Goal: Task Accomplishment & Management: Manage account settings

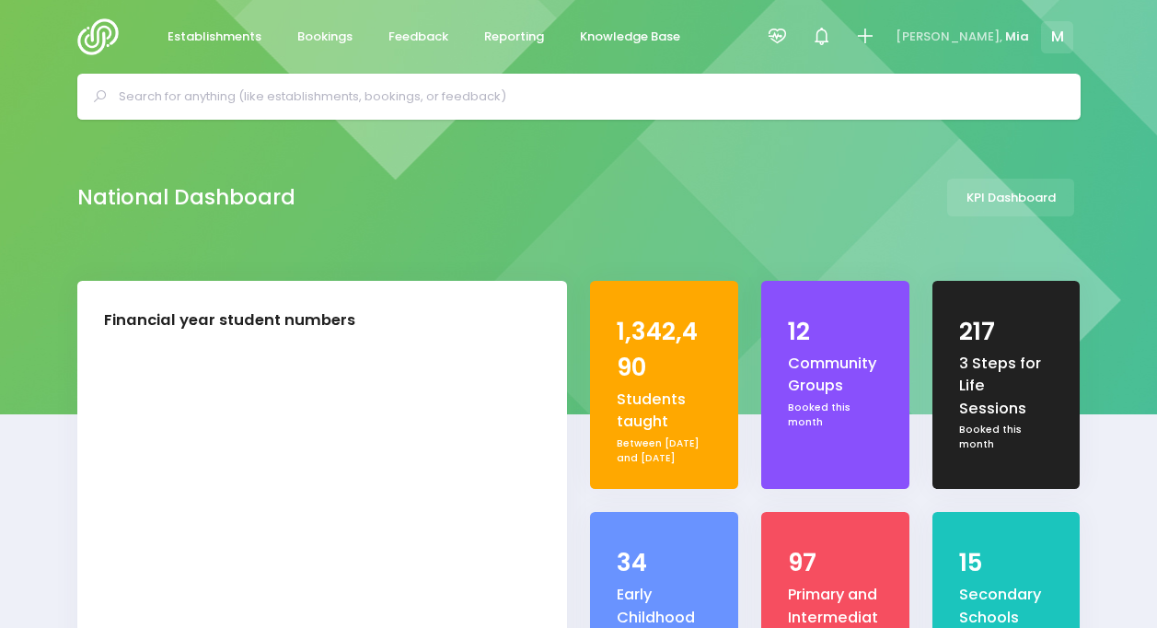
select select "5"
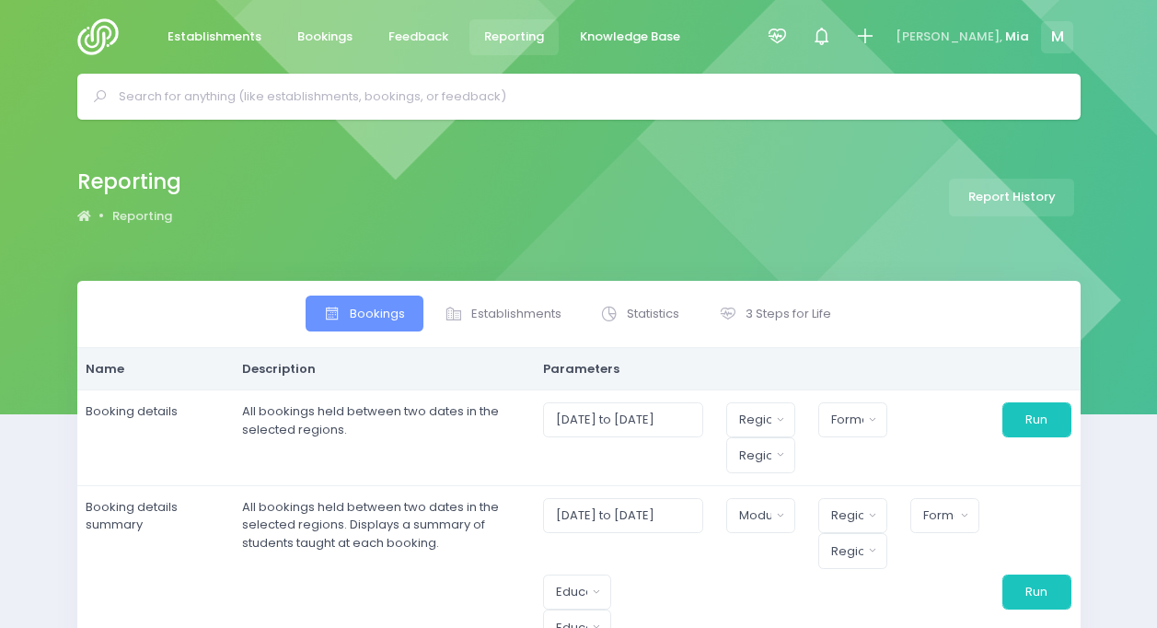
select select
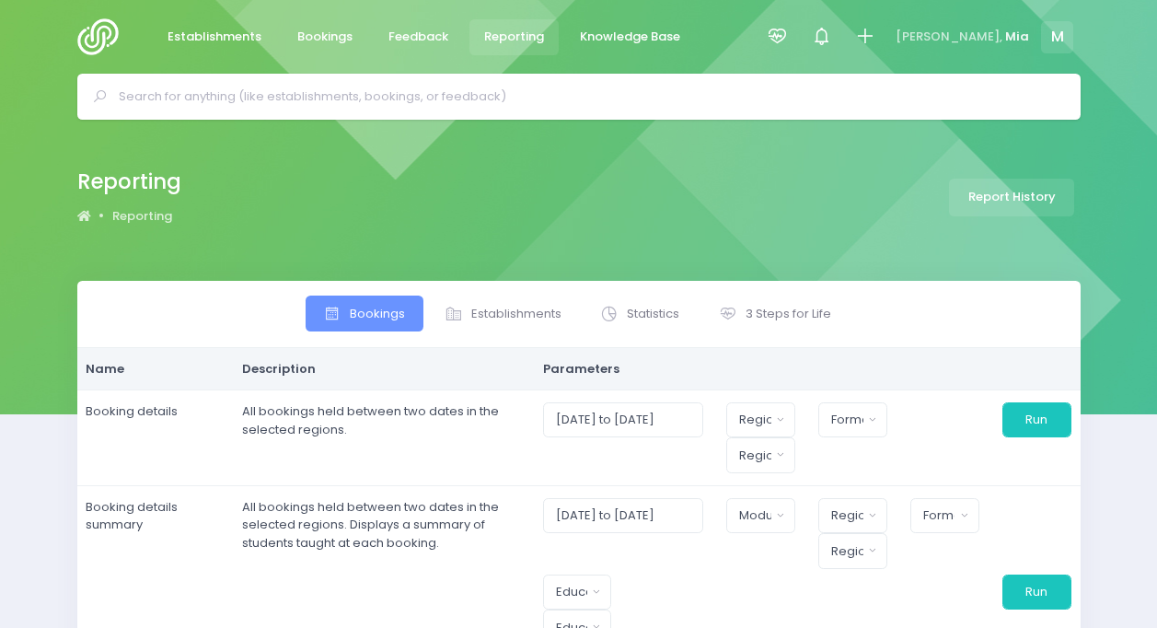
select select
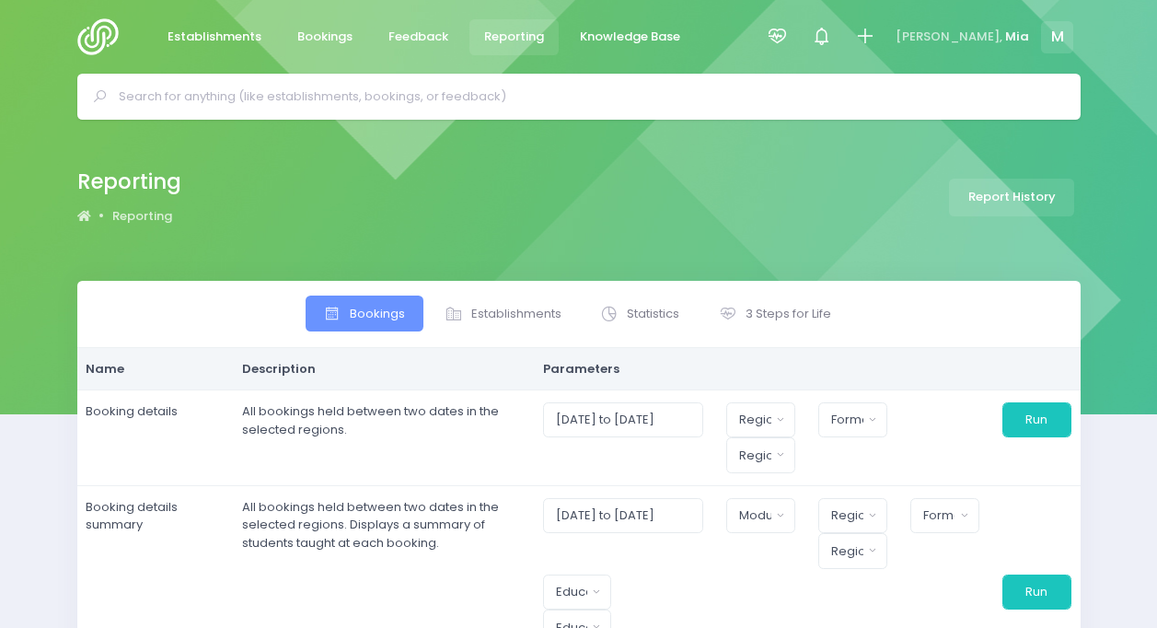
select select
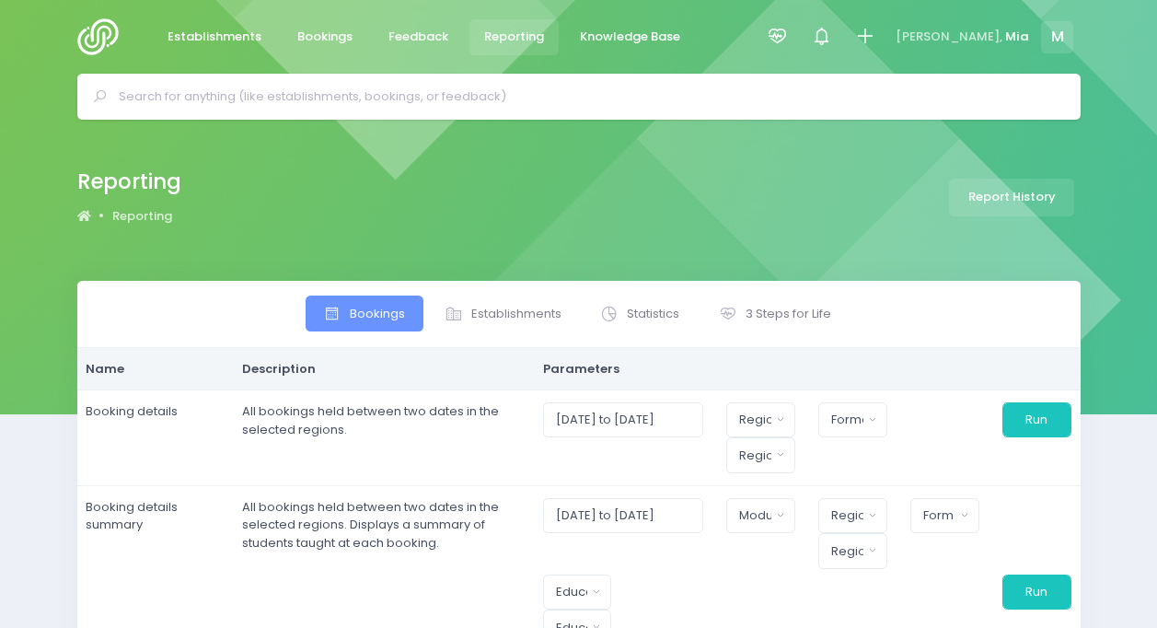
select select
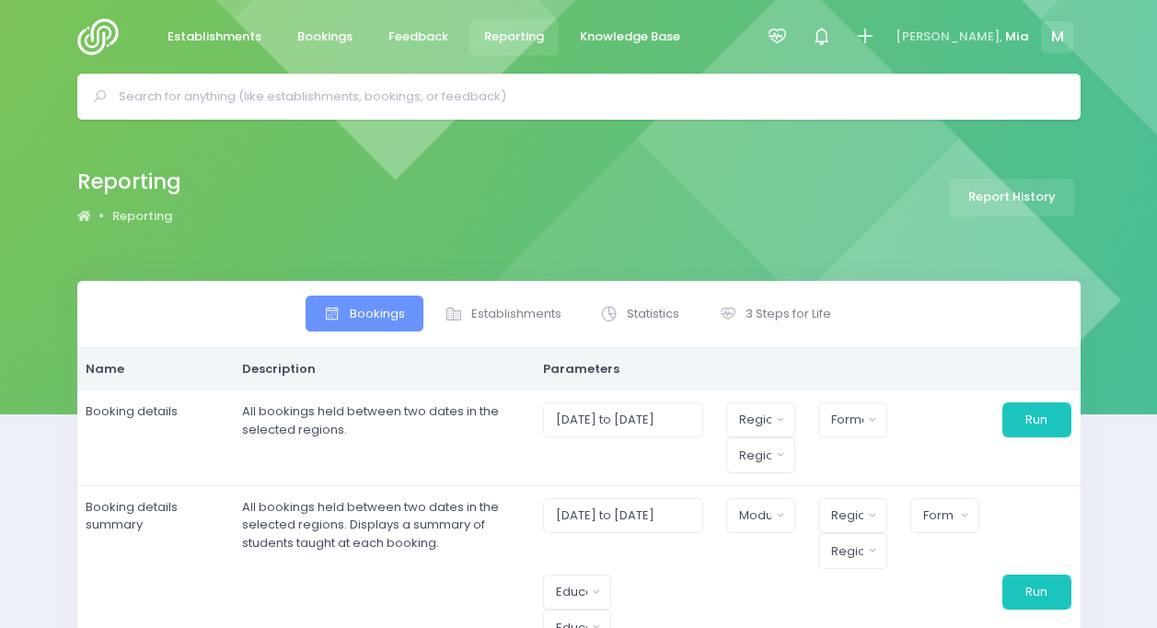
select select
click at [788, 28] on icon at bounding box center [777, 36] width 21 height 21
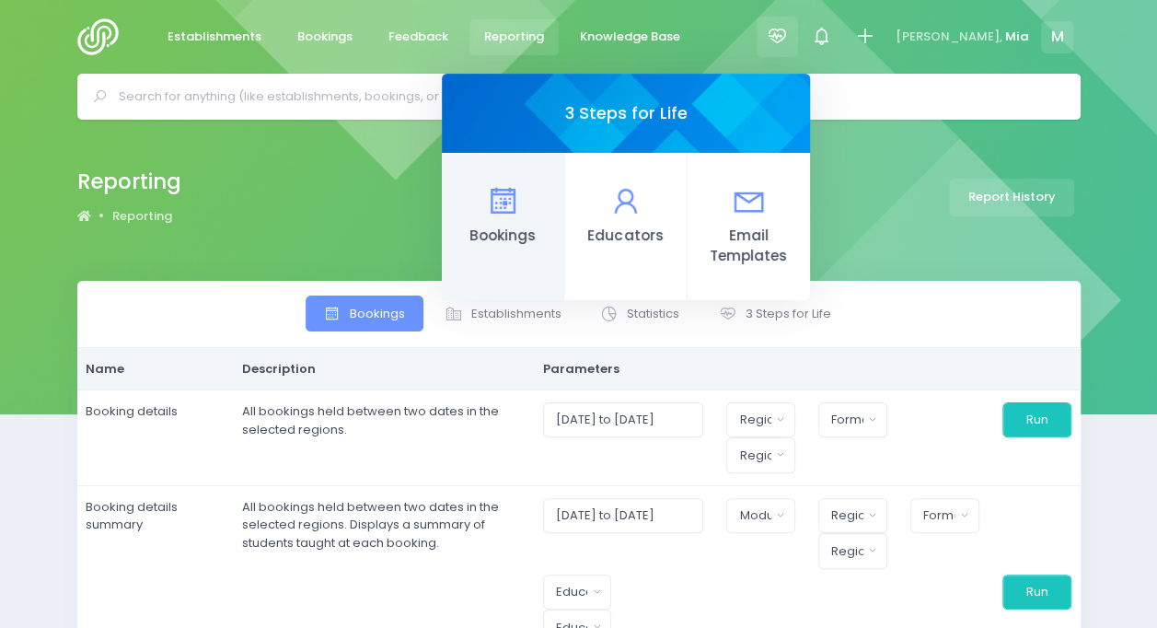
click at [564, 237] on link "Bookings" at bounding box center [503, 226] width 122 height 147
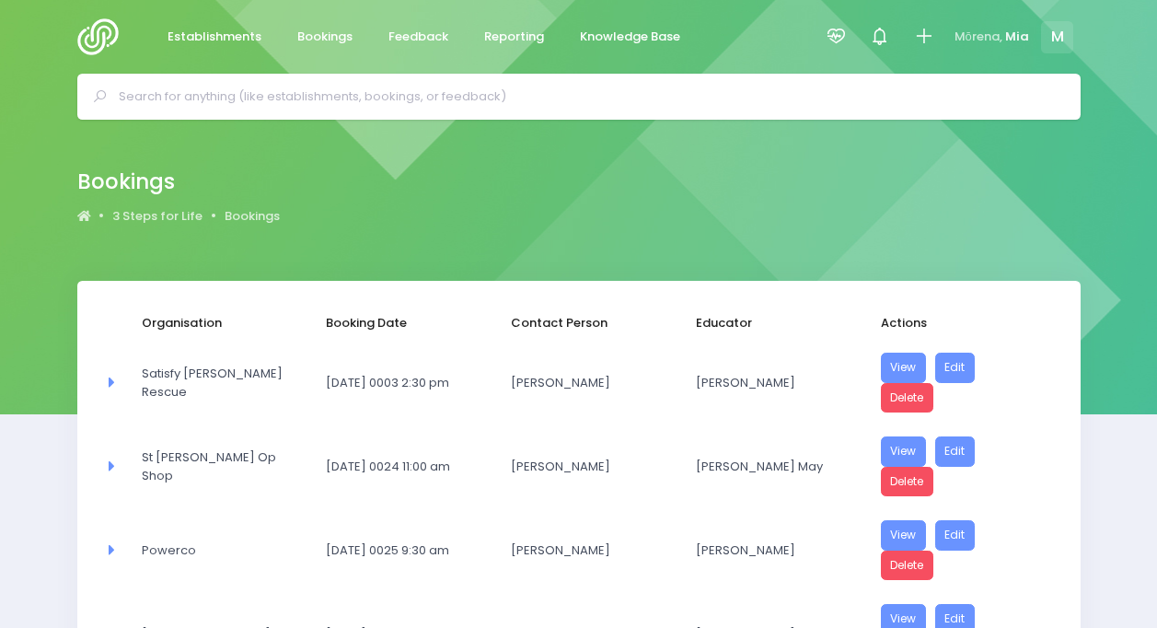
select select "20"
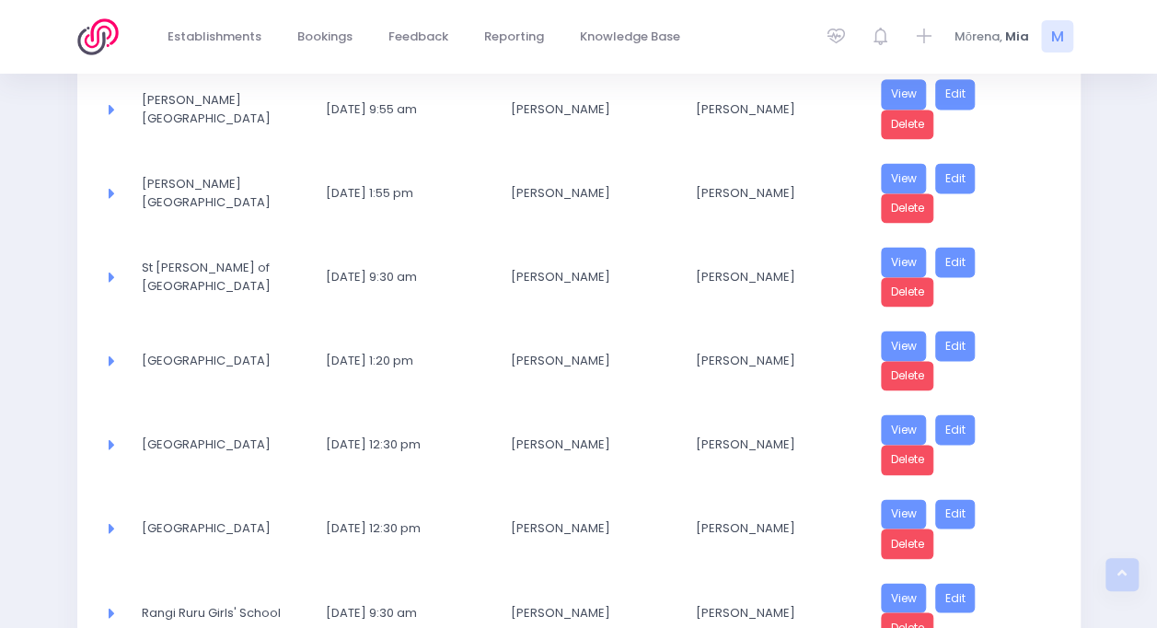
scroll to position [1510, 0]
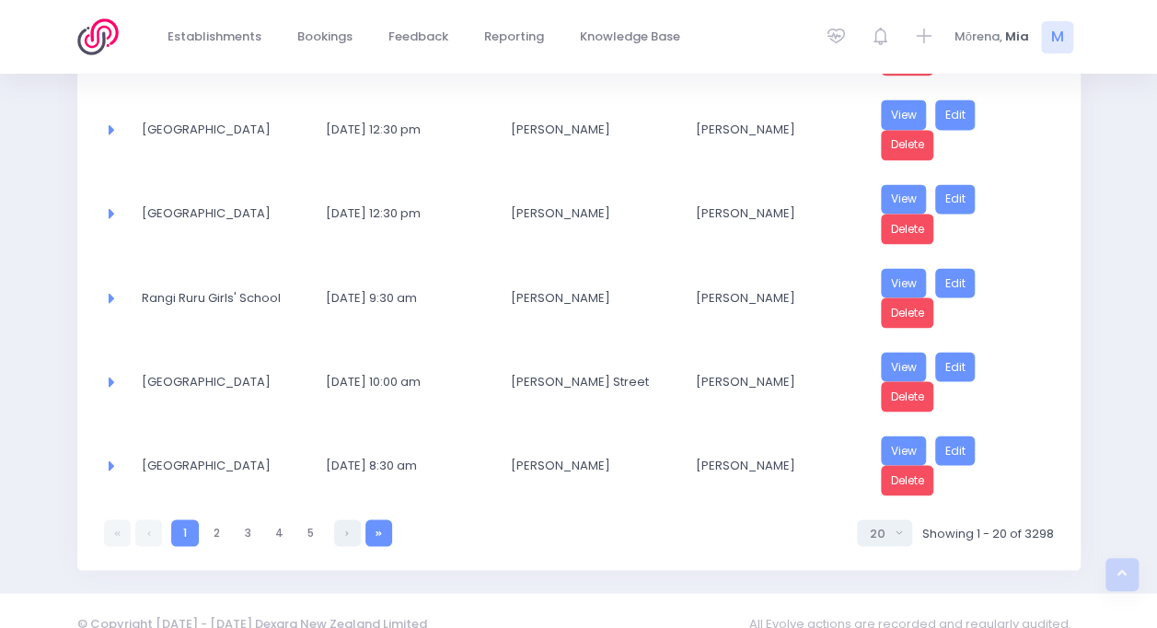
click at [379, 519] on link at bounding box center [378, 532] width 27 height 27
select select "20"
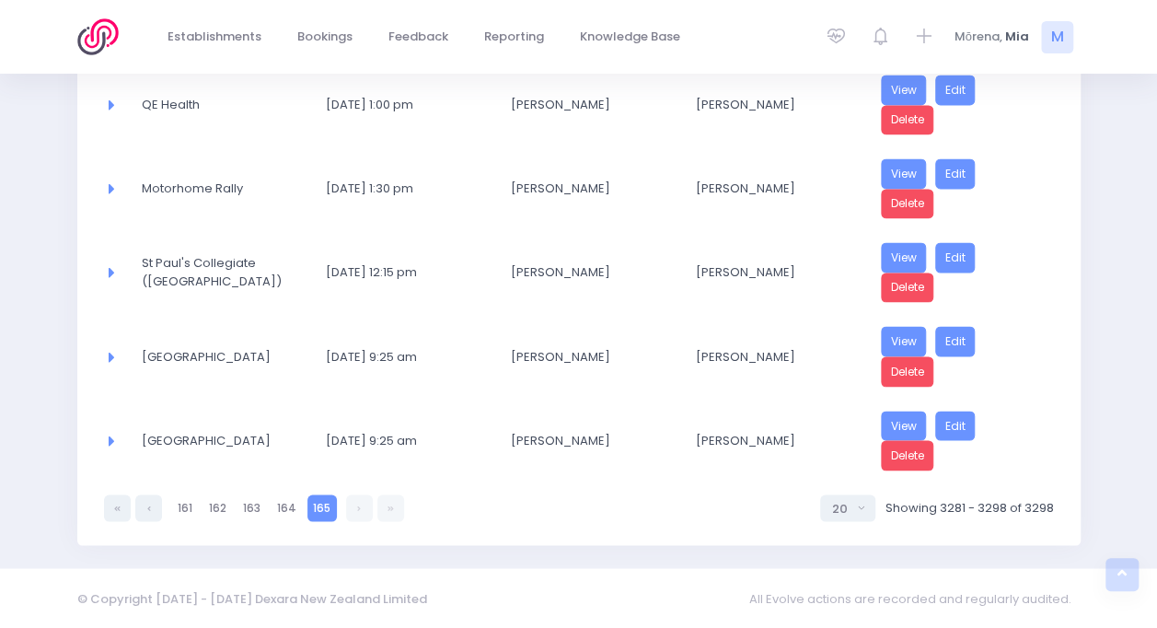
scroll to position [1344, 0]
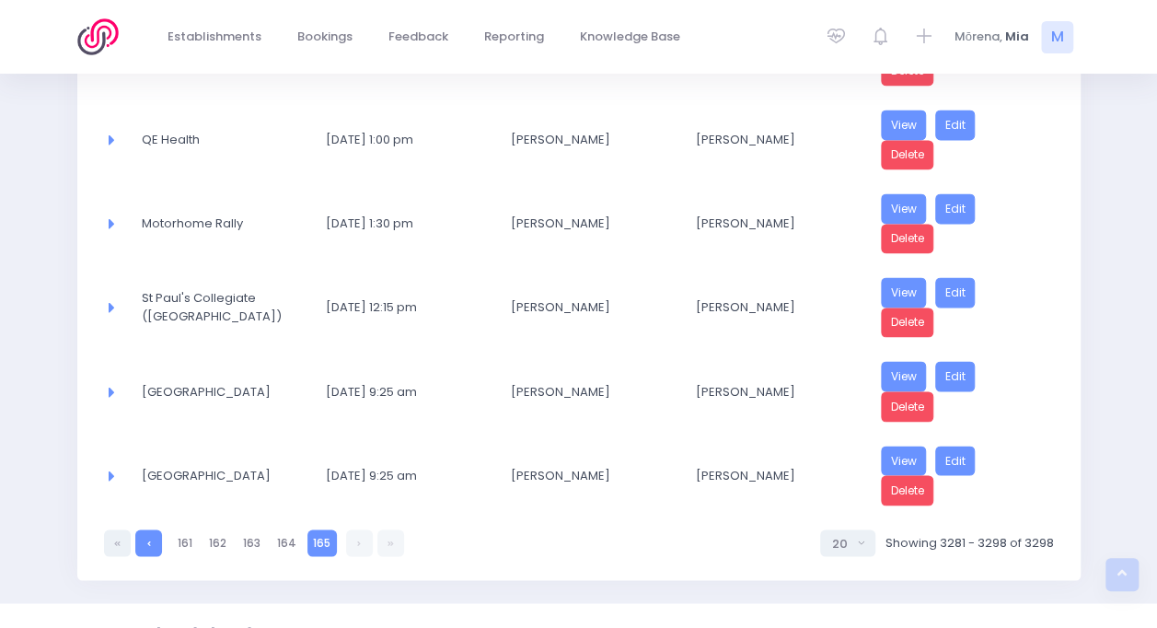
click at [158, 529] on link at bounding box center [148, 542] width 27 height 27
select select "20"
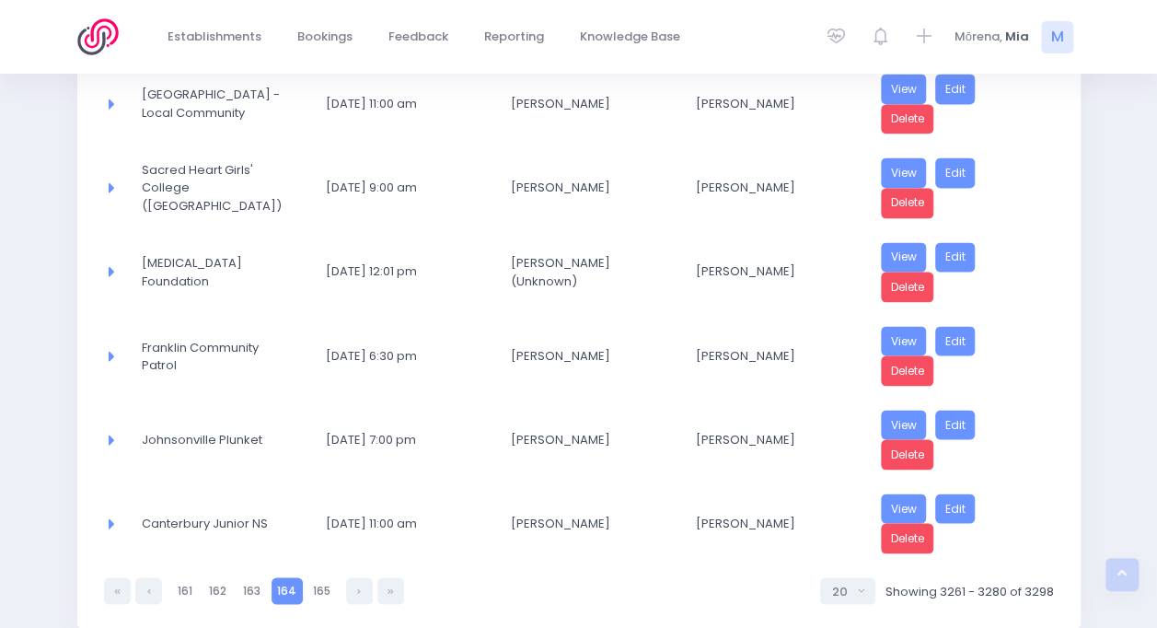
scroll to position [1510, 0]
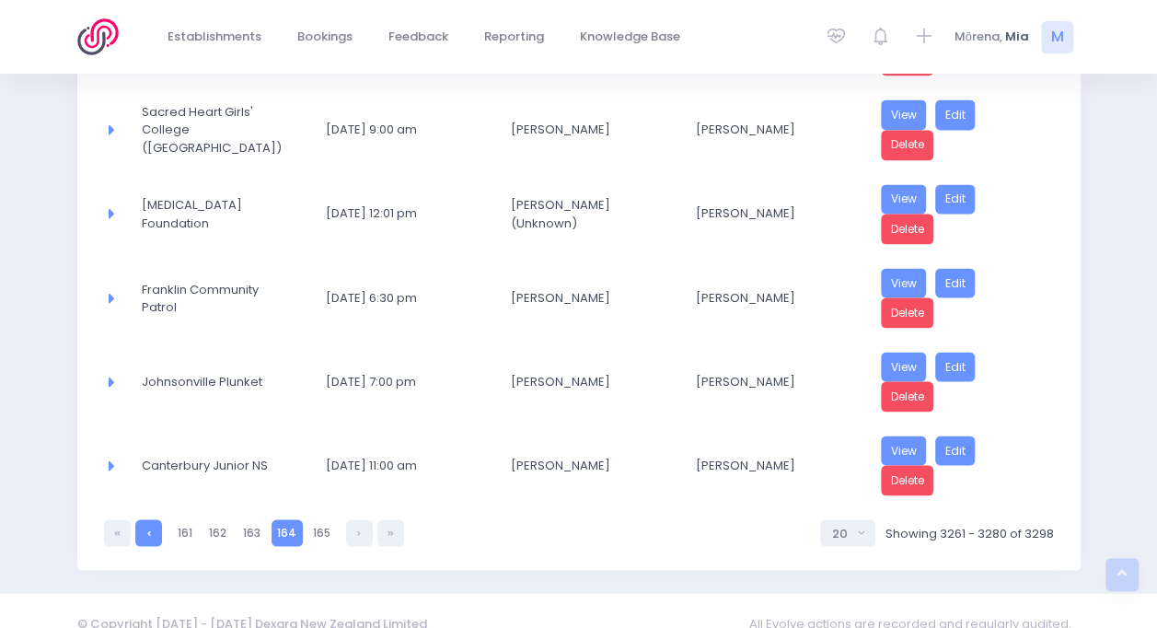
click at [143, 519] on link at bounding box center [148, 532] width 27 height 27
select select "20"
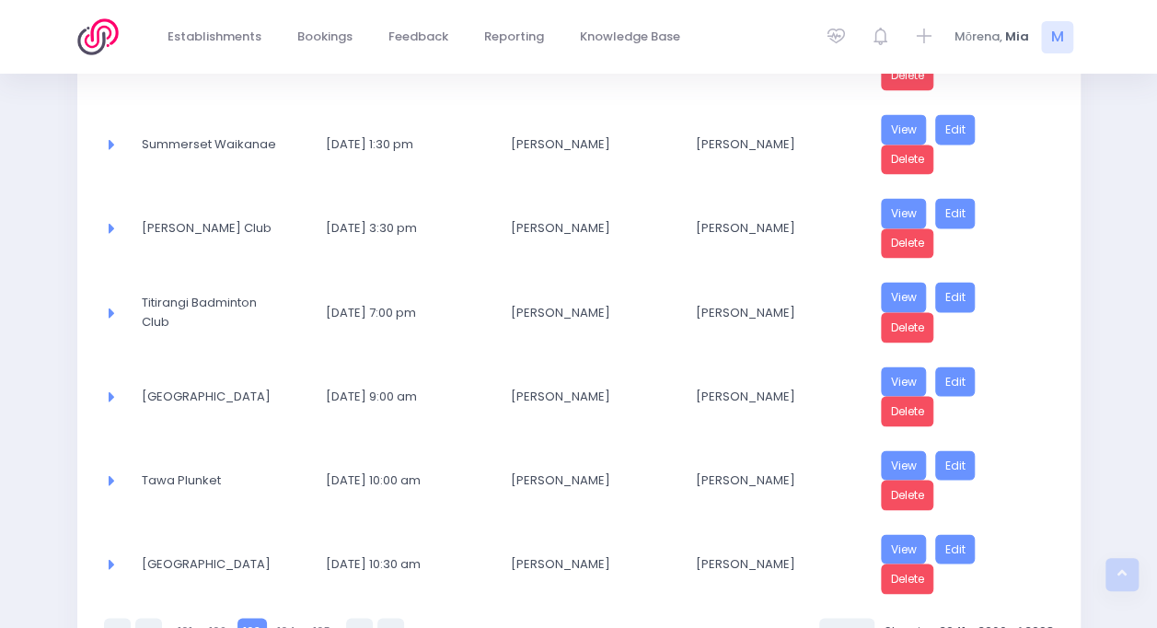
scroll to position [1522, 0]
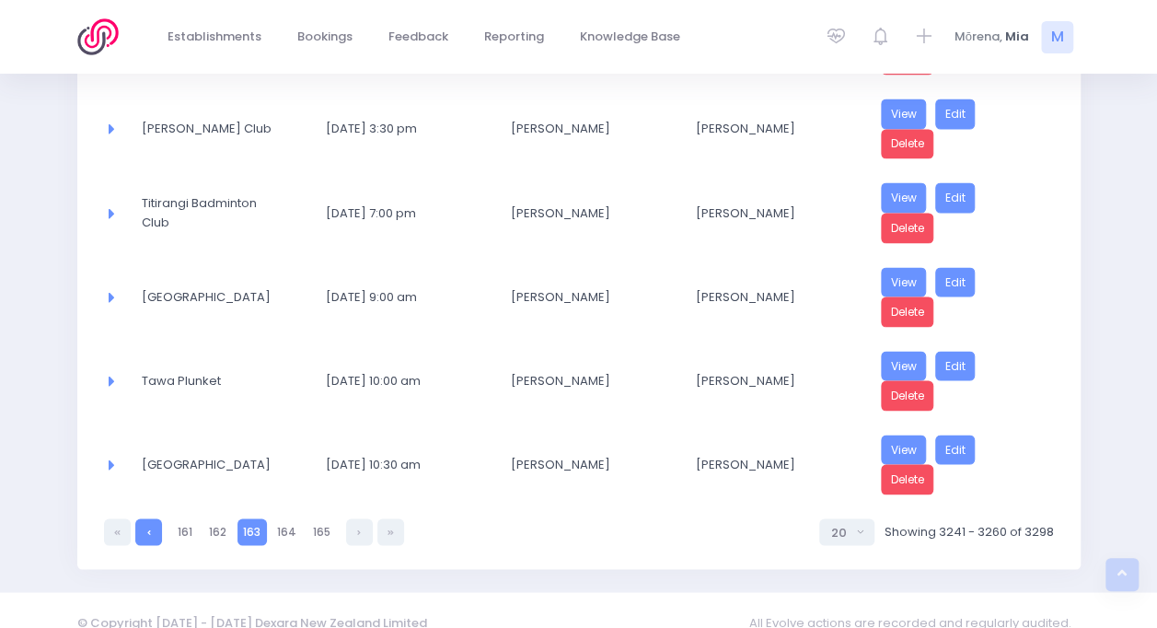
click at [150, 518] on link at bounding box center [148, 531] width 27 height 27
select select "20"
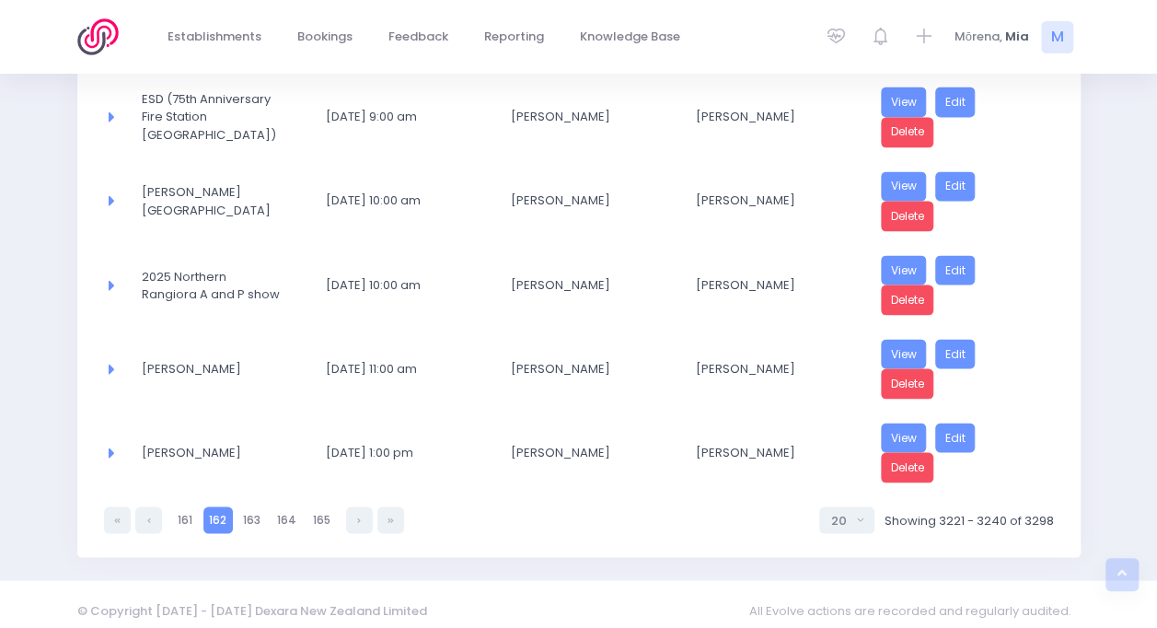
scroll to position [1510, 0]
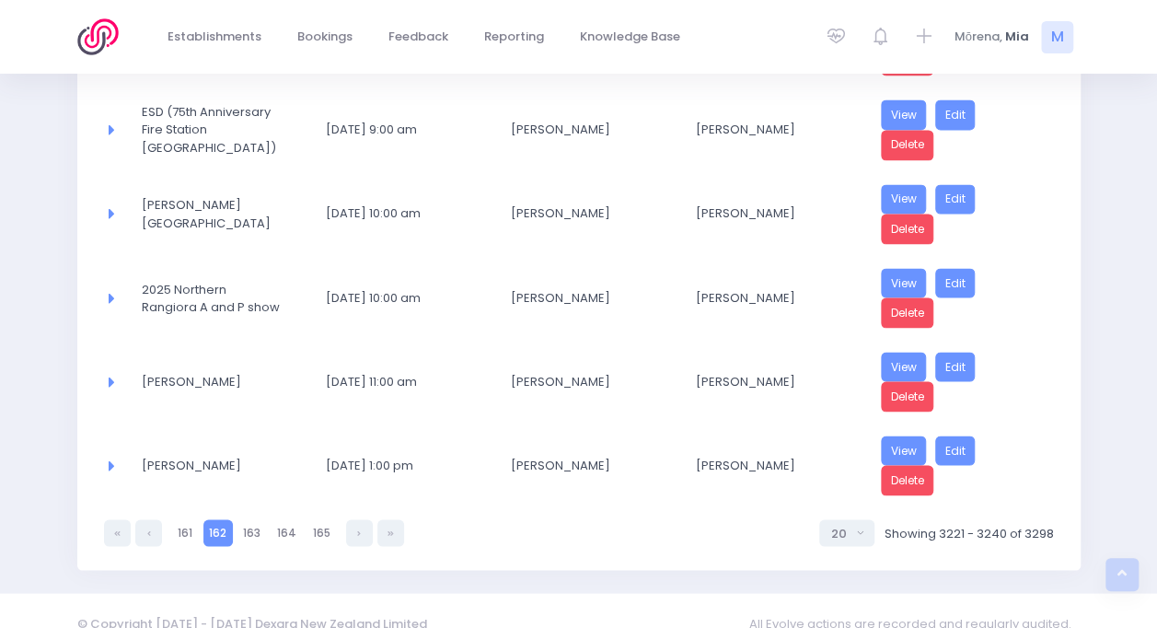
click at [144, 507] on div "162 161 162 163 164 165 5 10 20 30 50 100 20 Showing 3221 - 3240 of 3298" at bounding box center [579, 526] width 950 height 39
click at [142, 519] on link at bounding box center [148, 532] width 27 height 27
select select "20"
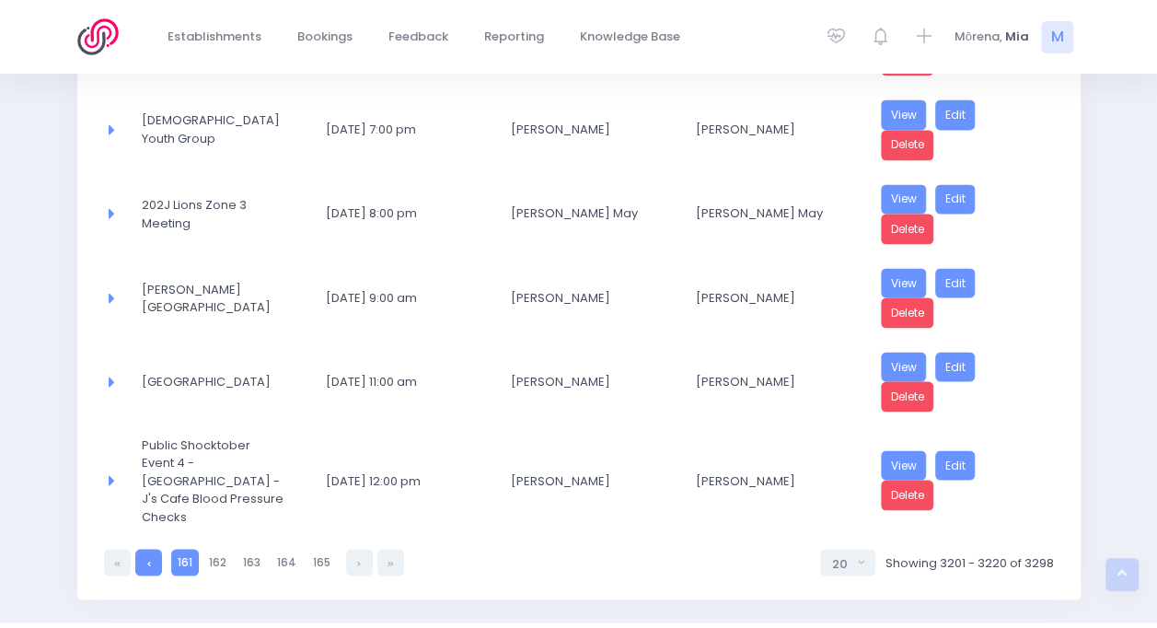
click at [148, 549] on link at bounding box center [148, 562] width 27 height 27
select select "20"
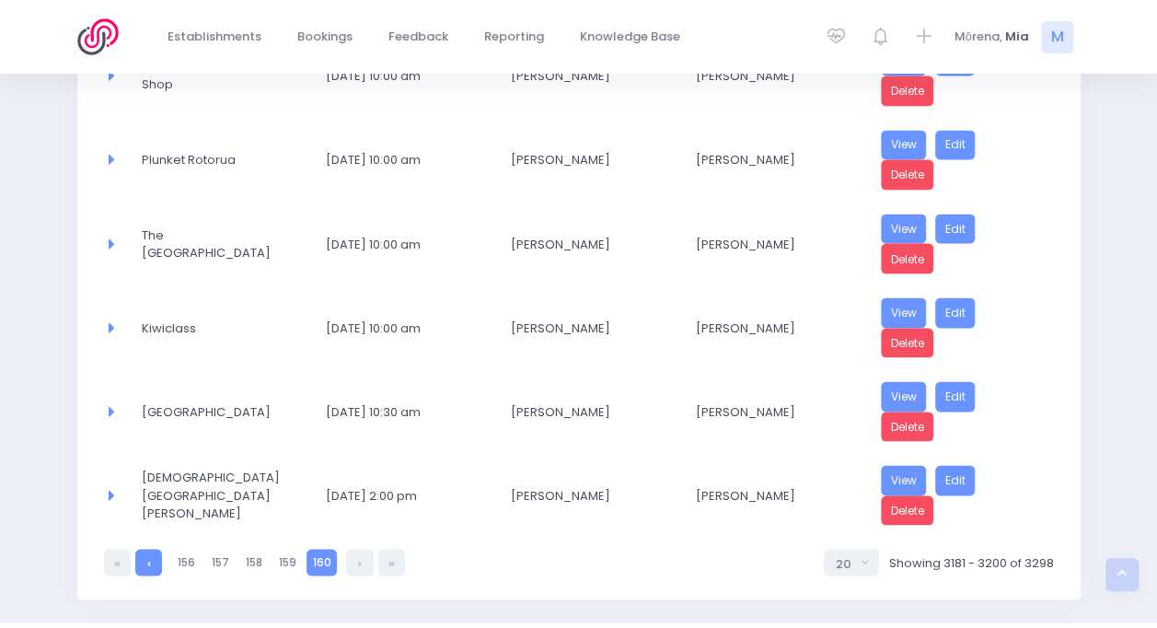
click at [147, 562] on icon at bounding box center [149, 562] width 4 height 0
select select "20"
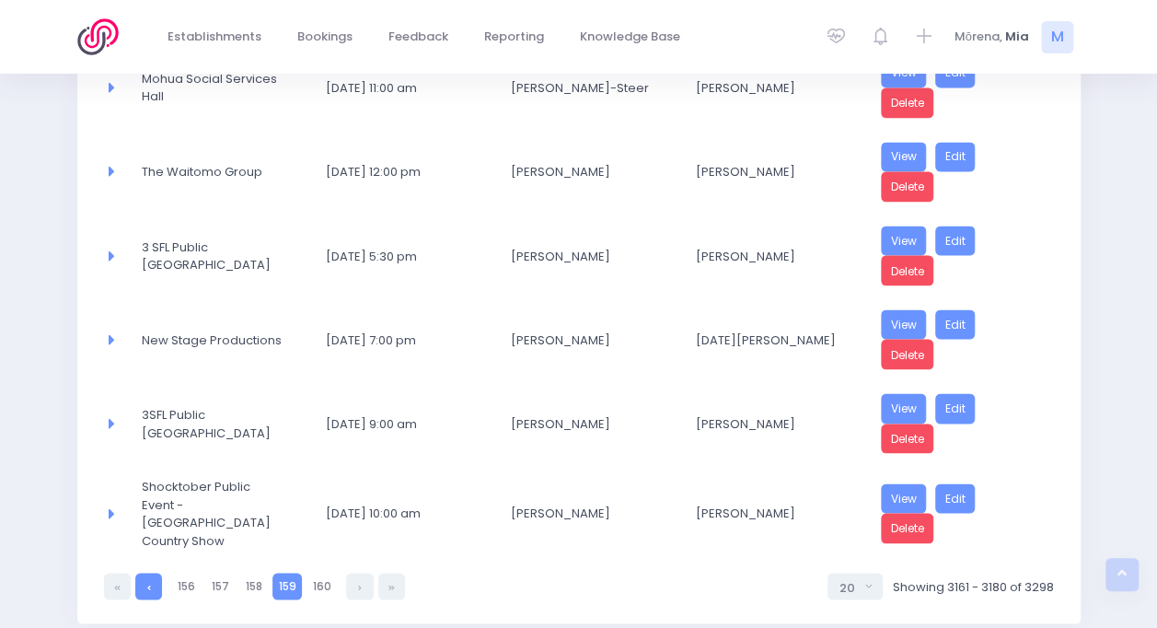
click at [147, 573] on link at bounding box center [148, 586] width 27 height 27
select select "20"
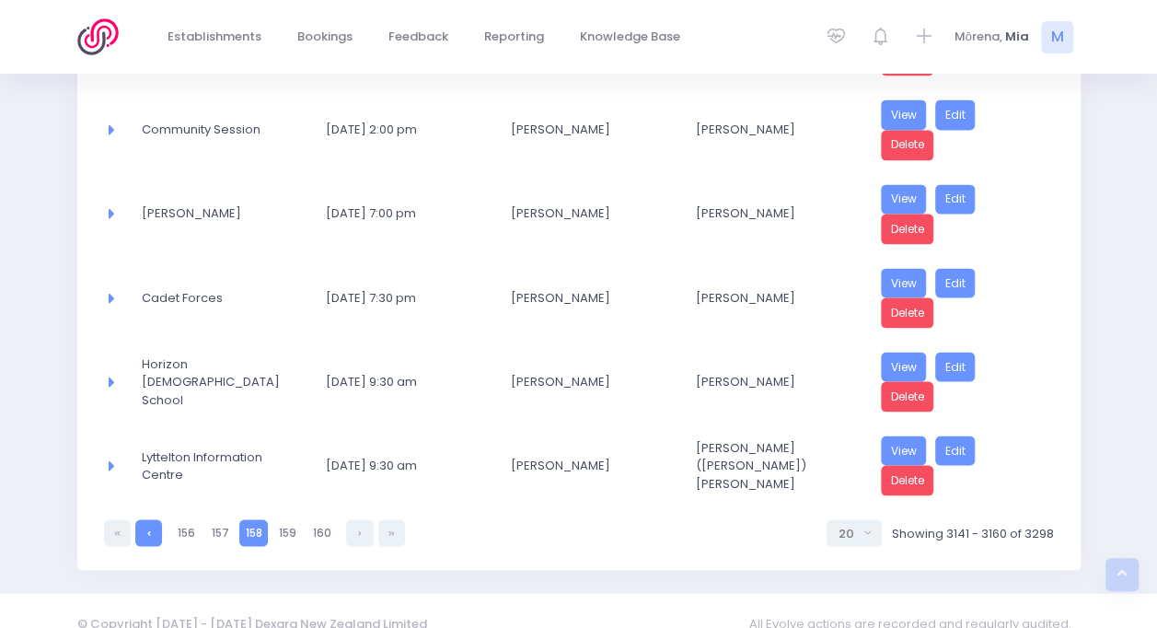
click at [147, 519] on link at bounding box center [148, 532] width 27 height 27
select select "20"
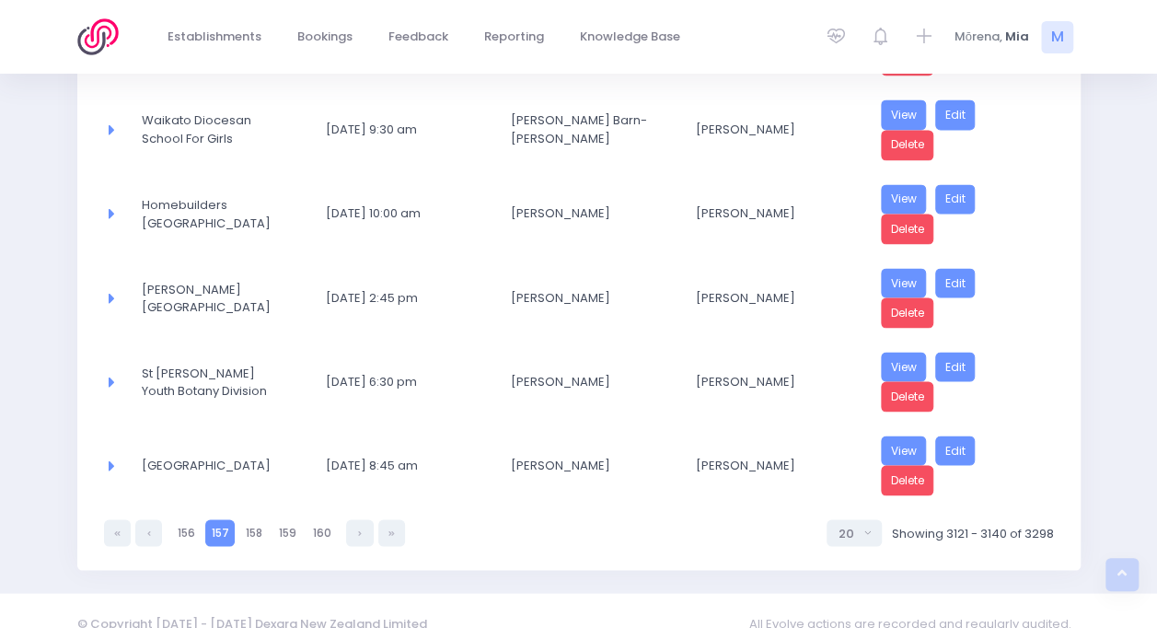
click at [147, 519] on link at bounding box center [148, 532] width 27 height 27
select select "20"
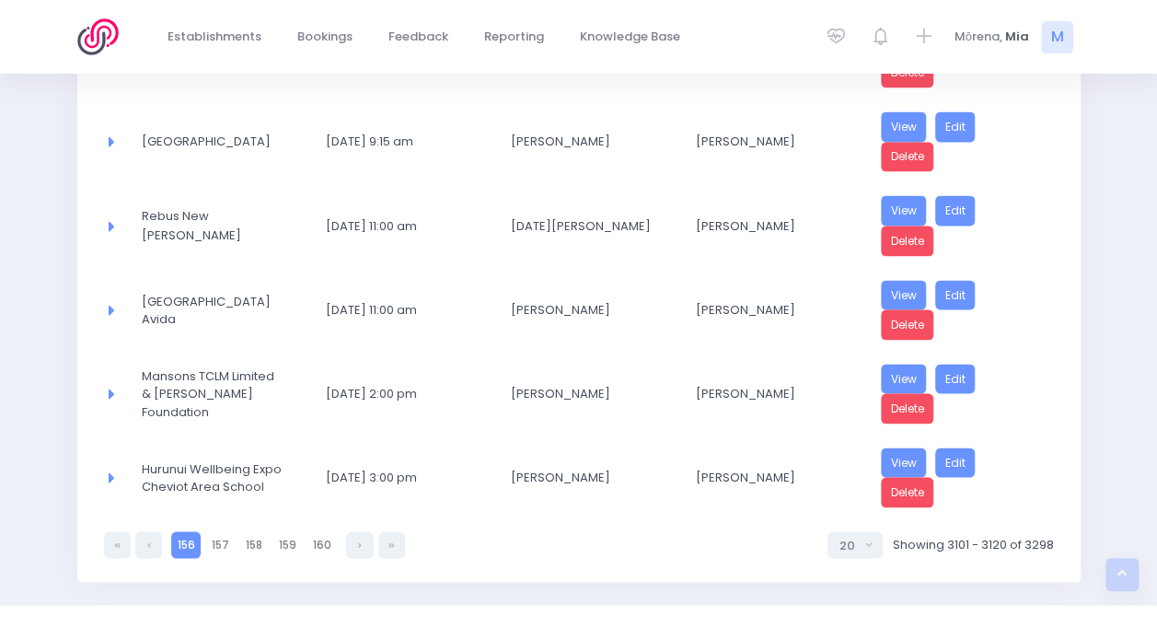
click at [147, 531] on link at bounding box center [148, 544] width 27 height 27
select select "20"
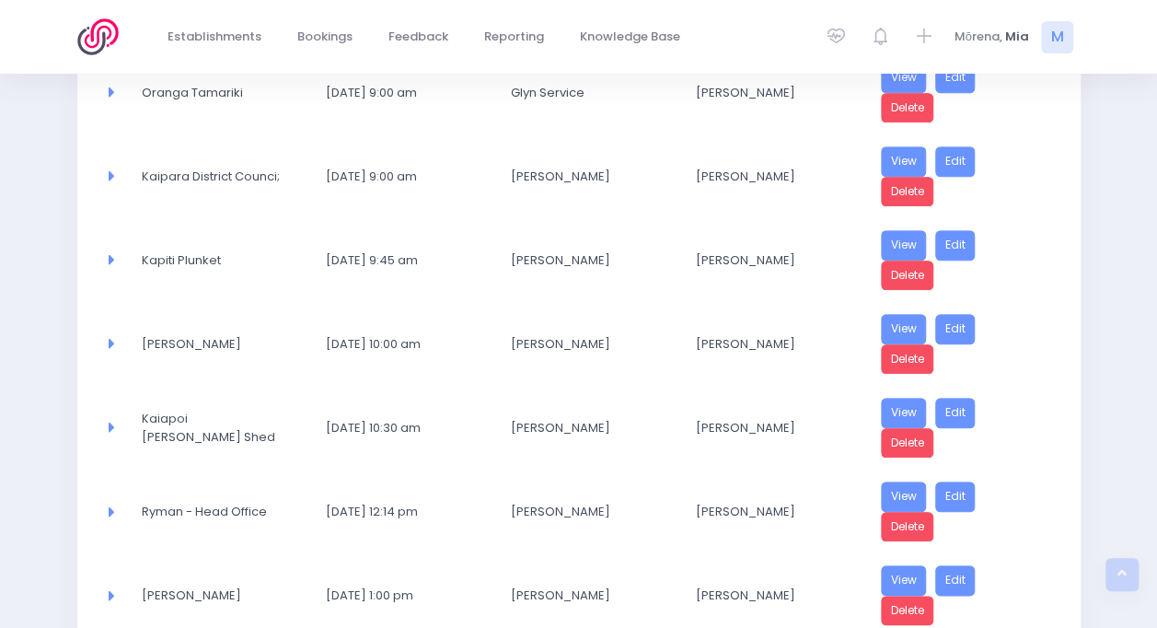
scroll to position [681, 0]
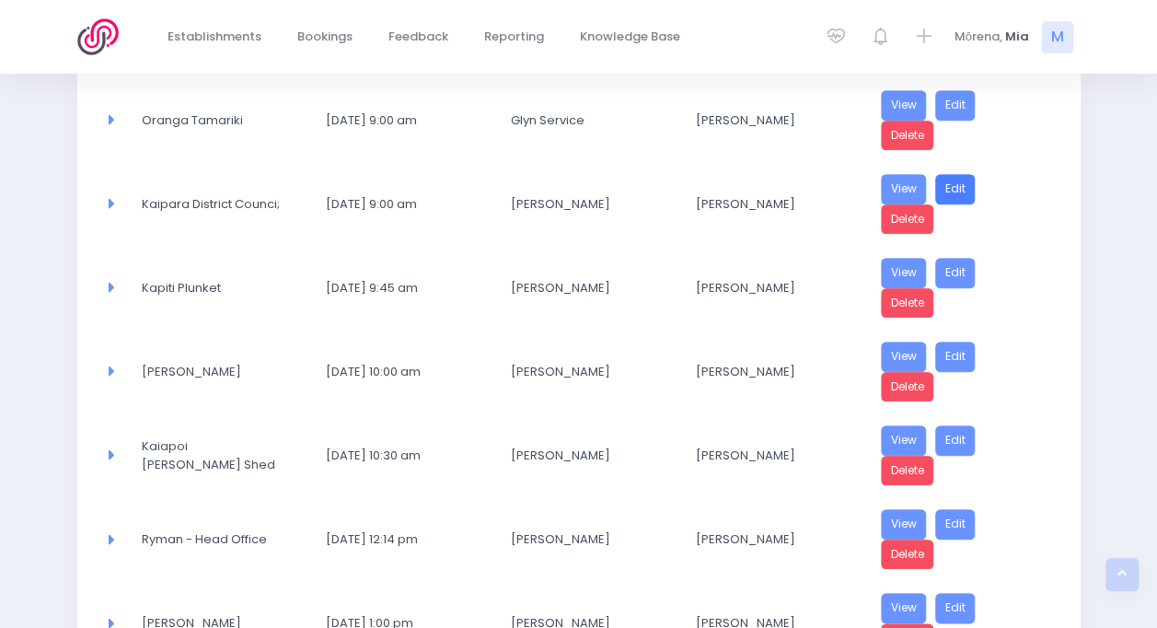
click at [962, 174] on link "Edit" at bounding box center [955, 189] width 41 height 30
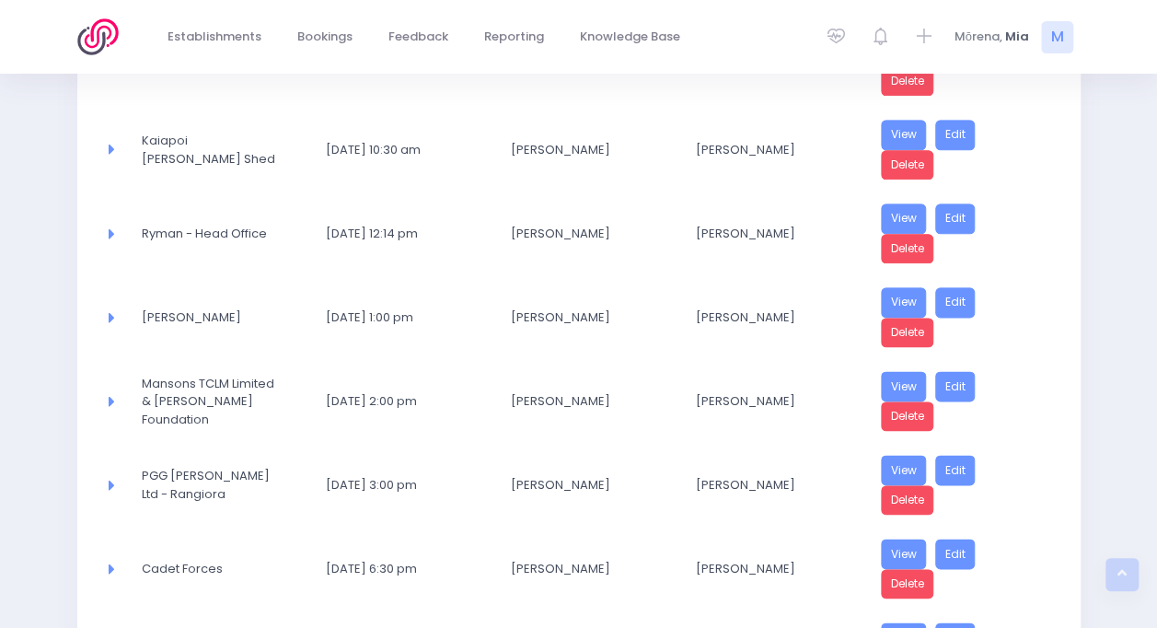
scroll to position [1510, 0]
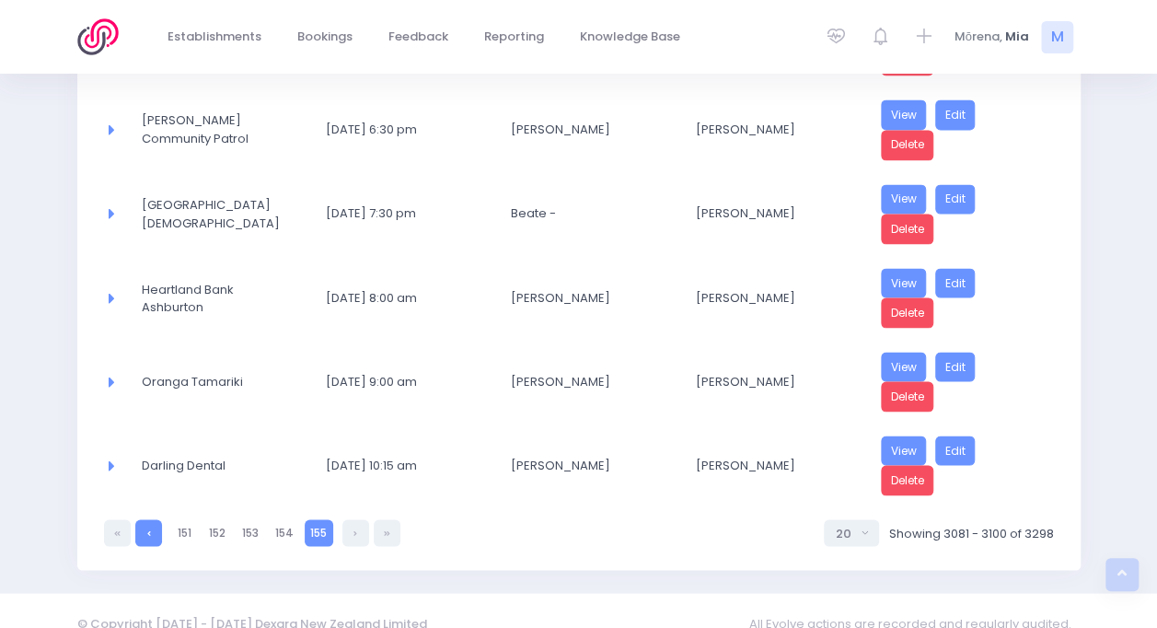
click at [136, 519] on link at bounding box center [148, 532] width 27 height 27
select select "20"
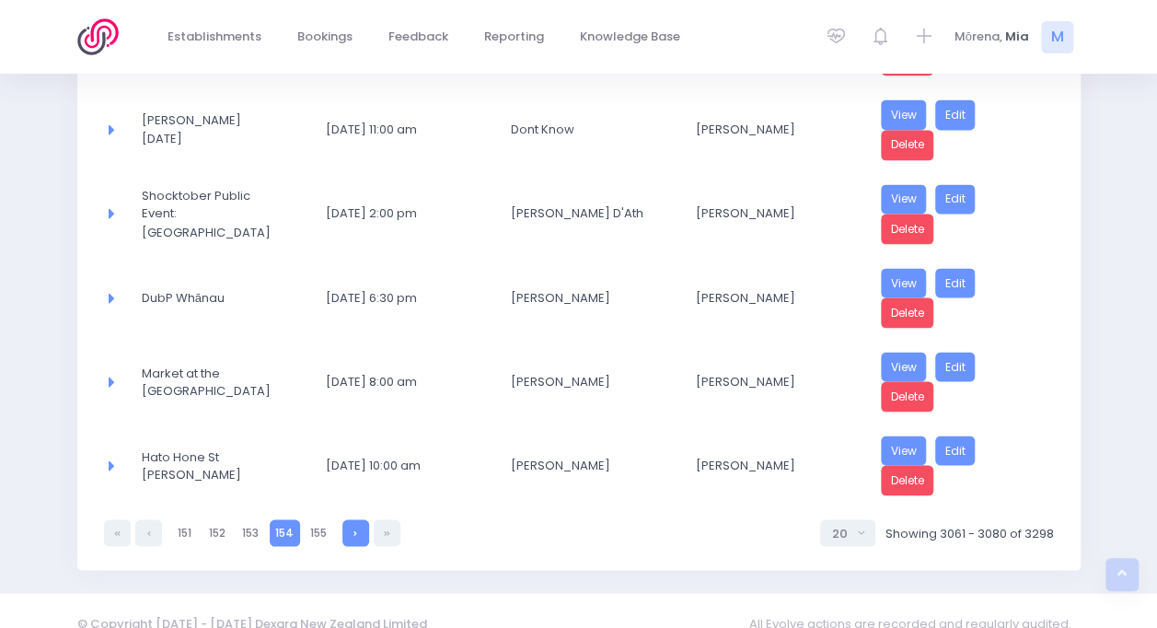
click at [355, 519] on link at bounding box center [355, 532] width 27 height 27
select select "20"
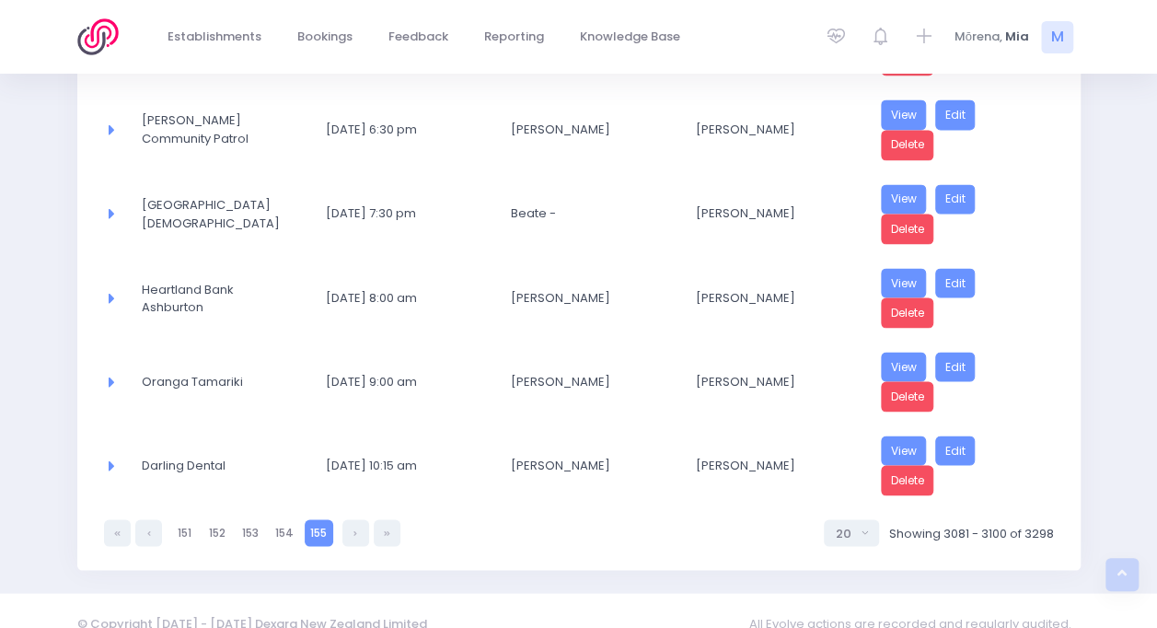
click at [355, 519] on link at bounding box center [355, 532] width 27 height 27
select select "20"
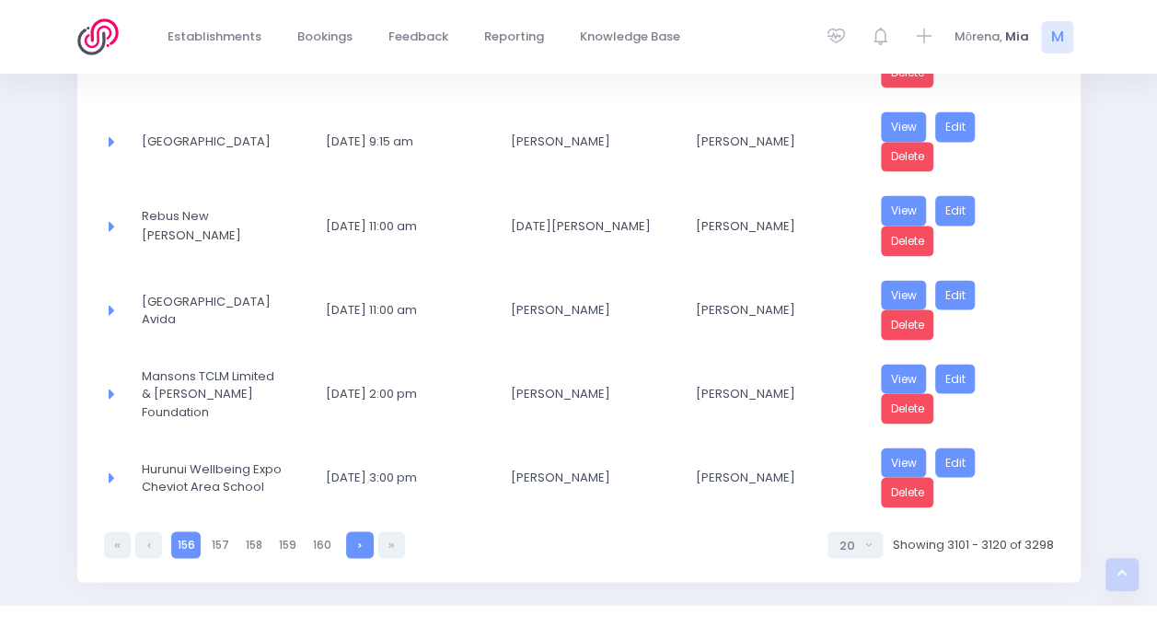
click at [360, 531] on link at bounding box center [359, 544] width 27 height 27
select select "20"
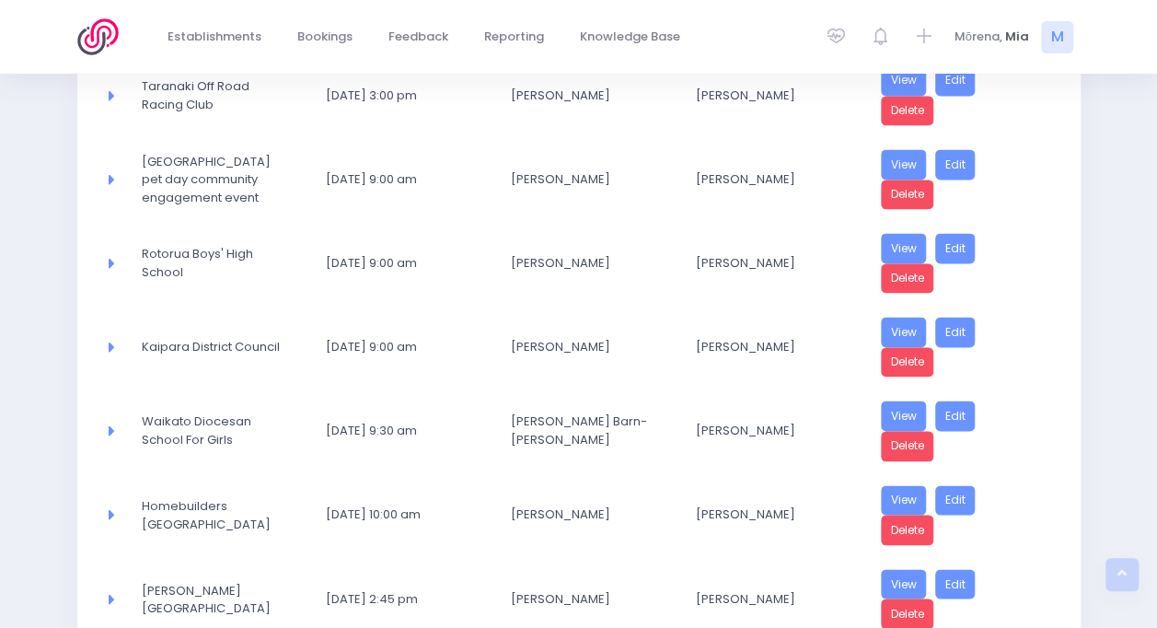
scroll to position [1233, 0]
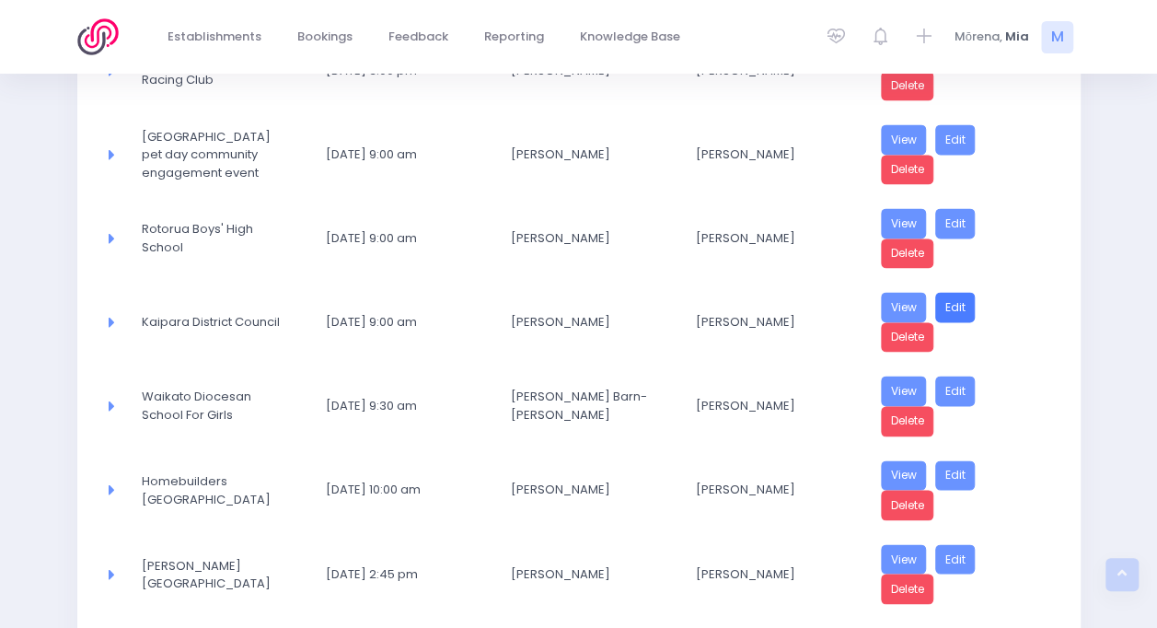
click at [950, 292] on link "Edit" at bounding box center [955, 307] width 41 height 30
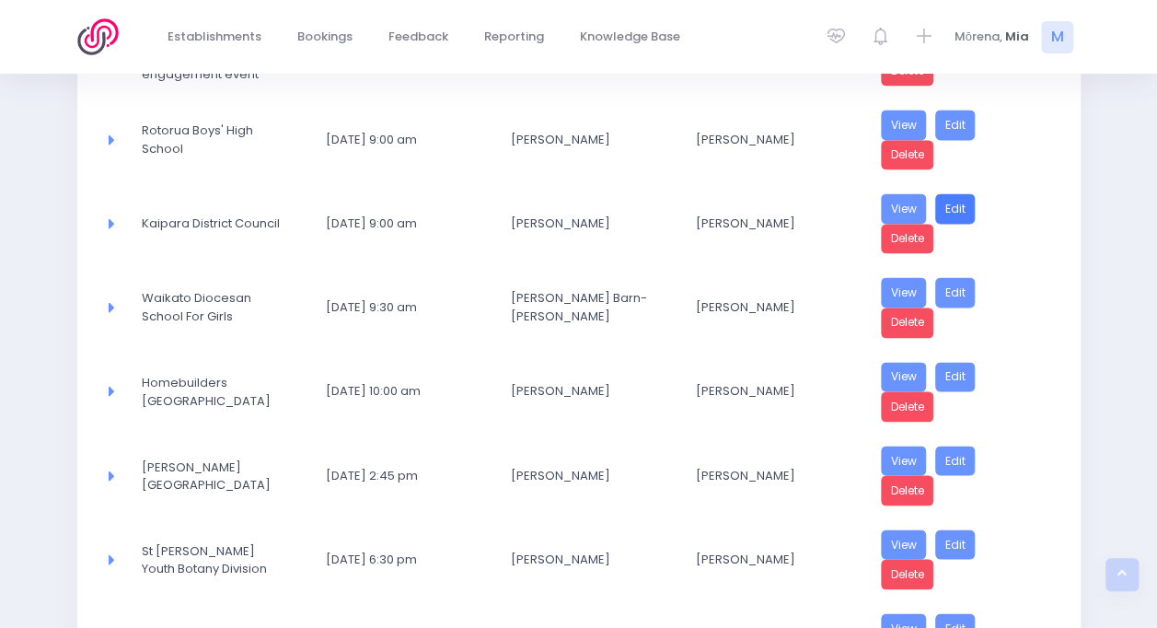
scroll to position [1510, 0]
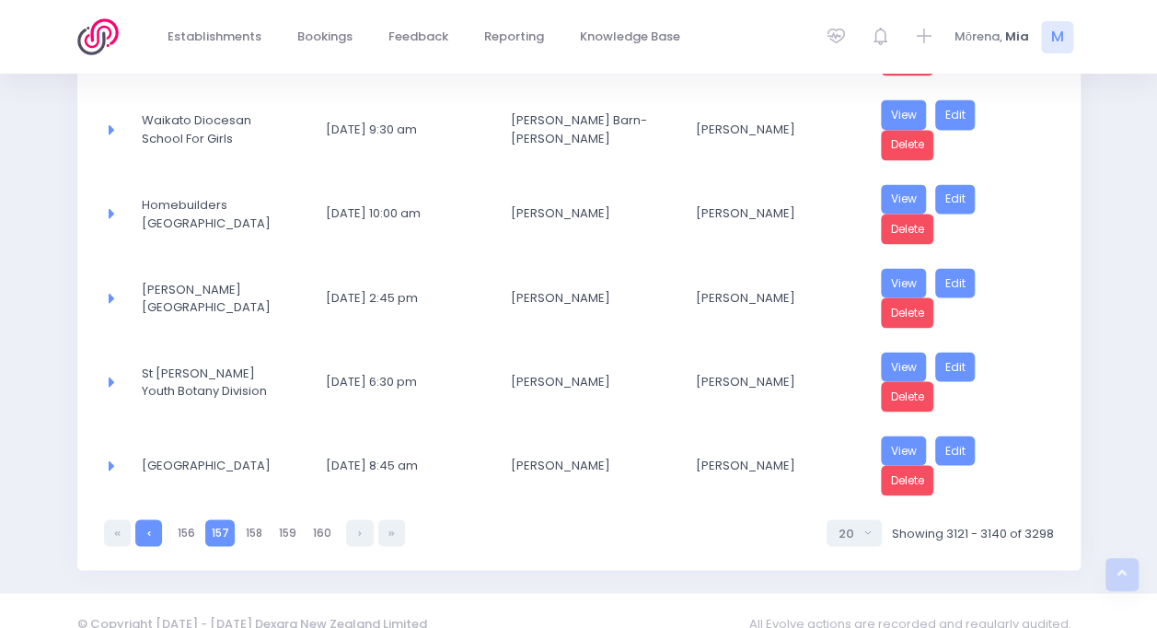
click at [142, 519] on link at bounding box center [148, 532] width 27 height 27
select select "20"
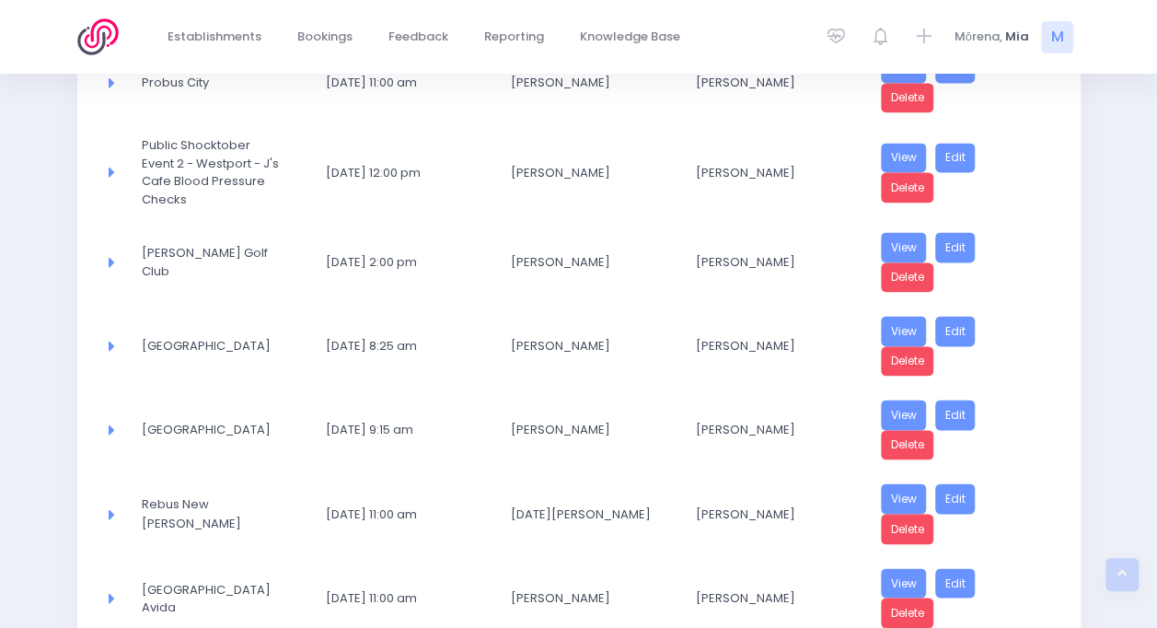
scroll to position [1522, 0]
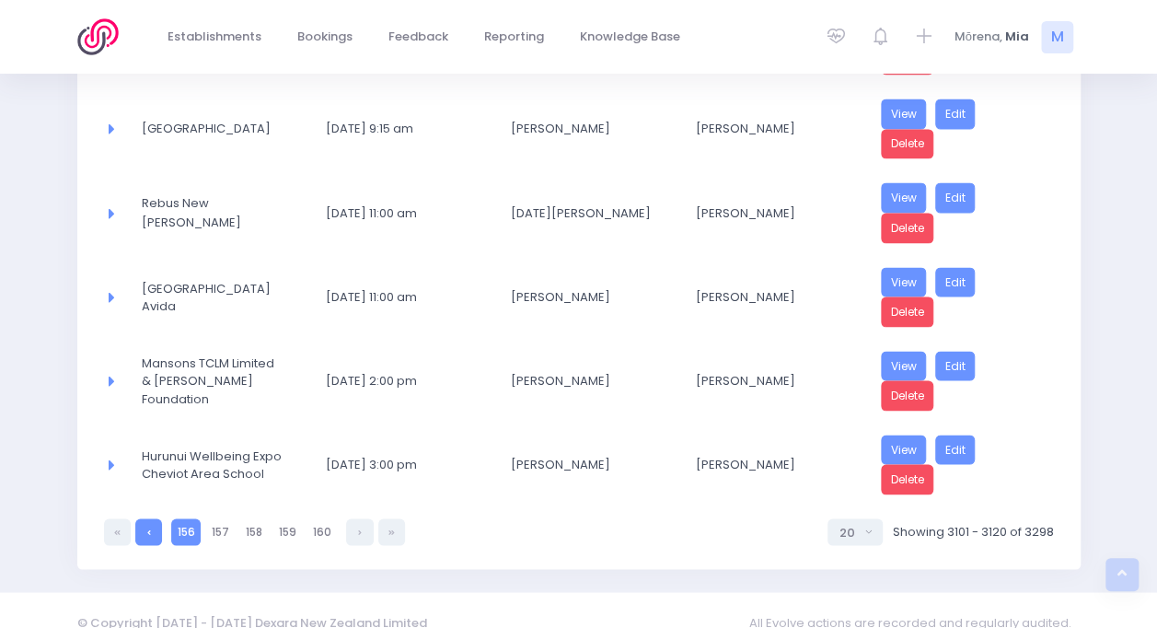
click at [138, 518] on link at bounding box center [148, 531] width 27 height 27
select select "20"
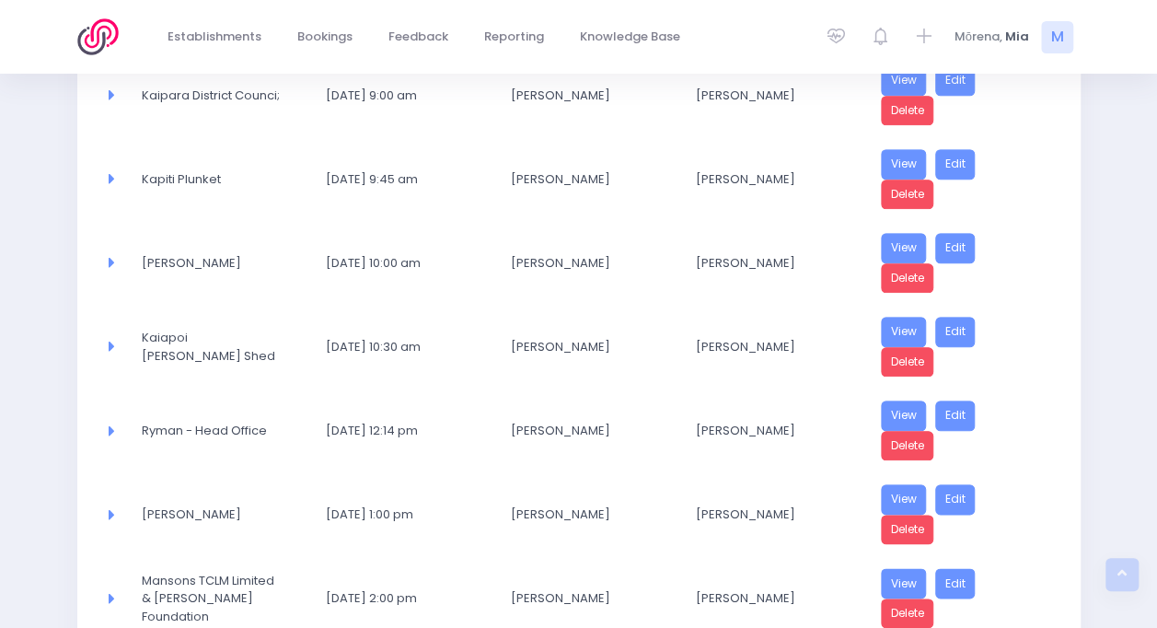
scroll to position [681, 0]
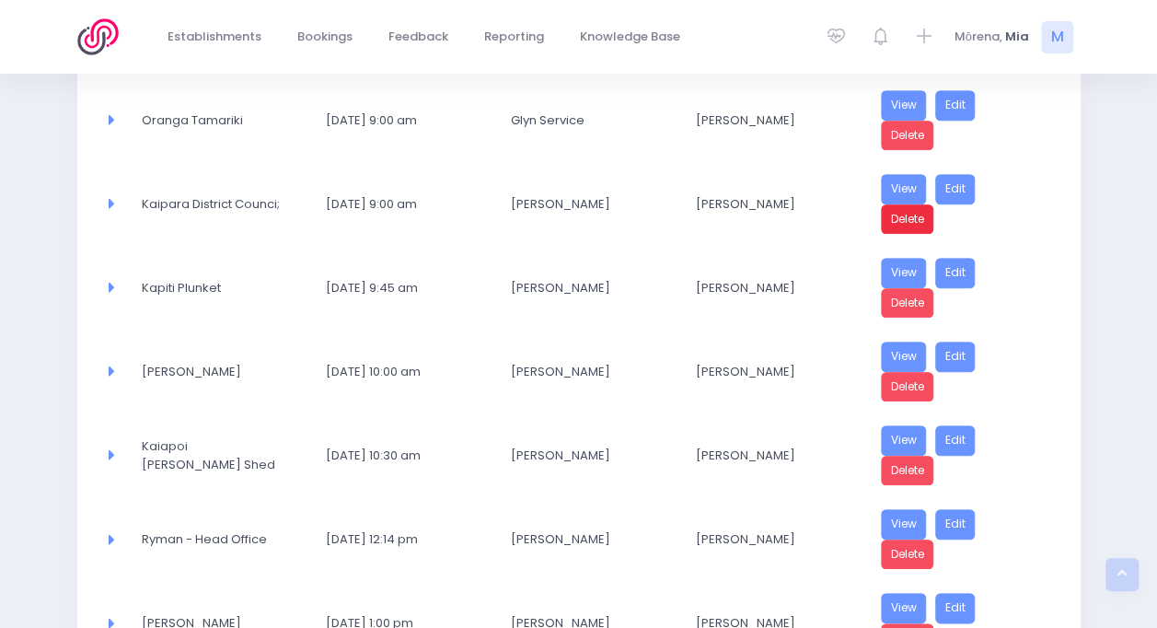
click at [922, 219] on link "Delete" at bounding box center [907, 219] width 53 height 30
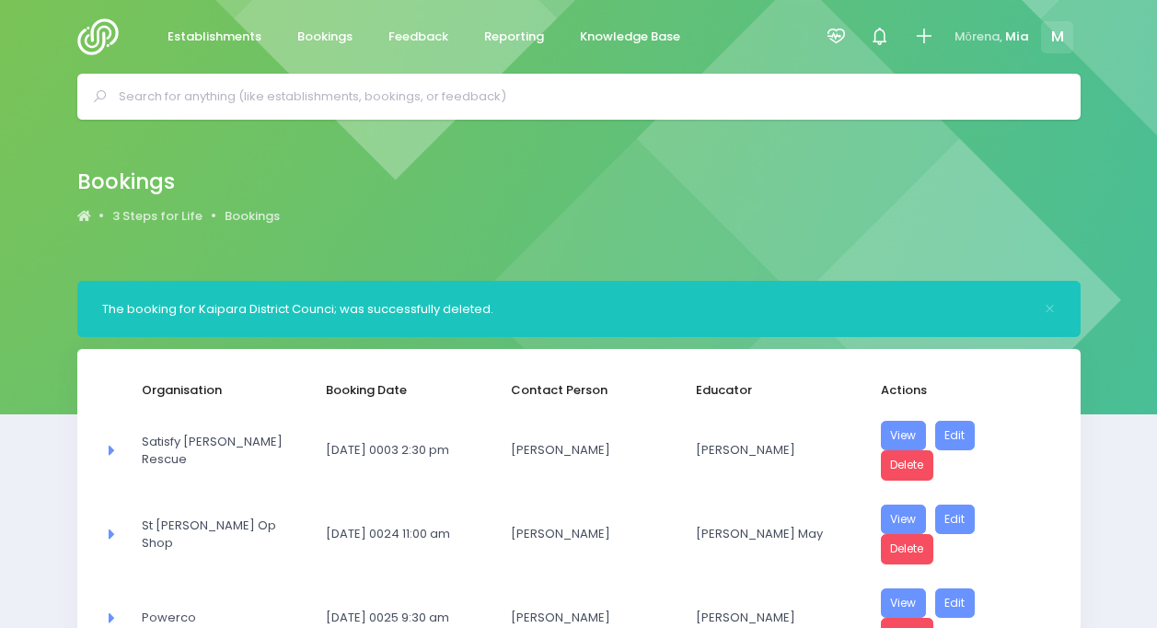
select select "20"
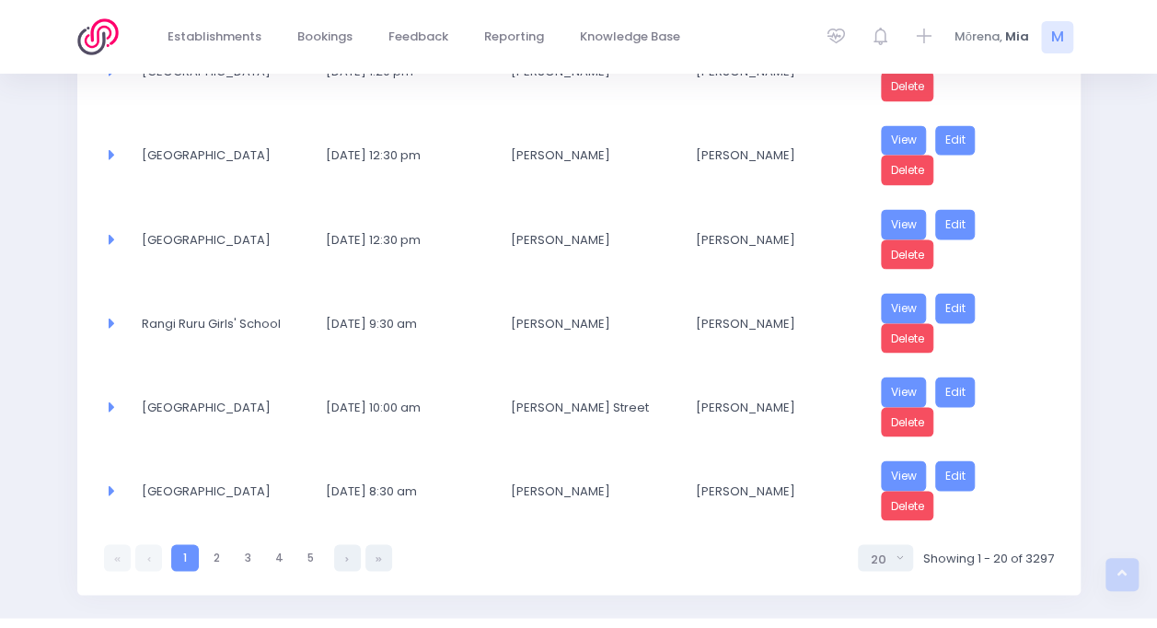
scroll to position [1576, 0]
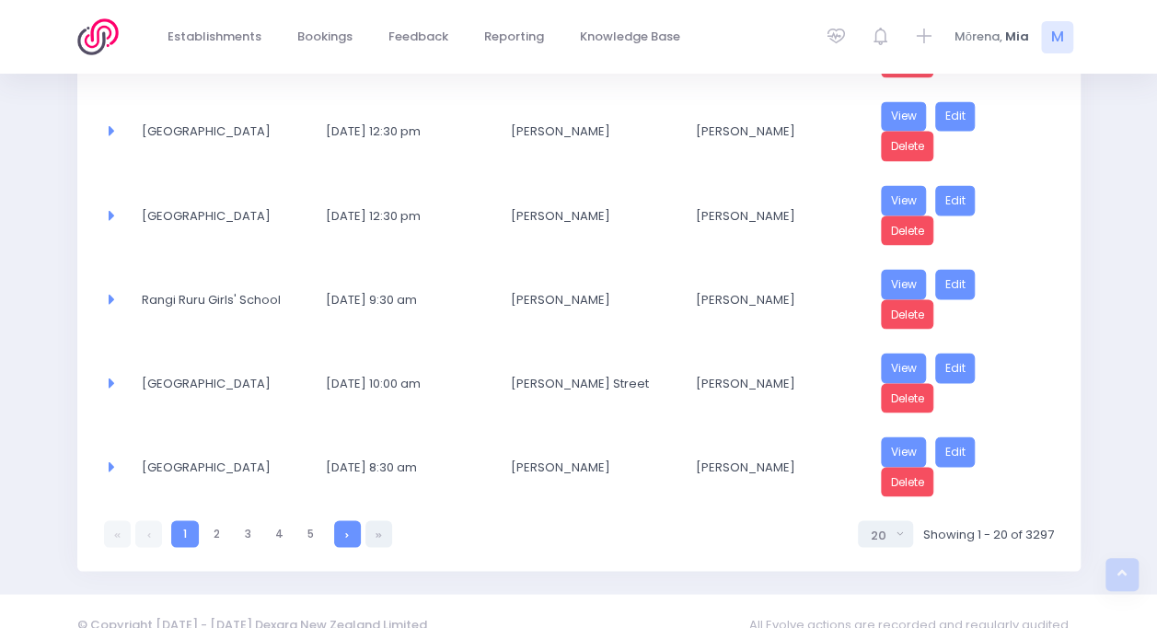
click at [343, 520] on link at bounding box center [347, 533] width 27 height 27
select select "20"
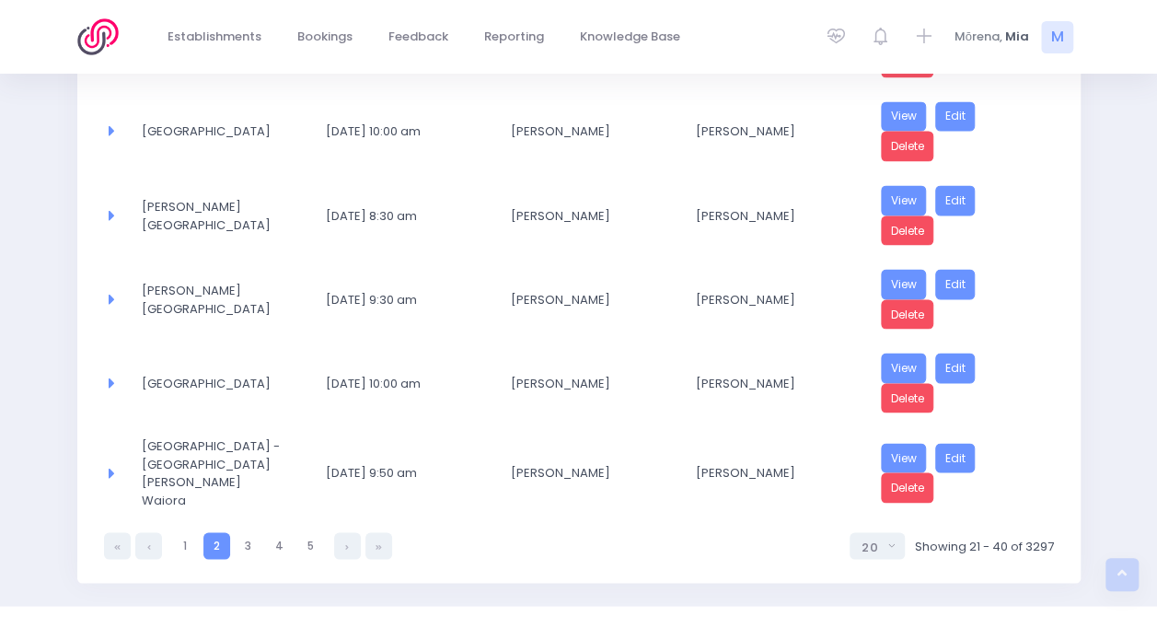
click at [343, 532] on link at bounding box center [347, 545] width 27 height 27
select select "20"
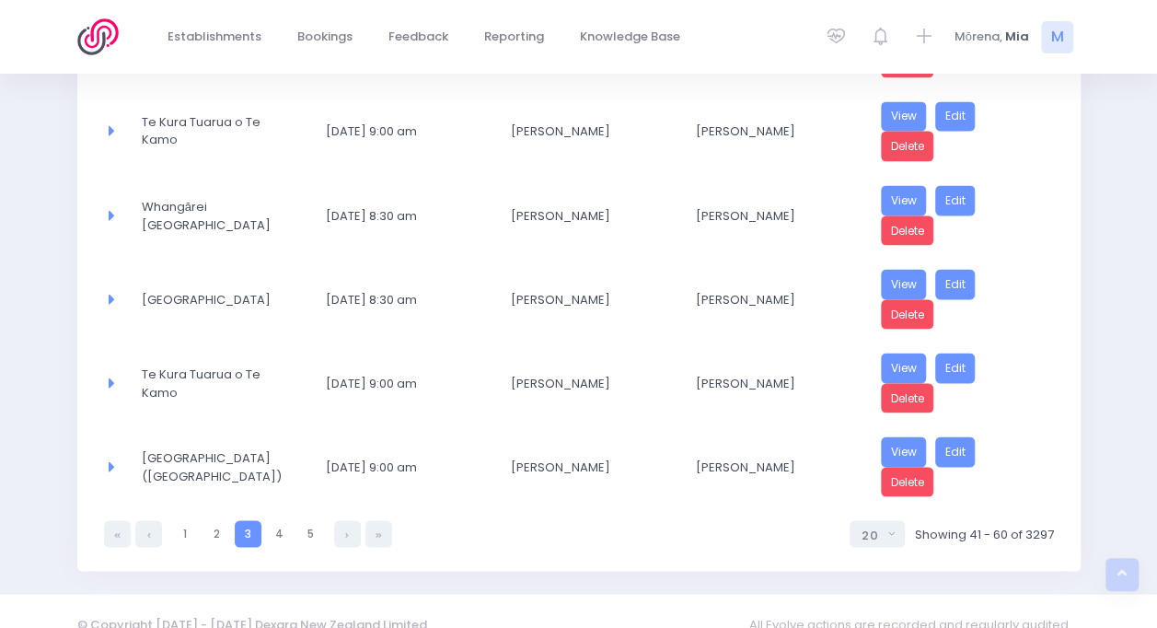
click at [343, 520] on link at bounding box center [347, 533] width 27 height 27
select select "20"
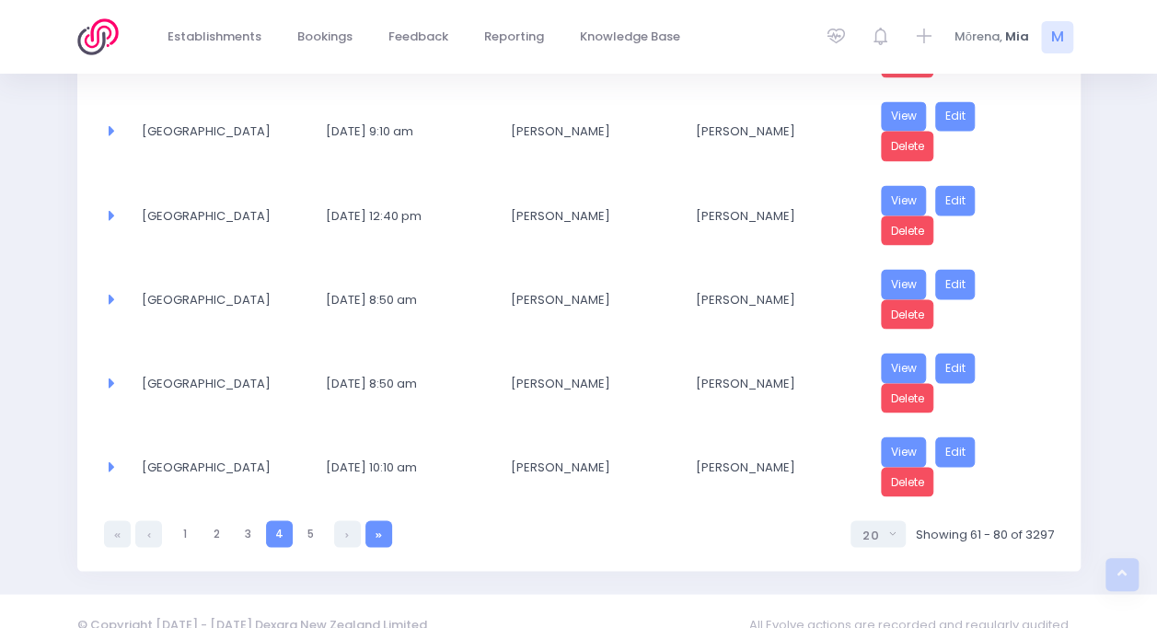
click at [376, 520] on link at bounding box center [378, 533] width 27 height 27
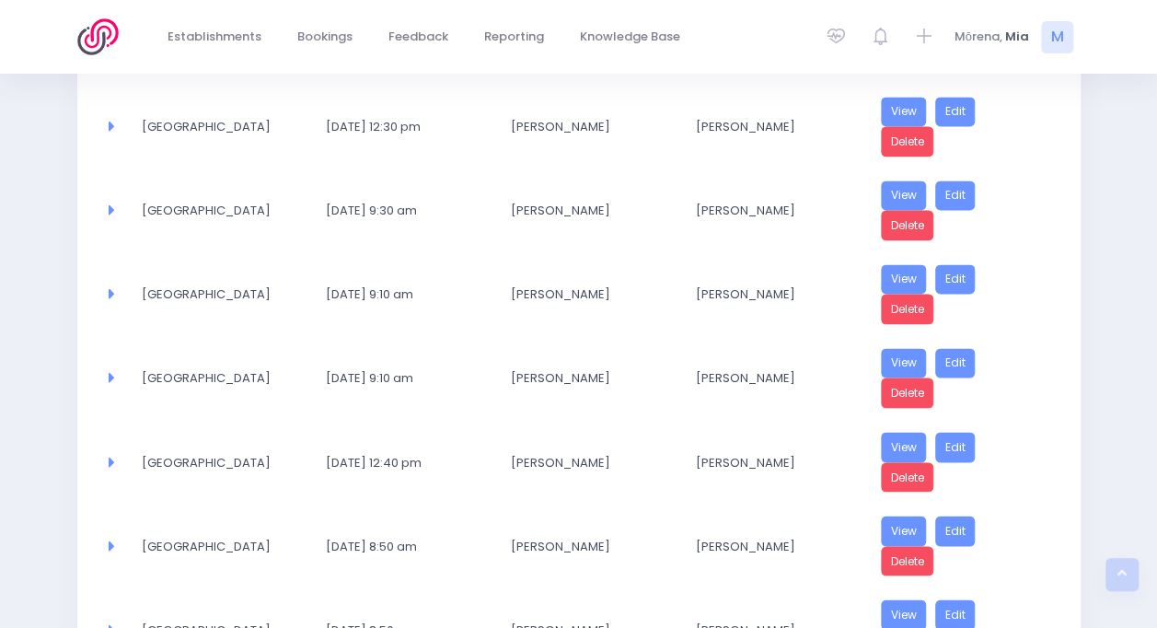
select select "20"
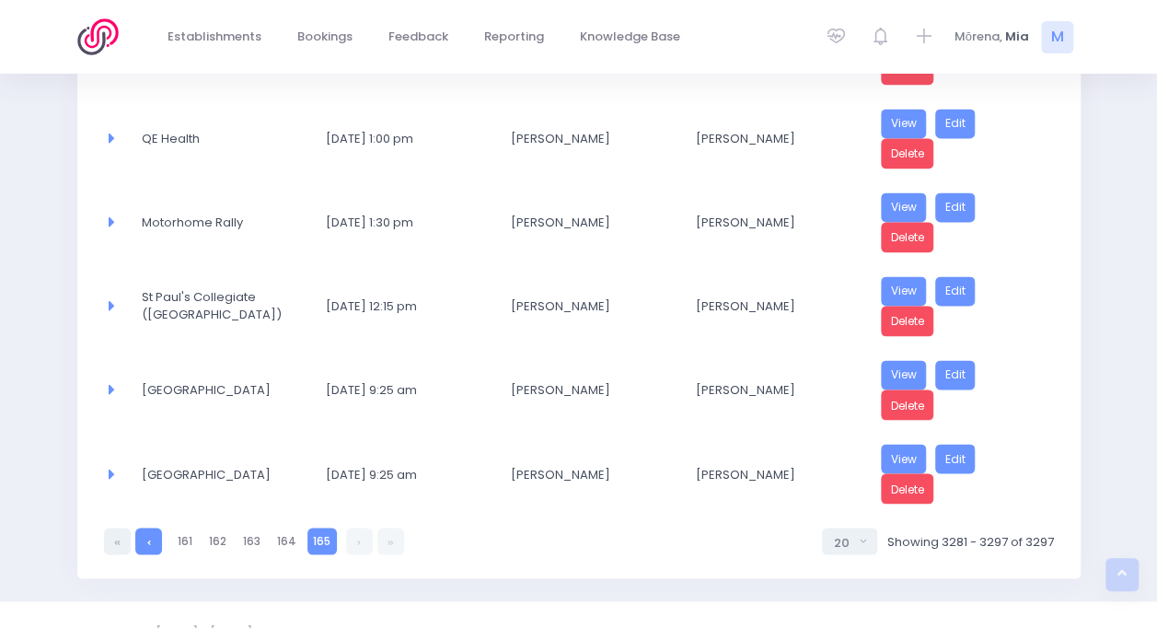
click at [134, 527] on ul "165 161 162 163 164 165" at bounding box center [254, 540] width 300 height 27
click at [145, 527] on link at bounding box center [148, 540] width 27 height 27
select select "20"
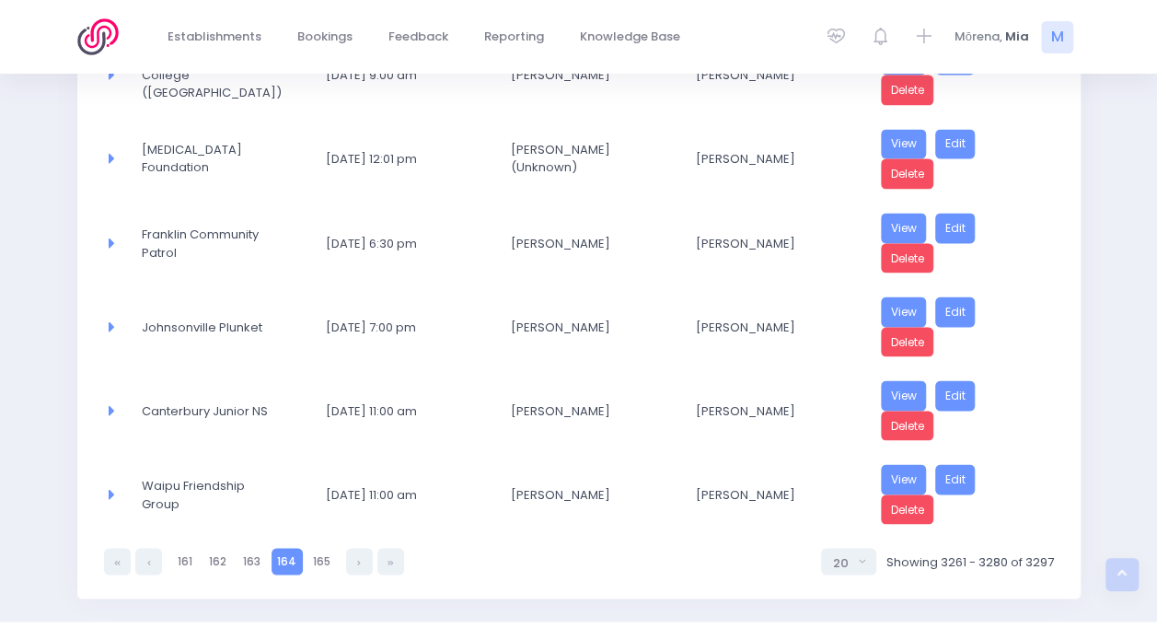
scroll to position [1576, 0]
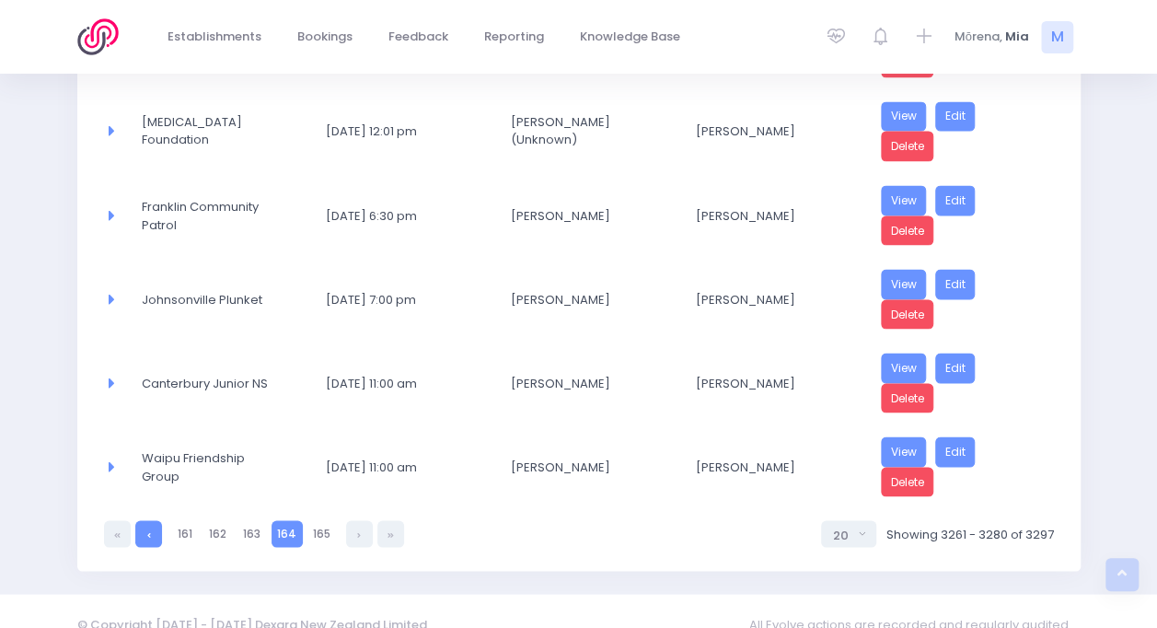
click at [152, 520] on link at bounding box center [148, 533] width 27 height 27
select select "20"
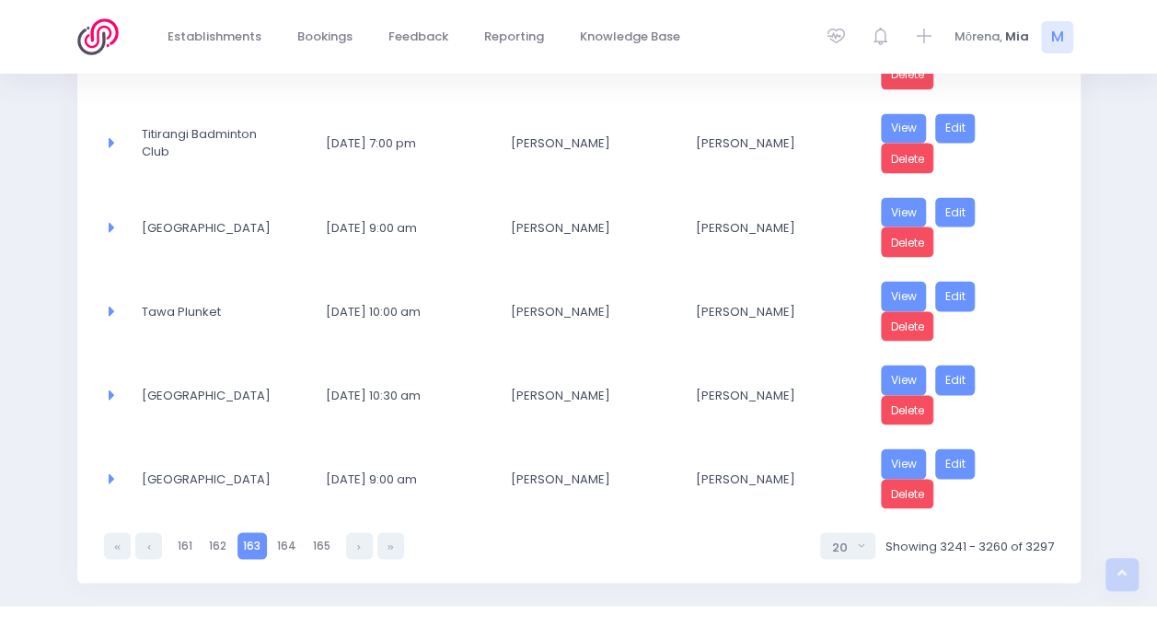
click at [152, 532] on link at bounding box center [148, 545] width 27 height 27
select select "20"
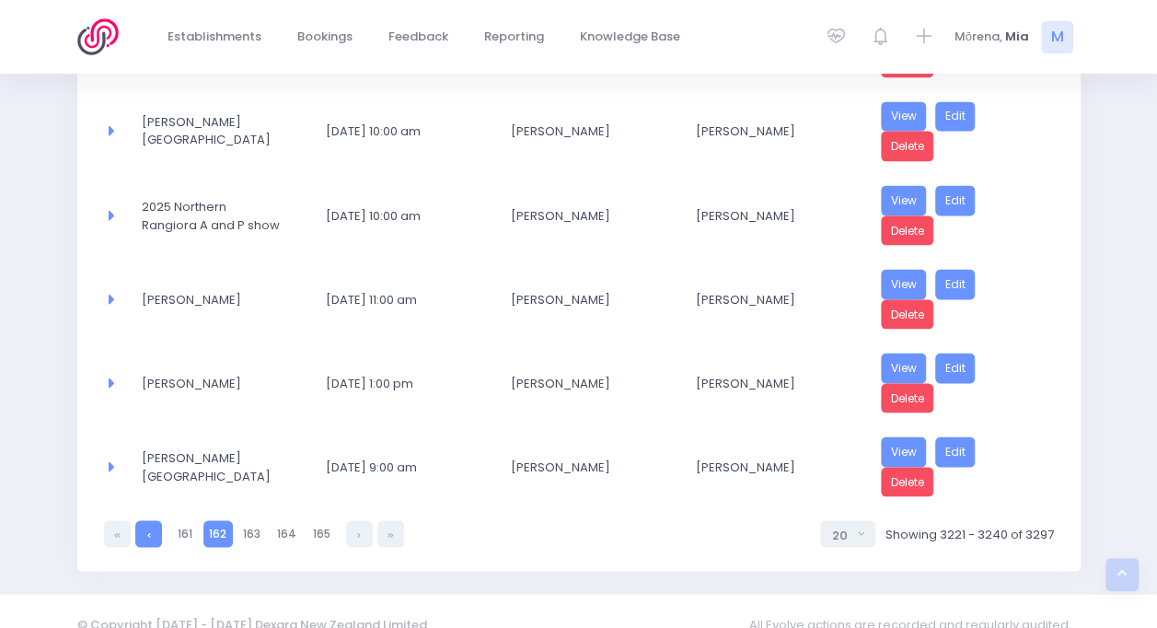
click at [136, 520] on link at bounding box center [148, 533] width 27 height 27
select select "20"
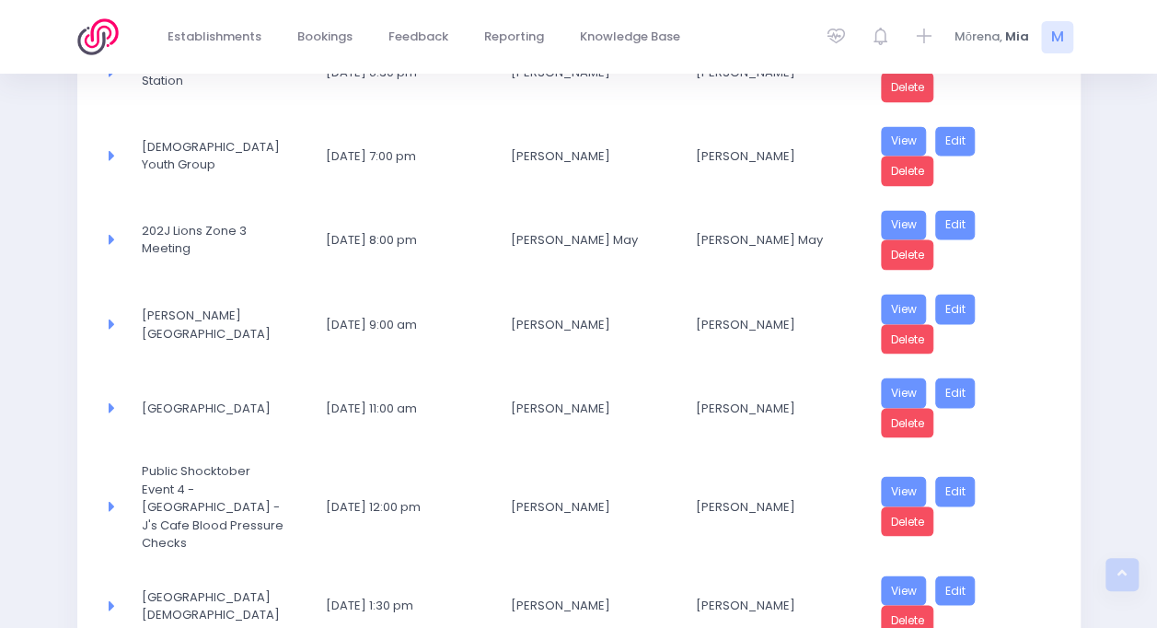
scroll to position [1590, 0]
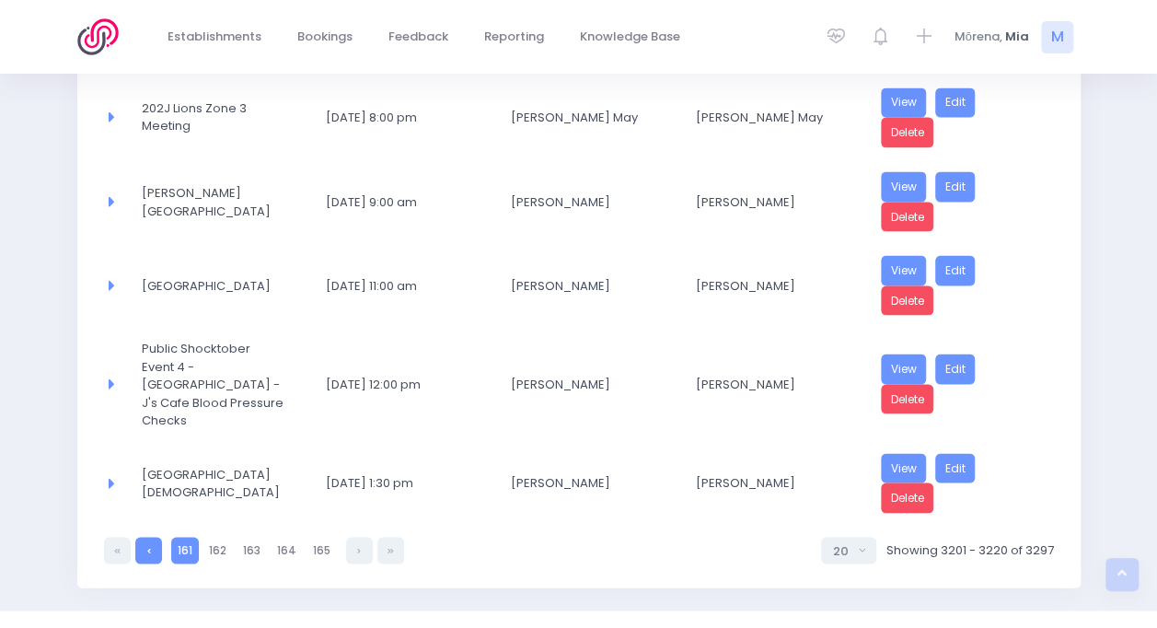
click at [147, 537] on link at bounding box center [148, 550] width 27 height 27
select select "20"
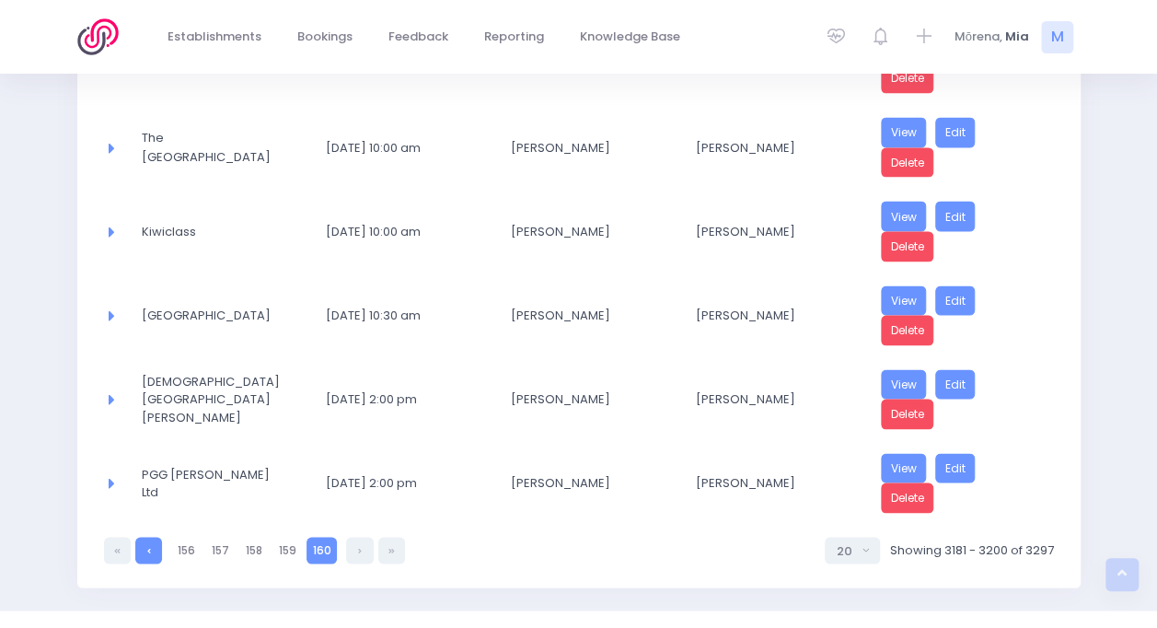
click at [147, 550] on icon at bounding box center [149, 550] width 4 height 0
select select "20"
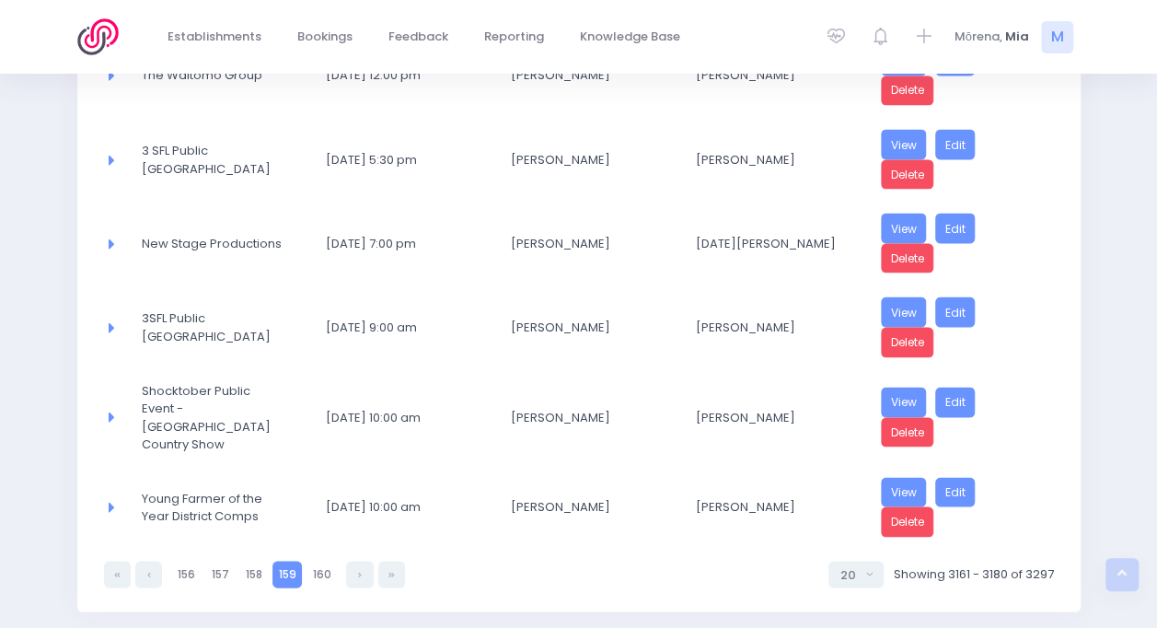
click at [145, 561] on link at bounding box center [148, 574] width 27 height 27
select select "20"
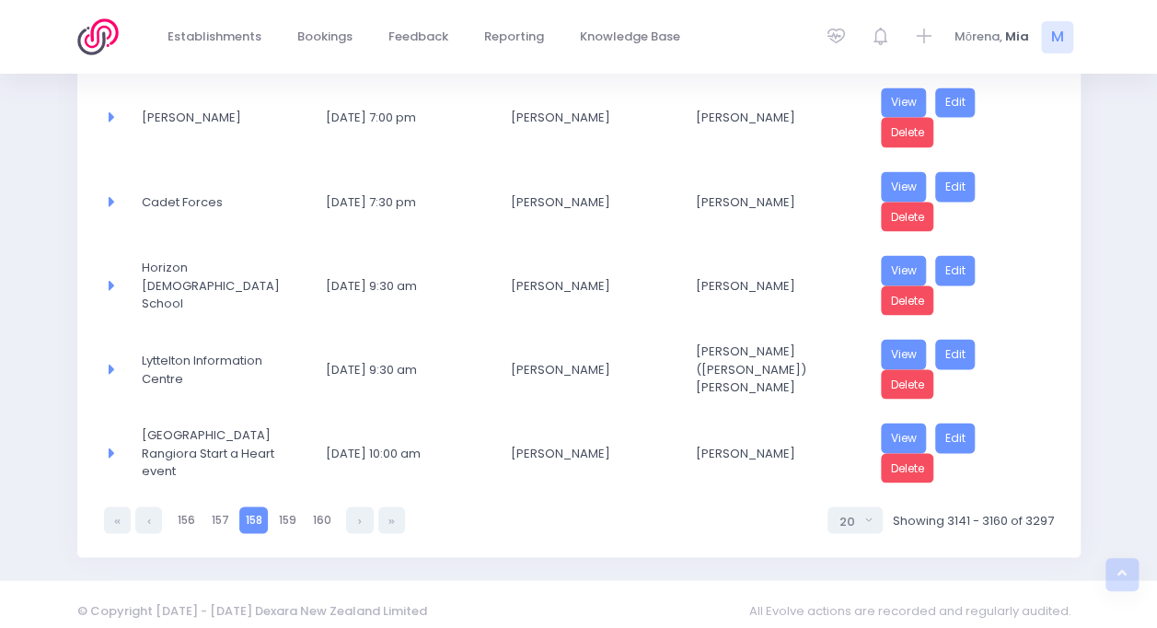
scroll to position [1576, 0]
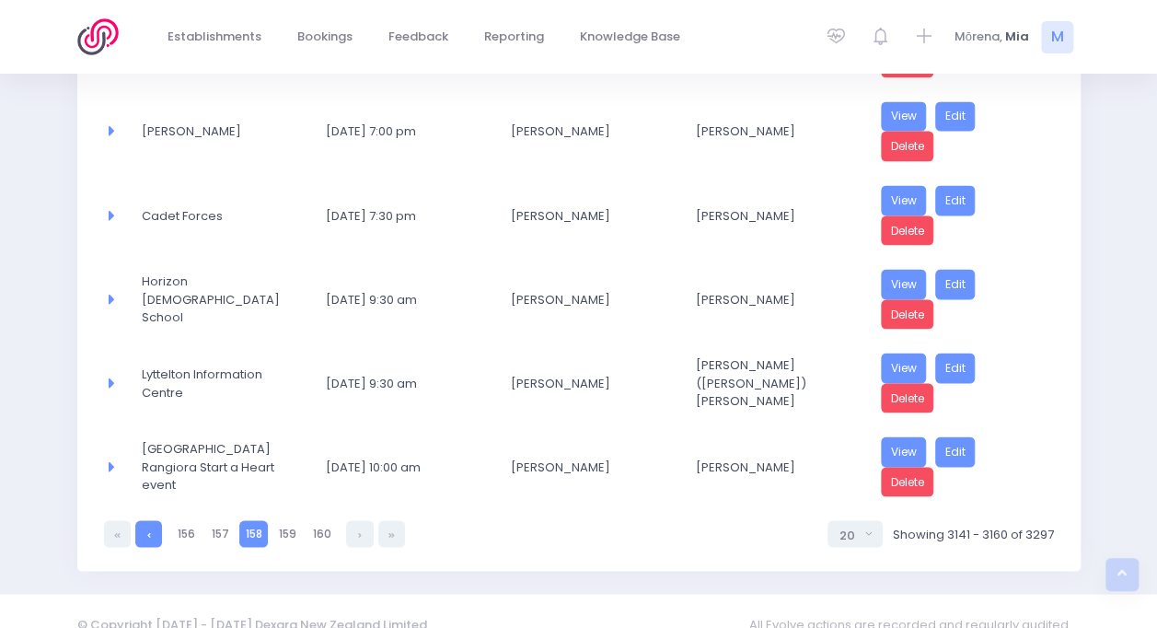
click at [145, 520] on link at bounding box center [148, 533] width 27 height 27
select select "20"
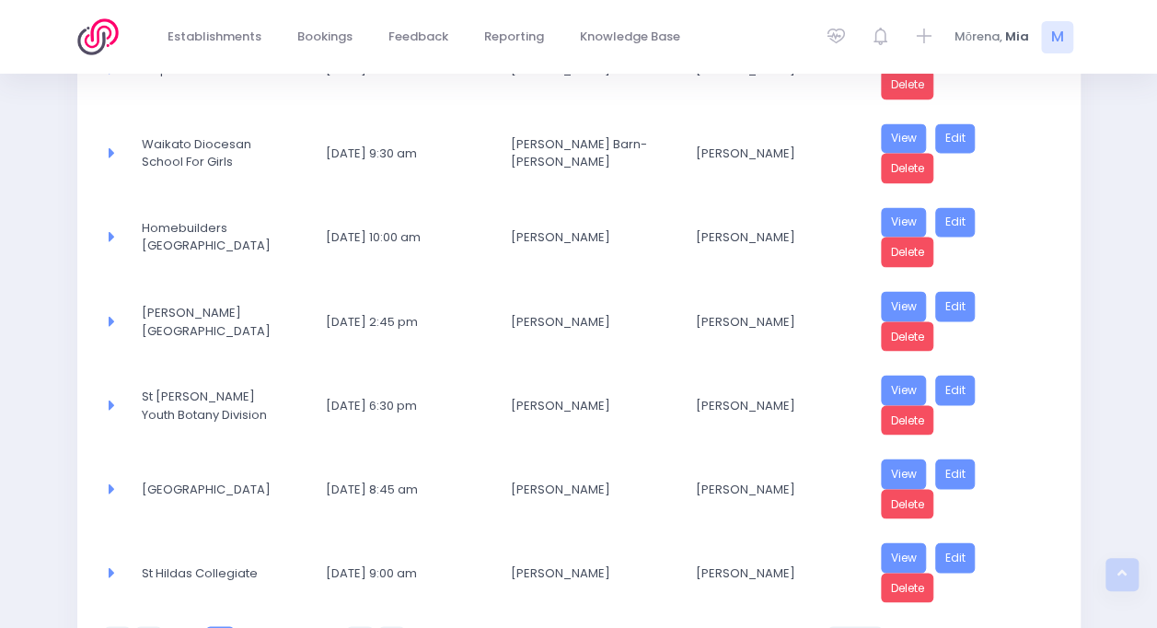
scroll to position [1300, 0]
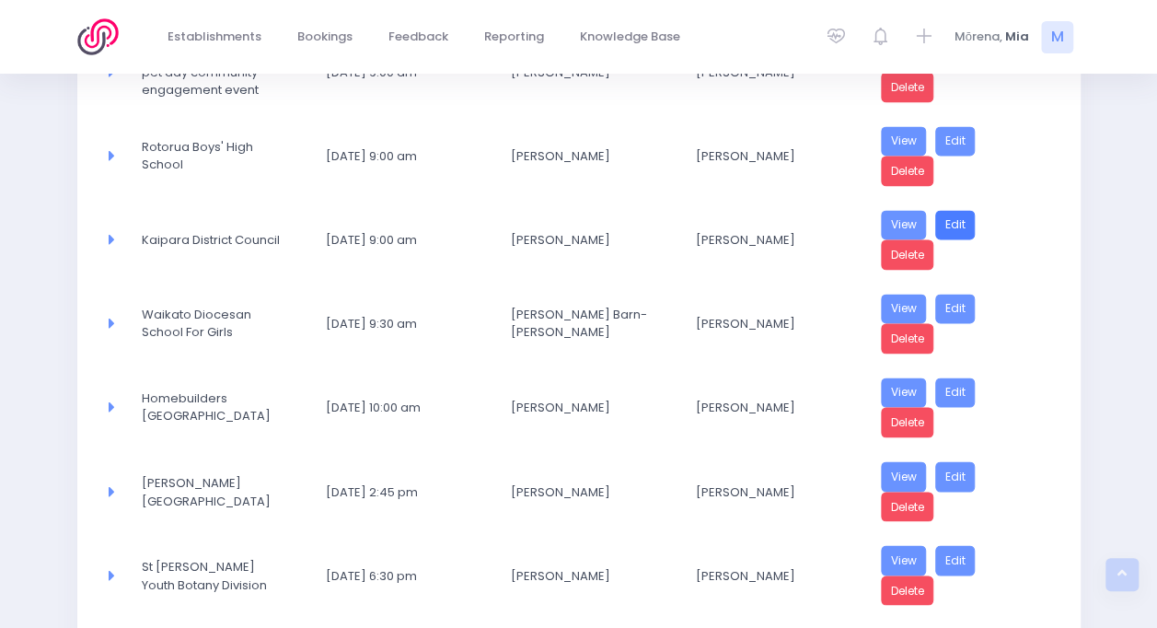
click at [948, 210] on link "Edit" at bounding box center [955, 225] width 41 height 30
click at [904, 294] on link "View" at bounding box center [904, 309] width 46 height 30
click at [967, 294] on link "Edit" at bounding box center [955, 309] width 41 height 30
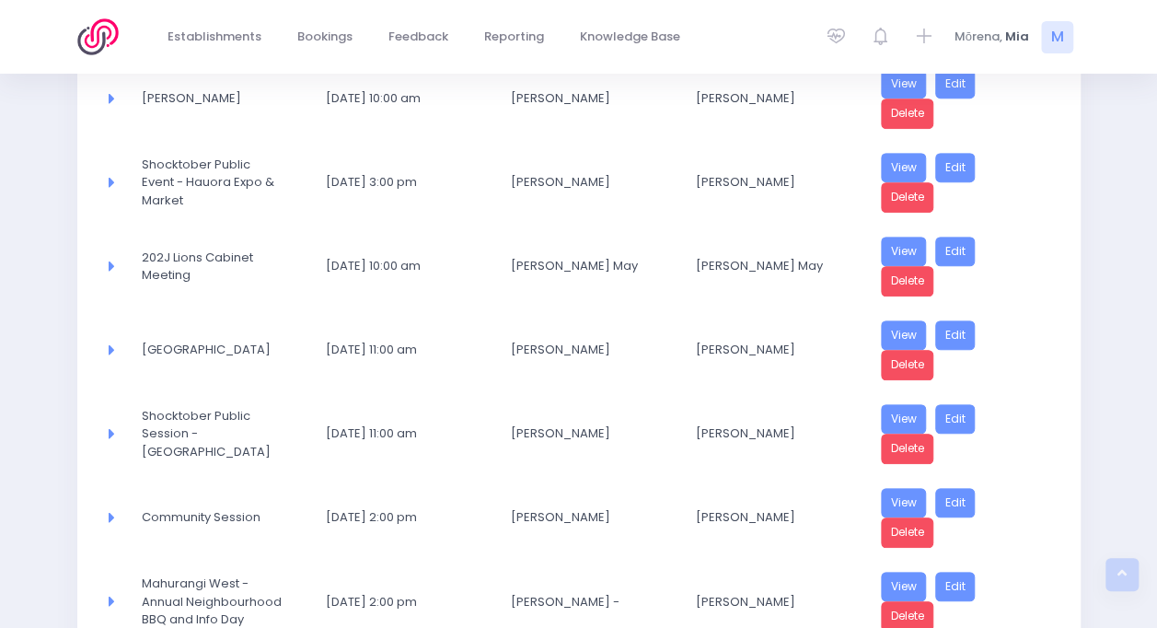
scroll to position [11, 0]
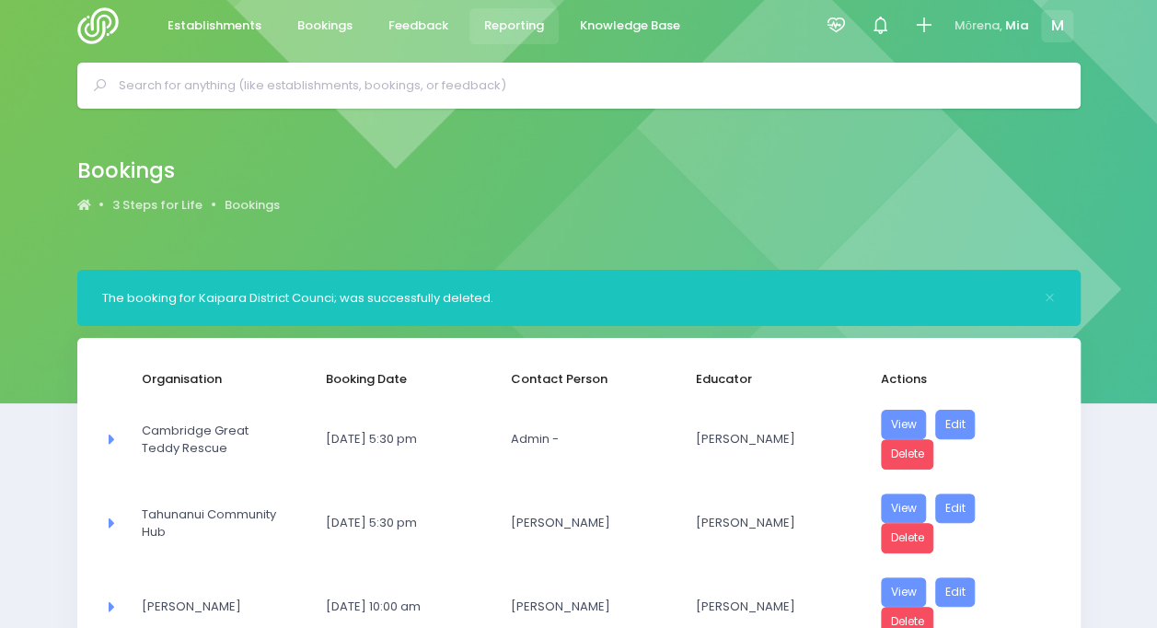
click at [503, 27] on span "Reporting" at bounding box center [514, 26] width 60 height 18
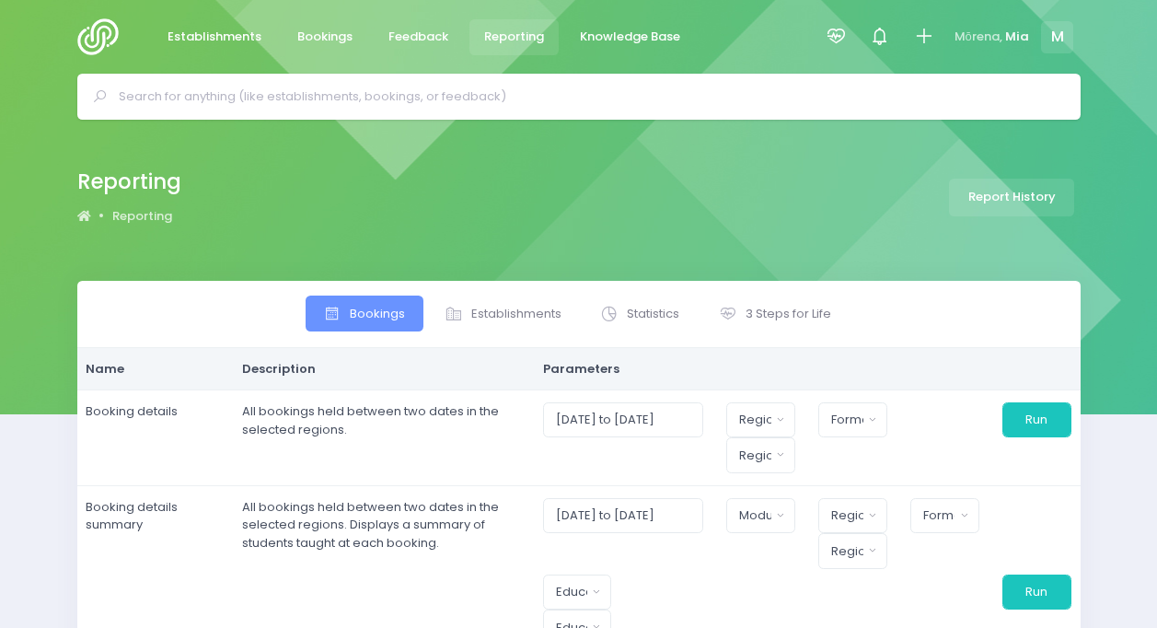
select select
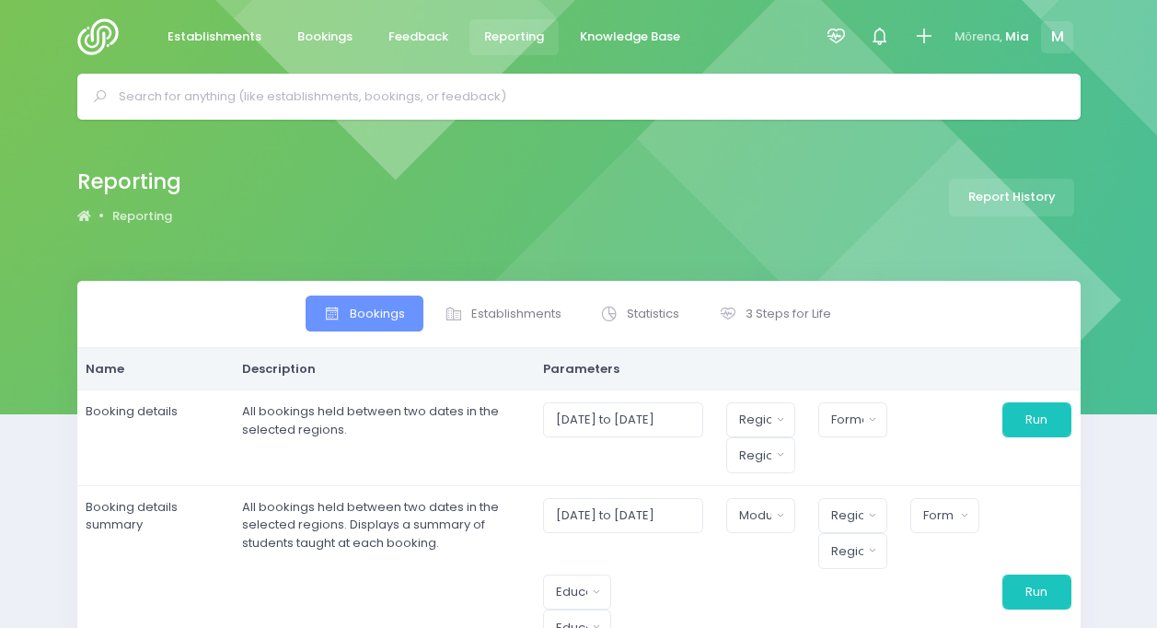
select select
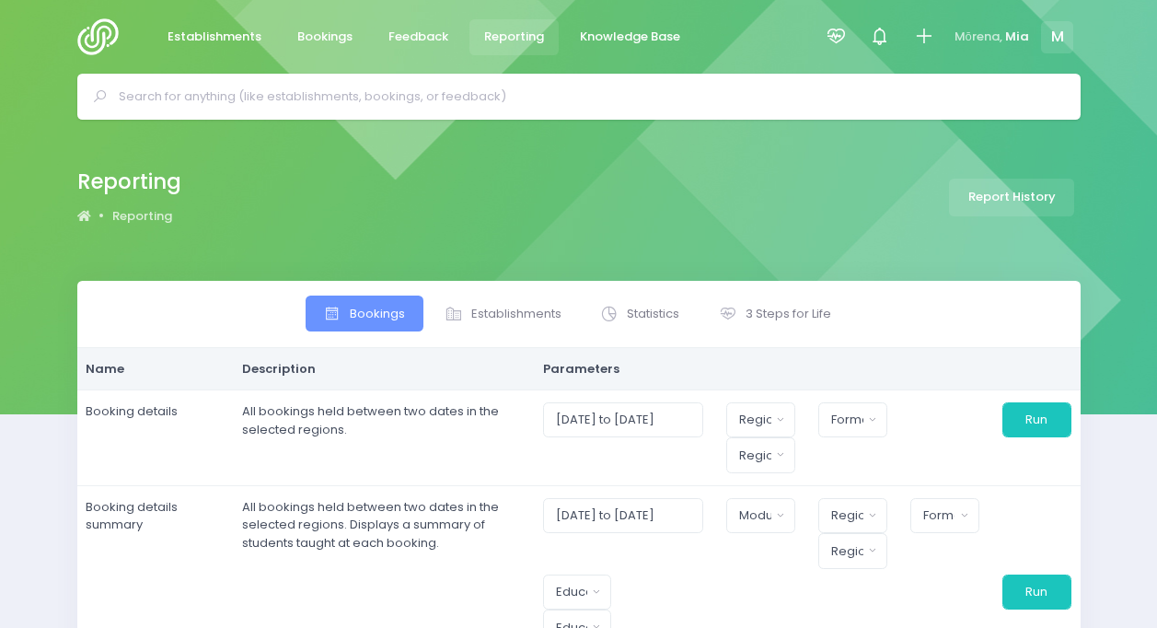
select select
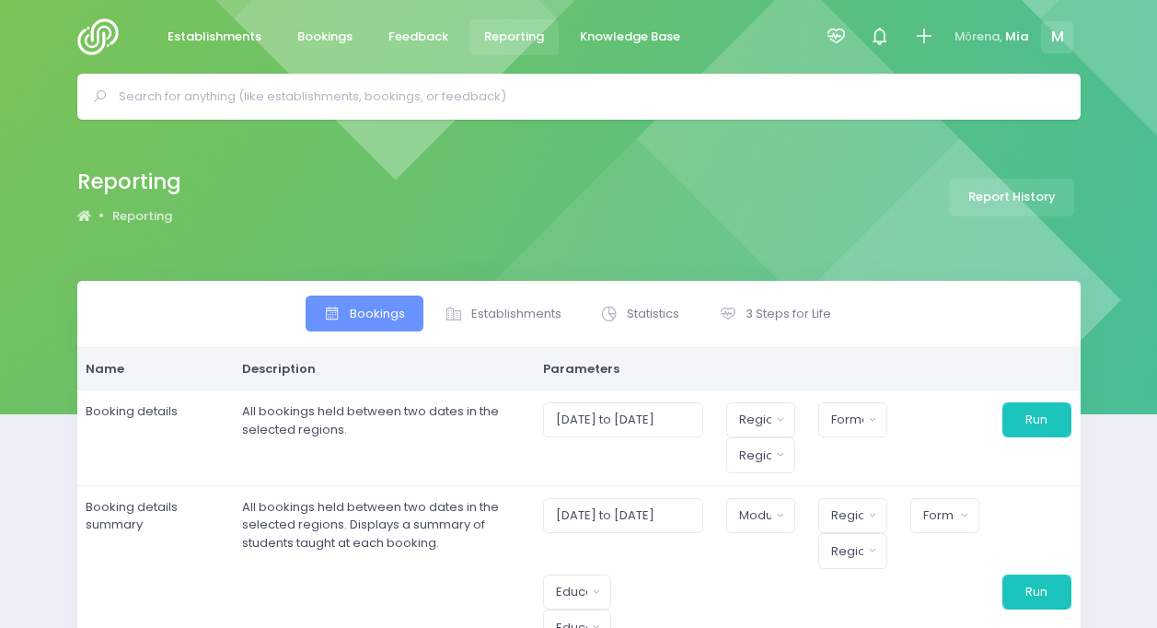
select select
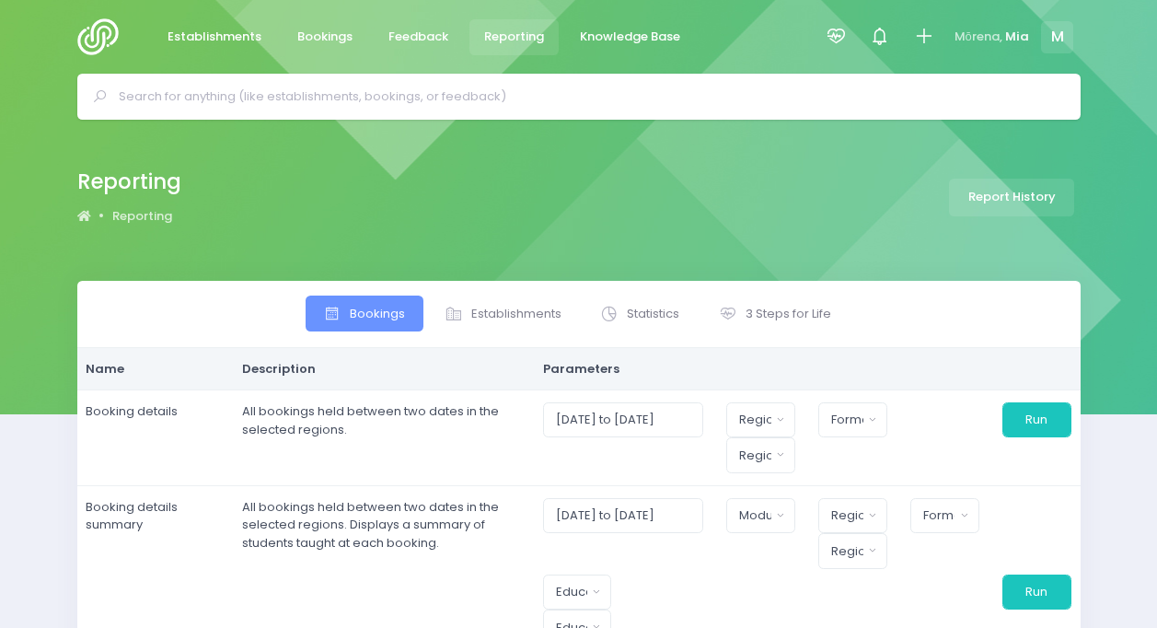
select select
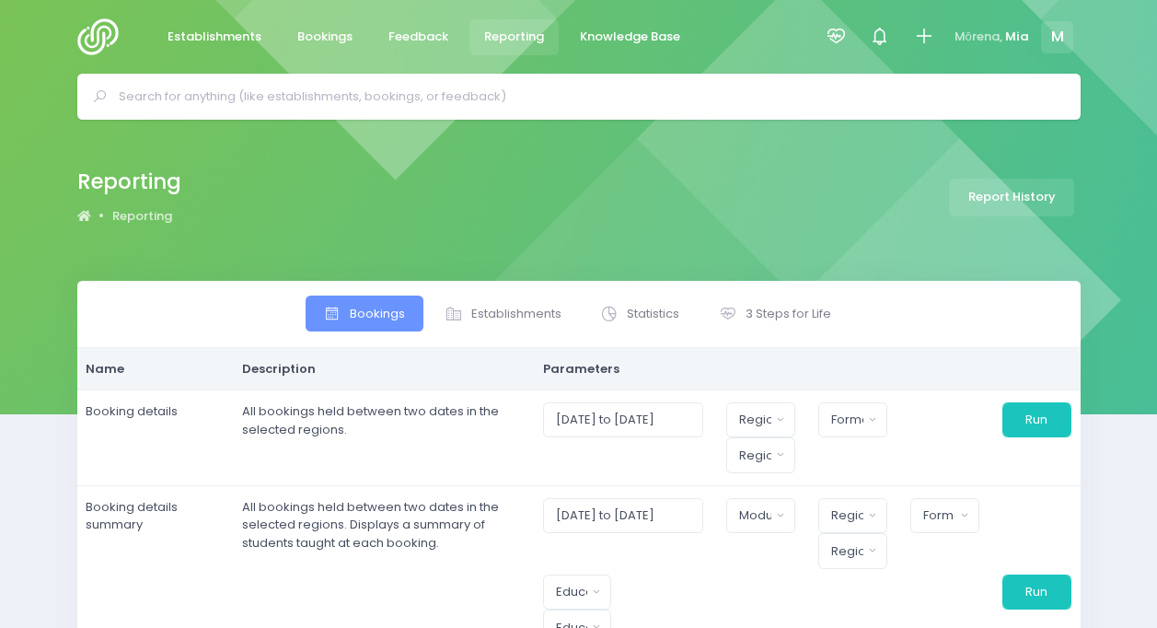
select select
click at [786, 321] on span "3 Steps for Life" at bounding box center [789, 314] width 86 height 18
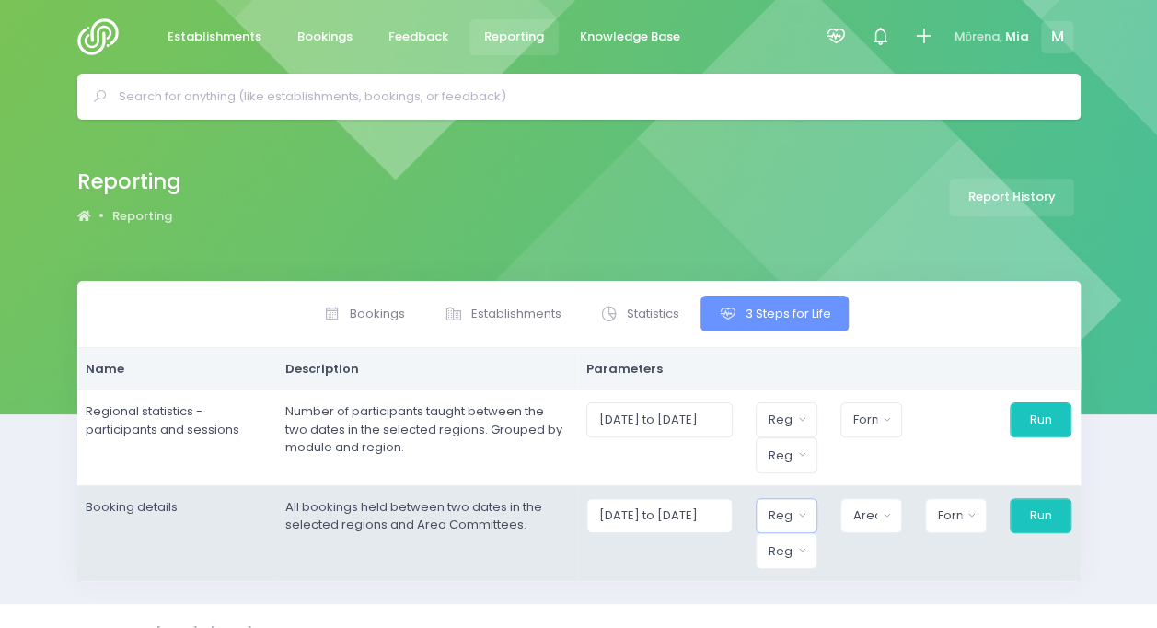
click at [806, 502] on button "Region" at bounding box center [787, 515] width 62 height 35
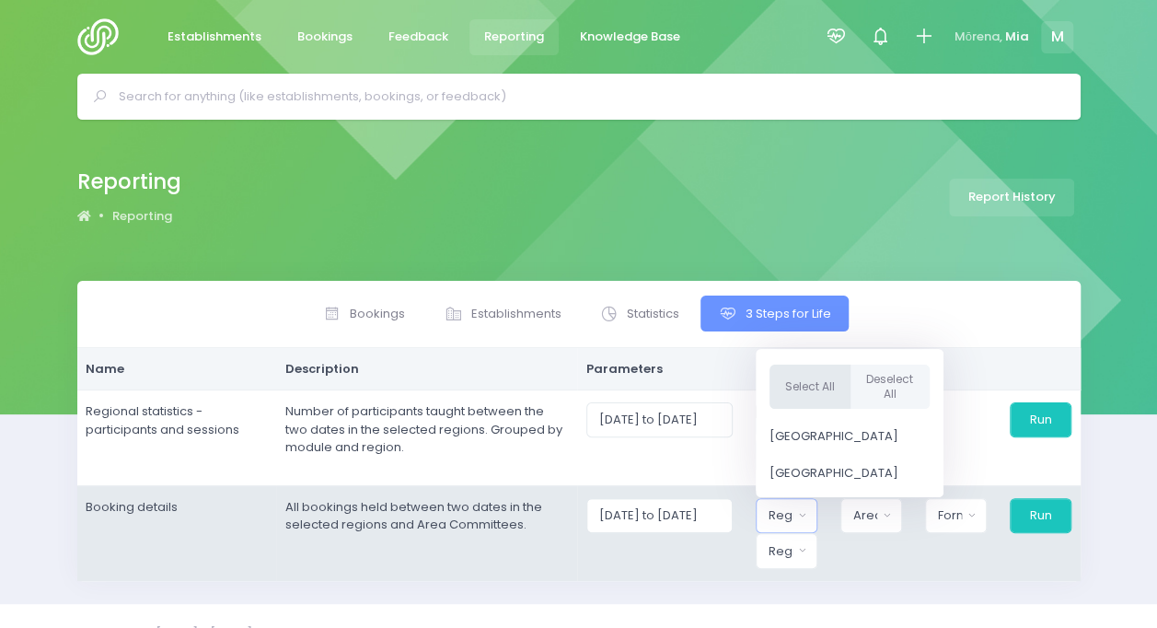
click at [795, 376] on button "Select All" at bounding box center [810, 386] width 81 height 45
select select "Northern"
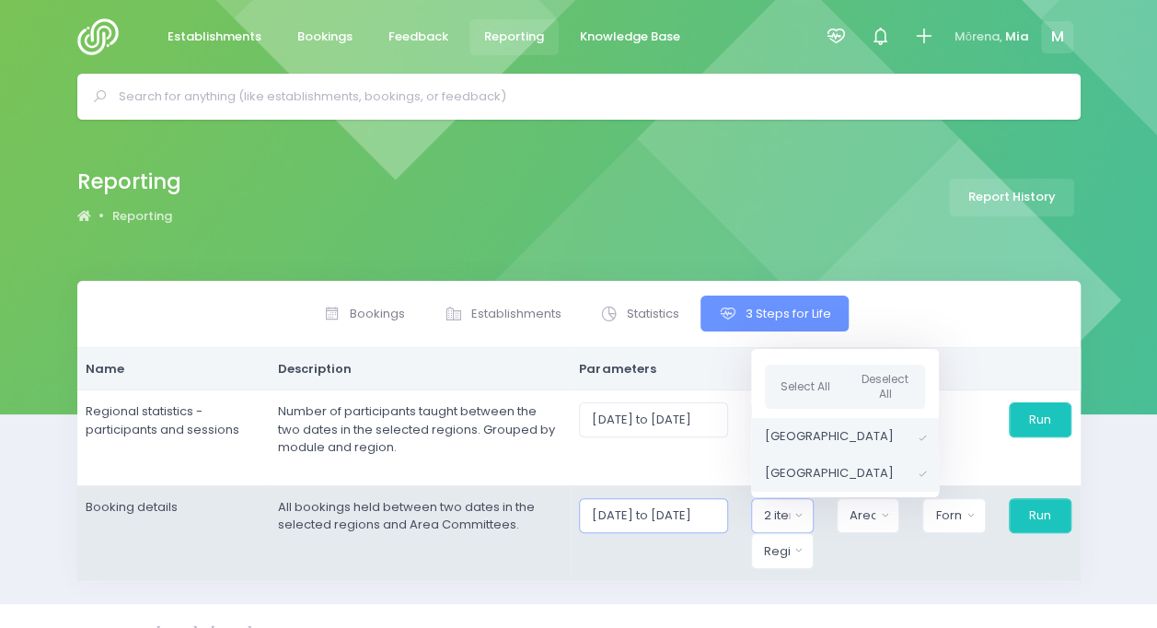
click at [689, 505] on input "01/10/2025 to 31/10/2025" at bounding box center [653, 515] width 148 height 35
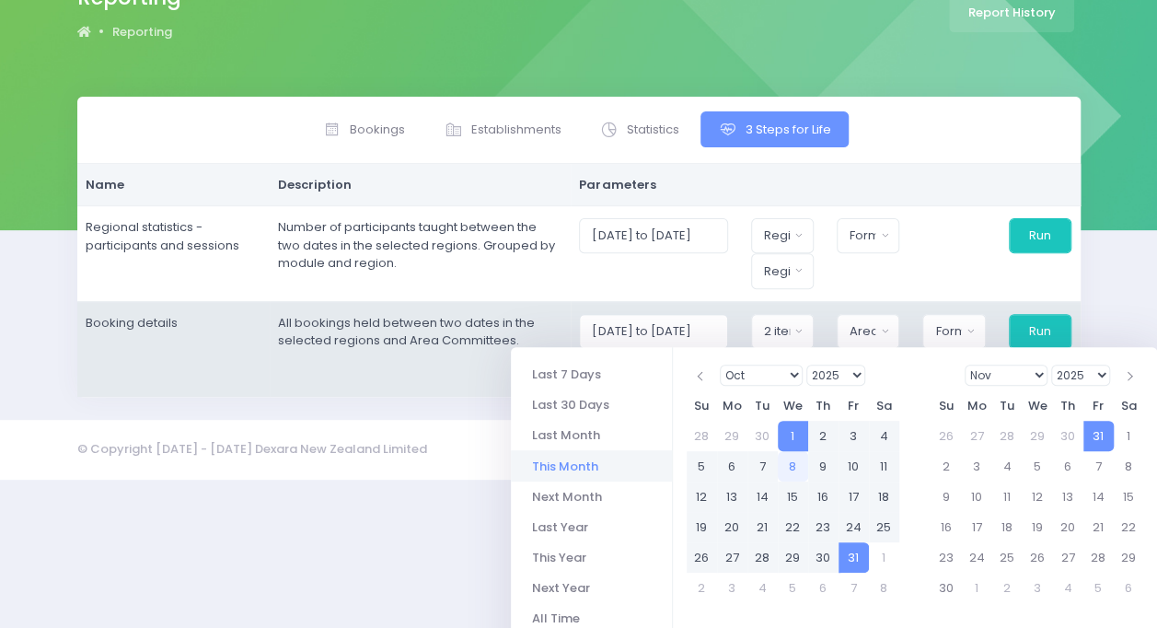
click at [566, 469] on li "This Month" at bounding box center [591, 465] width 161 height 30
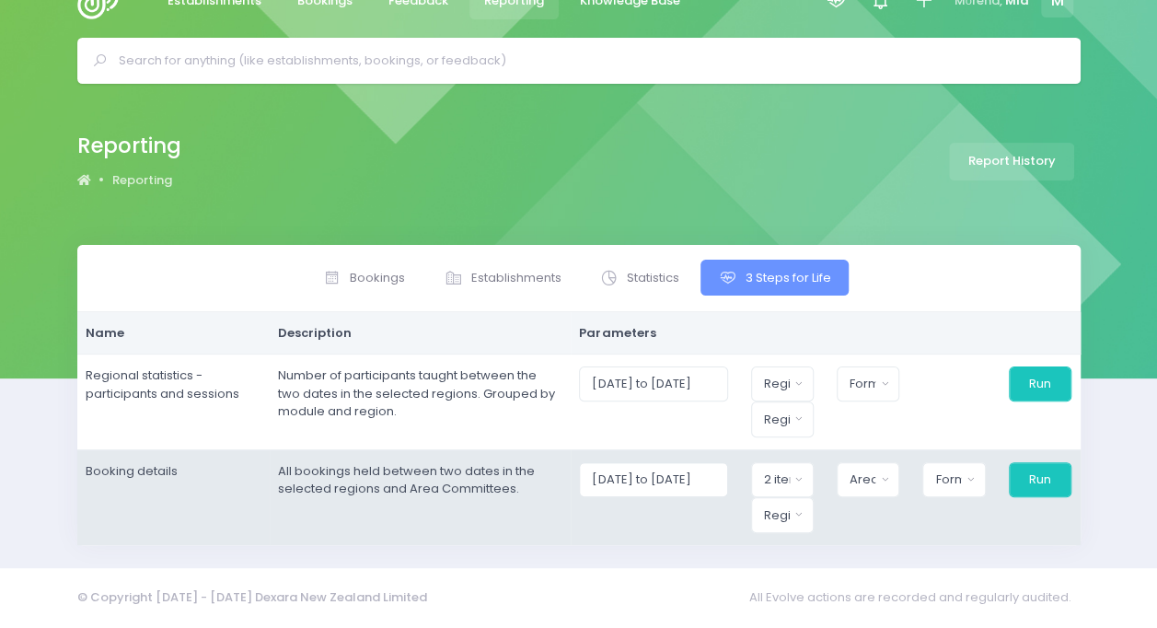
scroll to position [31, 0]
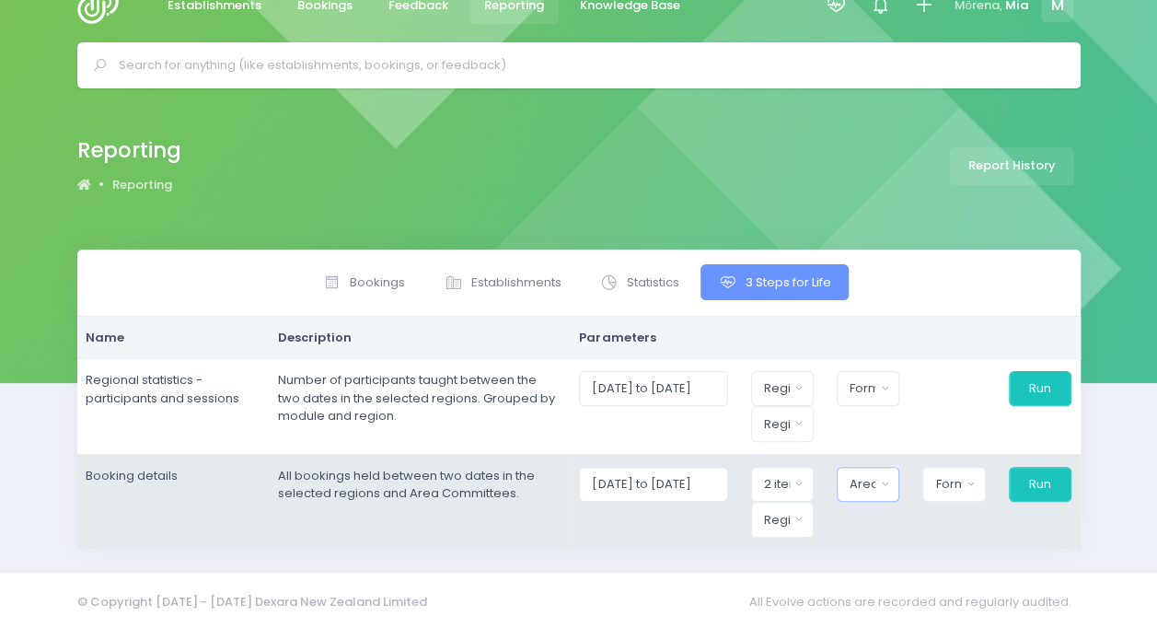
click at [871, 486] on div "Area Committee" at bounding box center [863, 484] width 26 height 18
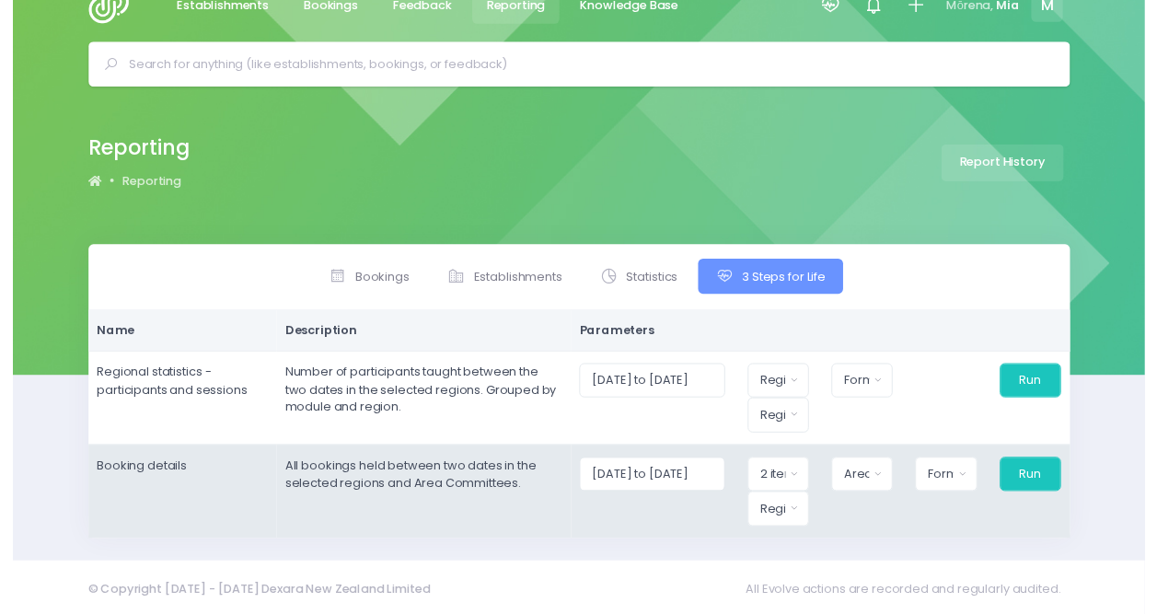
scroll to position [31, 15]
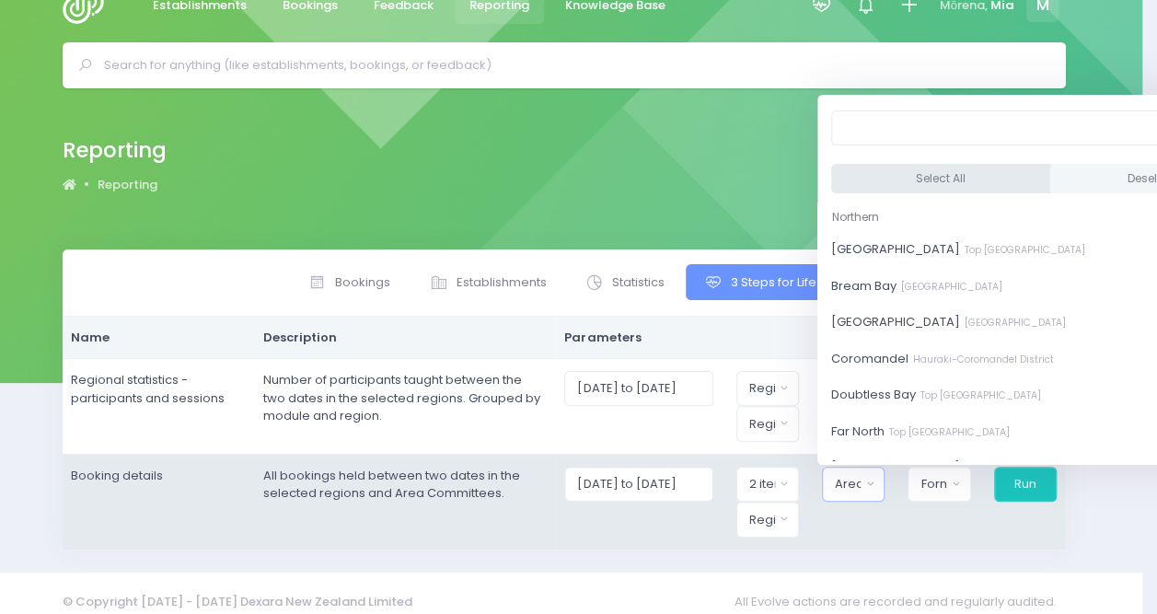
click at [890, 175] on button "Select All" at bounding box center [940, 179] width 219 height 30
select select "Bay of Islands"
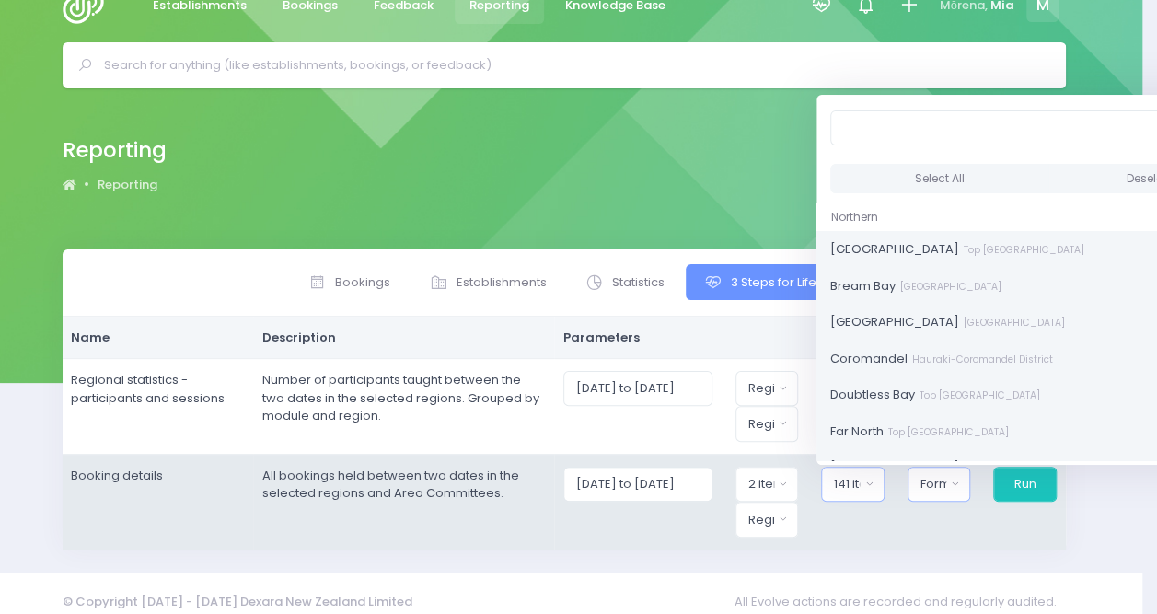
click at [935, 490] on button "Format" at bounding box center [940, 484] width 64 height 35
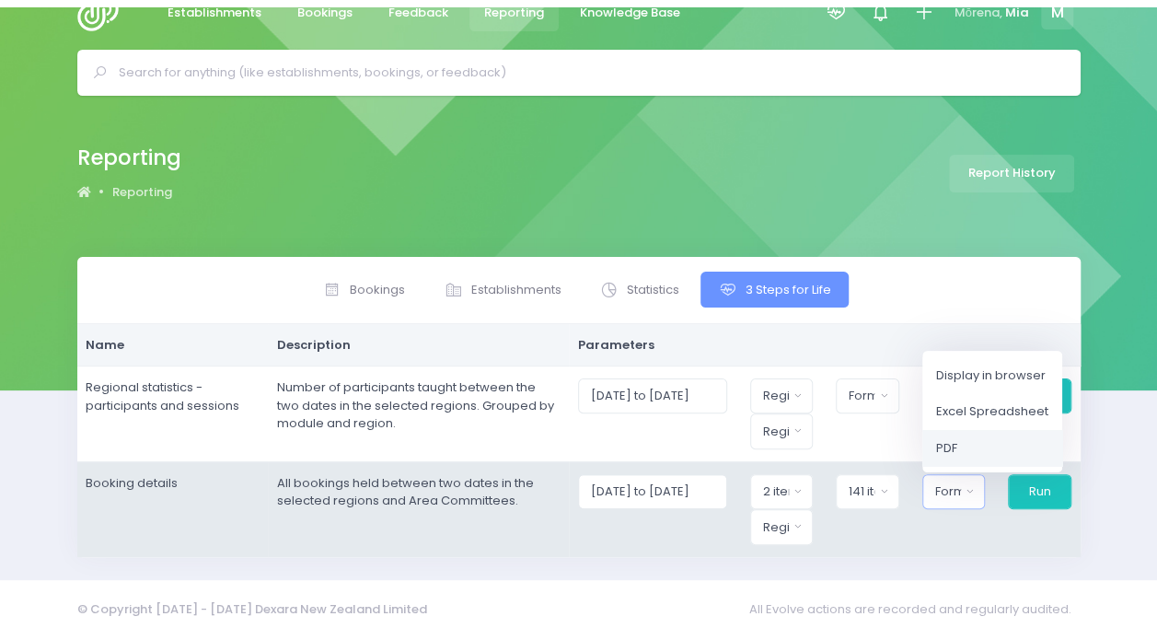
scroll to position [31, 0]
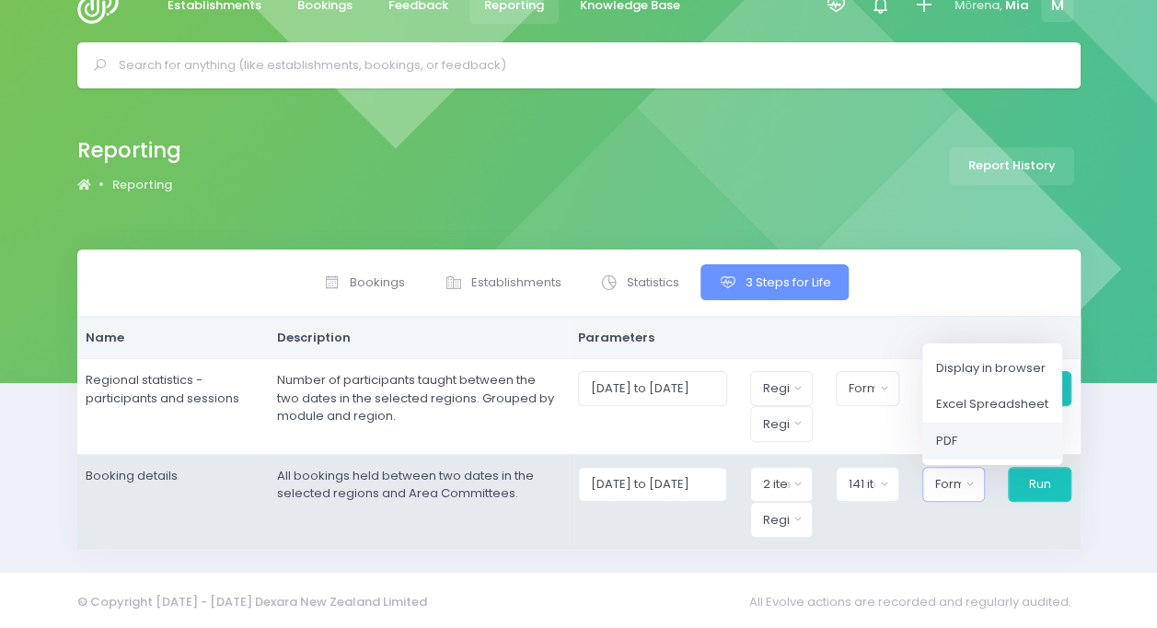
click at [956, 436] on span "PDF" at bounding box center [946, 440] width 21 height 18
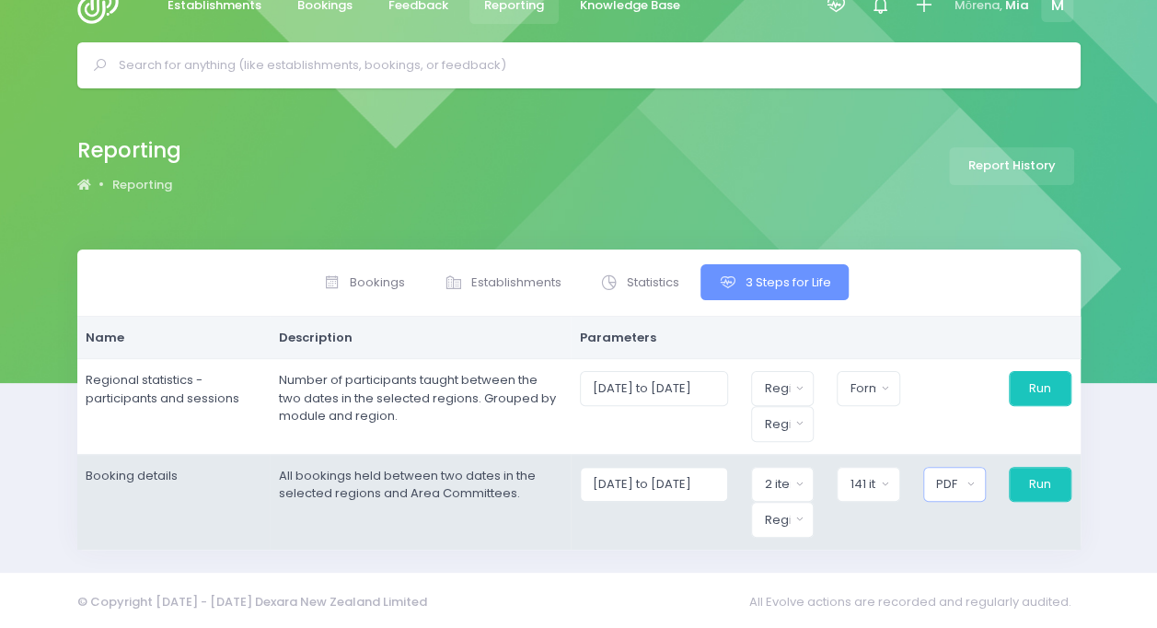
click at [954, 485] on div "PDF" at bounding box center [949, 484] width 26 height 18
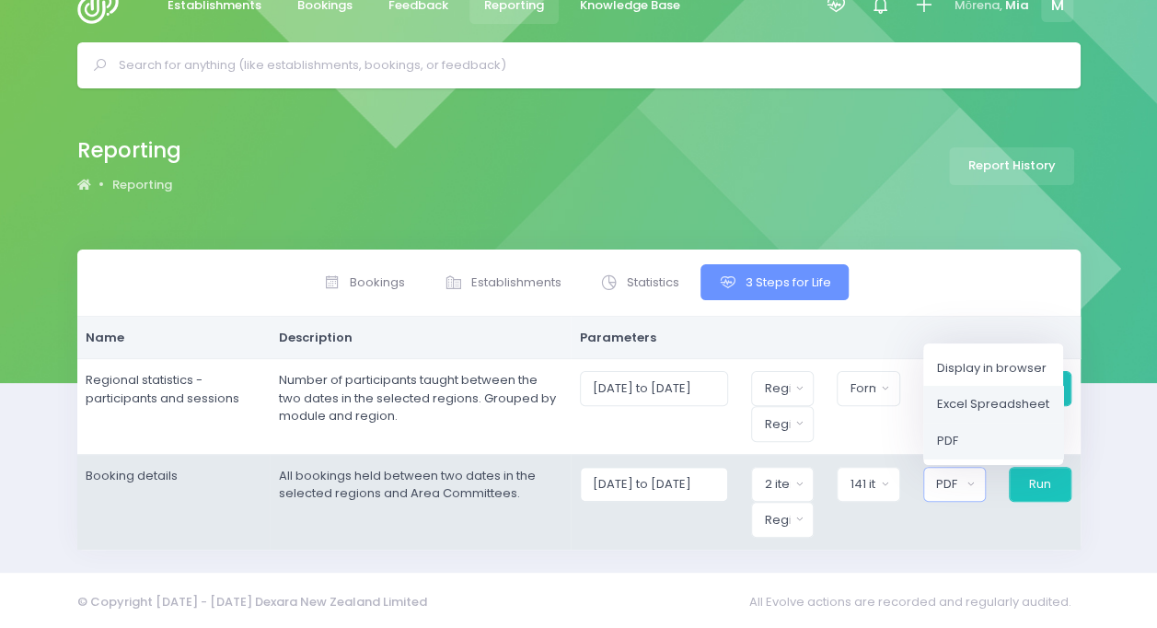
click at [967, 399] on span "Excel Spreadsheet" at bounding box center [993, 404] width 112 height 18
select select "excel"
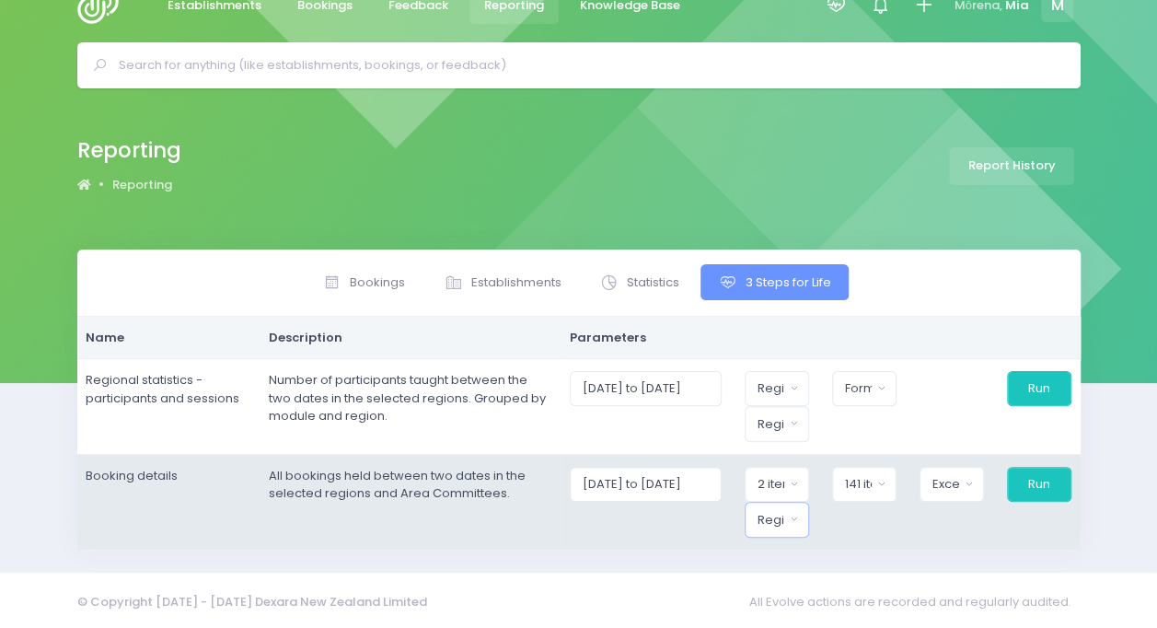
click at [777, 522] on div "Region" at bounding box center [771, 520] width 27 height 18
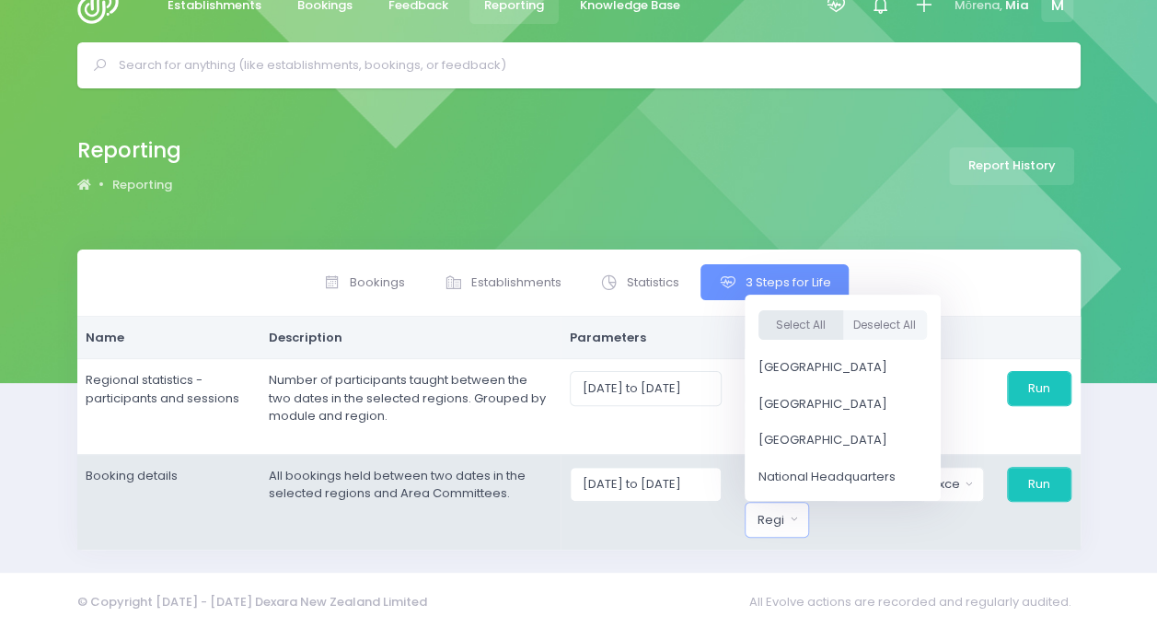
click at [814, 322] on button "Select All" at bounding box center [800, 325] width 85 height 30
select select "Northern"
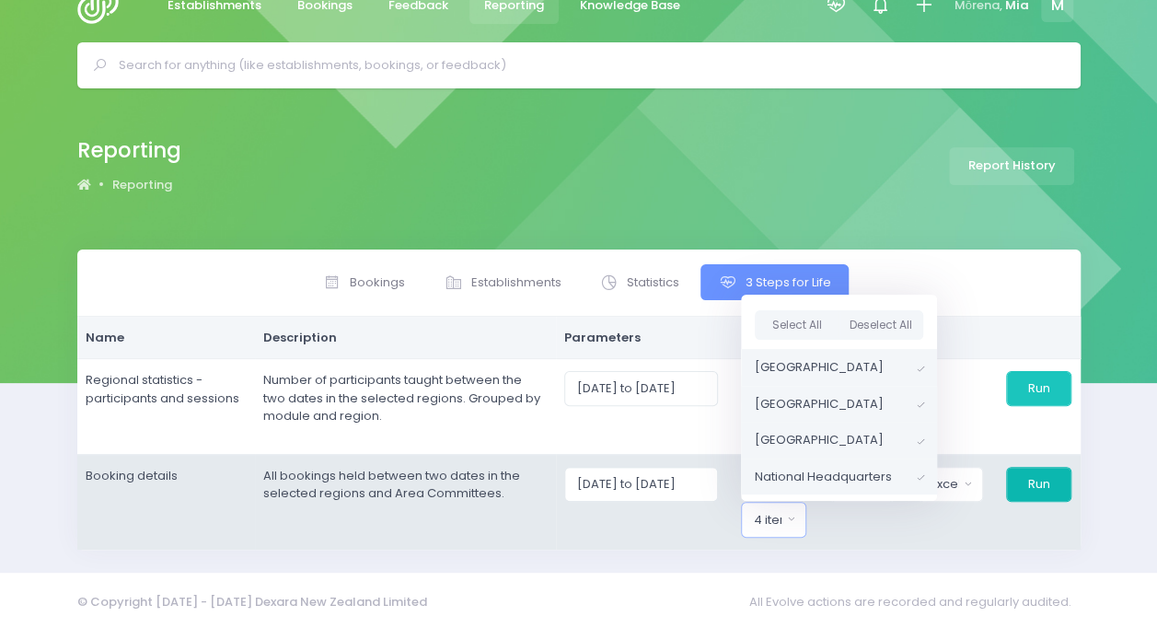
click at [1041, 489] on button "Run" at bounding box center [1038, 484] width 65 height 35
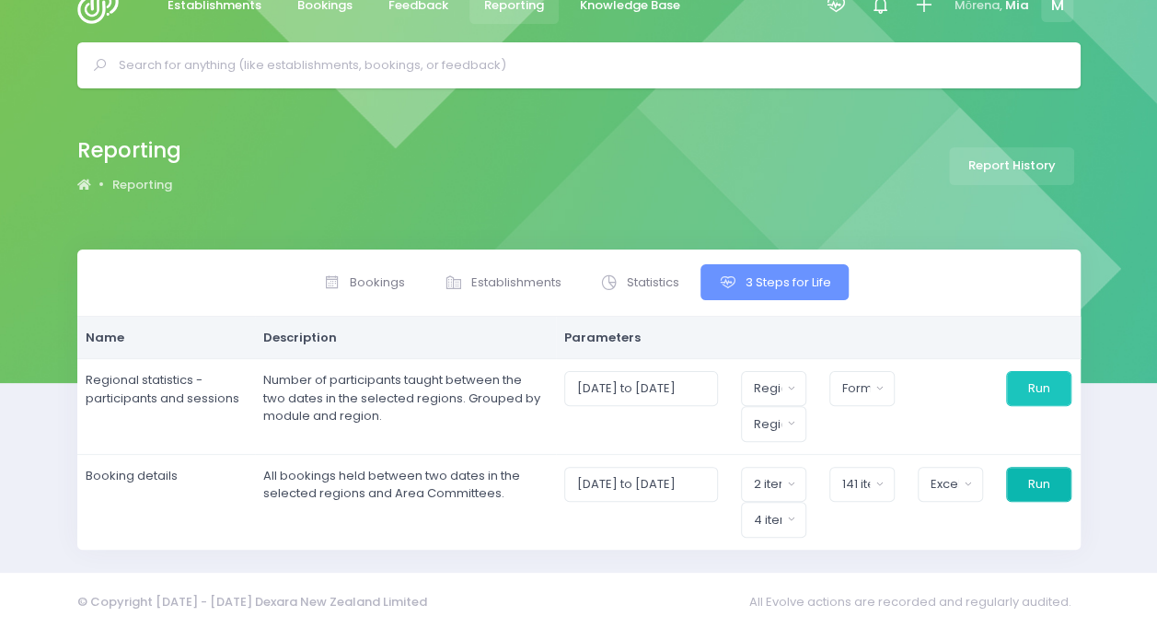
scroll to position [0, 0]
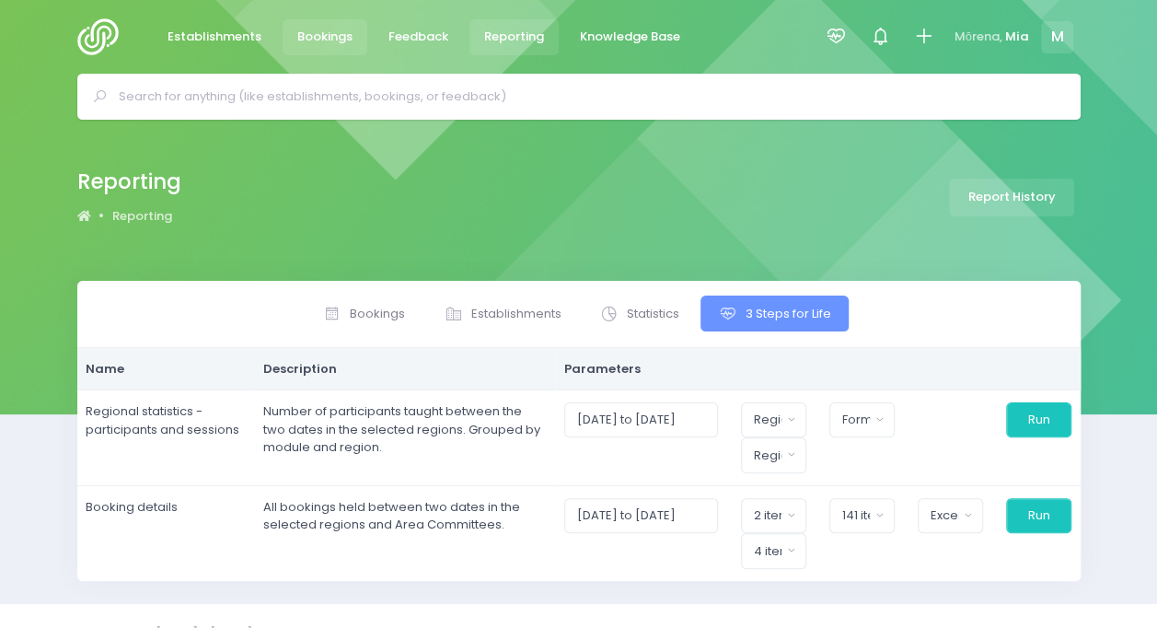
click at [323, 46] on link "Bookings" at bounding box center [326, 37] width 86 height 36
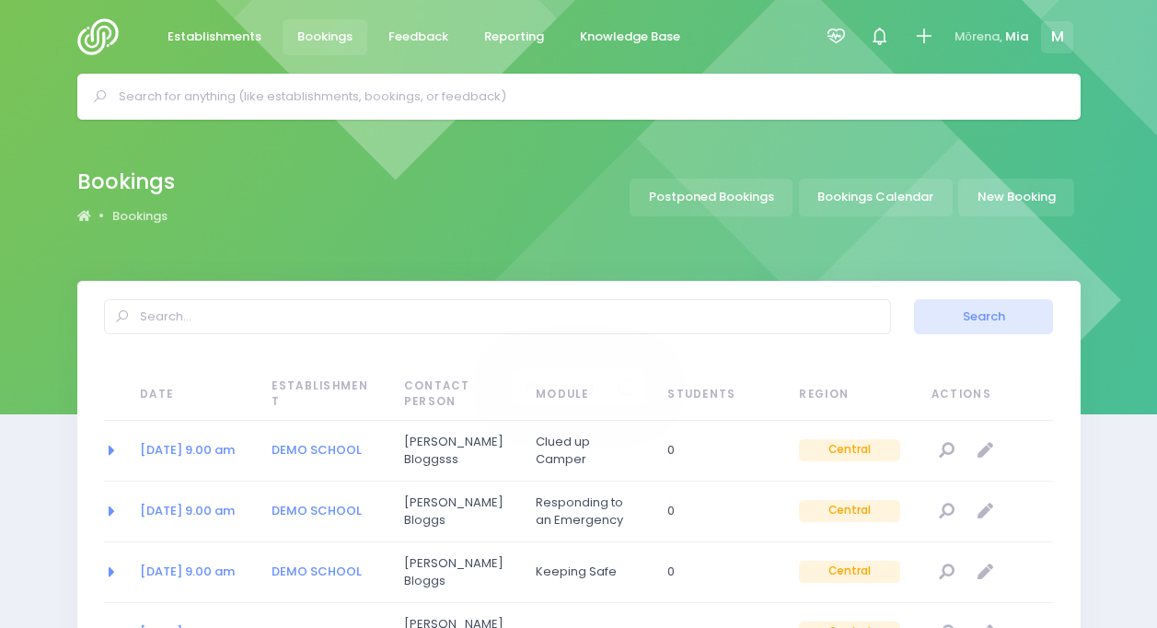
select select "20"
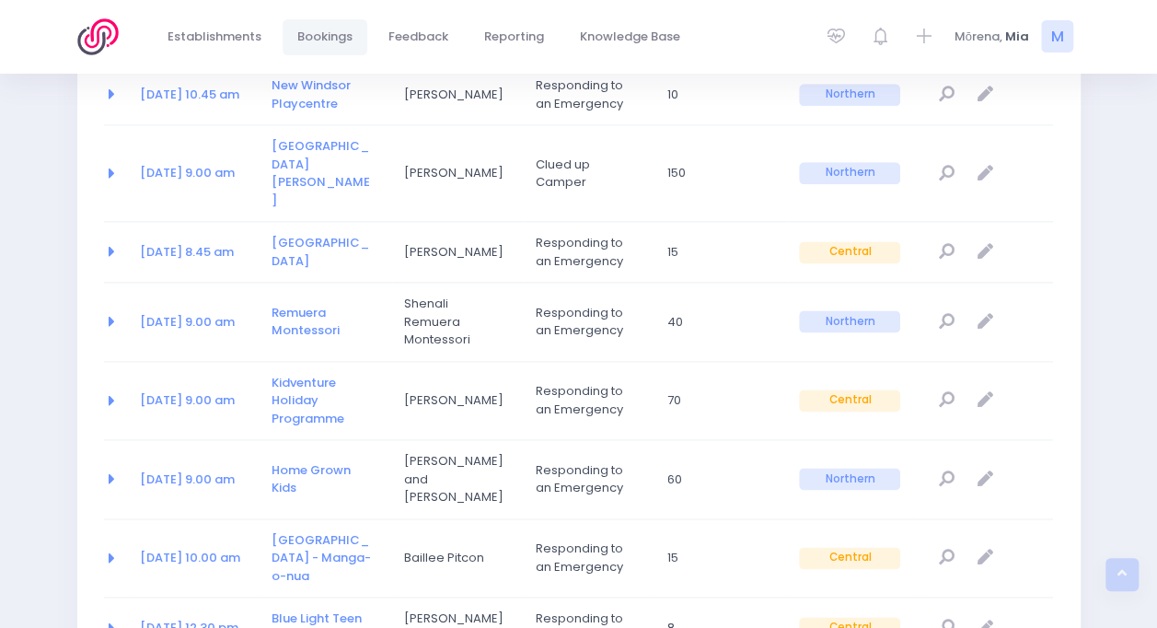
scroll to position [1182, 0]
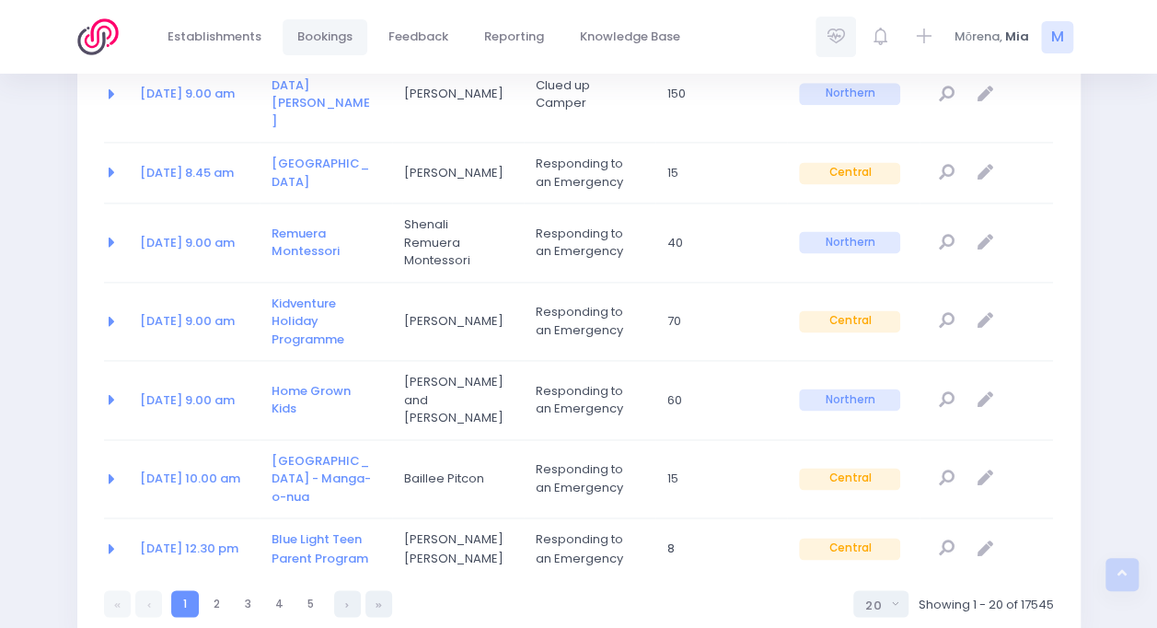
click at [839, 45] on icon at bounding box center [836, 36] width 21 height 21
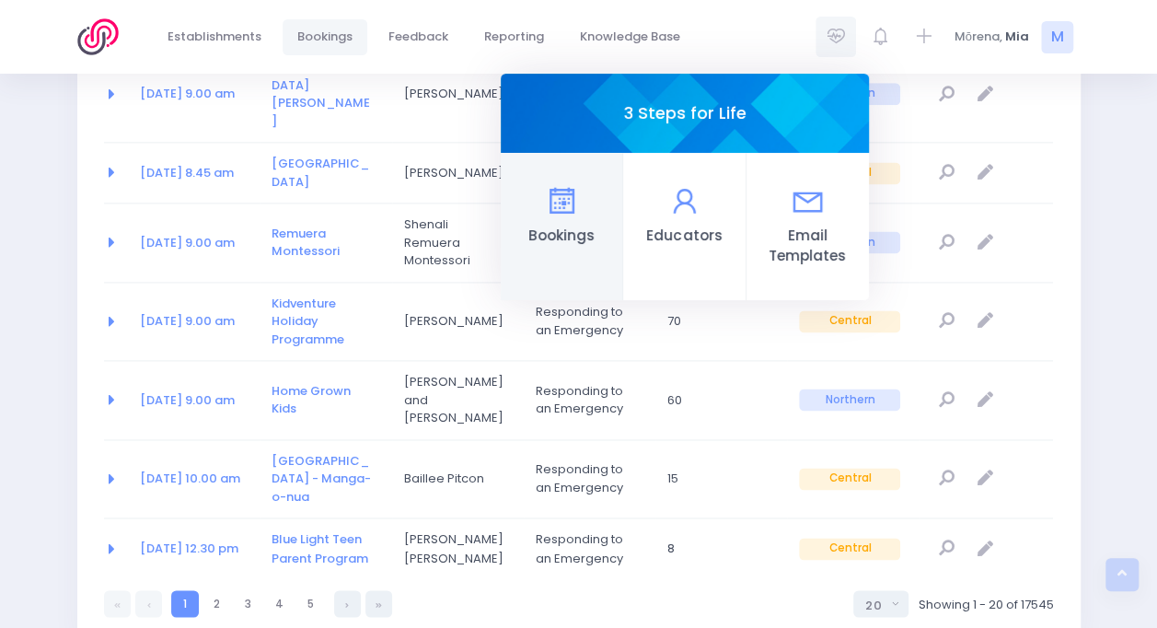
click at [552, 217] on icon at bounding box center [561, 201] width 36 height 36
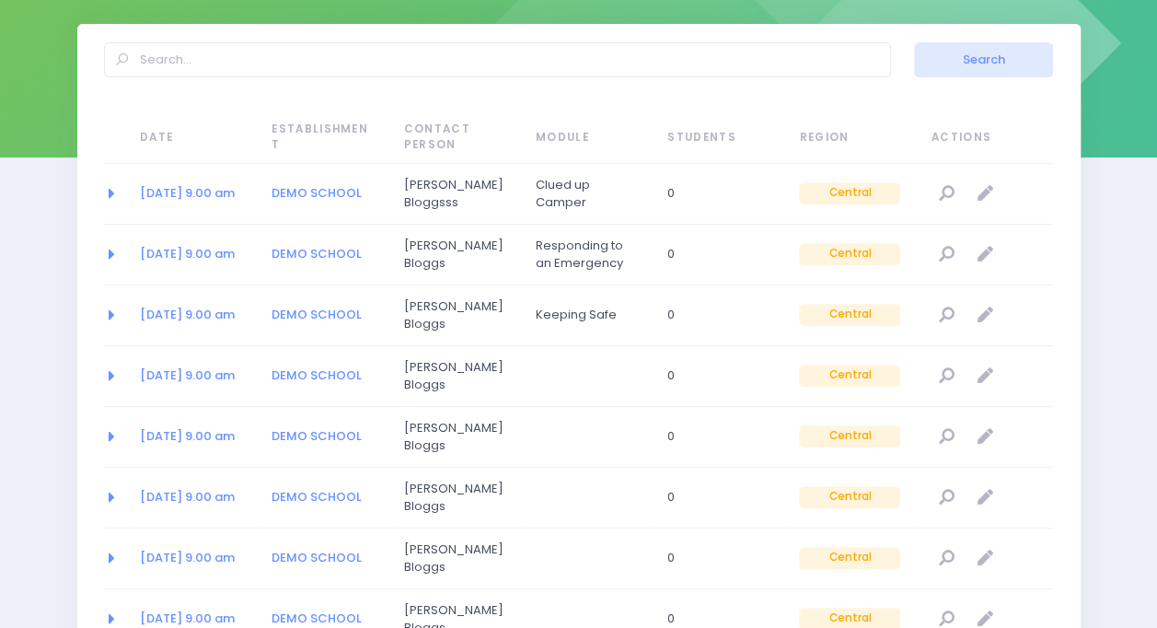
scroll to position [261, 0]
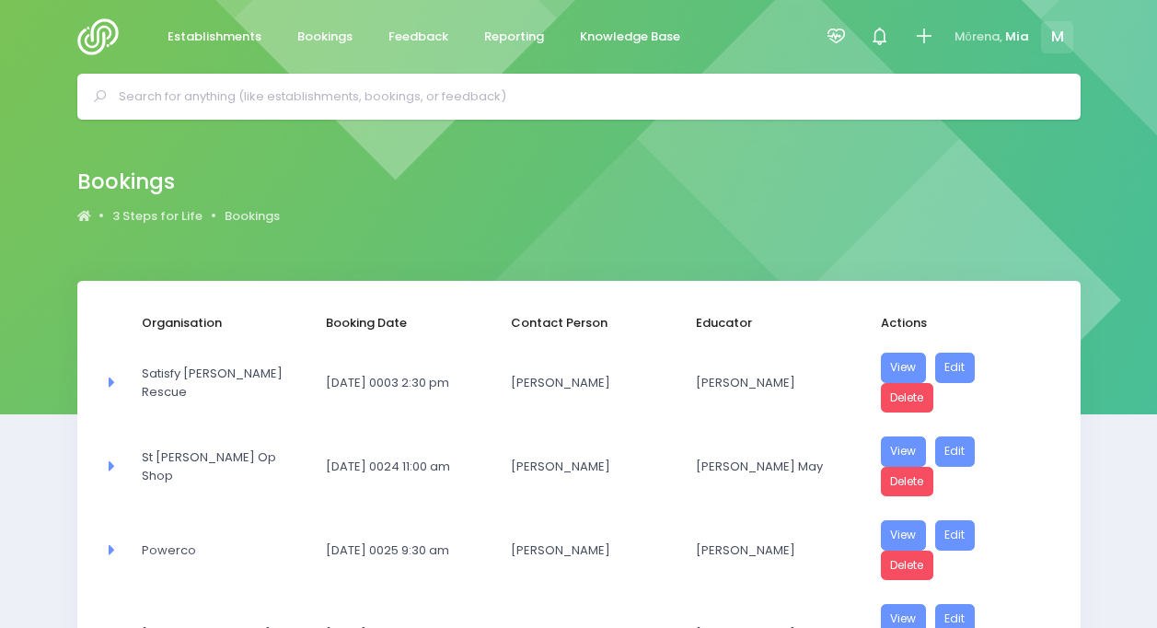
select select "20"
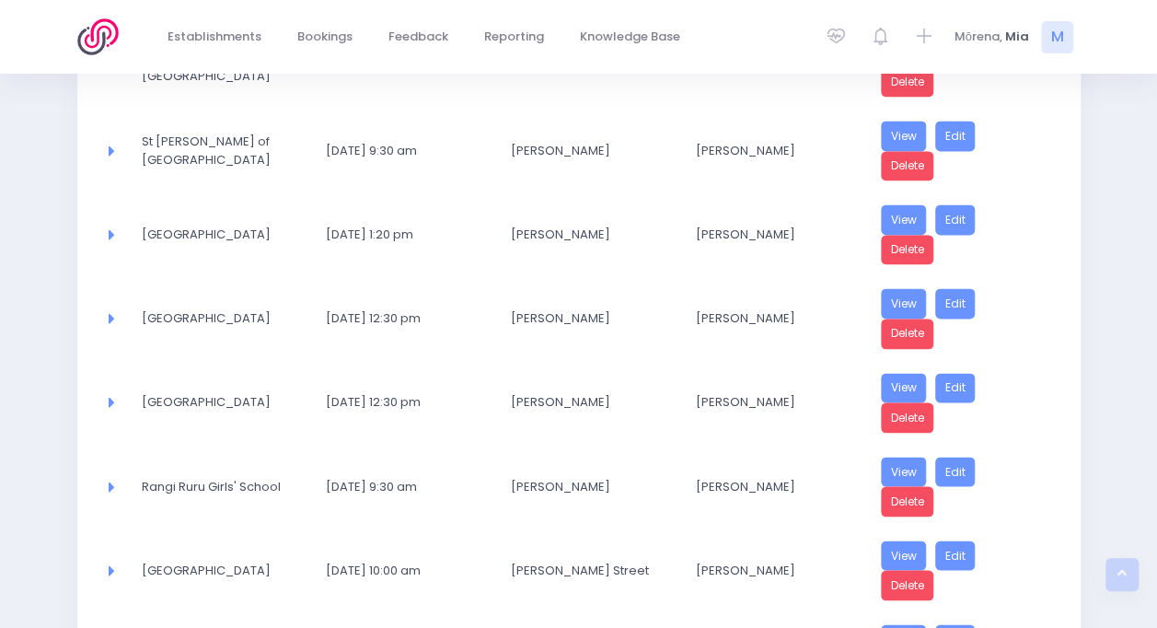
scroll to position [1510, 0]
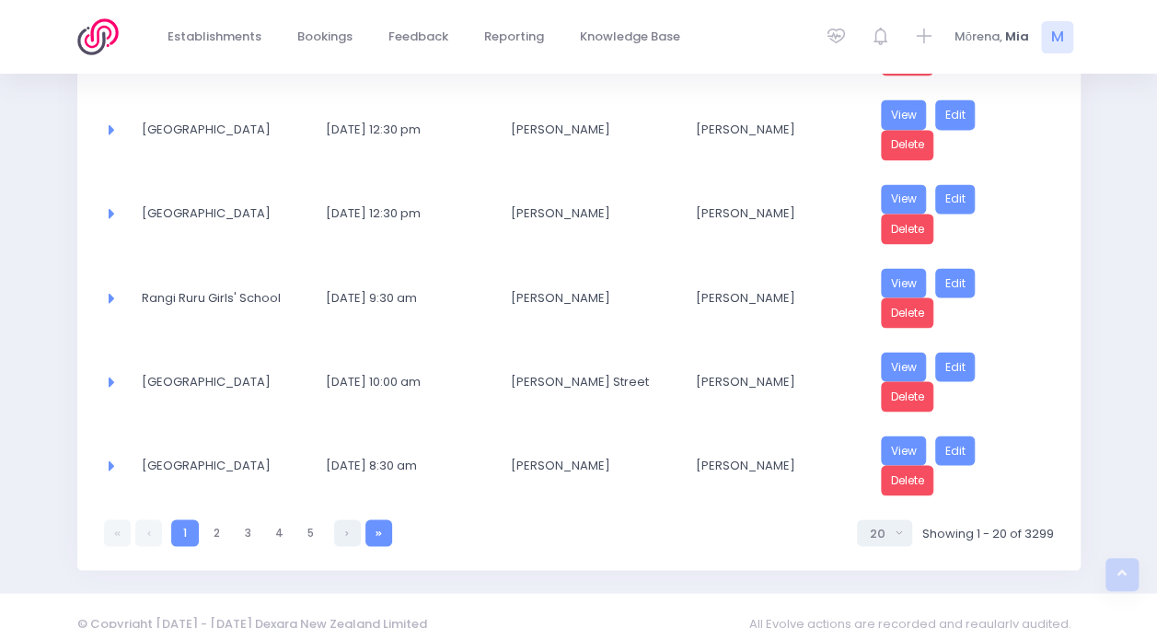
click at [376, 519] on link at bounding box center [378, 532] width 27 height 27
select select "20"
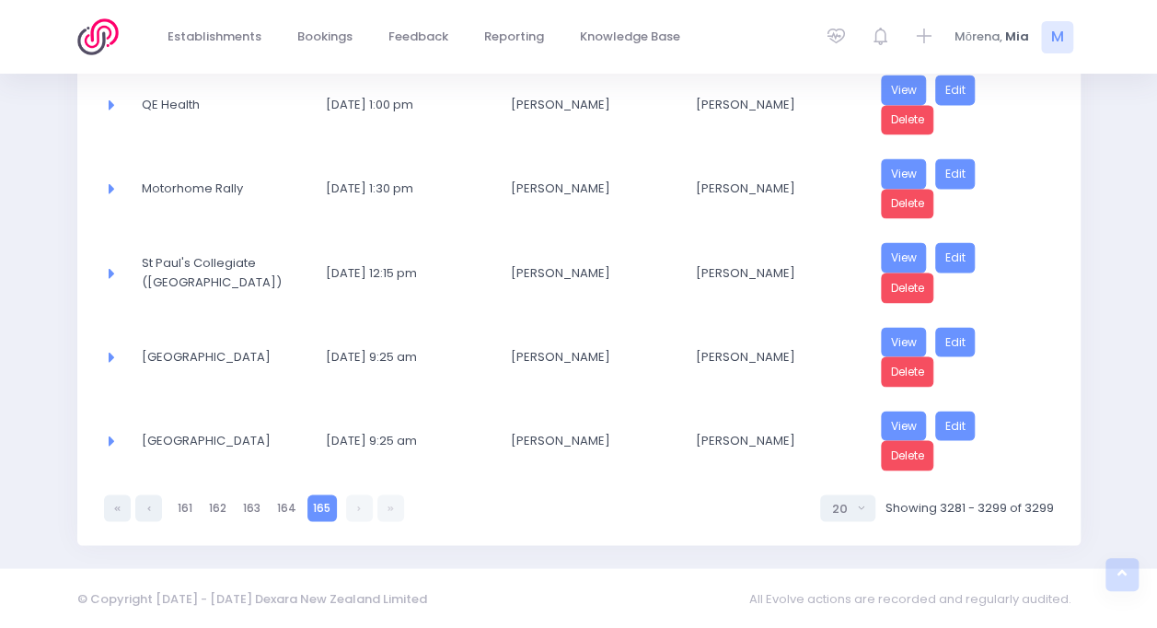
scroll to position [1427, 0]
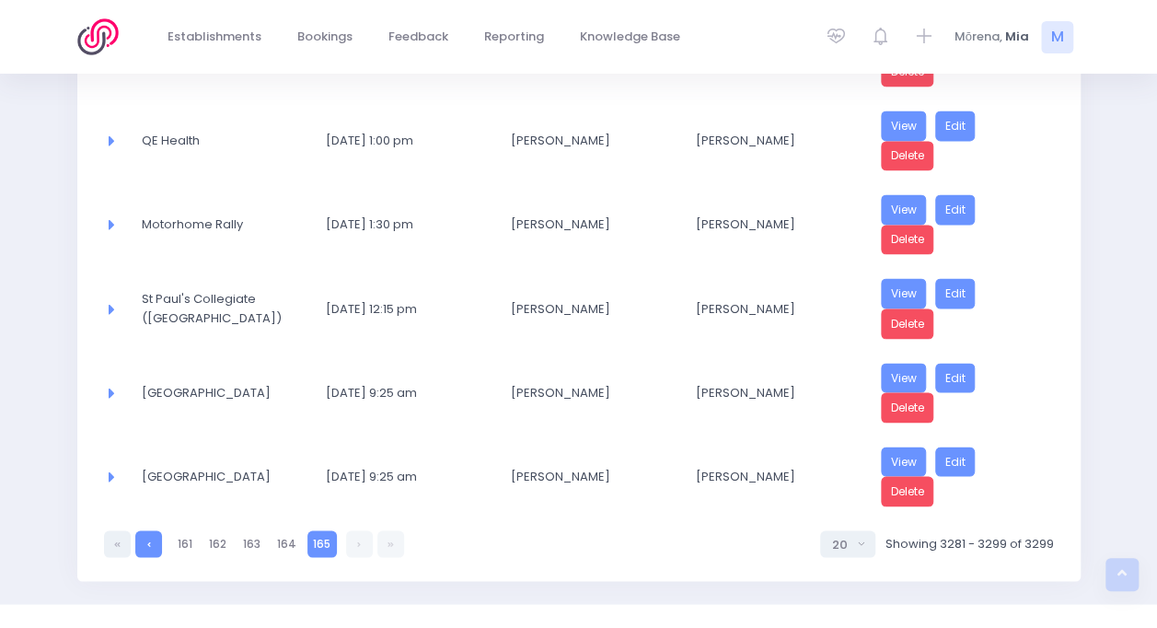
click at [144, 530] on link at bounding box center [148, 543] width 27 height 27
select select "20"
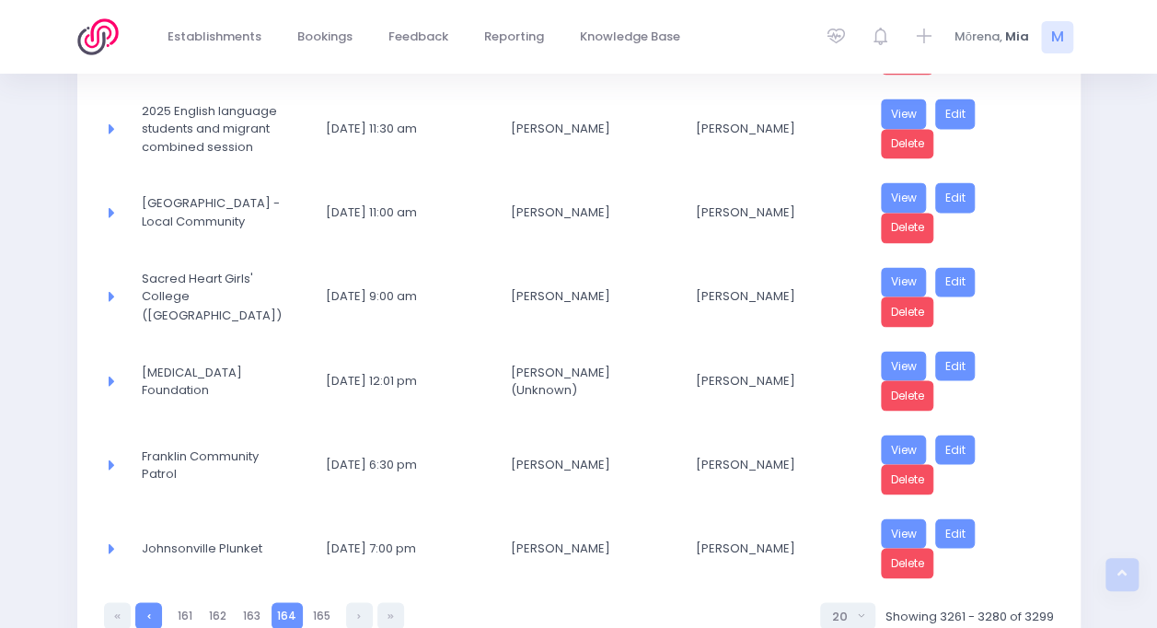
click at [145, 602] on link at bounding box center [148, 615] width 27 height 27
select select "20"
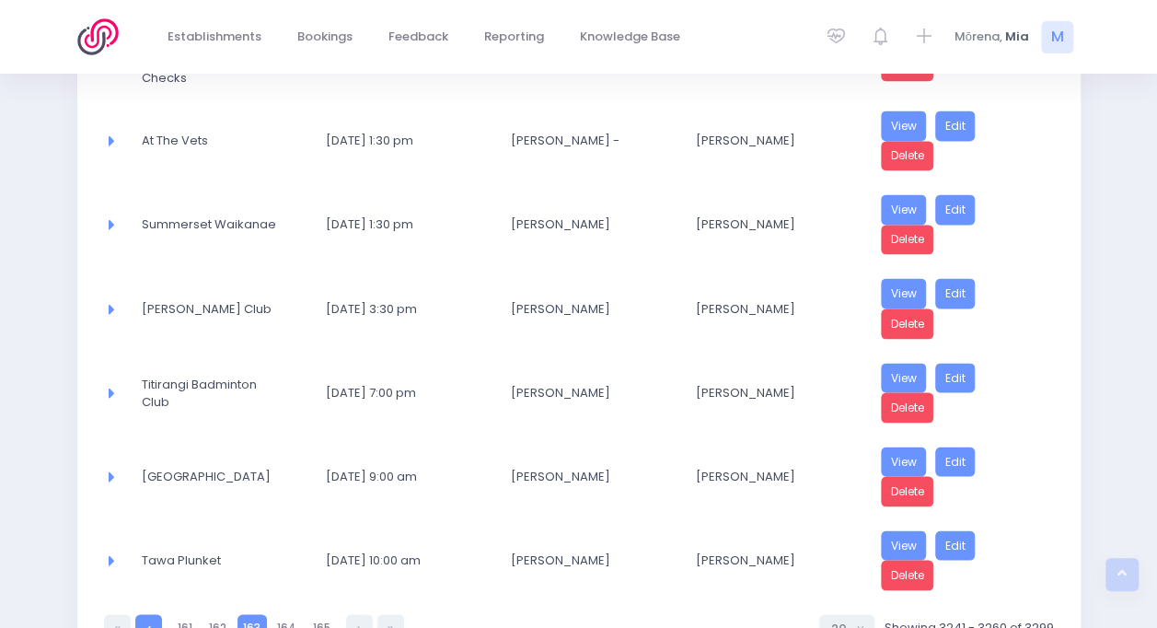
click at [147, 627] on icon at bounding box center [149, 627] width 4 height 0
select select "20"
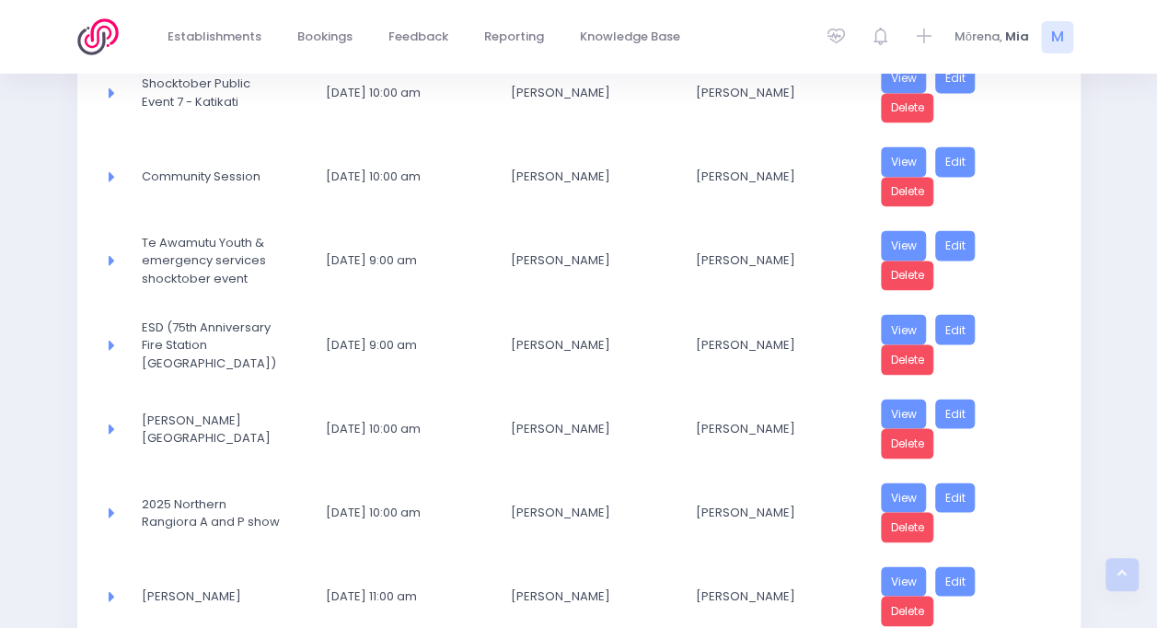
select select "20"
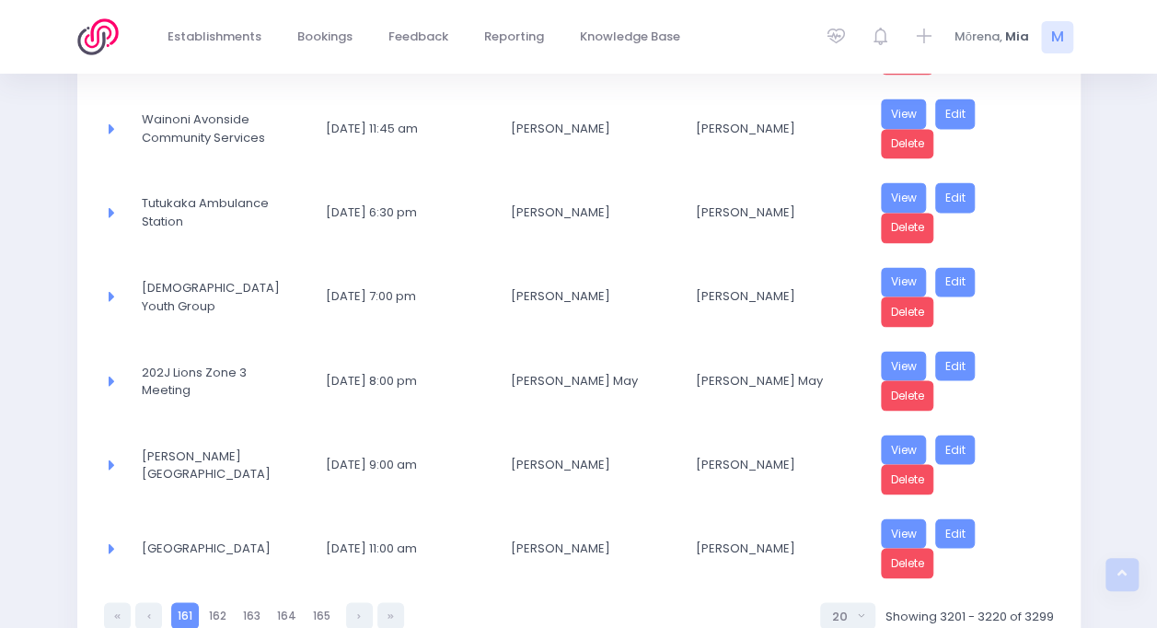
click at [155, 602] on link at bounding box center [148, 615] width 27 height 27
select select "20"
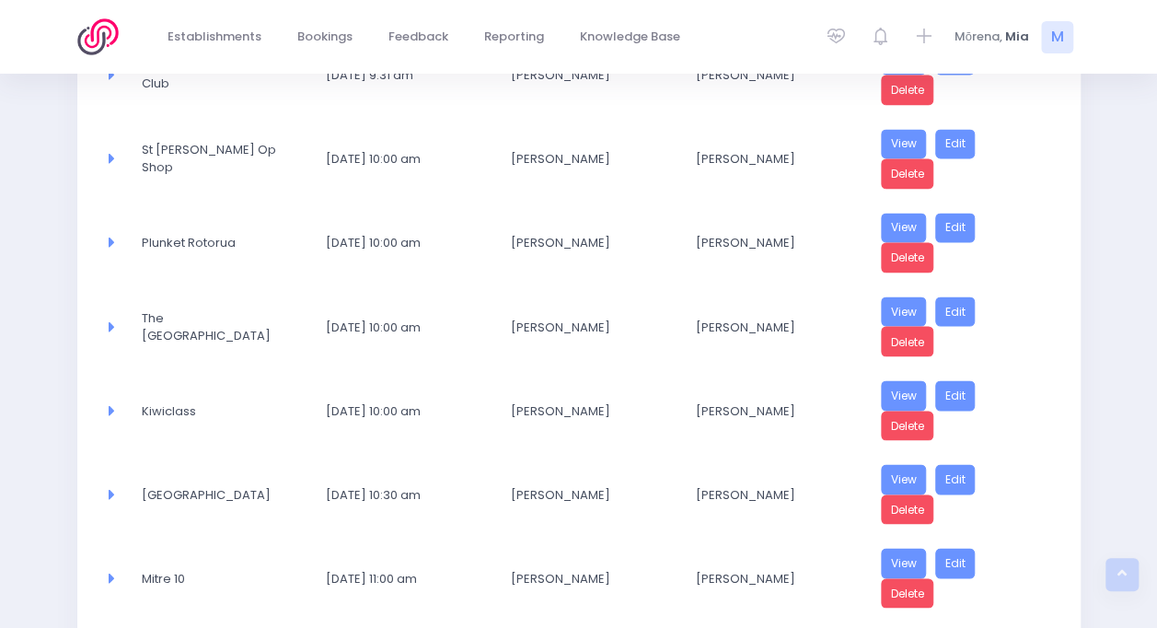
select select "20"
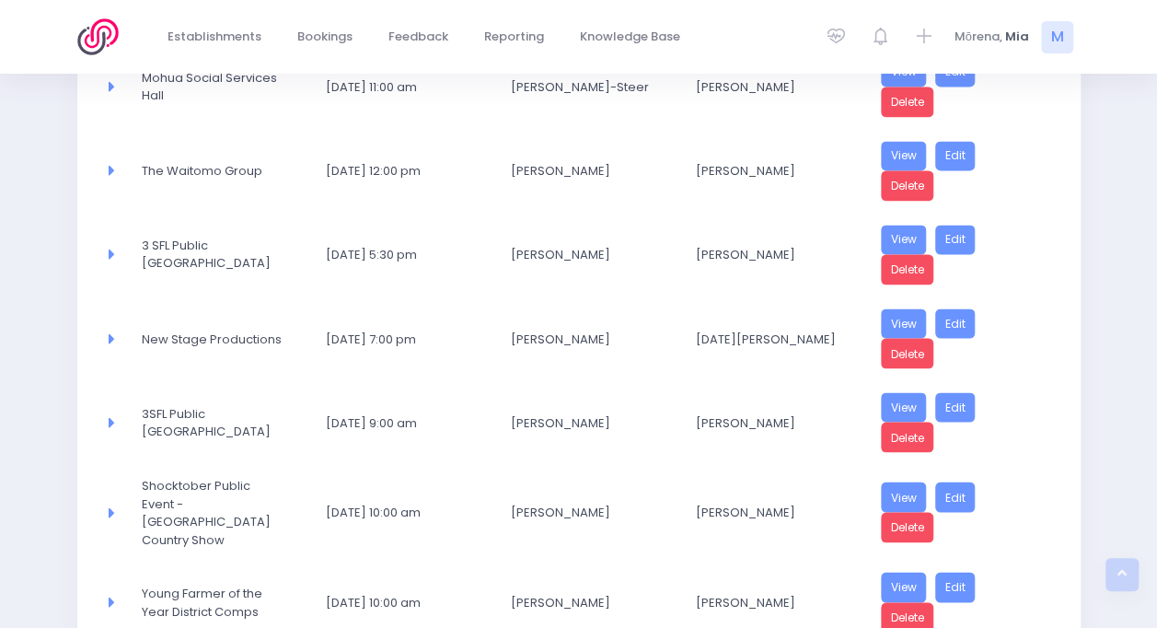
select select "20"
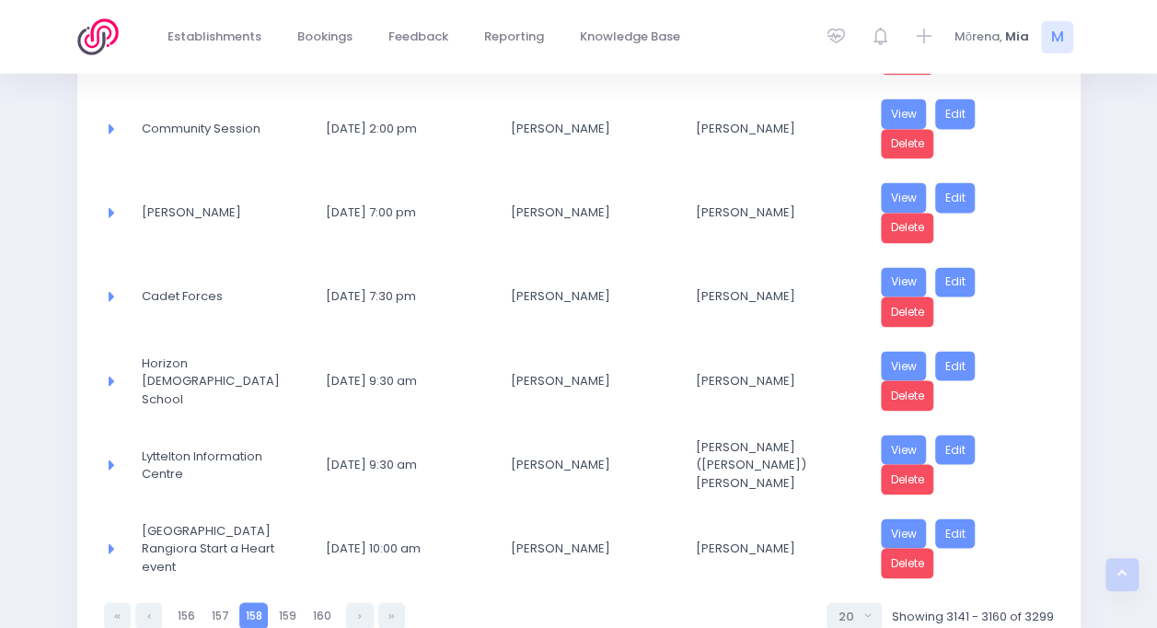
click at [151, 602] on link at bounding box center [148, 615] width 27 height 27
select select "20"
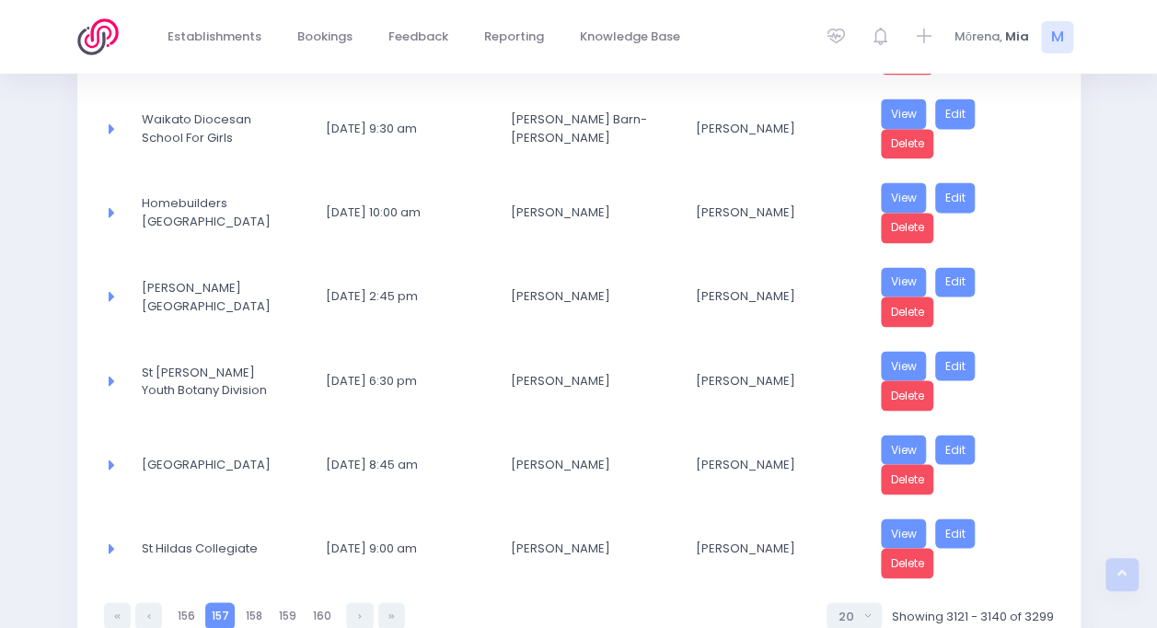
click at [151, 602] on link at bounding box center [148, 615] width 27 height 27
select select "20"
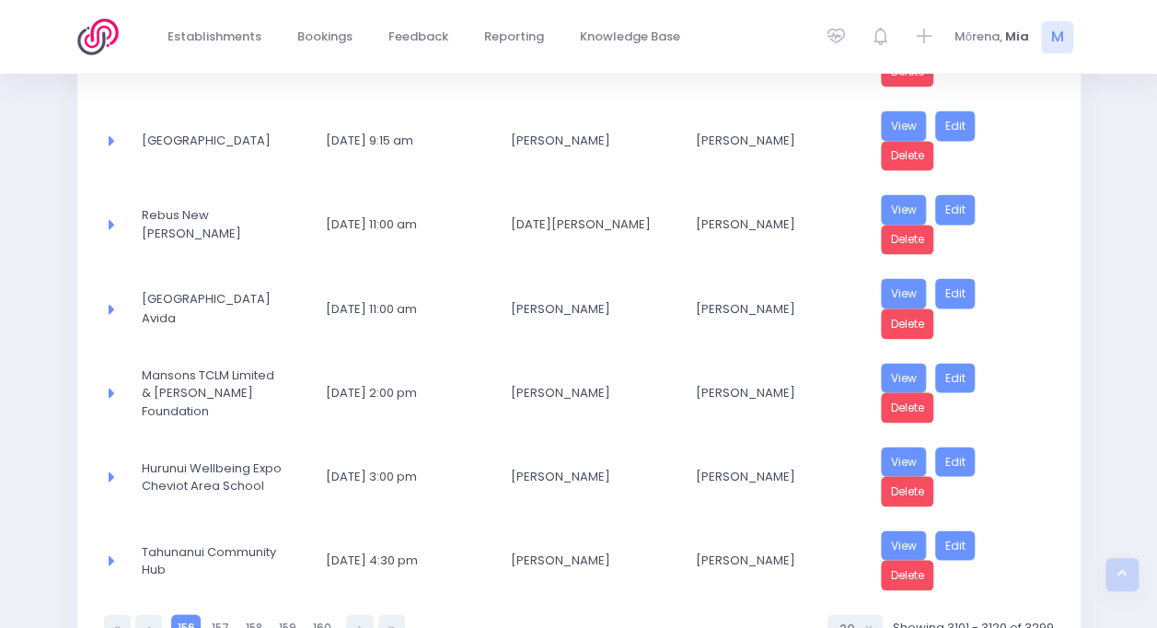
click at [151, 614] on link at bounding box center [148, 627] width 27 height 27
select select "20"
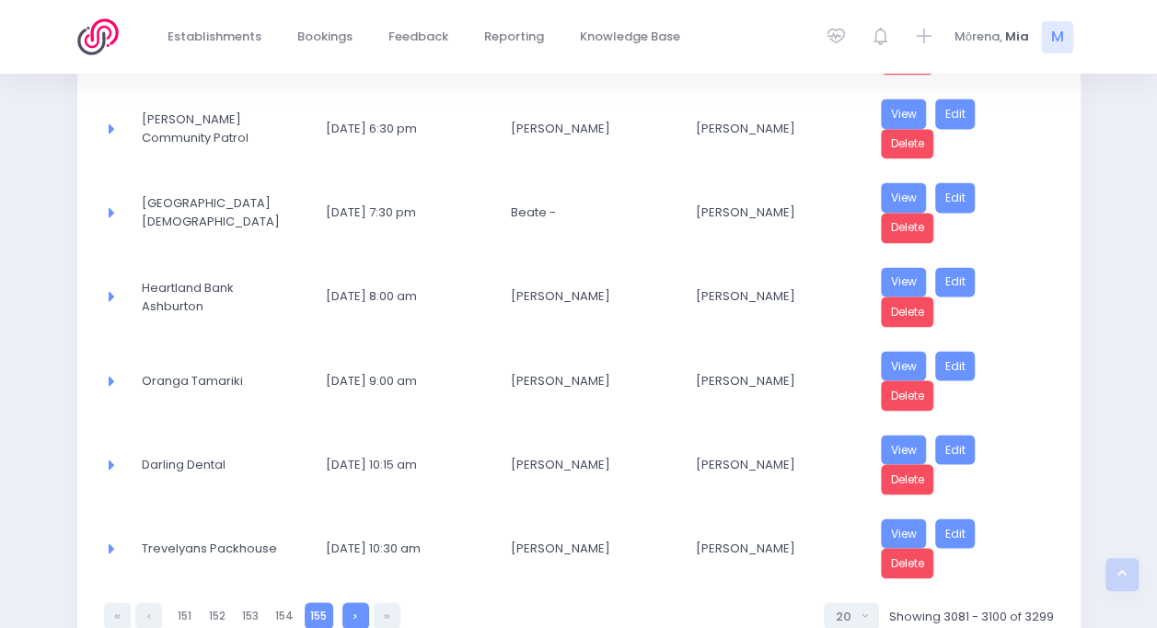
click at [359, 602] on link at bounding box center [355, 615] width 27 height 27
select select "20"
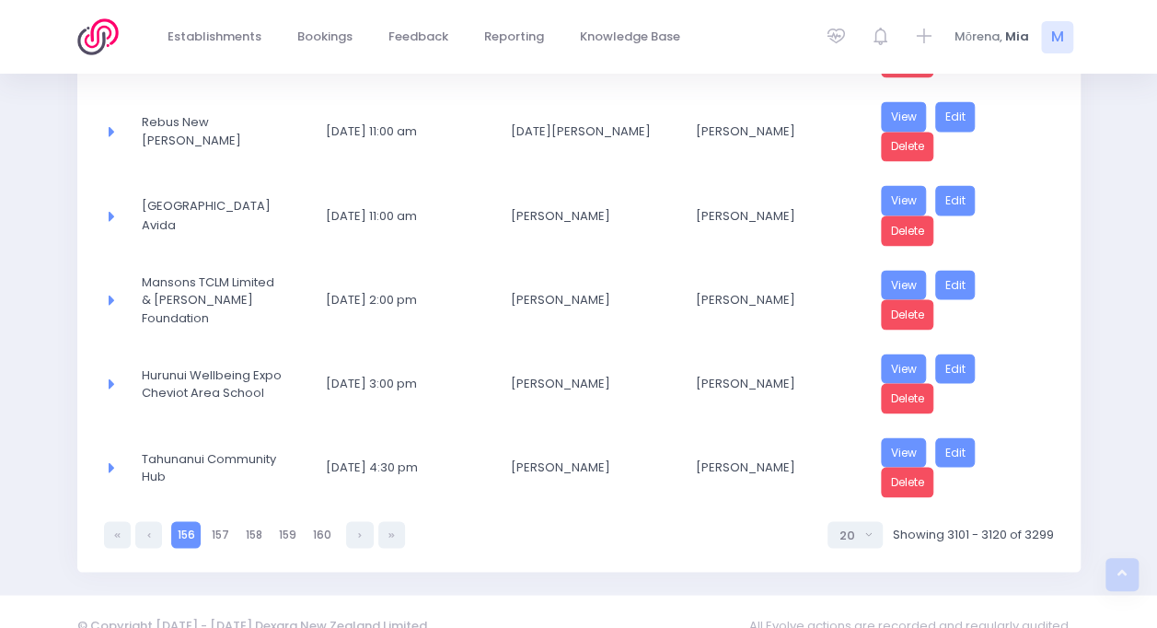
scroll to position [1522, 0]
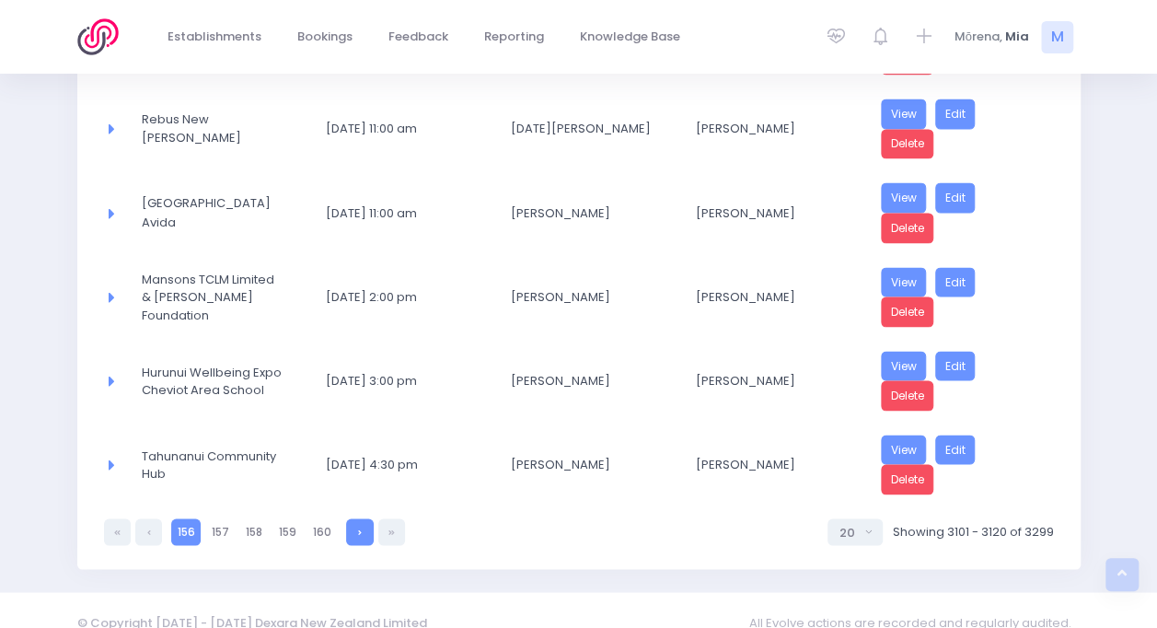
click at [362, 518] on link at bounding box center [359, 531] width 27 height 27
select select "20"
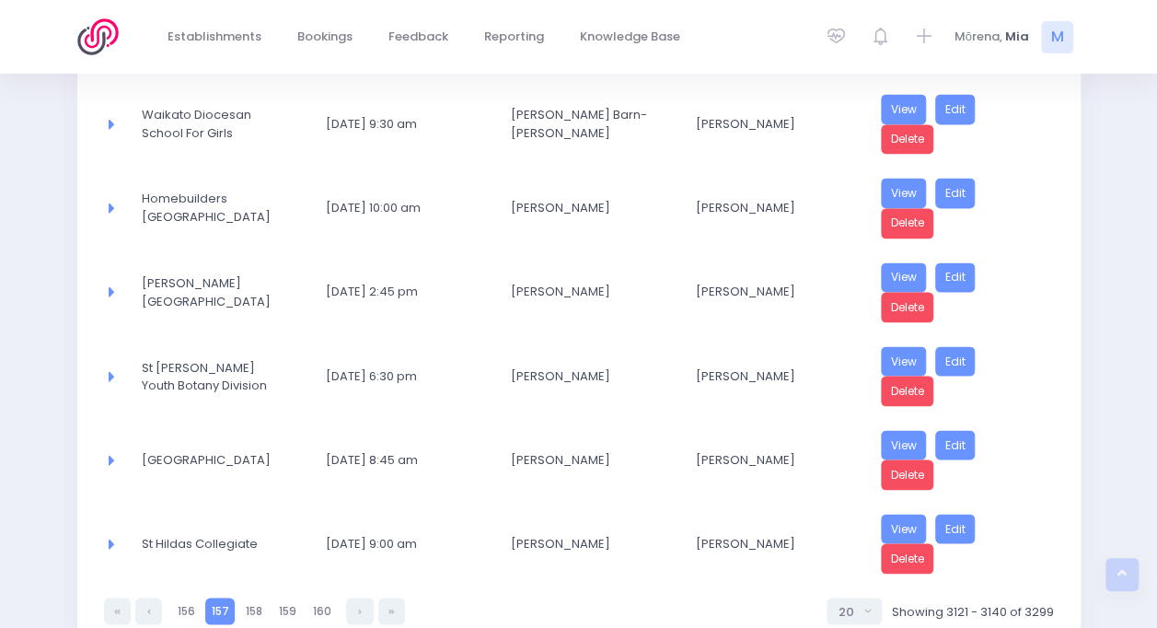
scroll to position [1510, 0]
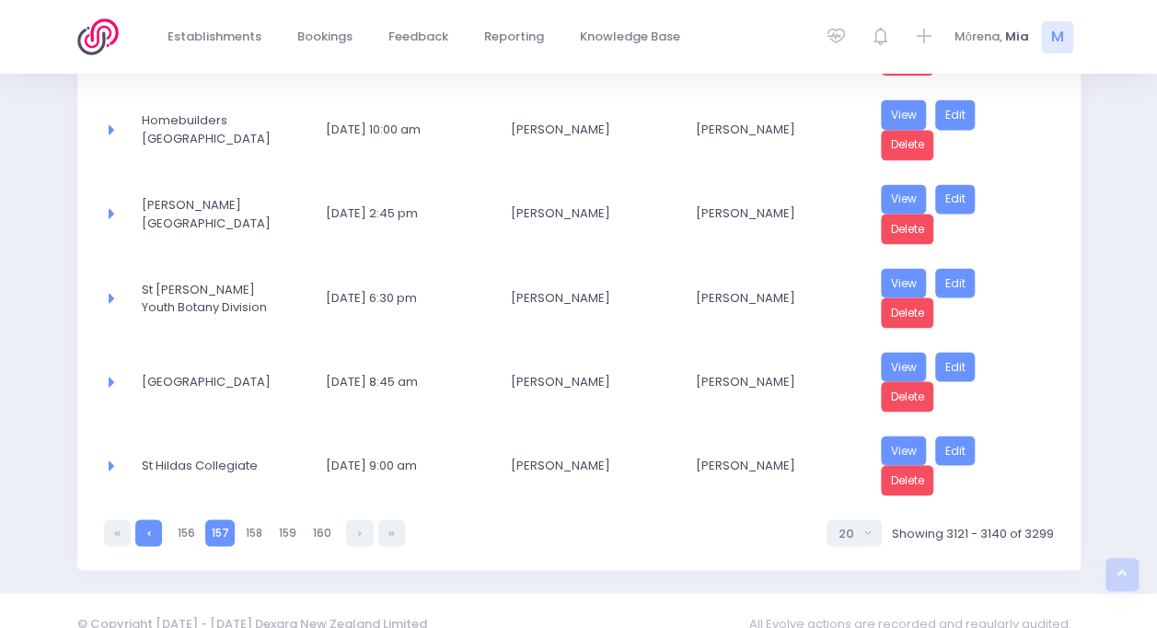
click at [144, 519] on link at bounding box center [148, 532] width 27 height 27
select select "20"
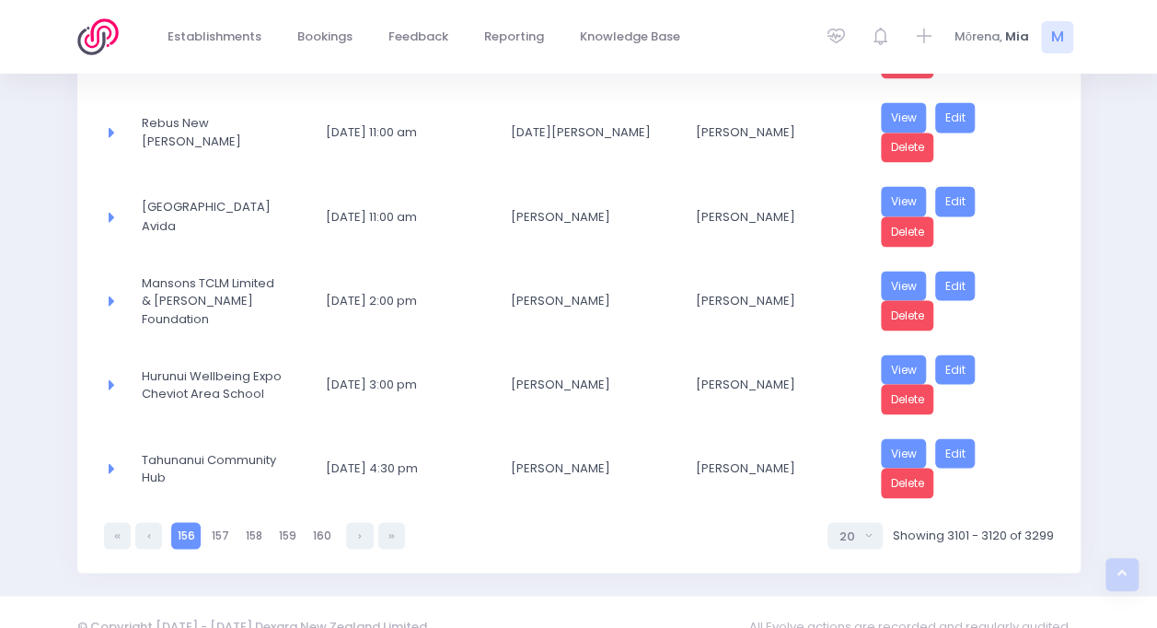
scroll to position [1522, 0]
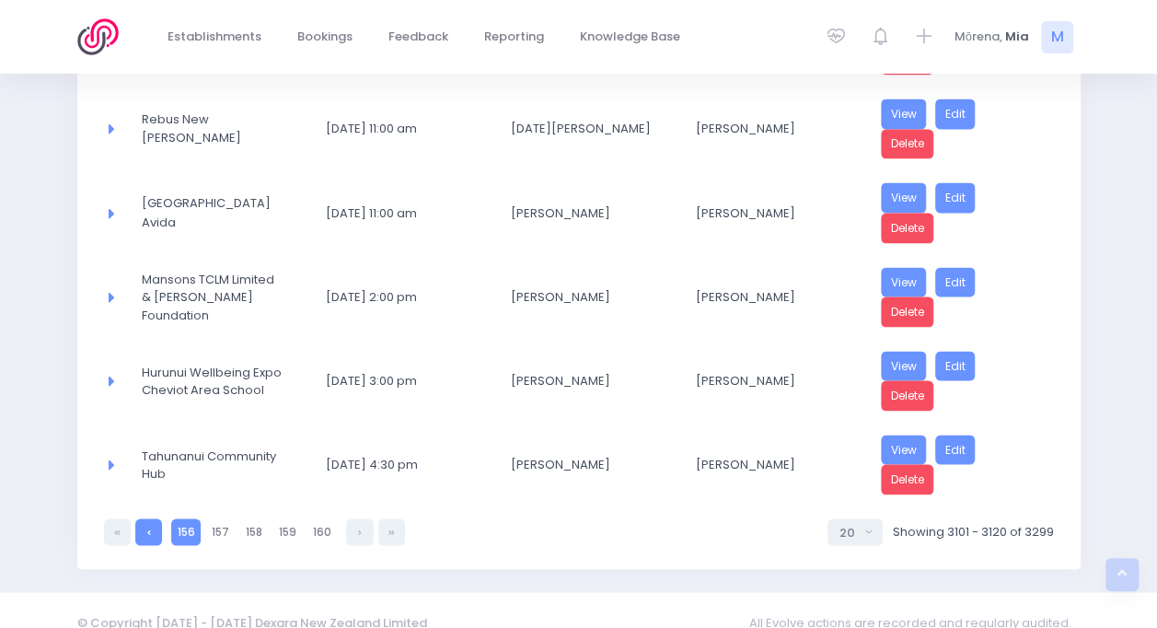
click at [147, 531] on icon at bounding box center [149, 531] width 4 height 0
select select "20"
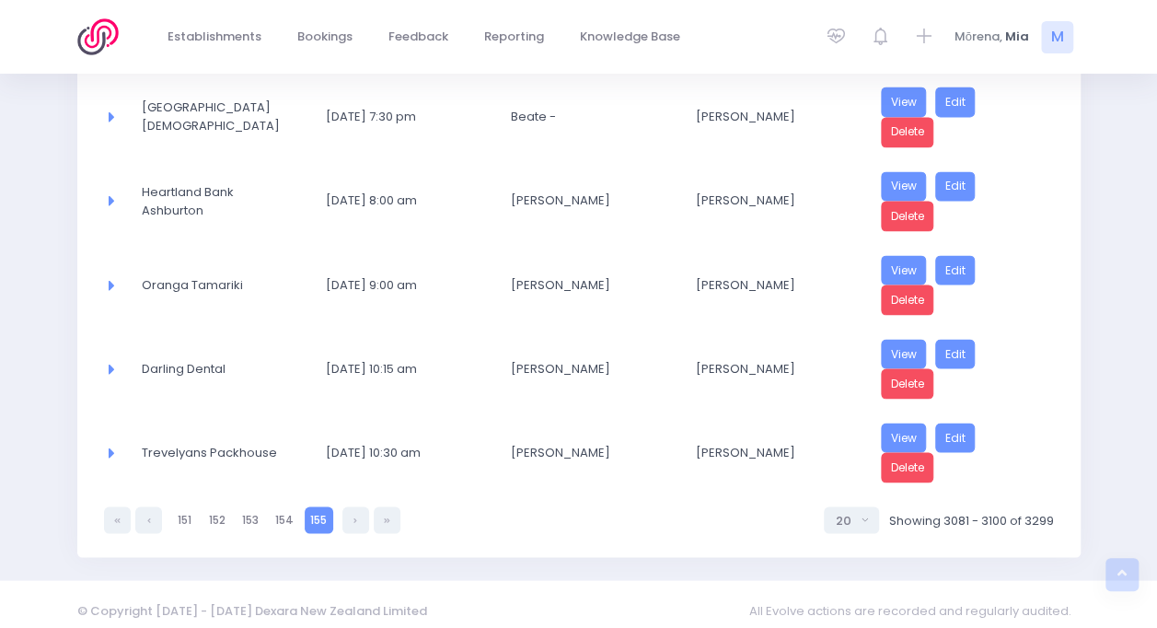
scroll to position [1510, 0]
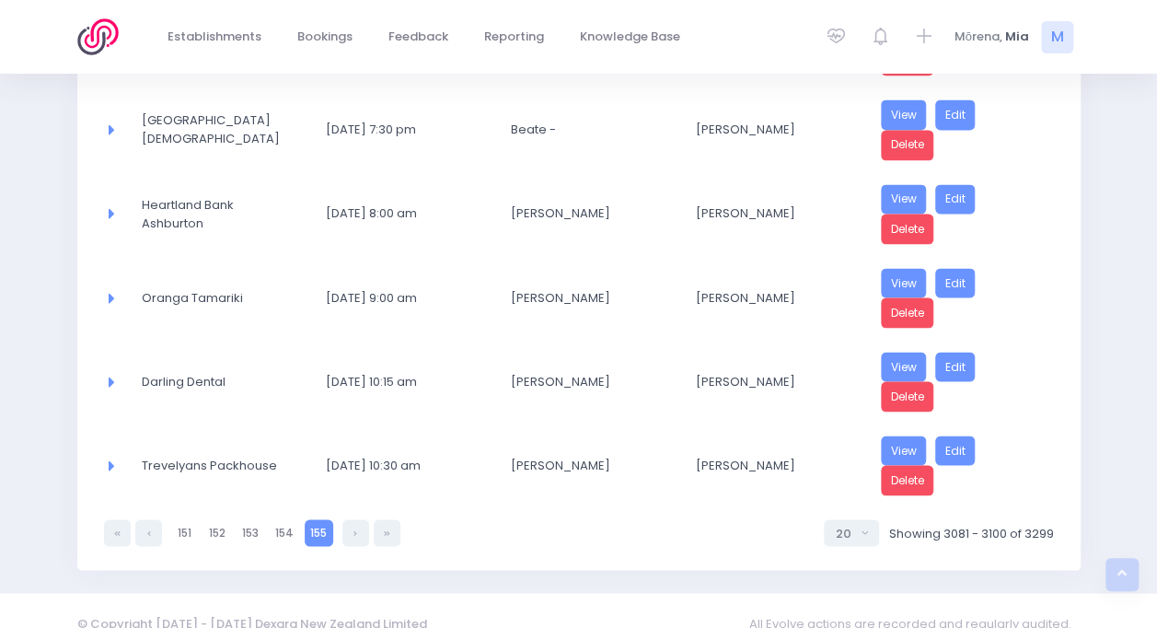
click at [147, 532] on icon at bounding box center [149, 532] width 4 height 0
select select "20"
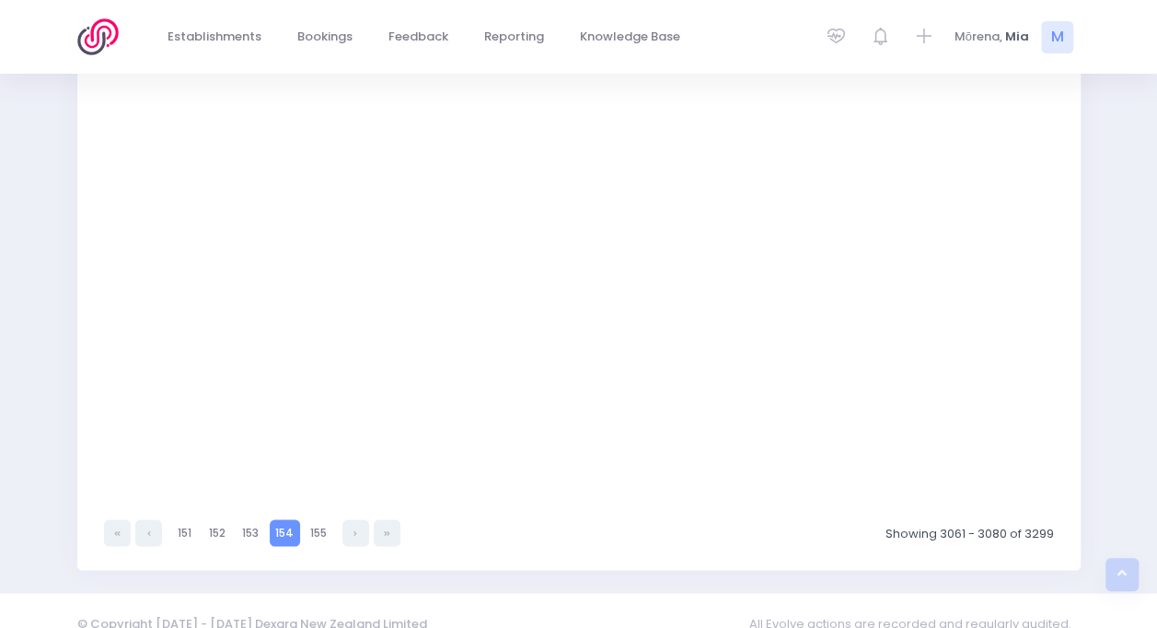
select select "20"
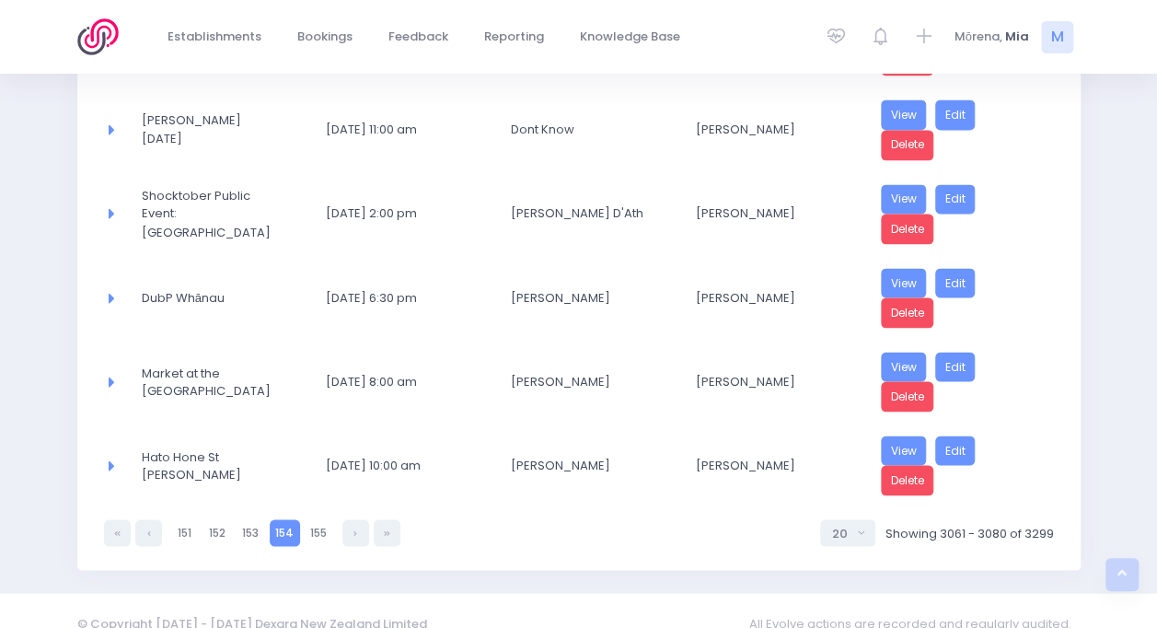
click at [147, 532] on icon at bounding box center [149, 532] width 4 height 0
select select "20"
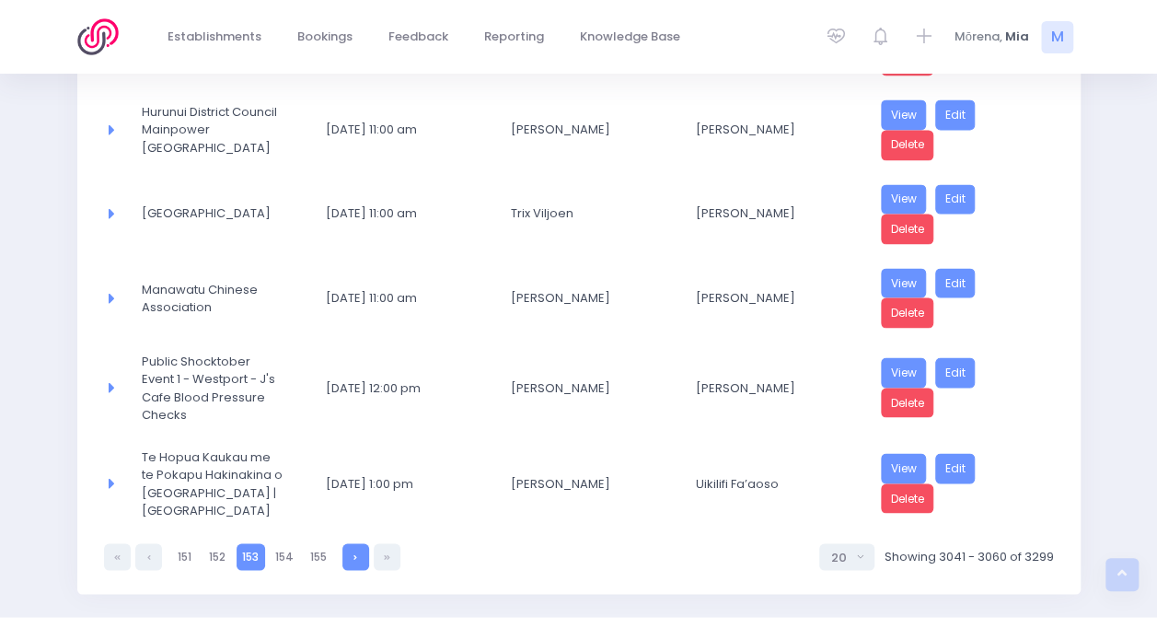
click at [350, 544] on link at bounding box center [355, 556] width 27 height 27
select select "20"
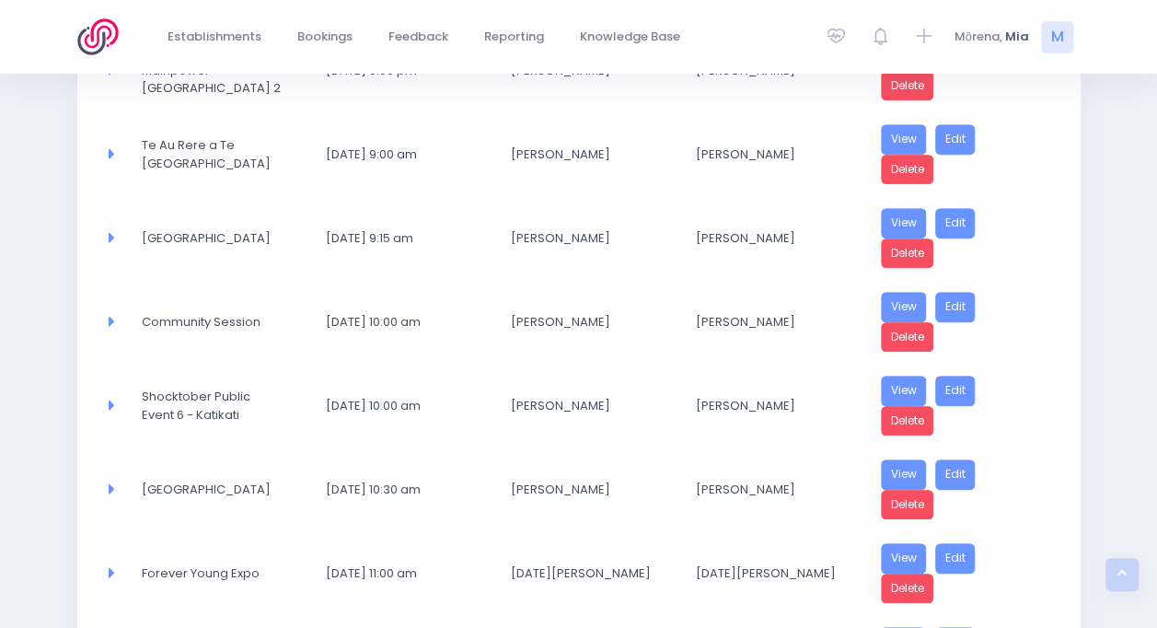
scroll to position [405, 0]
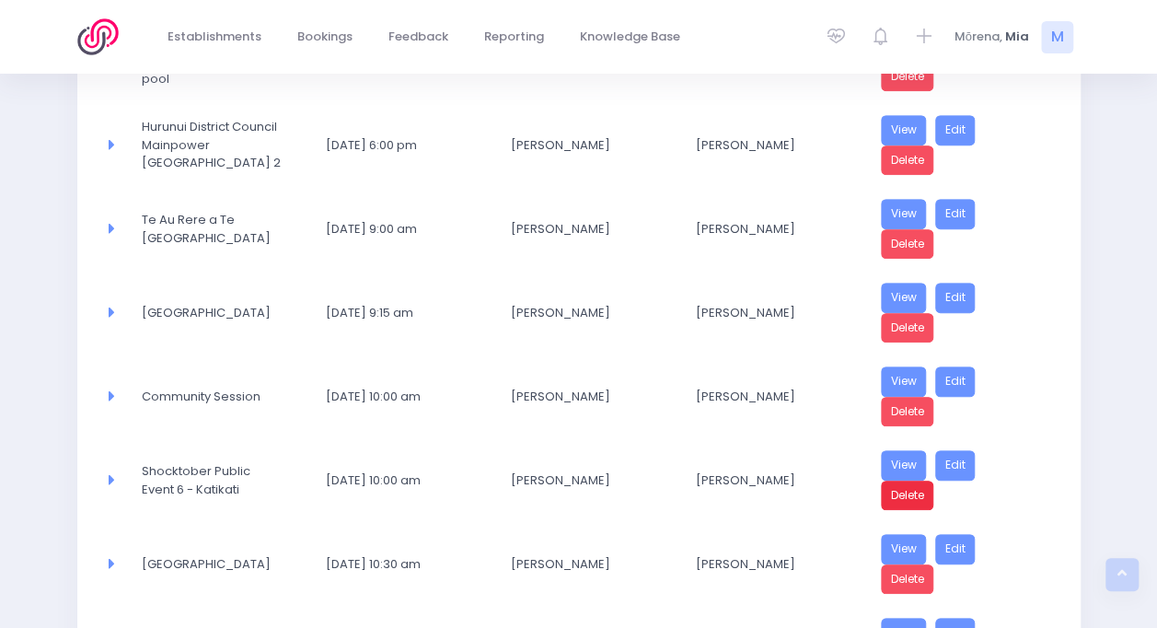
click at [886, 486] on link "Delete" at bounding box center [907, 495] width 53 height 30
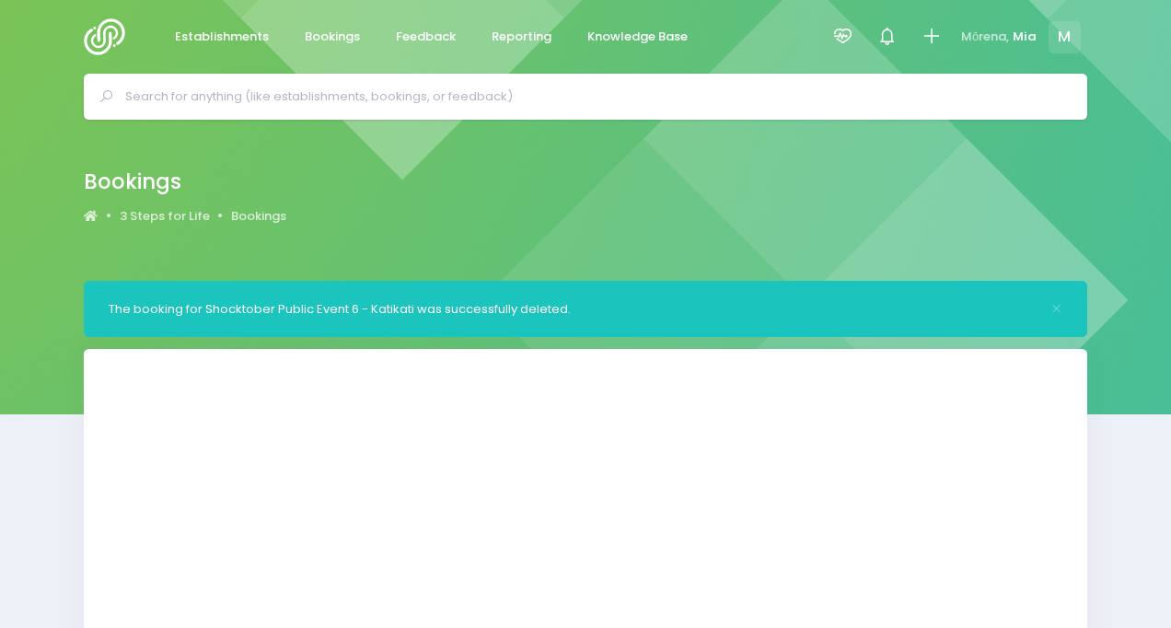
select select "20"
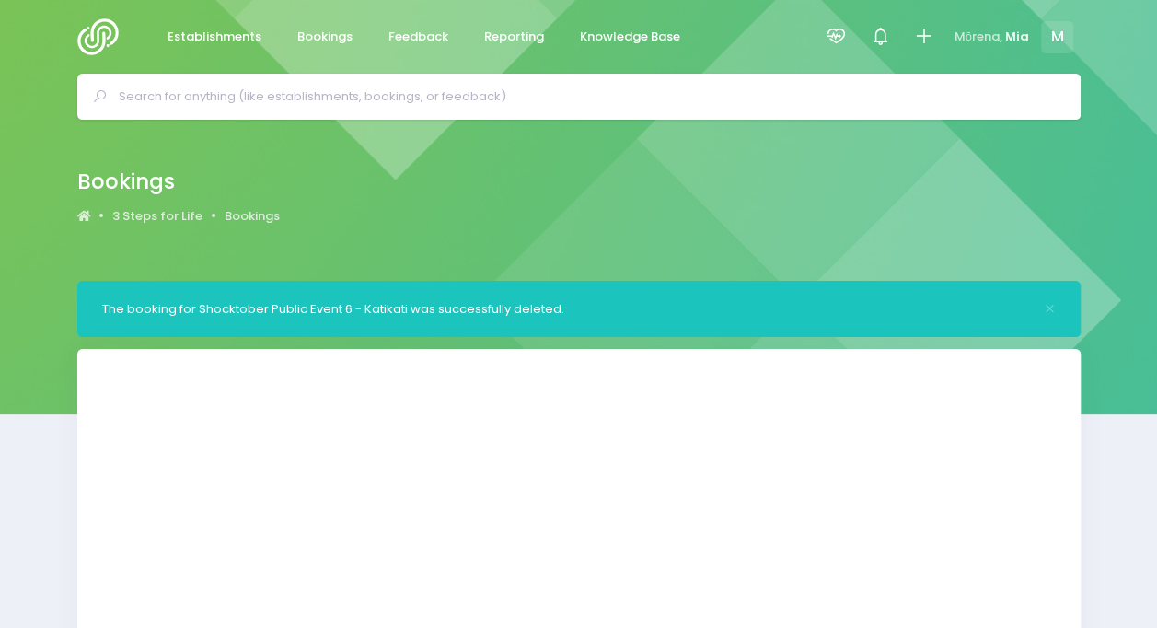
select select "20"
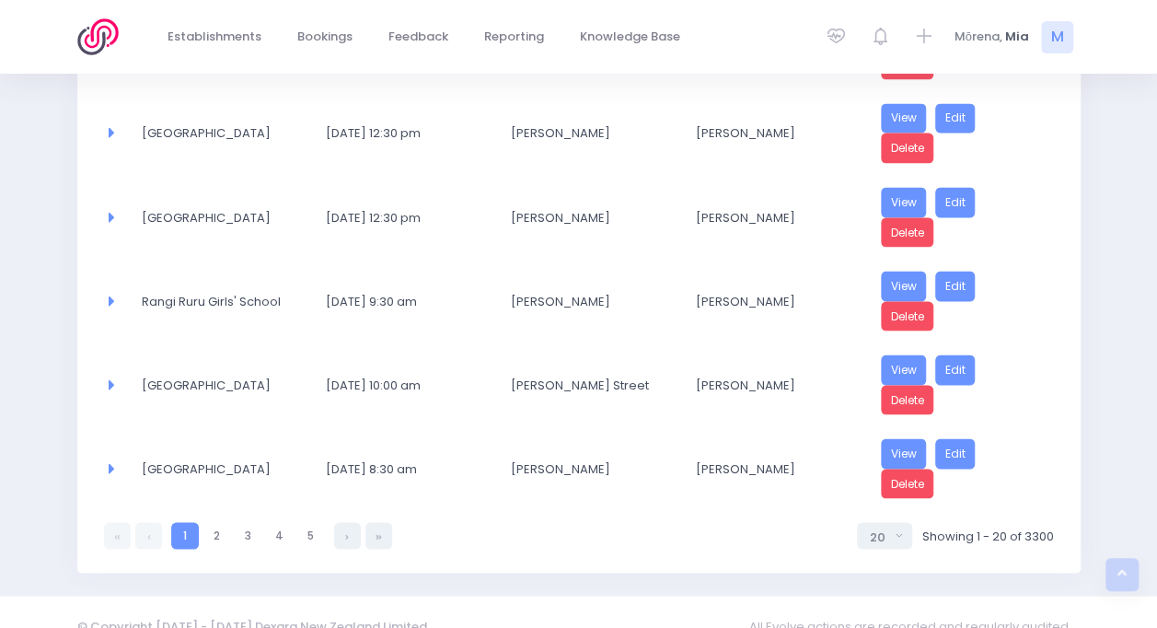
scroll to position [1576, 0]
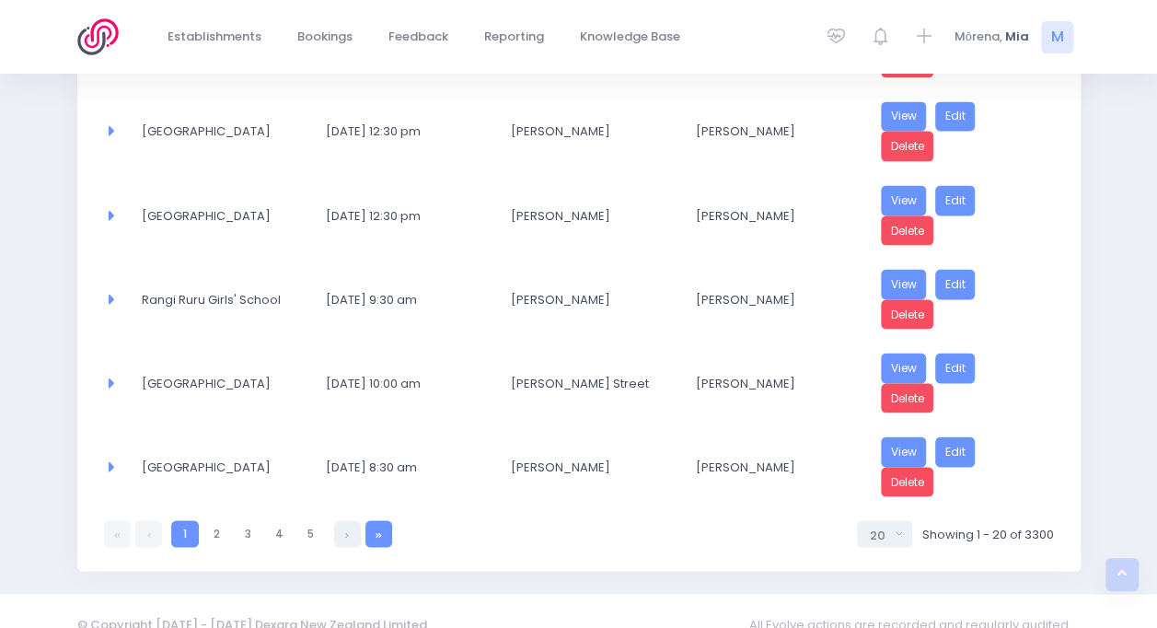
click at [383, 520] on link at bounding box center [378, 533] width 27 height 27
select select "20"
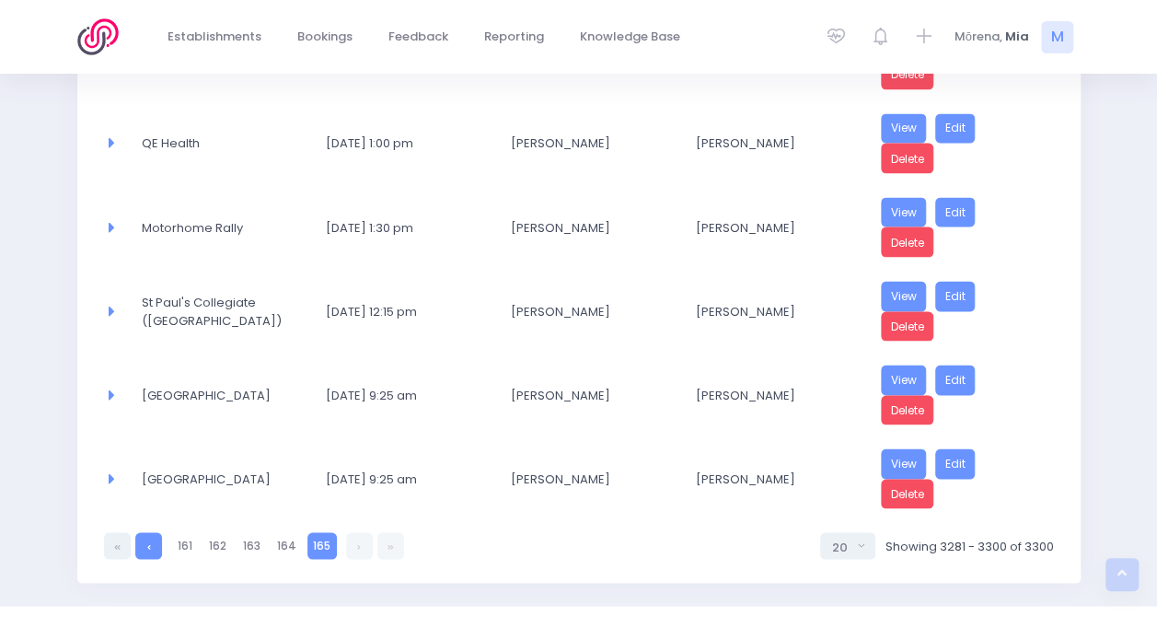
click at [147, 532] on link at bounding box center [148, 545] width 27 height 27
select select "20"
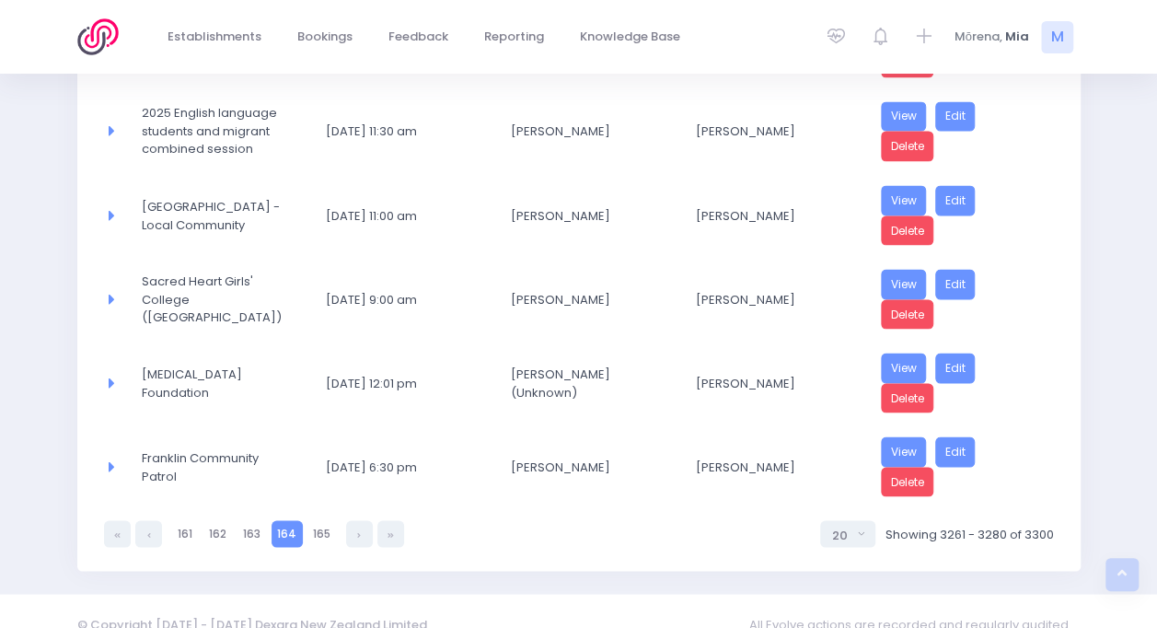
click at [147, 520] on link at bounding box center [148, 533] width 27 height 27
select select "20"
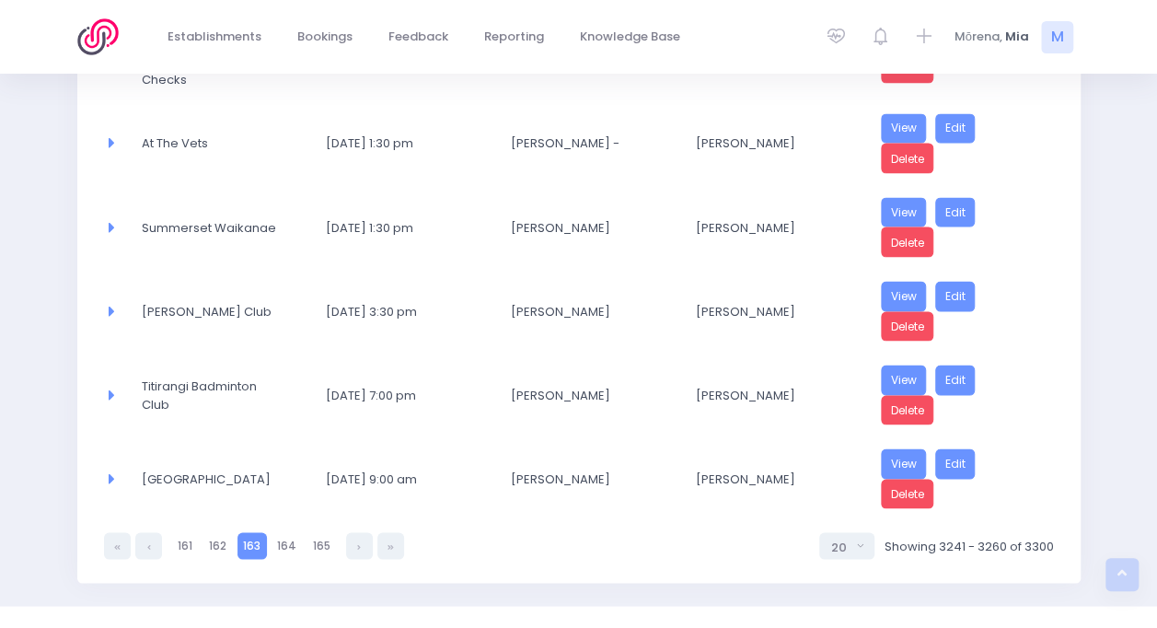
click at [147, 520] on div "163 161 162 163 164 165 5 10 20 30 50 100 20 Showing 3241 - 3260 of 3300" at bounding box center [579, 539] width 950 height 39
click at [147, 546] on icon at bounding box center [149, 546] width 4 height 0
select select "20"
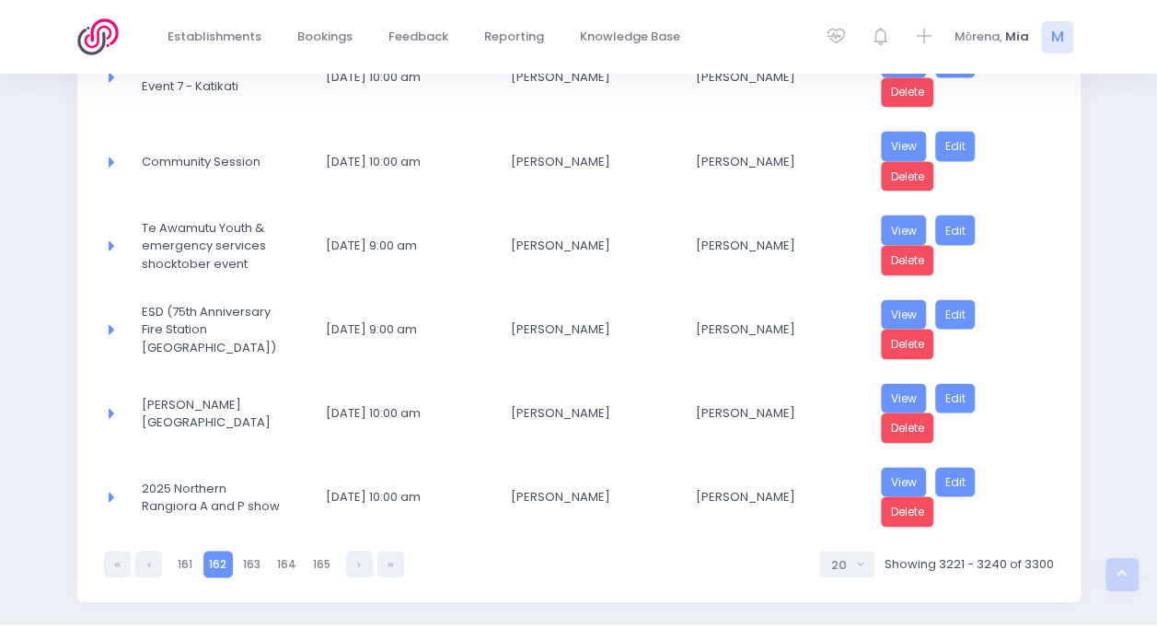
click at [147, 563] on icon at bounding box center [149, 563] width 4 height 0
select select "20"
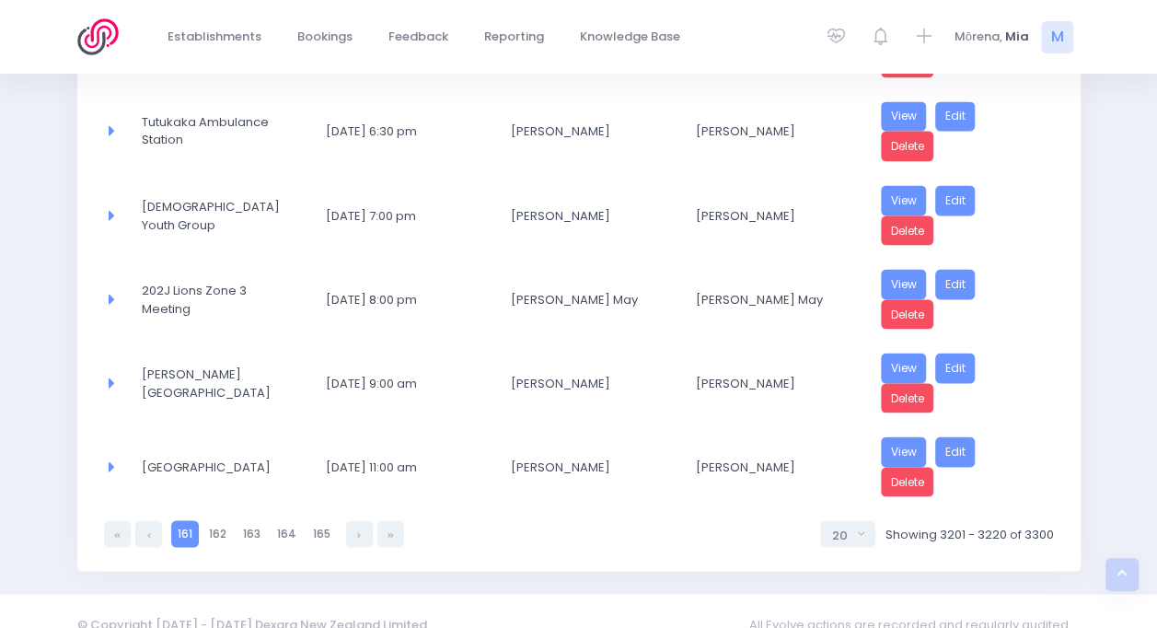
click at [147, 521] on link at bounding box center [148, 533] width 27 height 27
select select "20"
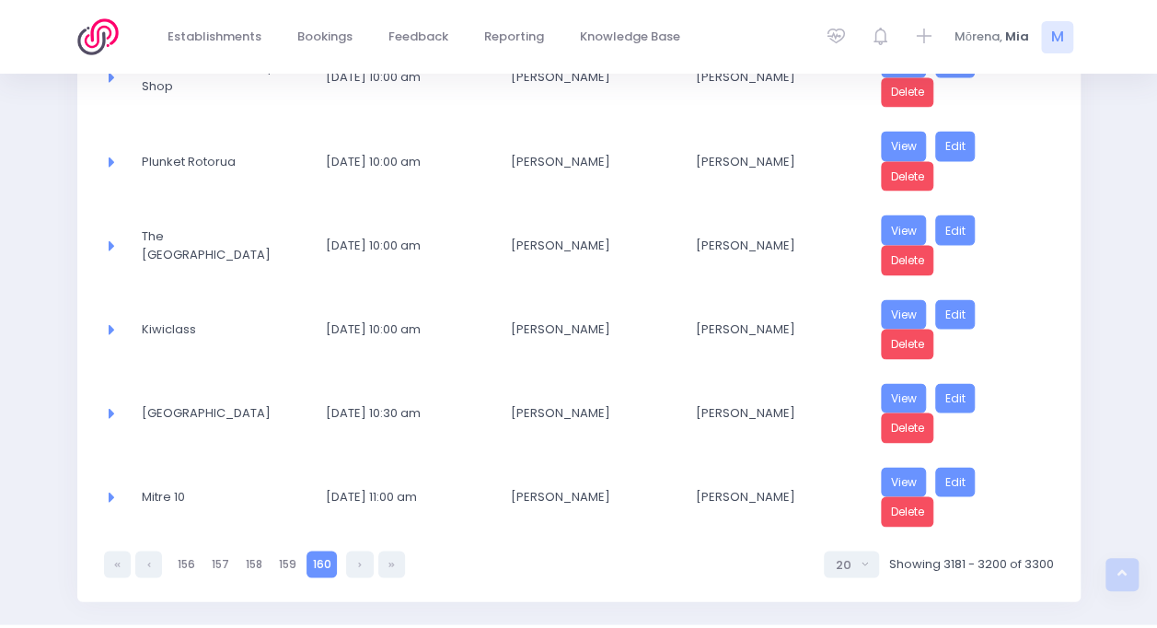
click at [147, 563] on icon at bounding box center [149, 563] width 4 height 0
select select "20"
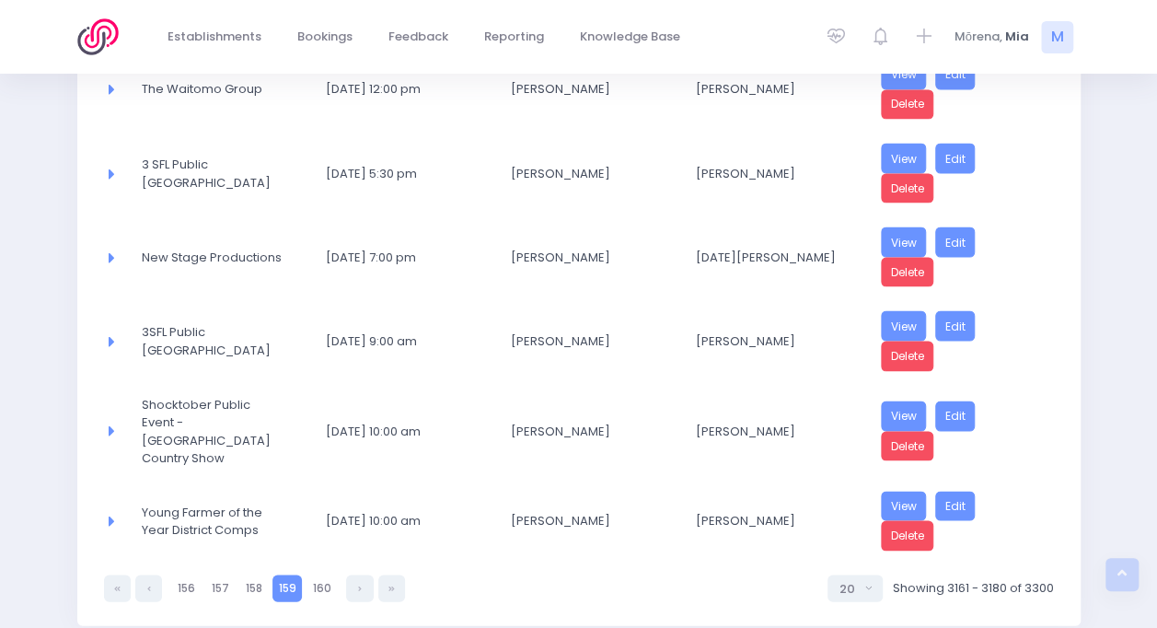
click at [147, 587] on icon at bounding box center [149, 587] width 4 height 0
select select "20"
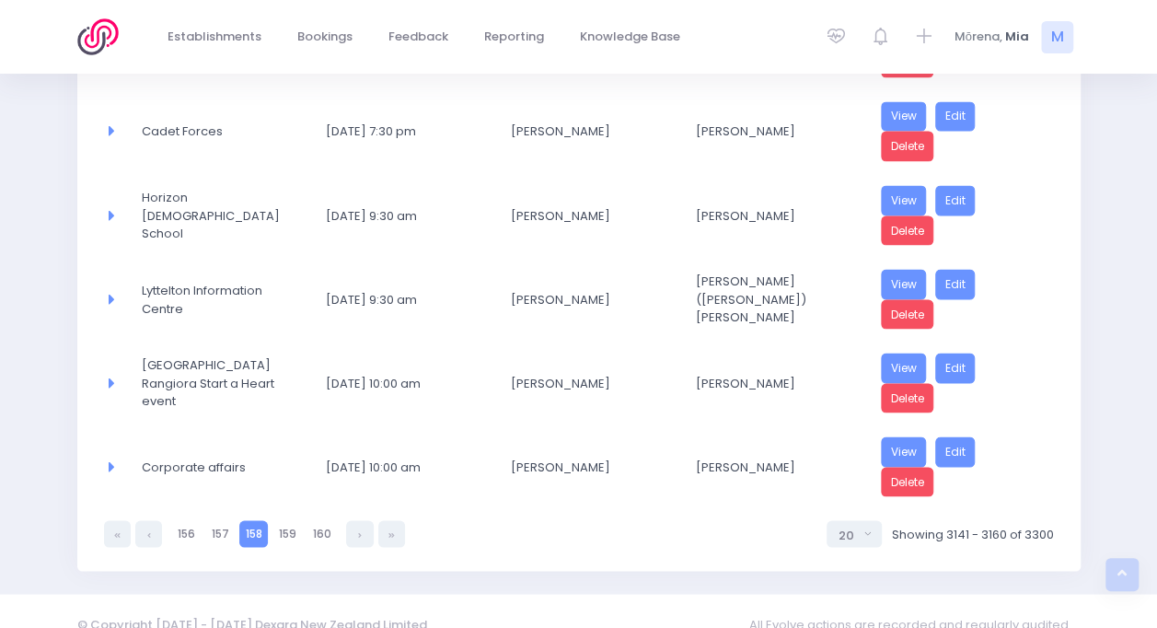
click at [147, 521] on link at bounding box center [148, 533] width 27 height 27
select select "20"
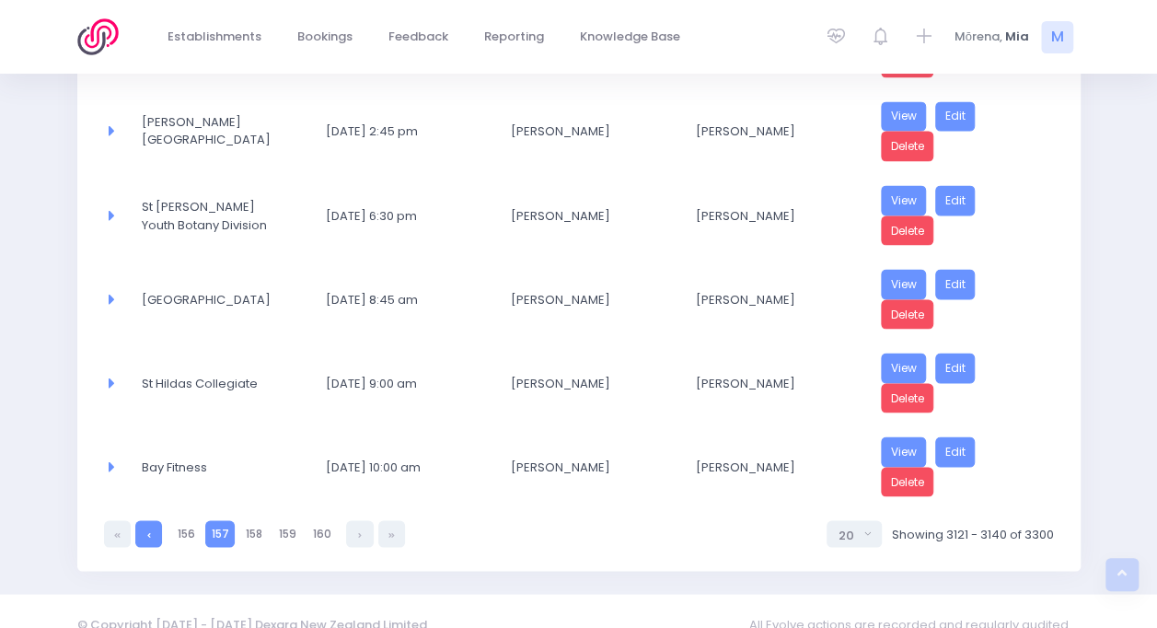
click at [147, 521] on link at bounding box center [148, 533] width 27 height 27
select select "20"
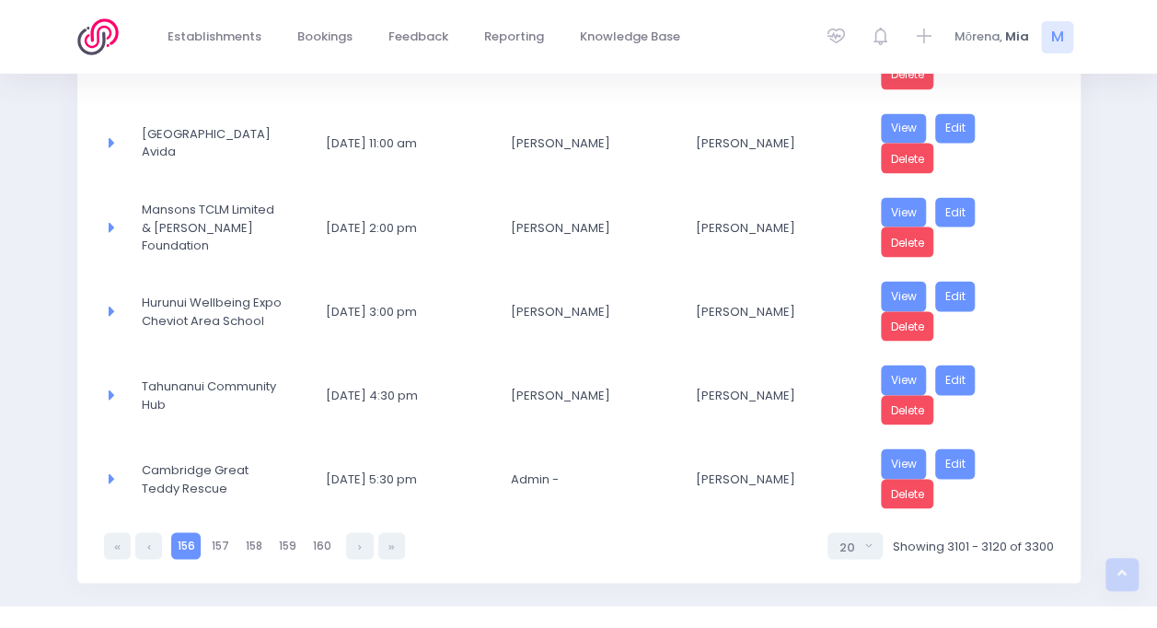
click at [147, 546] on icon at bounding box center [149, 546] width 4 height 0
select select "20"
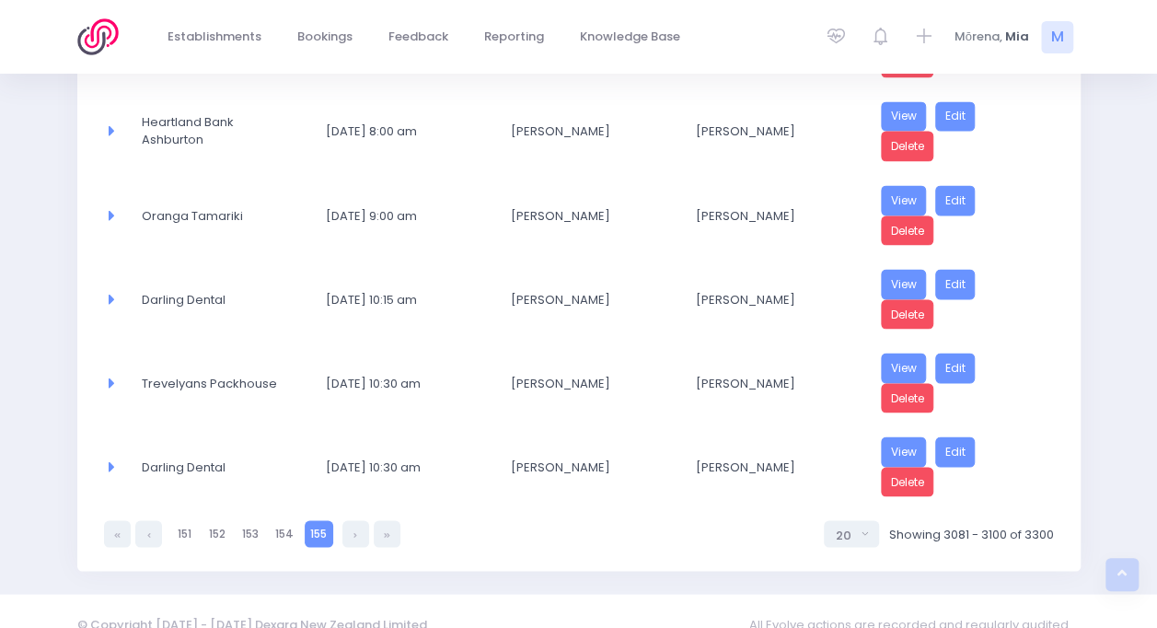
click at [147, 521] on link at bounding box center [148, 533] width 27 height 27
select select "20"
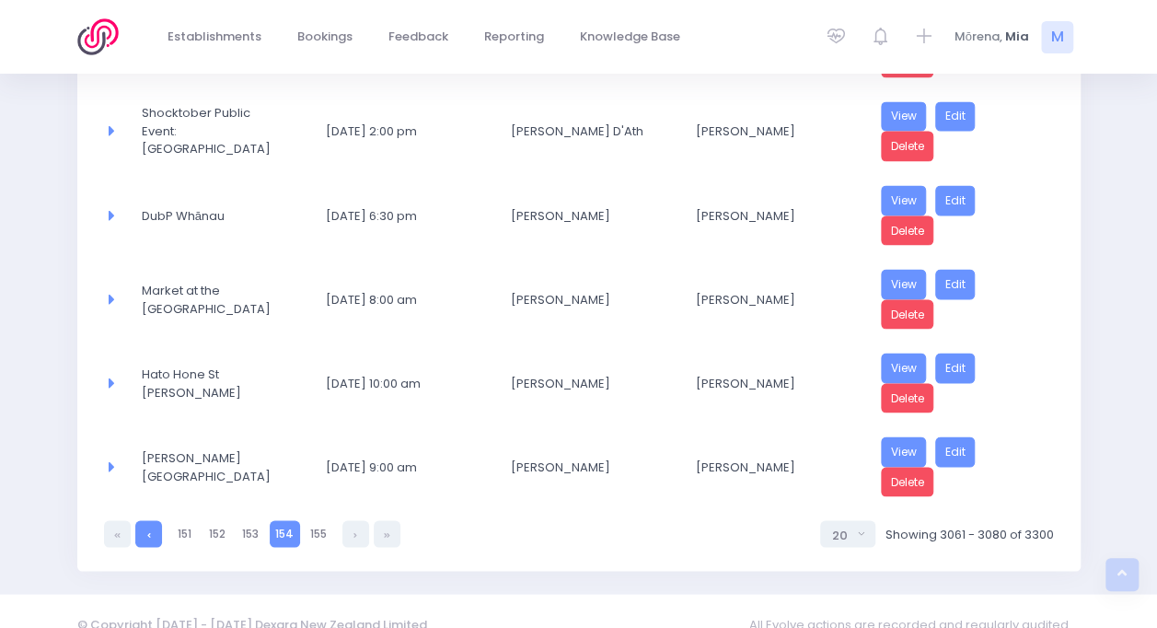
click at [139, 520] on link at bounding box center [148, 533] width 27 height 27
select select "20"
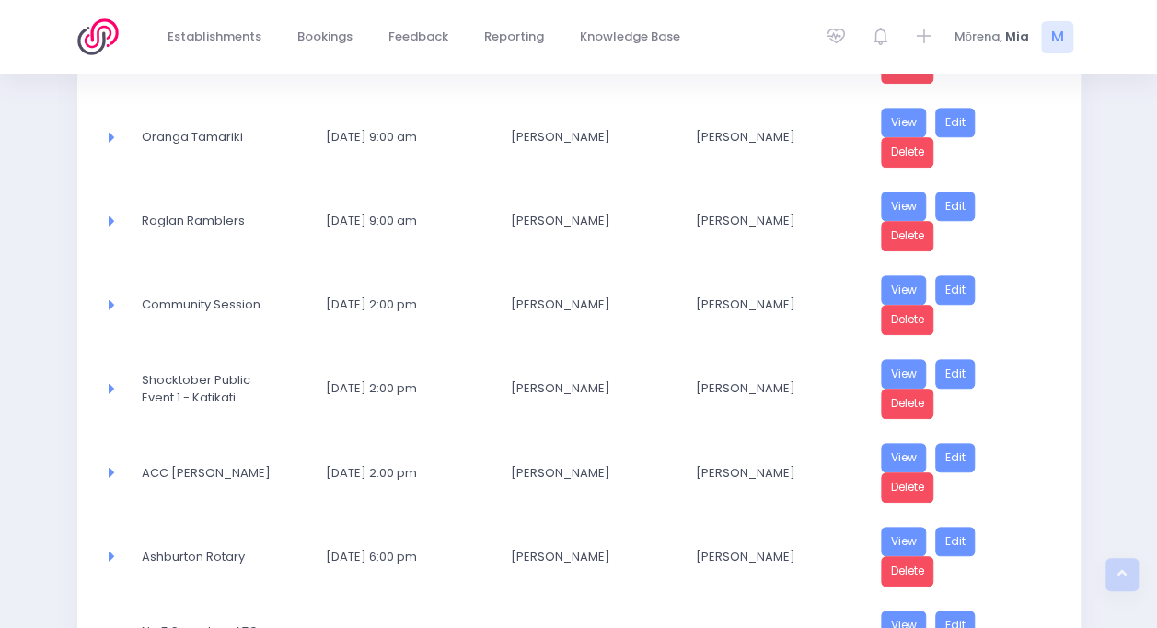
scroll to position [655, 0]
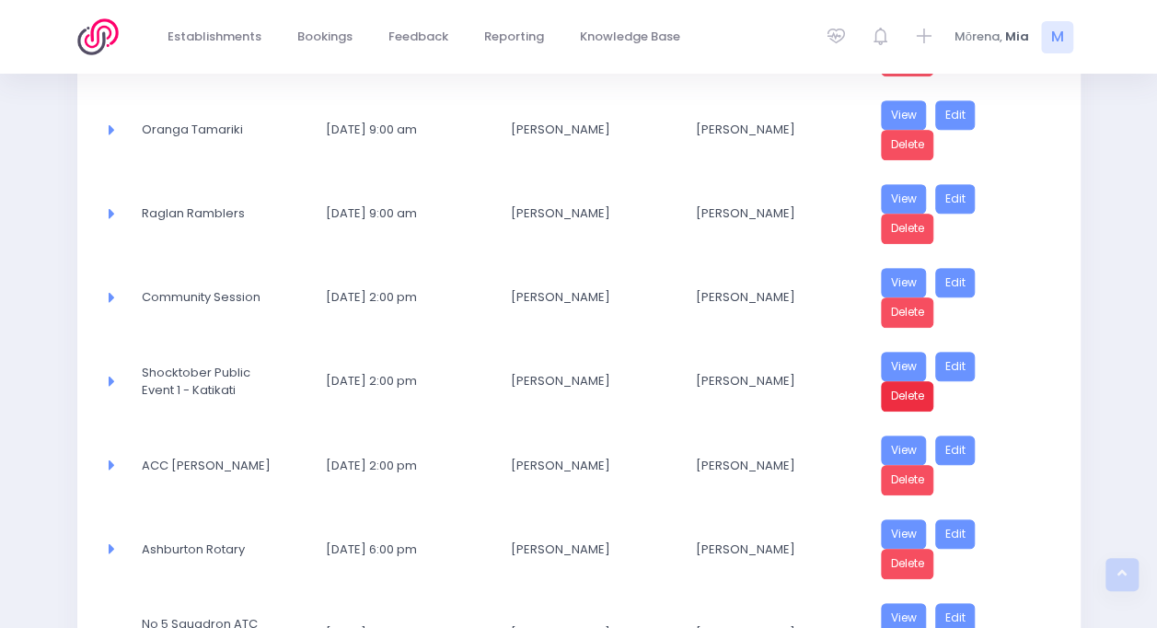
click at [893, 381] on link "Delete" at bounding box center [907, 396] width 53 height 30
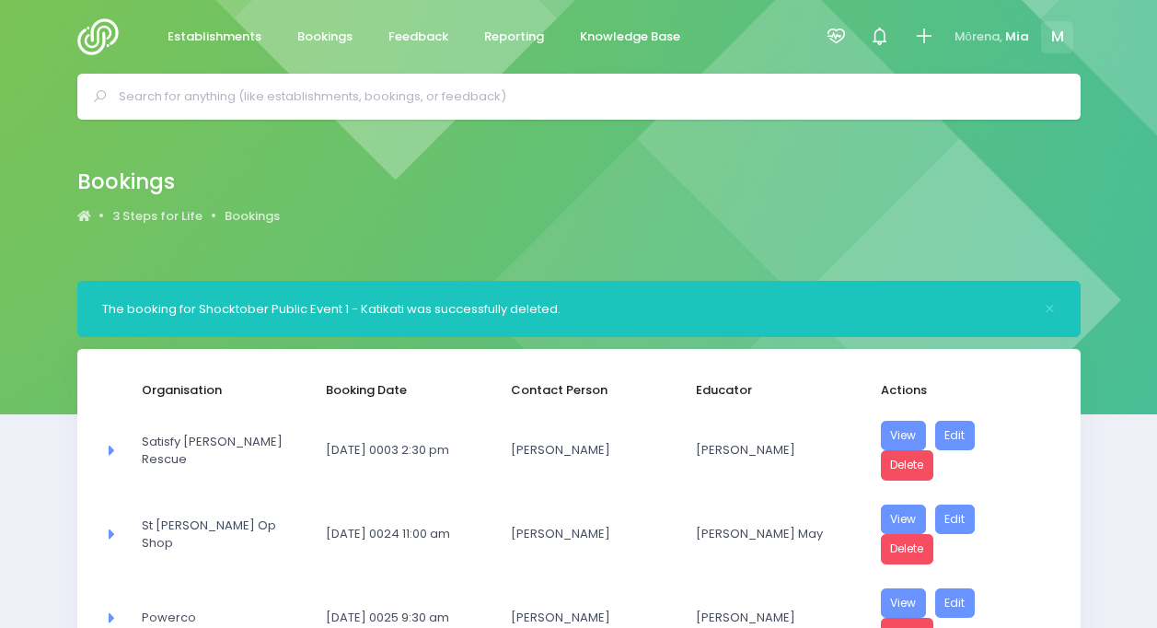
select select "20"
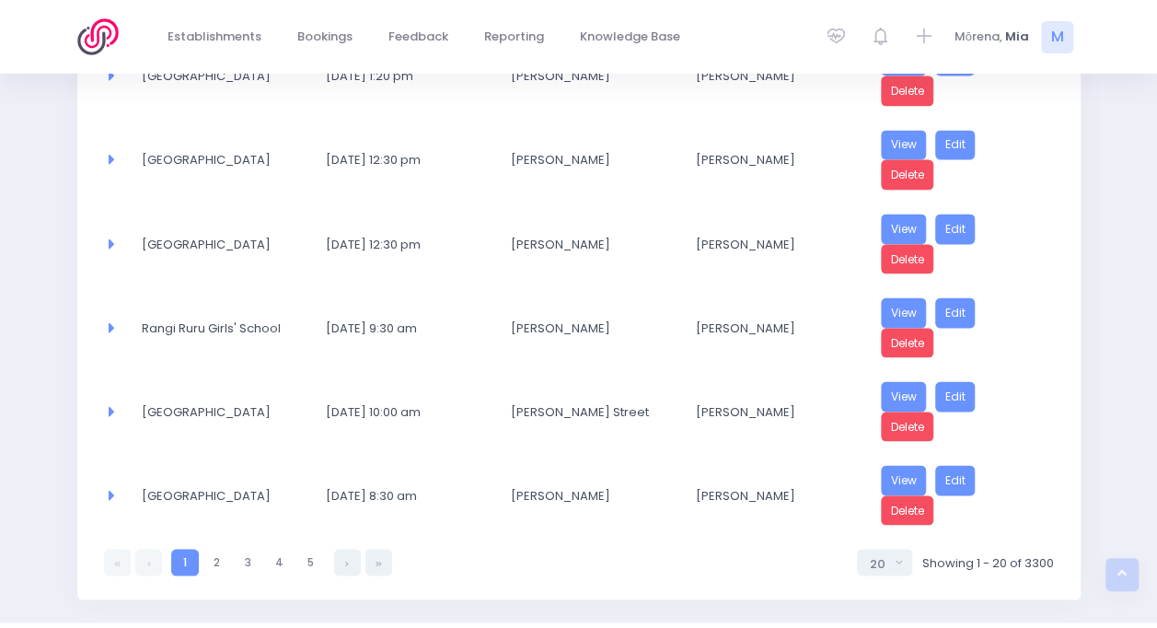
scroll to position [1576, 0]
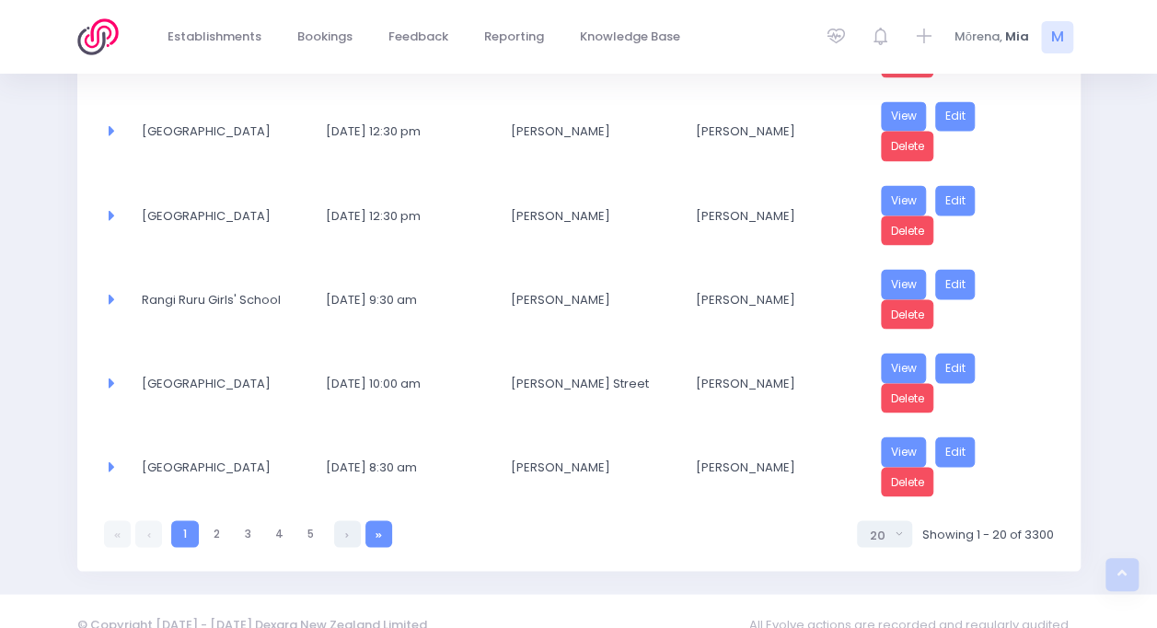
click at [398, 513] on div "1 1 2 3 4 5 5 10 20 30 50 100 20 Showing 1 - 20 of 3300" at bounding box center [579, 527] width 950 height 39
click at [383, 520] on link at bounding box center [378, 533] width 27 height 27
select select "20"
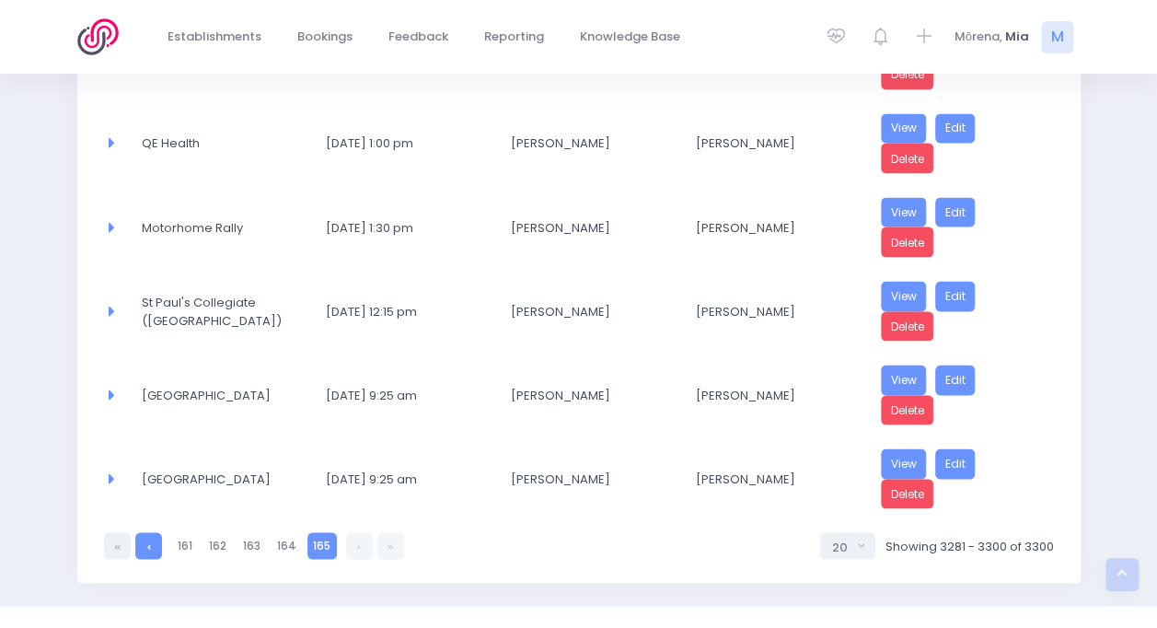
click at [140, 532] on link at bounding box center [148, 545] width 27 height 27
select select "20"
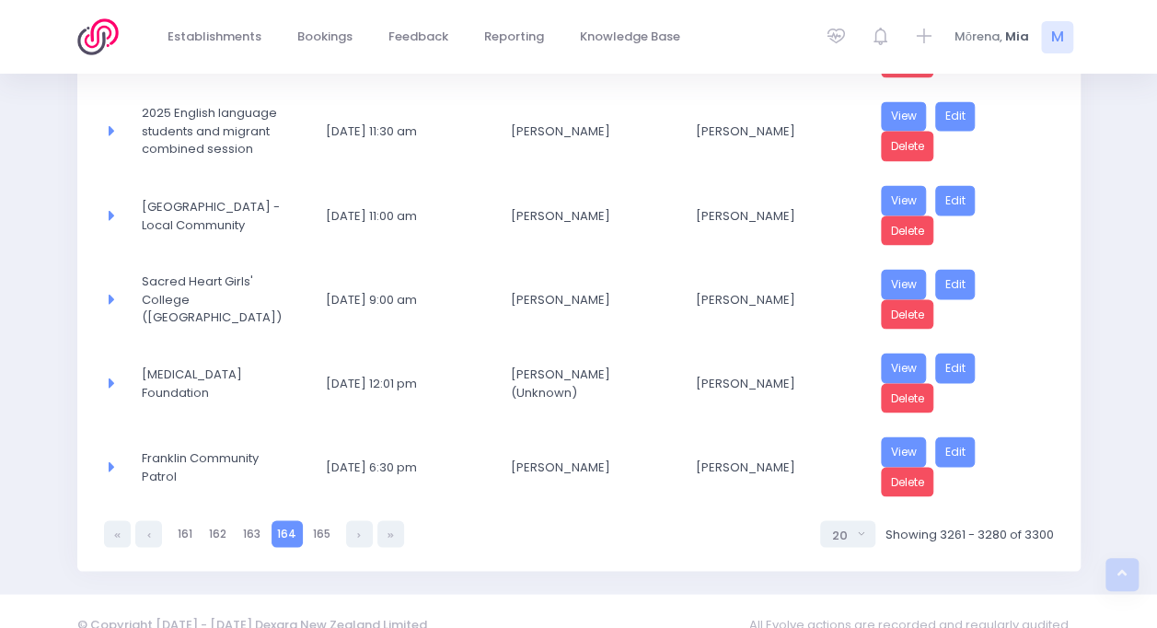
click at [140, 520] on link at bounding box center [148, 533] width 27 height 27
select select "20"
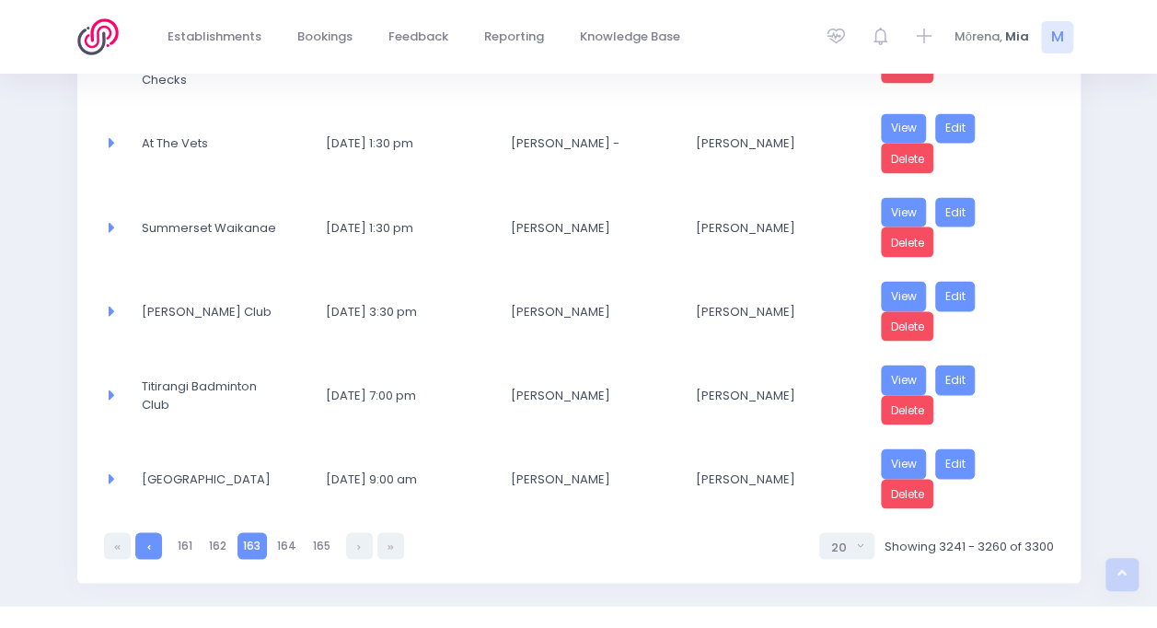
click at [140, 532] on link at bounding box center [148, 545] width 27 height 27
select select "20"
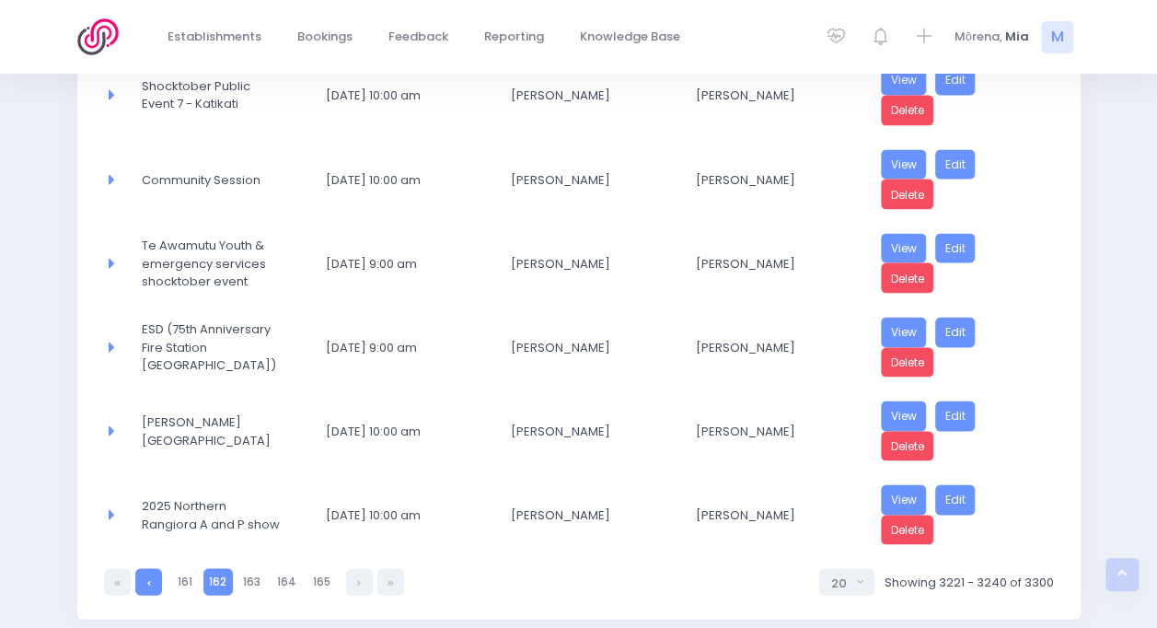
click at [139, 568] on link at bounding box center [148, 581] width 27 height 27
select select "20"
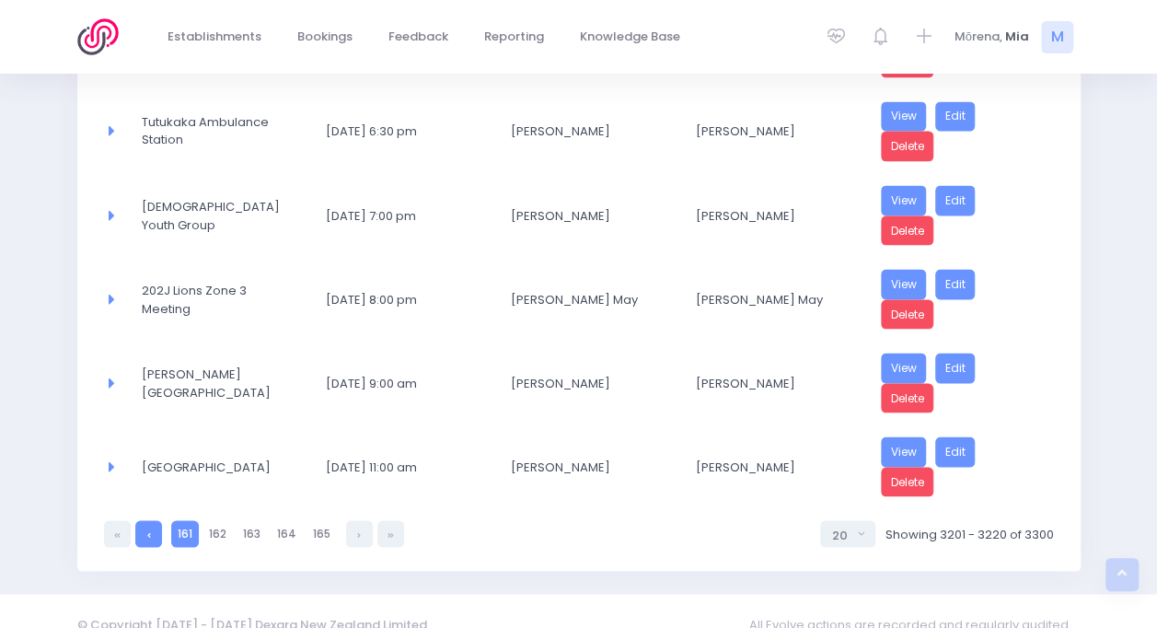
click at [139, 520] on link at bounding box center [148, 533] width 27 height 27
select select "20"
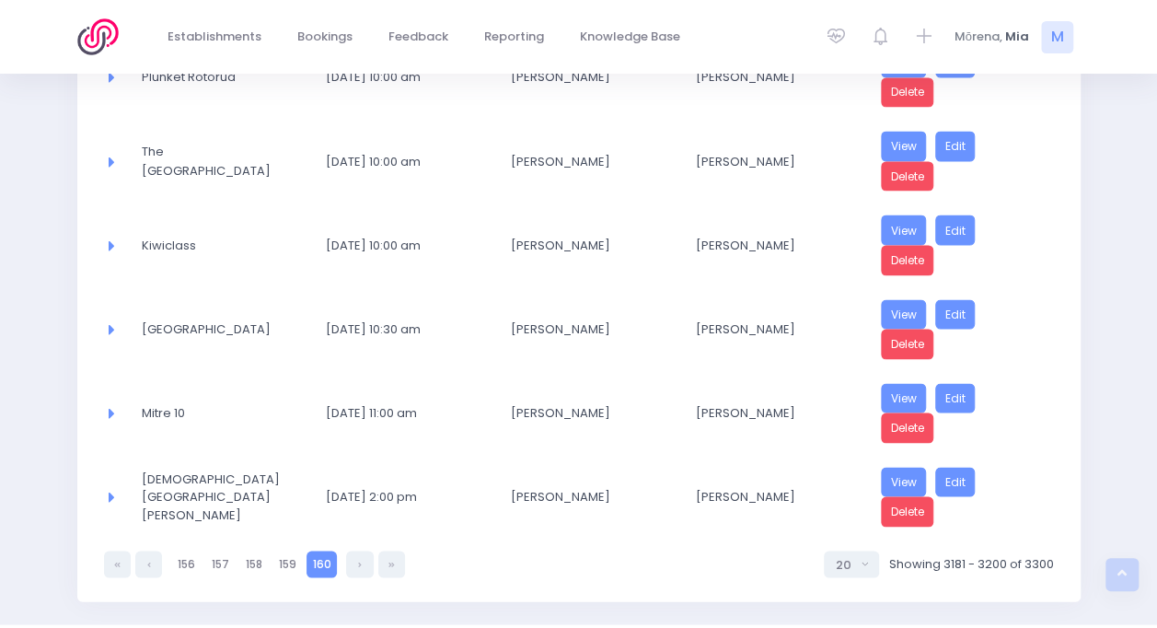
click at [139, 550] on link at bounding box center [148, 563] width 27 height 27
select select "20"
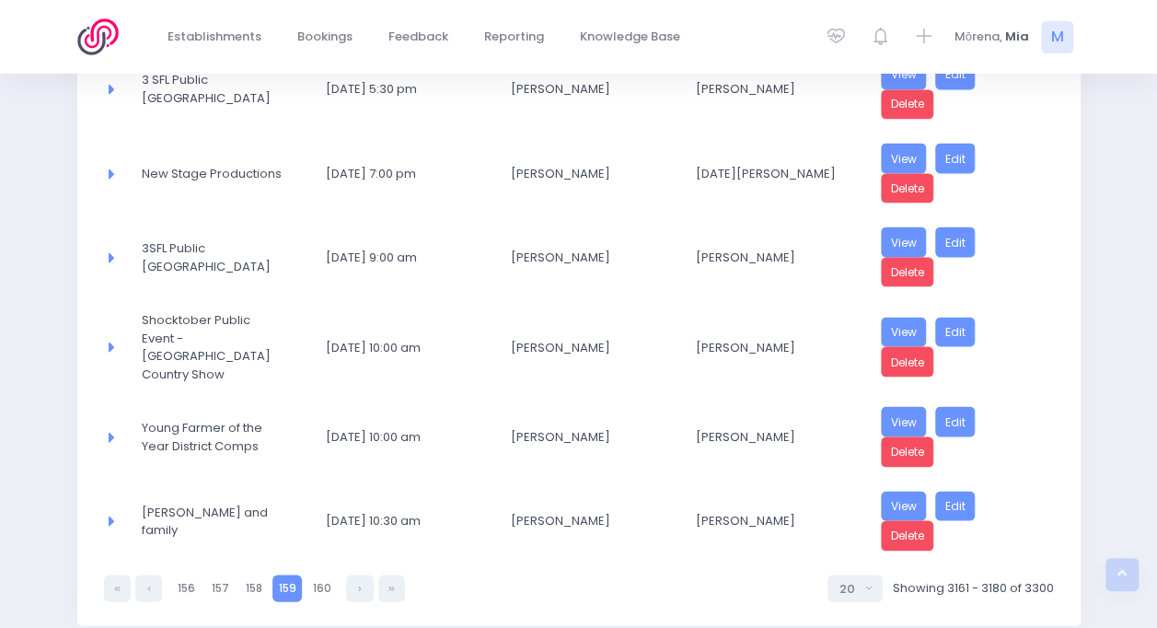
click at [139, 574] on link at bounding box center [148, 587] width 27 height 27
select select "20"
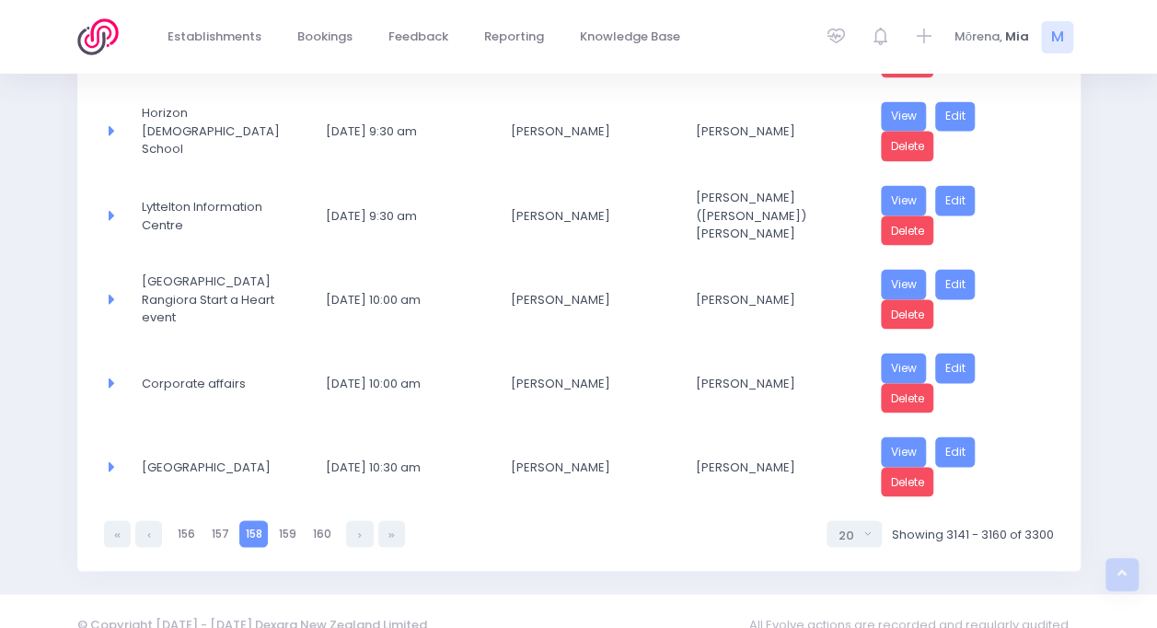
click at [139, 520] on link at bounding box center [148, 533] width 27 height 27
select select "20"
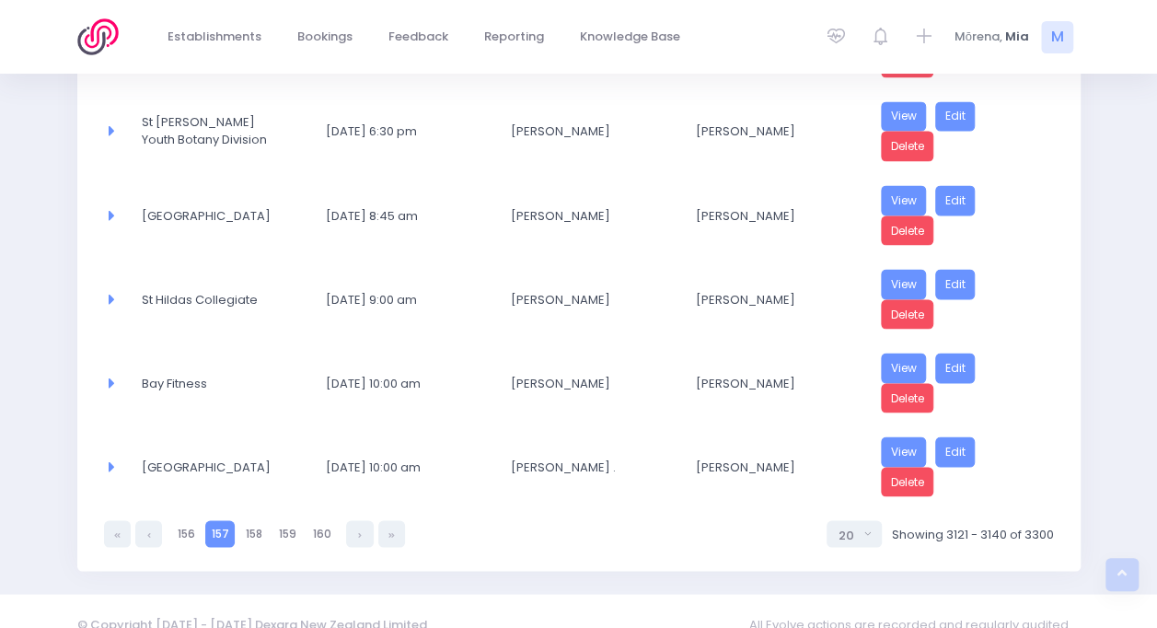
click at [139, 520] on link at bounding box center [148, 533] width 27 height 27
select select "20"
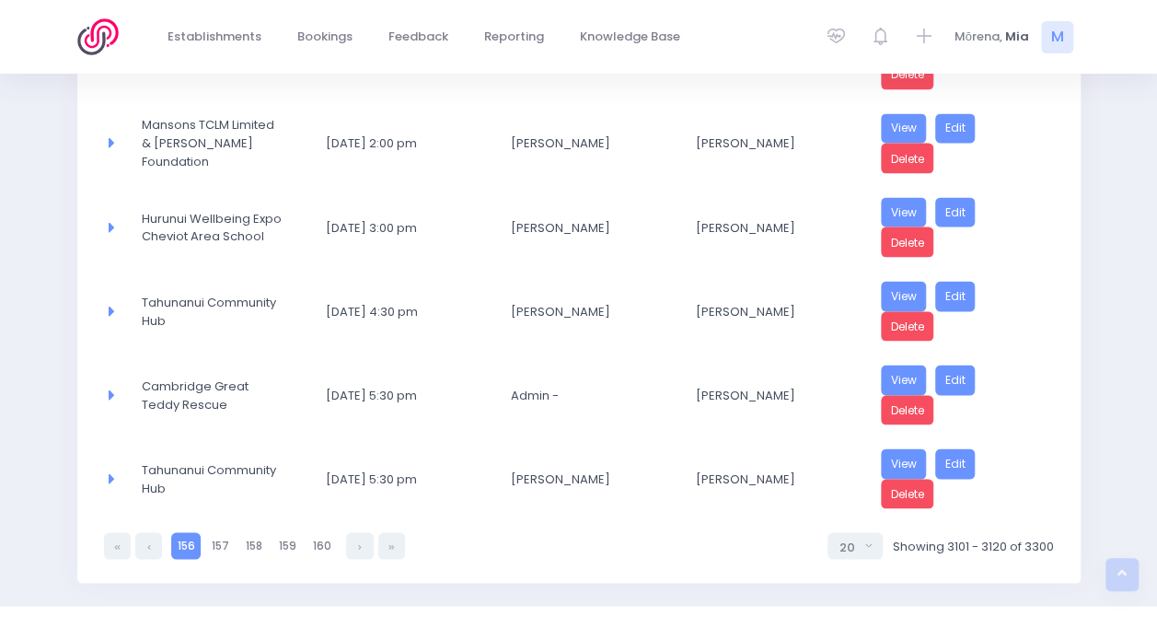
click at [139, 532] on link at bounding box center [148, 545] width 27 height 27
select select "20"
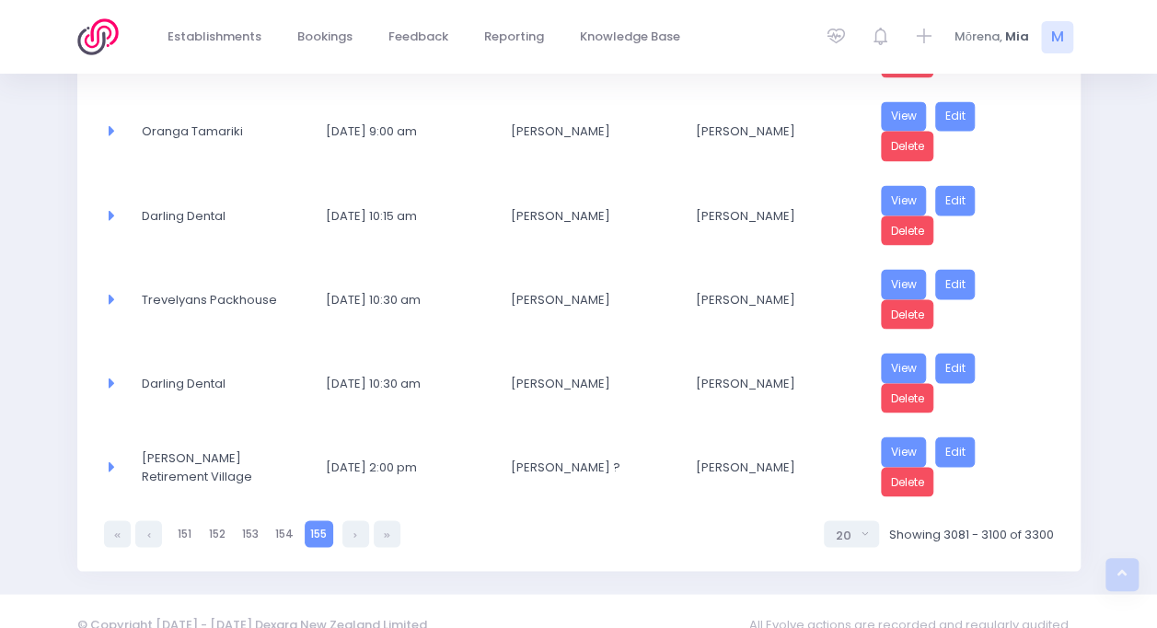
click at [139, 520] on link at bounding box center [148, 533] width 27 height 27
select select "20"
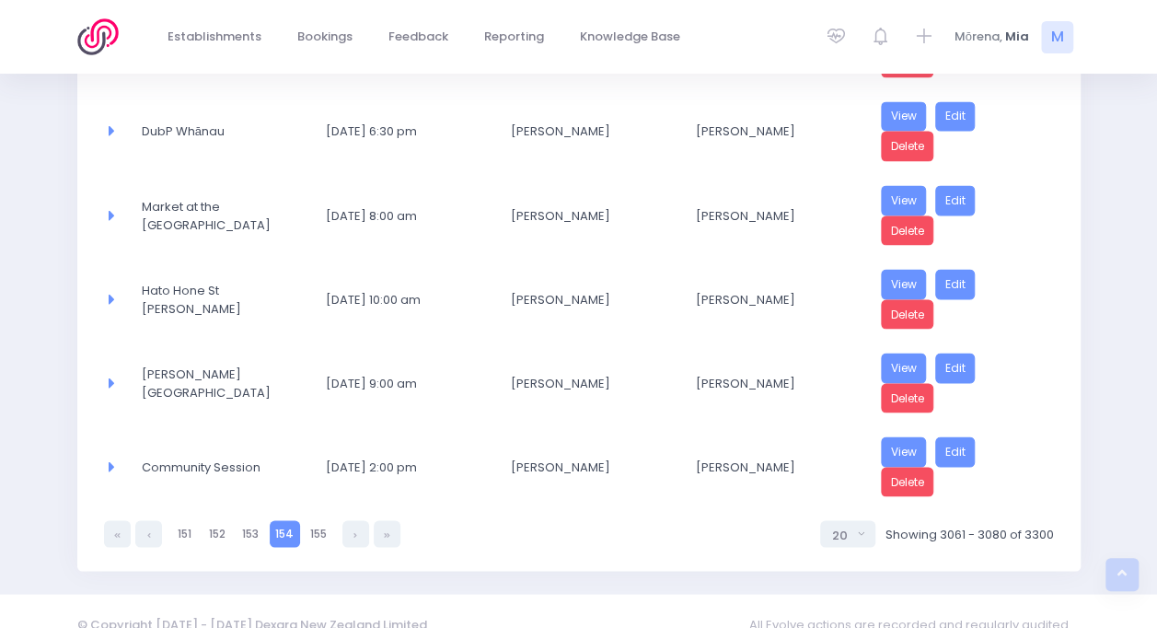
click at [139, 520] on link at bounding box center [148, 533] width 27 height 27
select select "20"
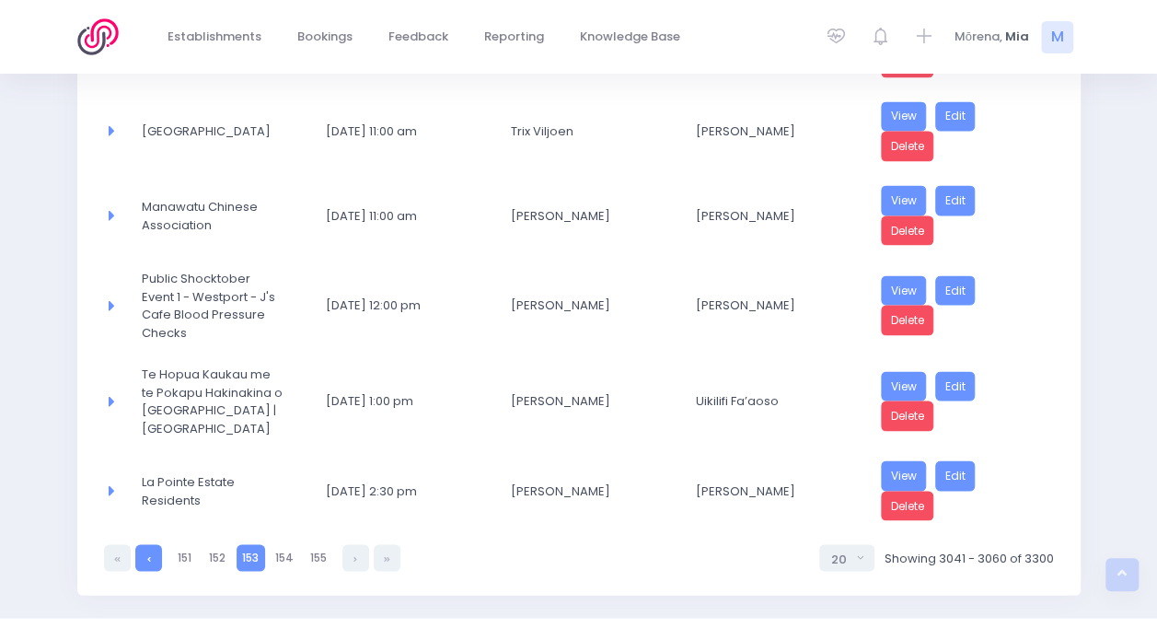
click at [140, 544] on link at bounding box center [148, 557] width 27 height 27
select select "20"
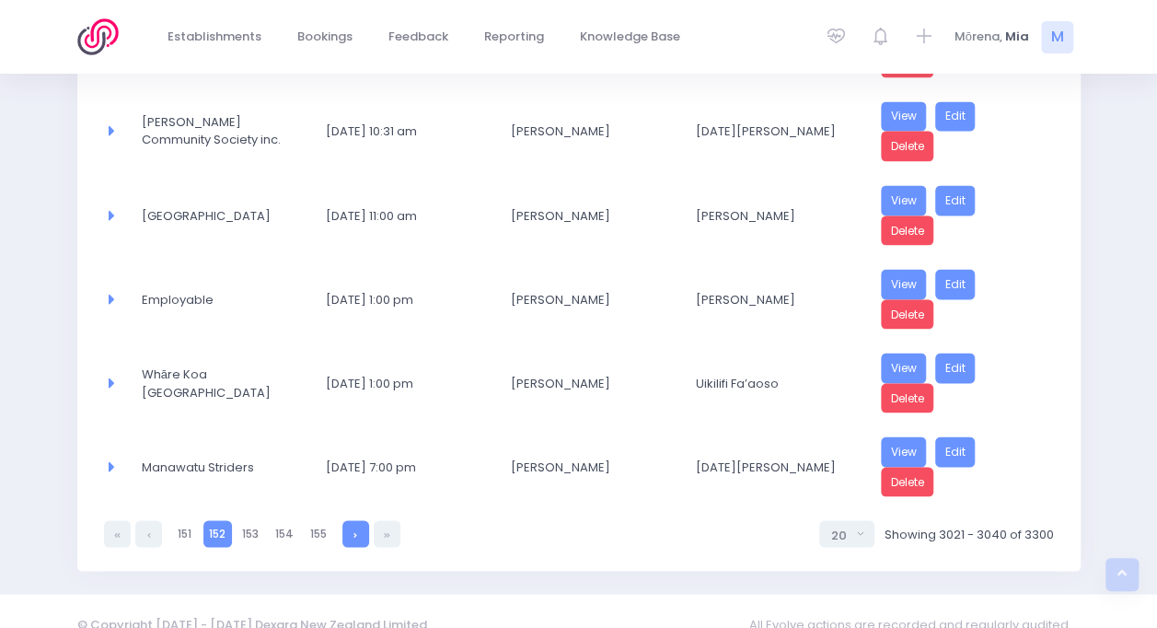
click at [357, 534] on icon at bounding box center [355, 534] width 4 height 0
select select "20"
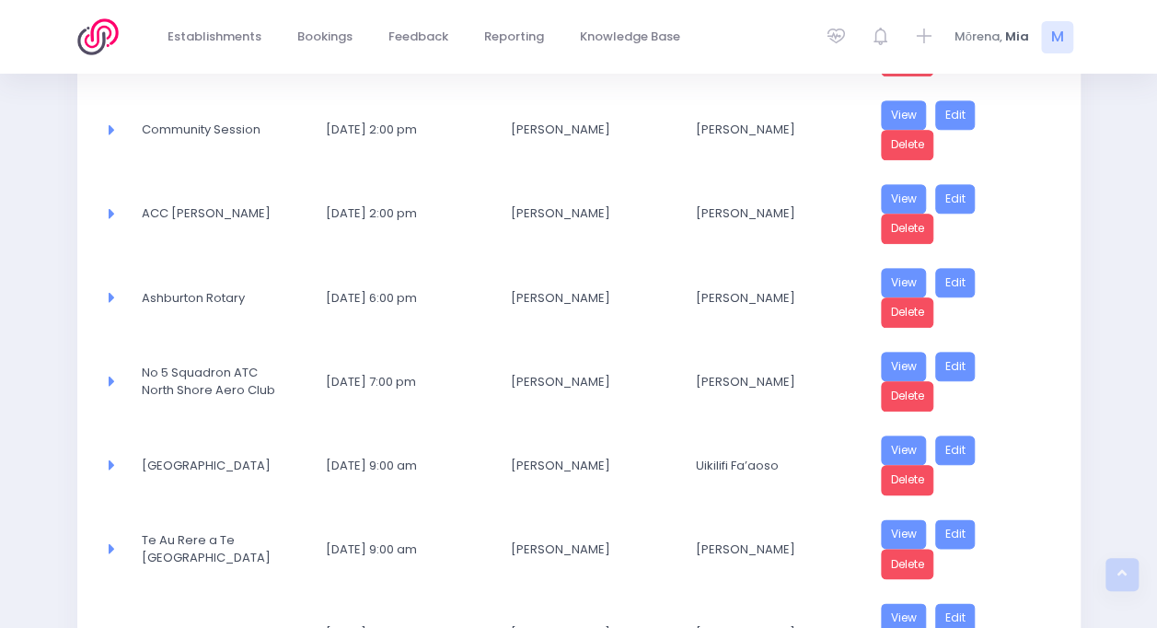
scroll to position [839, 0]
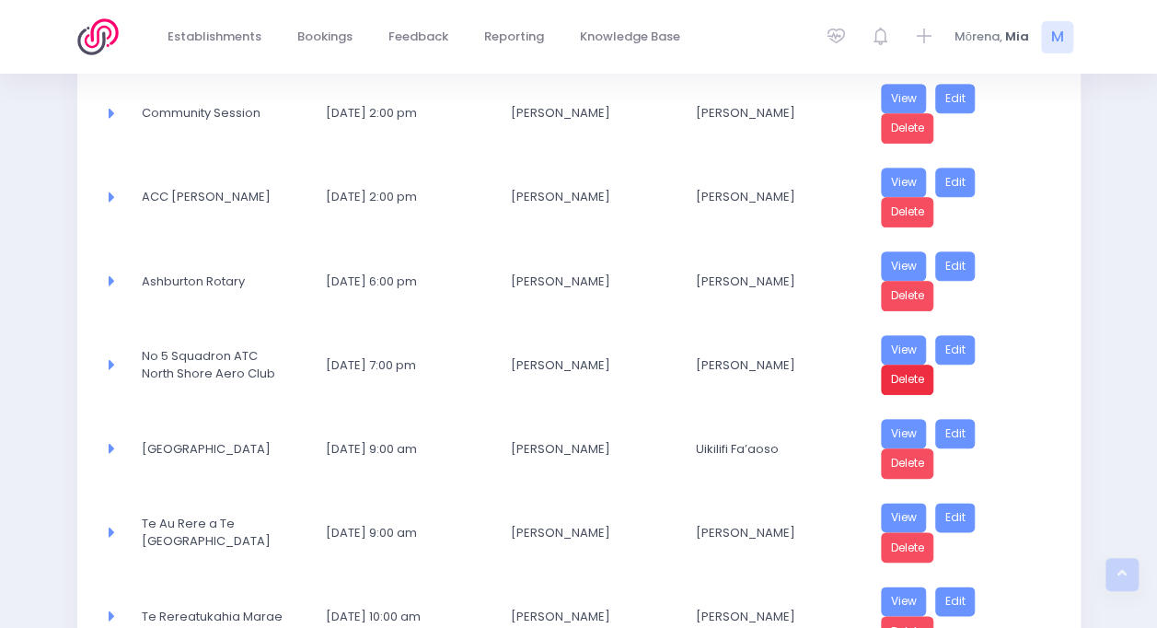
click at [906, 369] on link "Delete" at bounding box center [907, 380] width 53 height 30
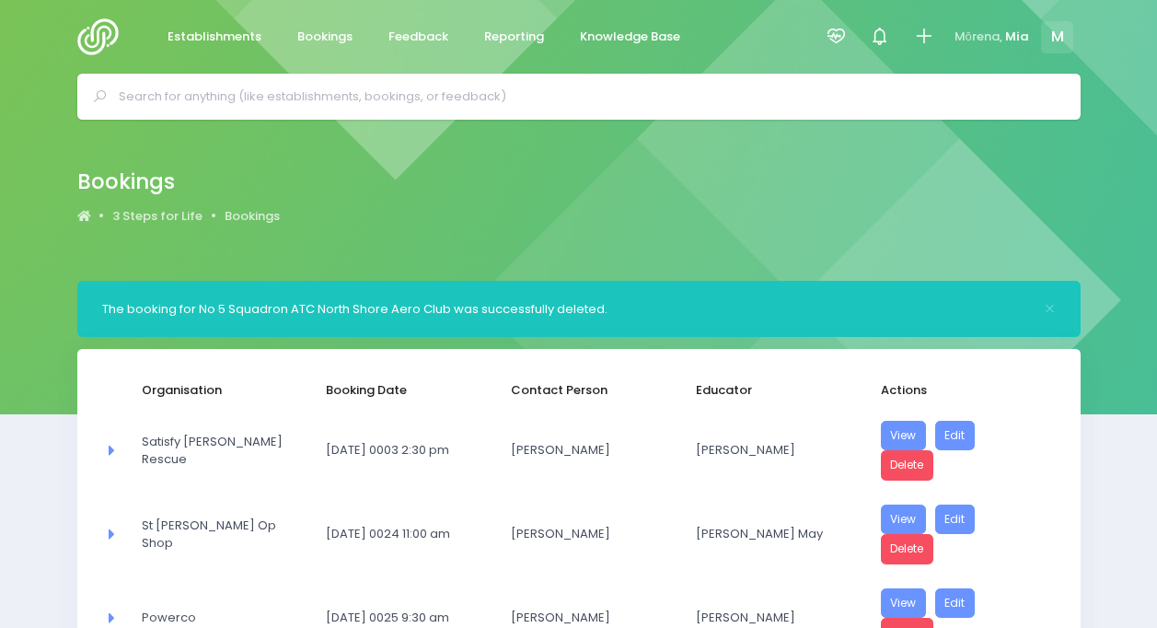
select select "20"
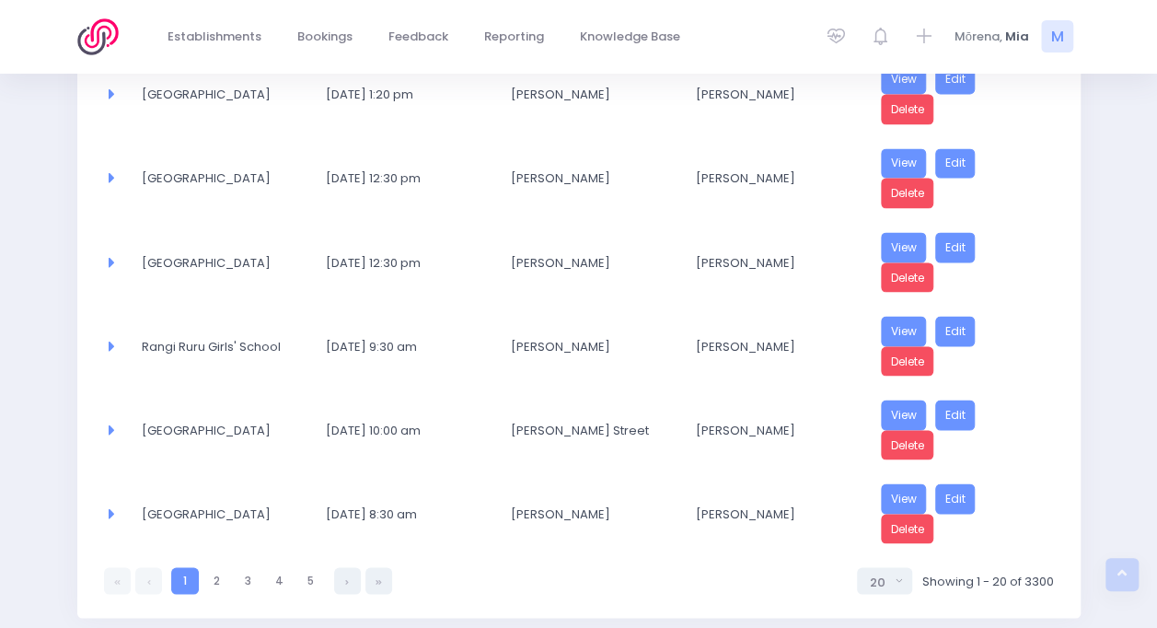
scroll to position [1576, 0]
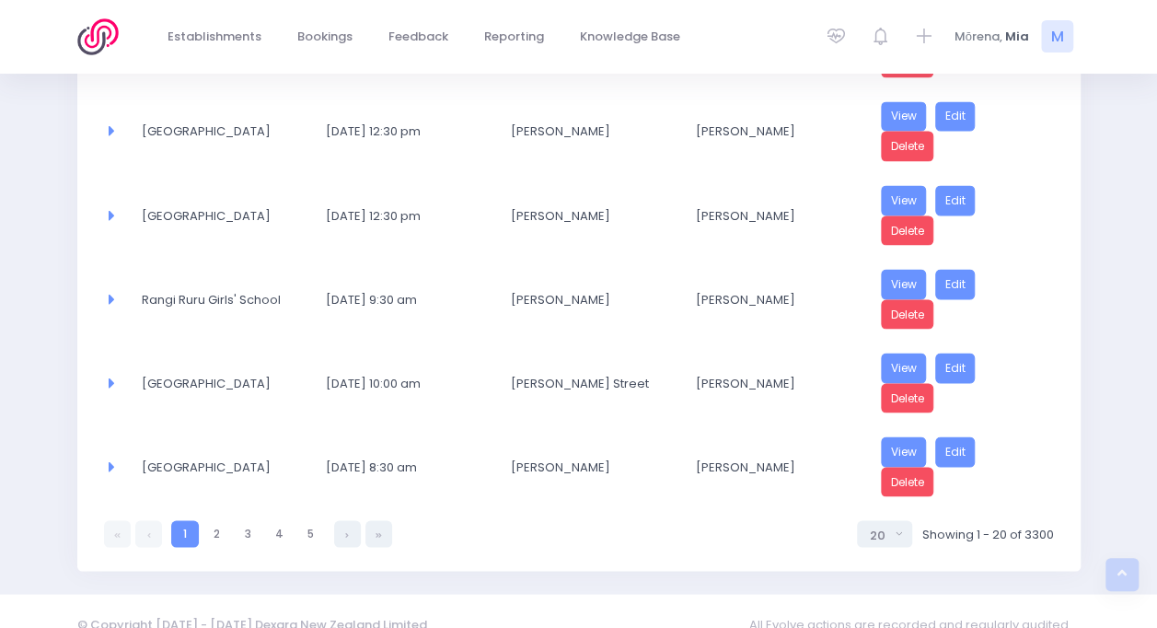
click at [376, 508] on div "1 1 2 3 4 5 5 10 20 30 50 100 20 Showing 1 - 20 of 3300" at bounding box center [579, 527] width 950 height 39
click at [374, 520] on link at bounding box center [378, 533] width 27 height 27
select select "20"
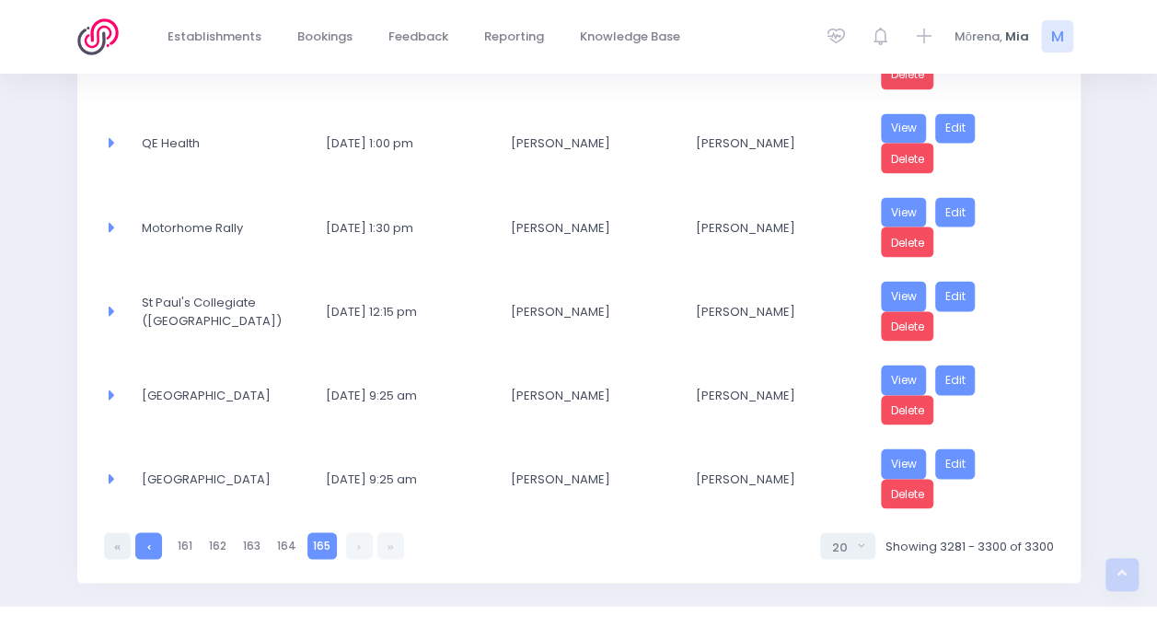
click at [147, 546] on icon at bounding box center [149, 546] width 4 height 0
select select "20"
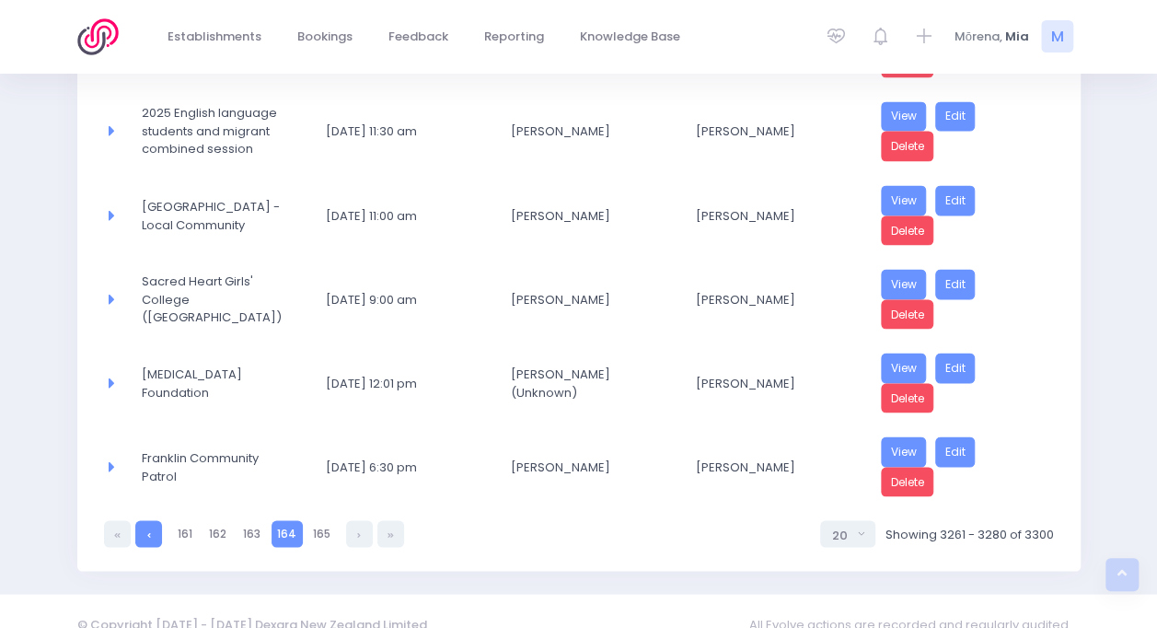
click at [145, 520] on link at bounding box center [148, 533] width 27 height 27
select select "20"
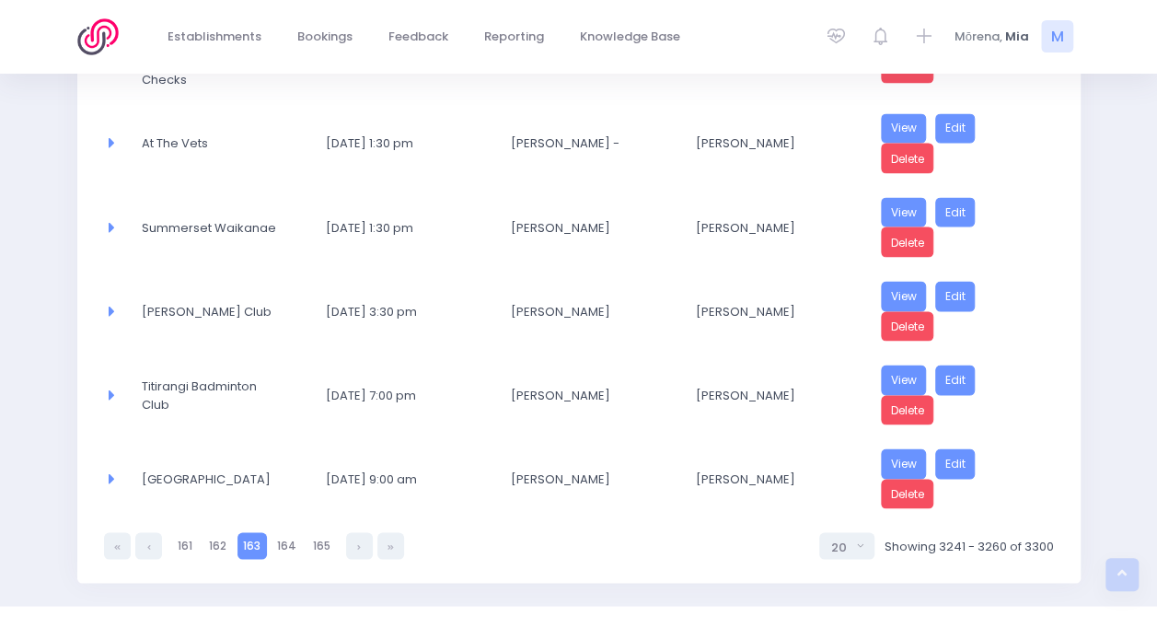
click at [145, 532] on link at bounding box center [148, 545] width 27 height 27
select select "20"
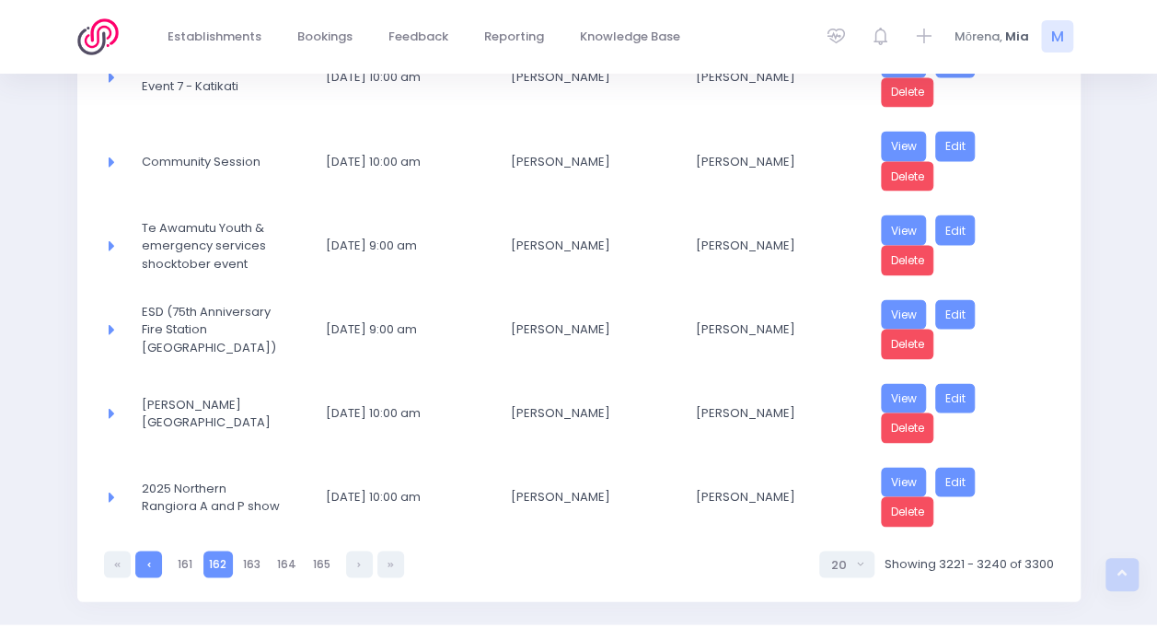
click at [145, 550] on link at bounding box center [148, 563] width 27 height 27
select select "20"
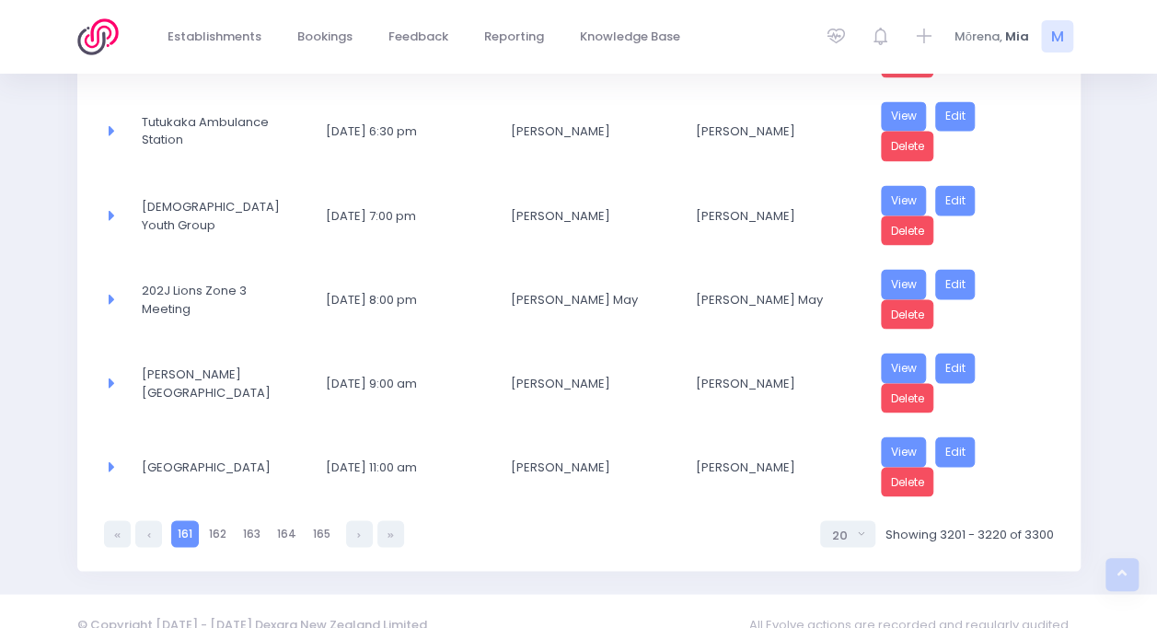
click at [145, 520] on link at bounding box center [148, 533] width 27 height 27
select select "20"
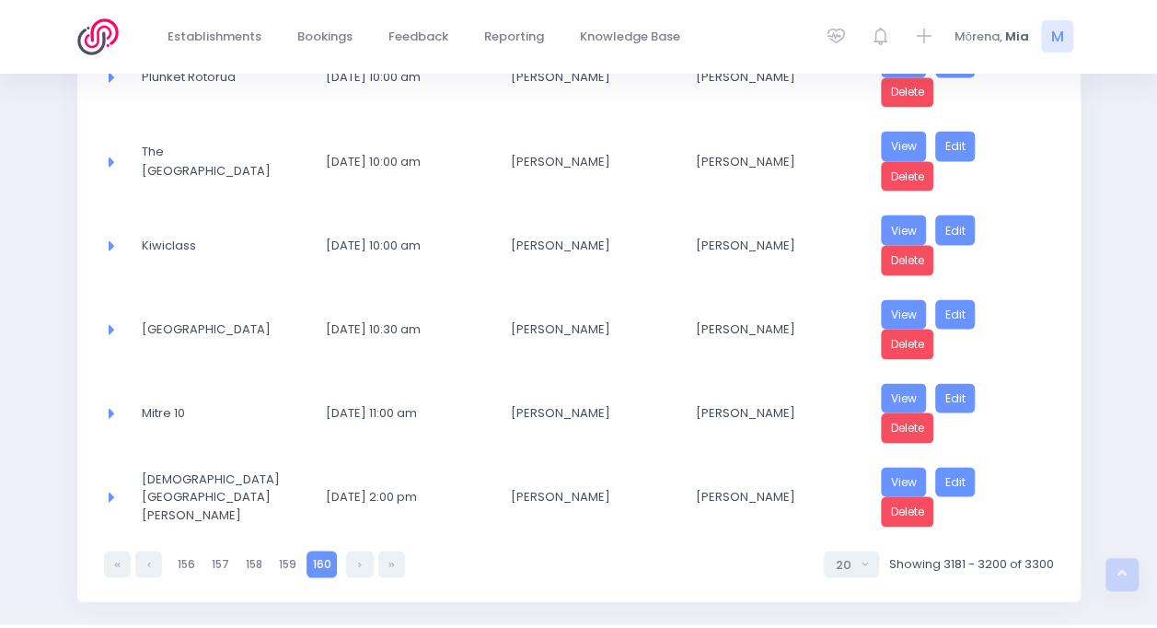
click at [145, 550] on link at bounding box center [148, 563] width 27 height 27
select select "20"
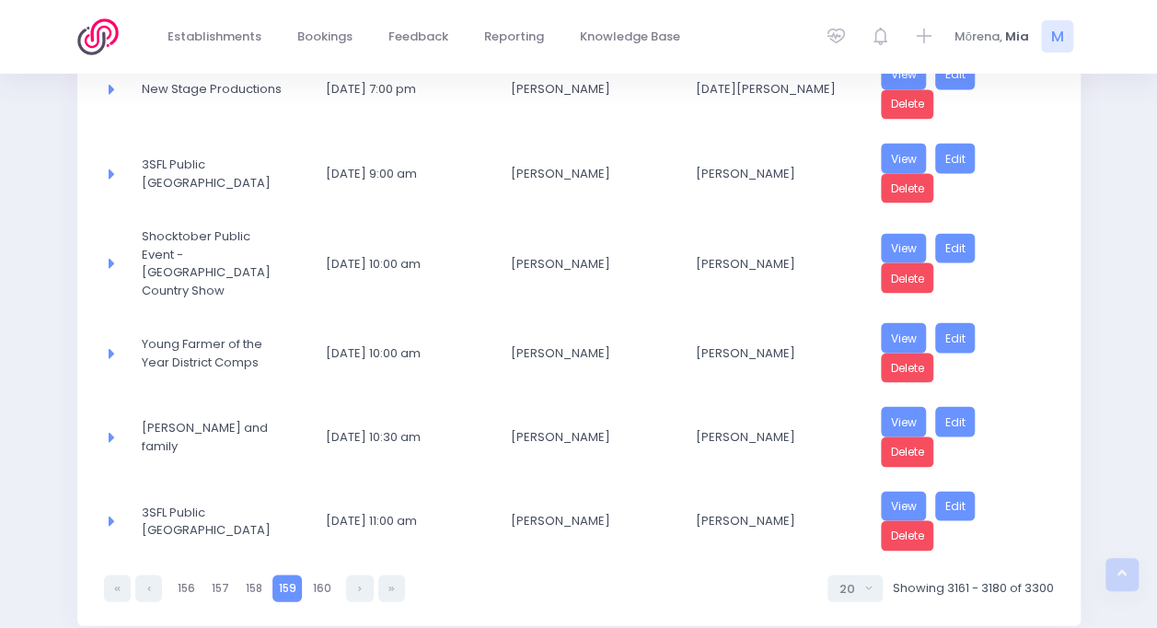
click at [142, 574] on link at bounding box center [148, 587] width 27 height 27
select select "20"
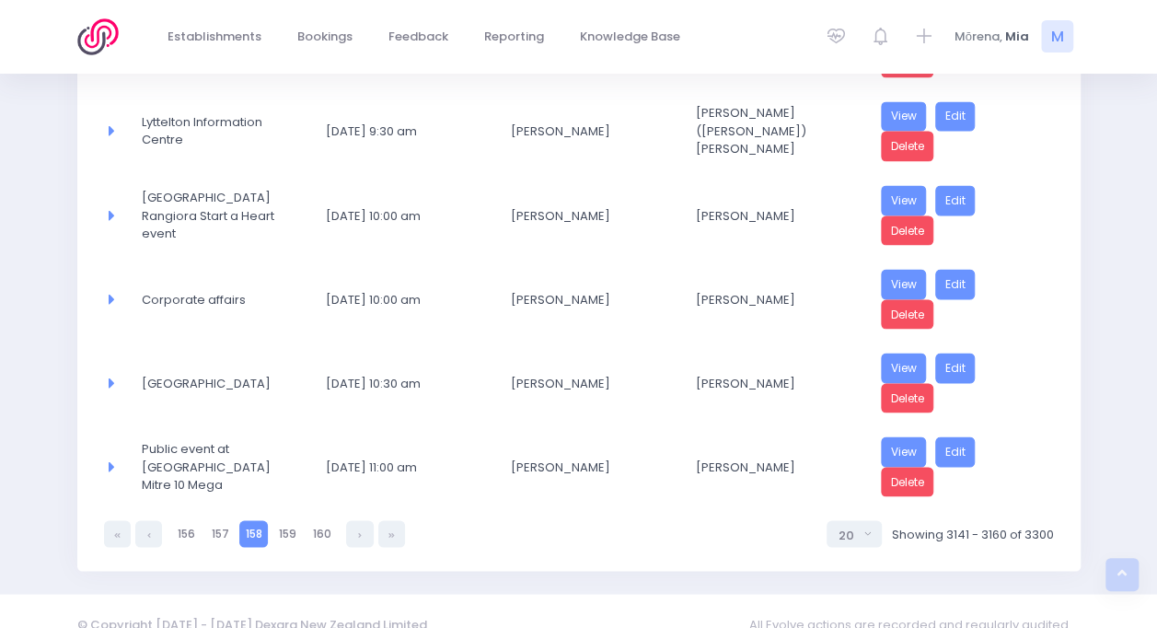
click at [142, 520] on link at bounding box center [148, 533] width 27 height 27
select select "20"
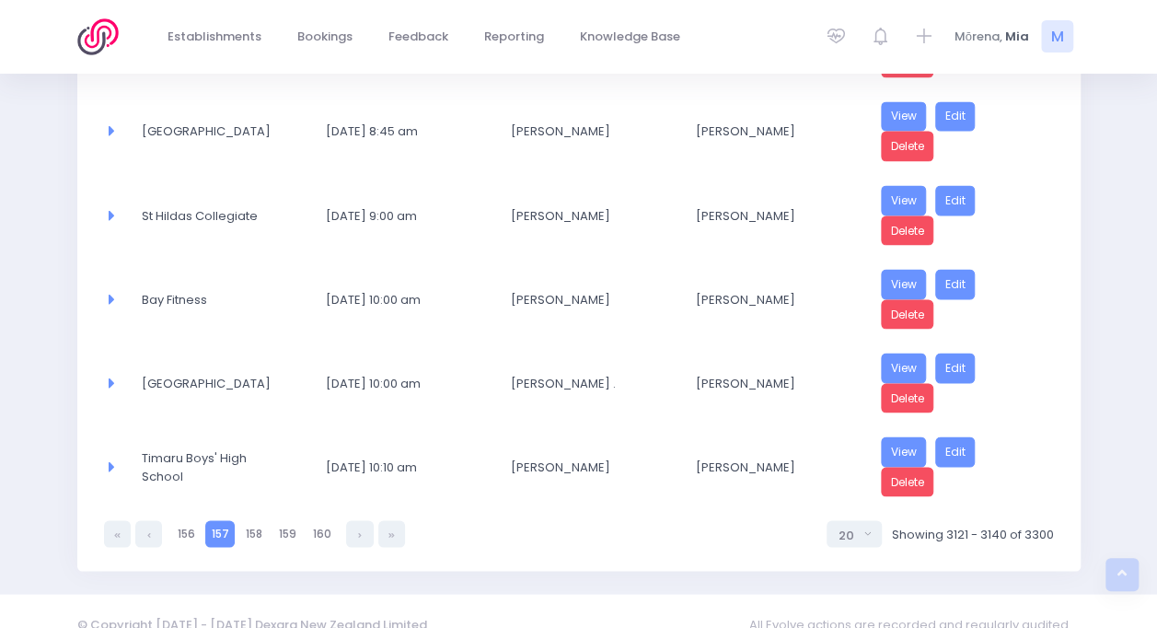
click at [142, 520] on link at bounding box center [148, 533] width 27 height 27
select select "20"
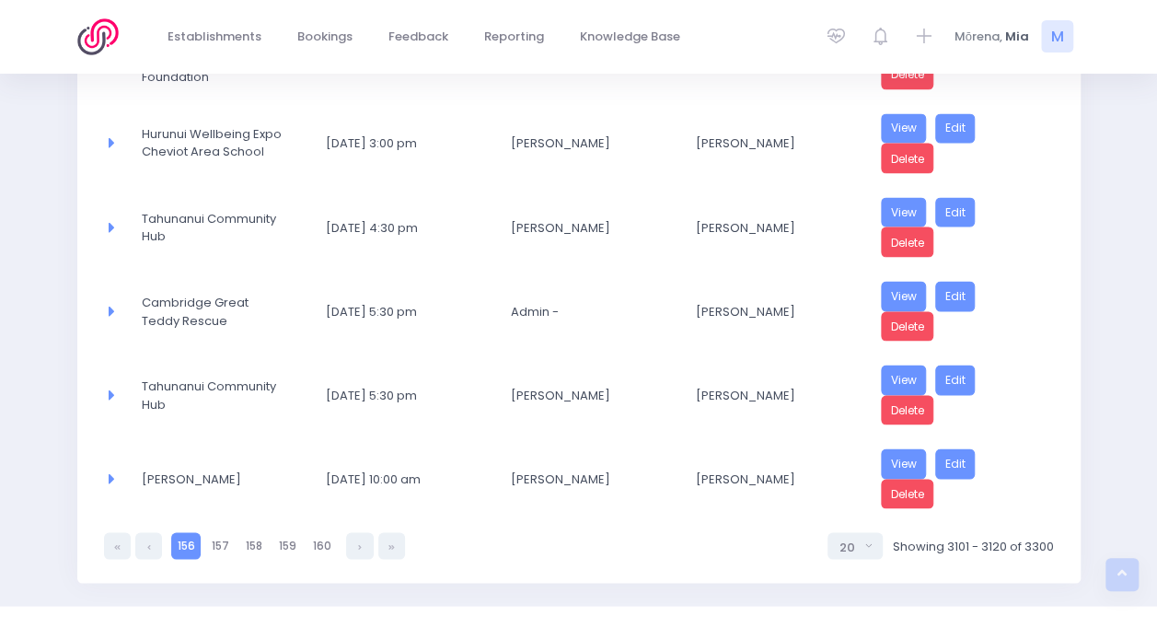
click at [142, 532] on link at bounding box center [148, 545] width 27 height 27
select select "20"
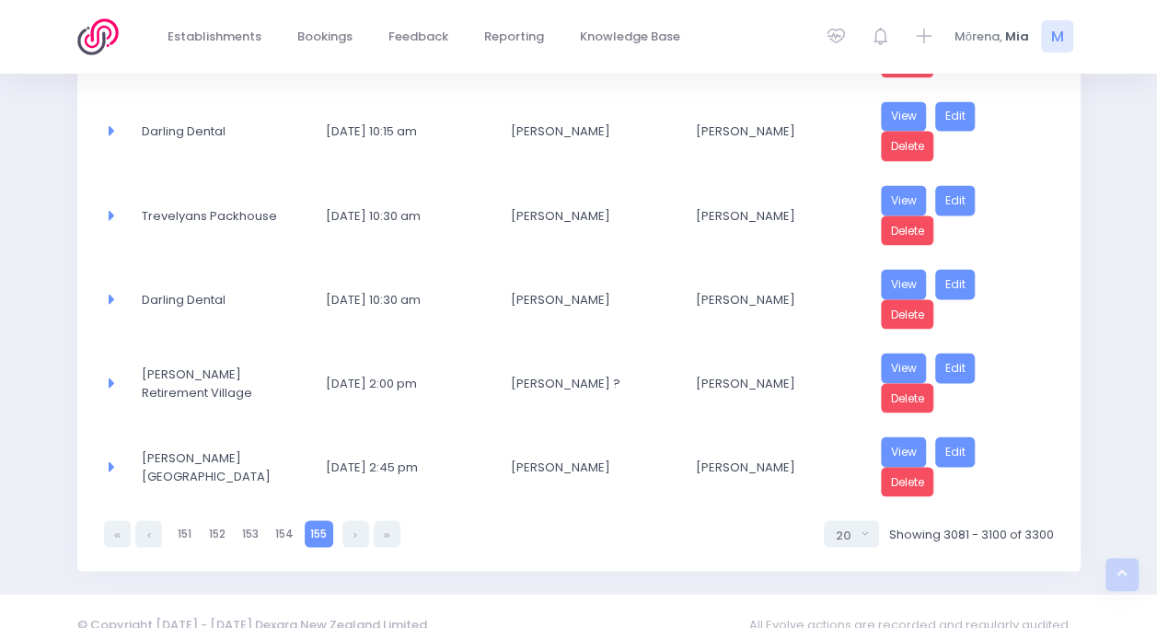
click at [142, 520] on link at bounding box center [148, 533] width 27 height 27
select select "20"
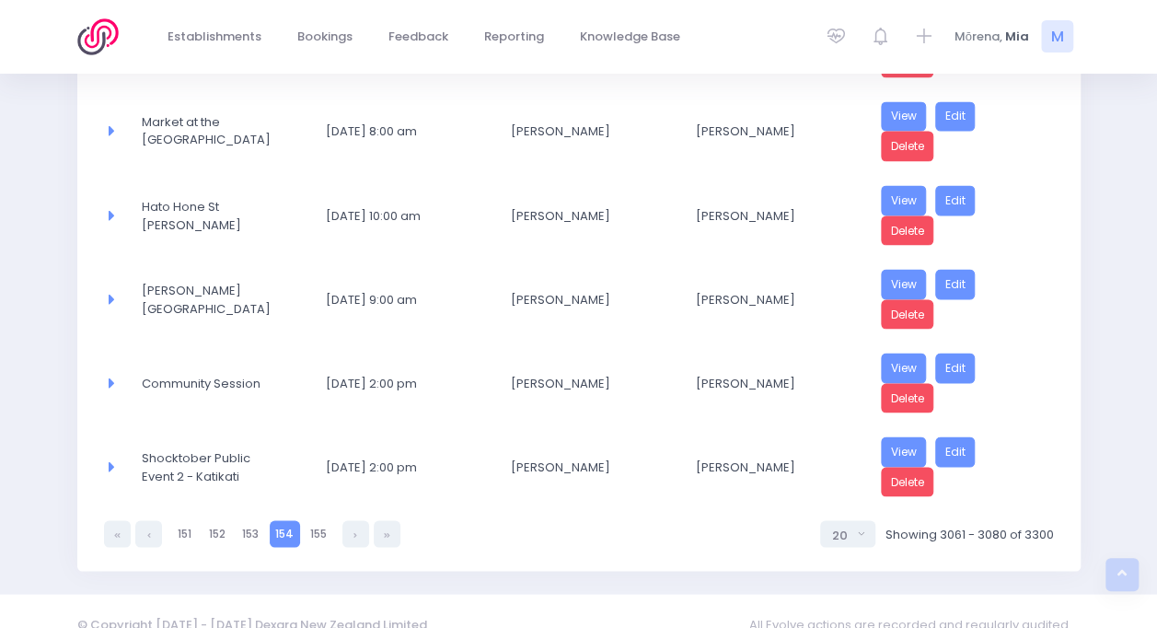
click at [142, 520] on link at bounding box center [148, 533] width 27 height 27
select select "20"
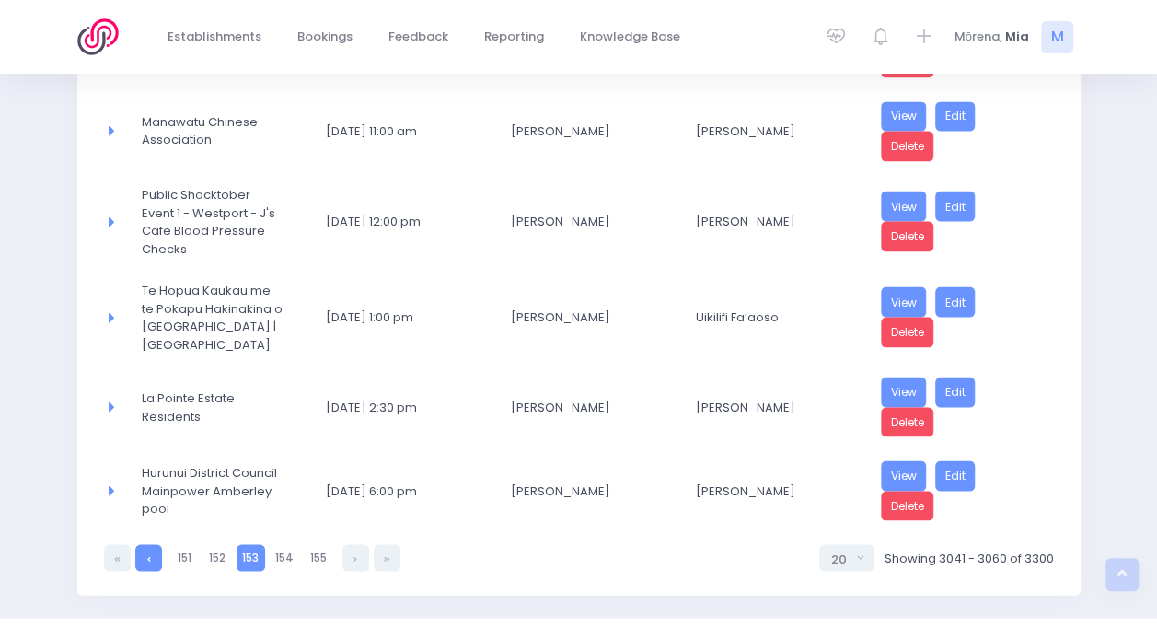
click at [142, 550] on link at bounding box center [148, 557] width 27 height 27
select select "20"
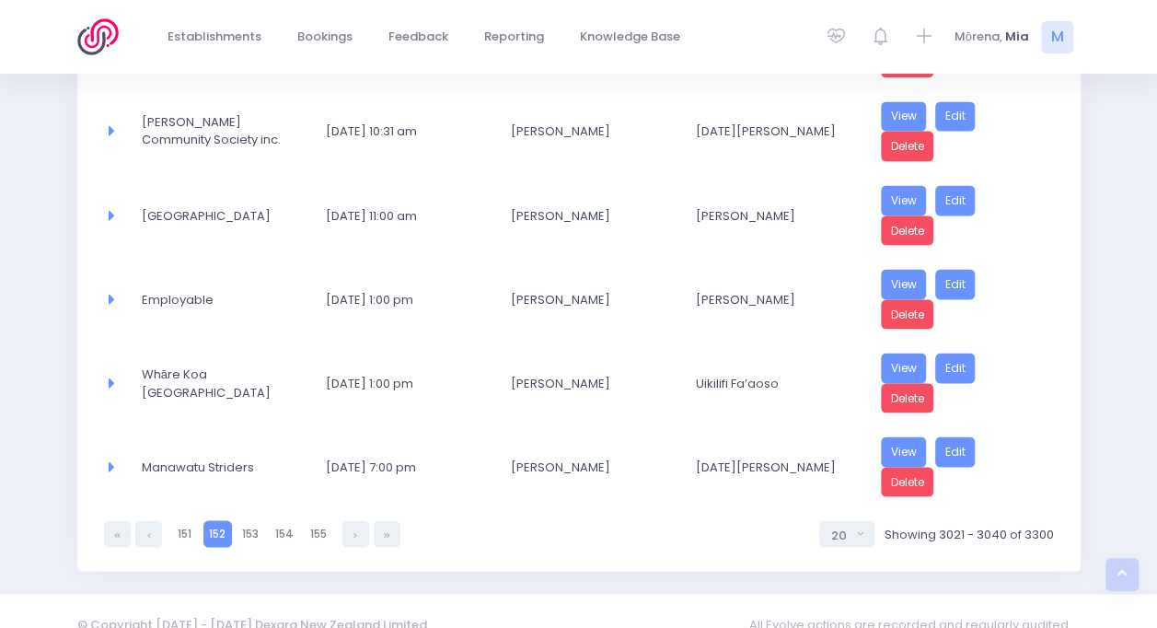
click at [373, 520] on ul "152 151 152 153 154 155" at bounding box center [252, 533] width 296 height 27
click at [352, 520] on link at bounding box center [355, 533] width 27 height 27
select select "20"
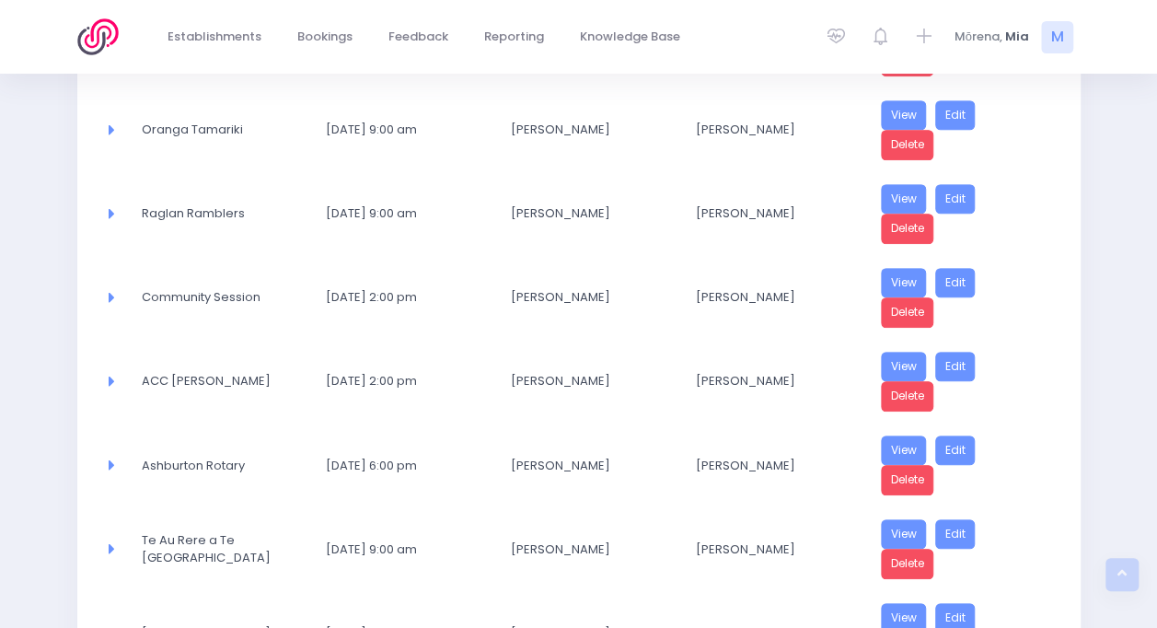
scroll to position [747, 0]
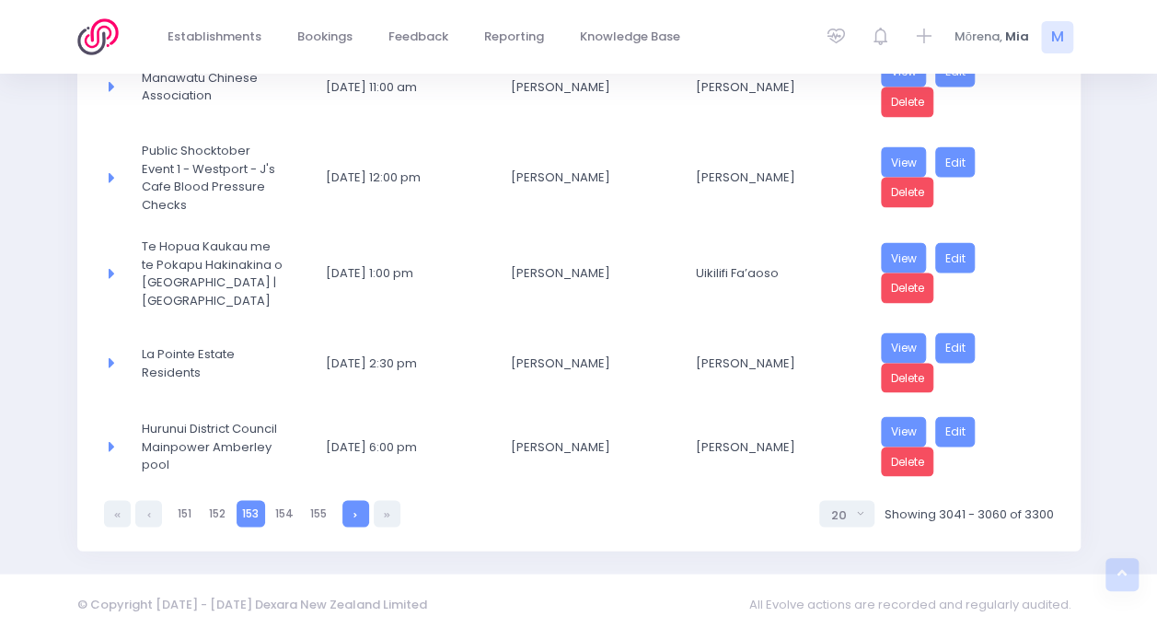
click at [350, 510] on link at bounding box center [355, 513] width 27 height 27
select select "20"
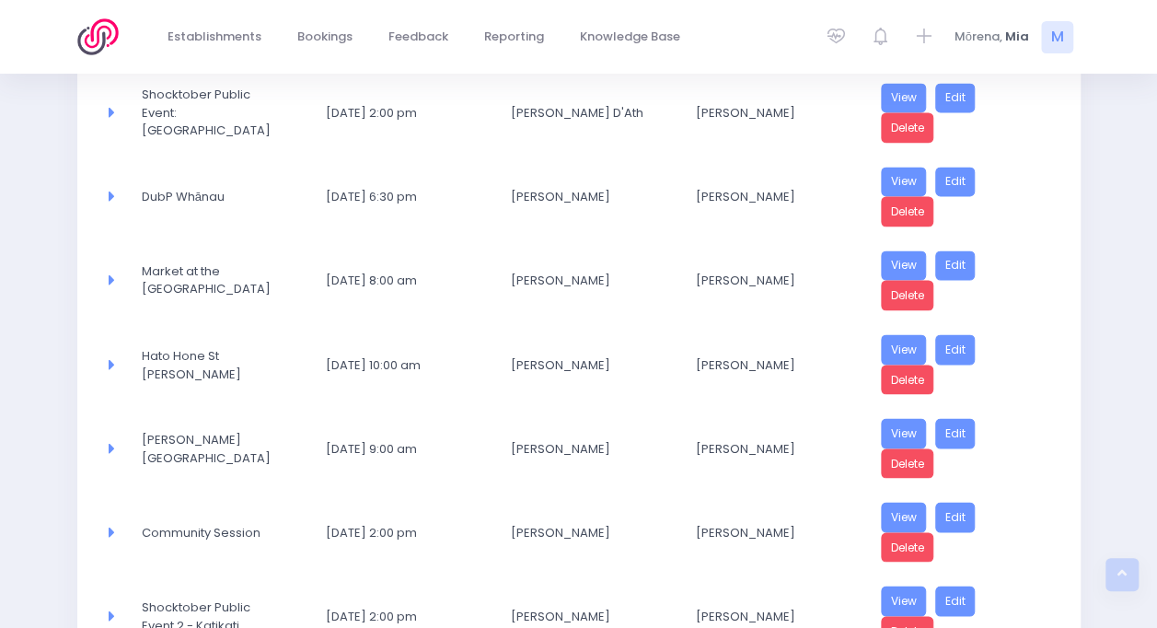
scroll to position [1576, 0]
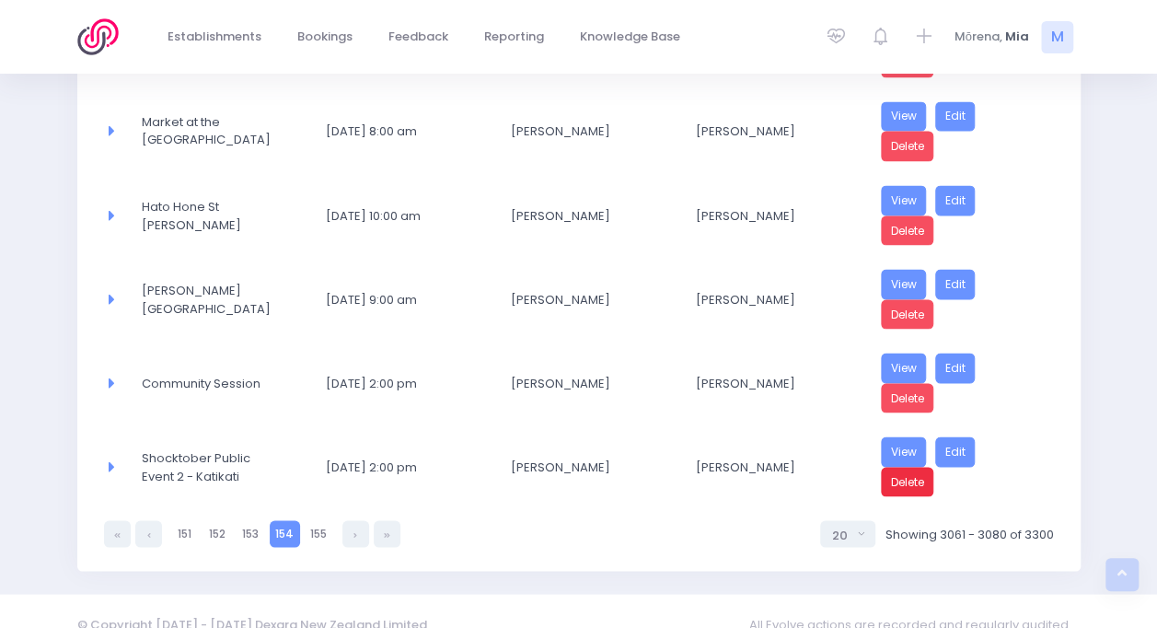
click at [912, 467] on link "Delete" at bounding box center [907, 482] width 53 height 30
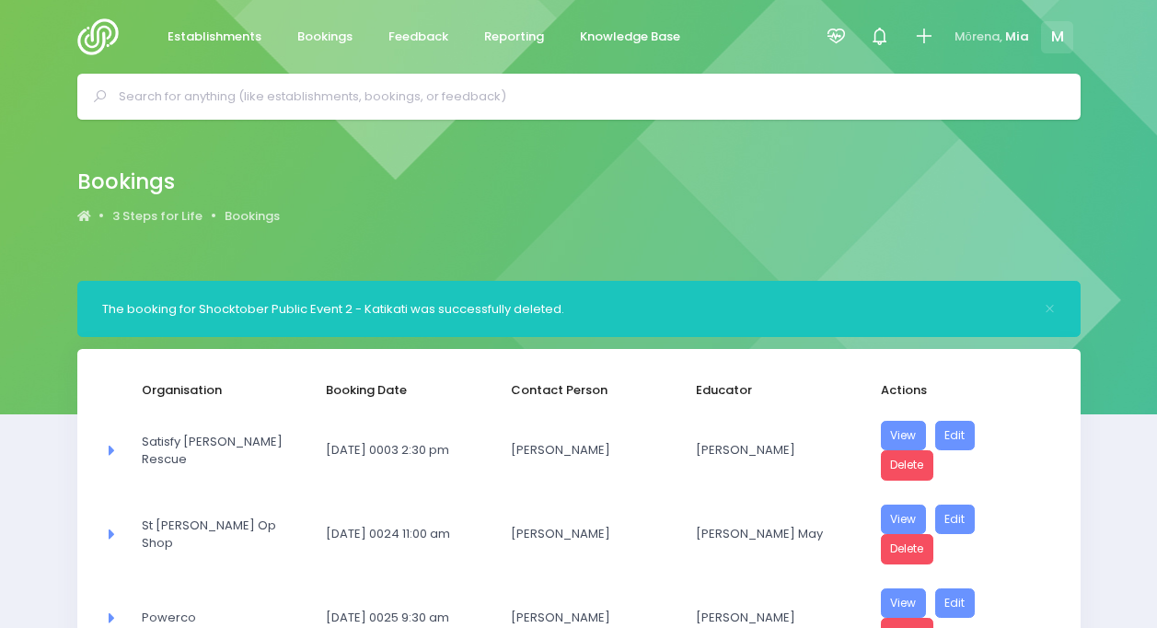
select select "20"
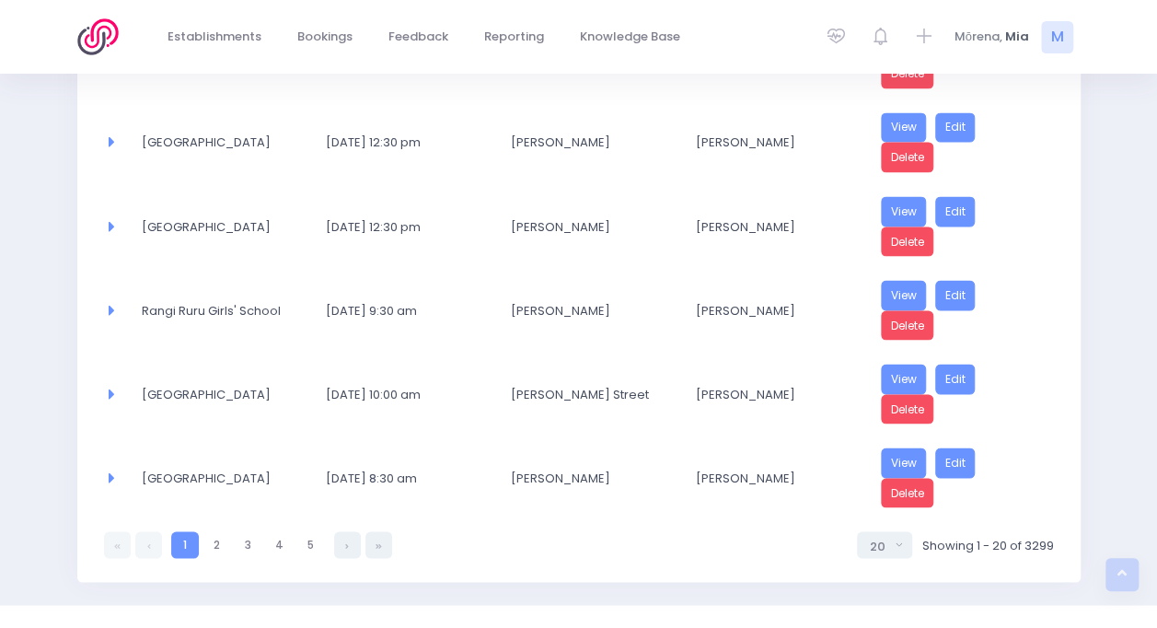
scroll to position [1576, 0]
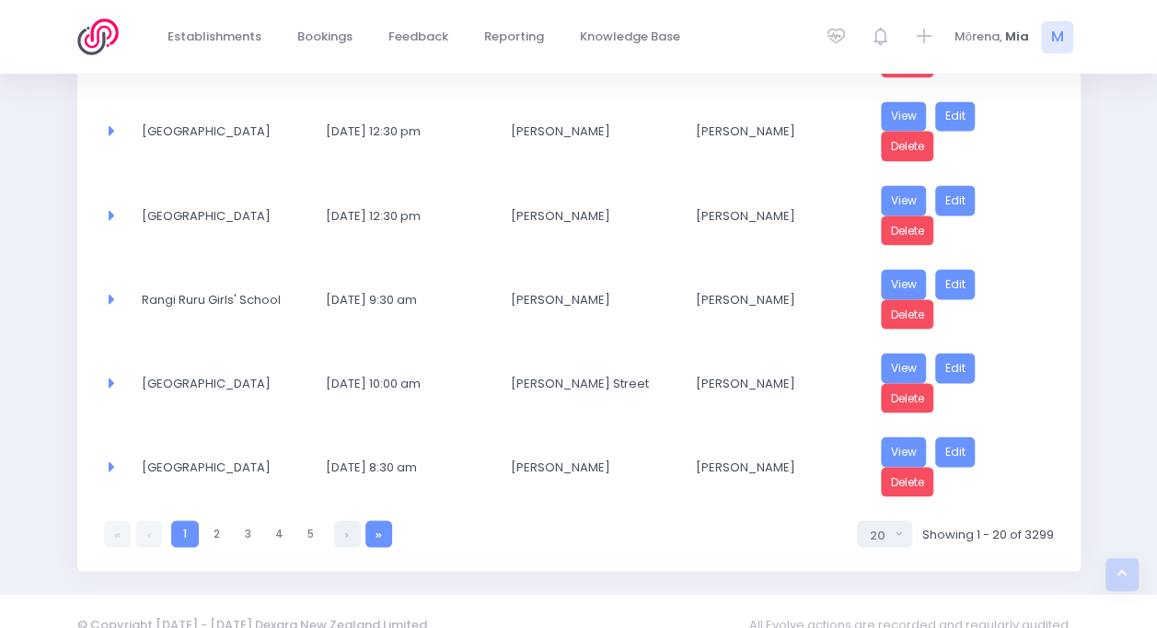
click at [378, 520] on link at bounding box center [378, 533] width 27 height 27
select select "20"
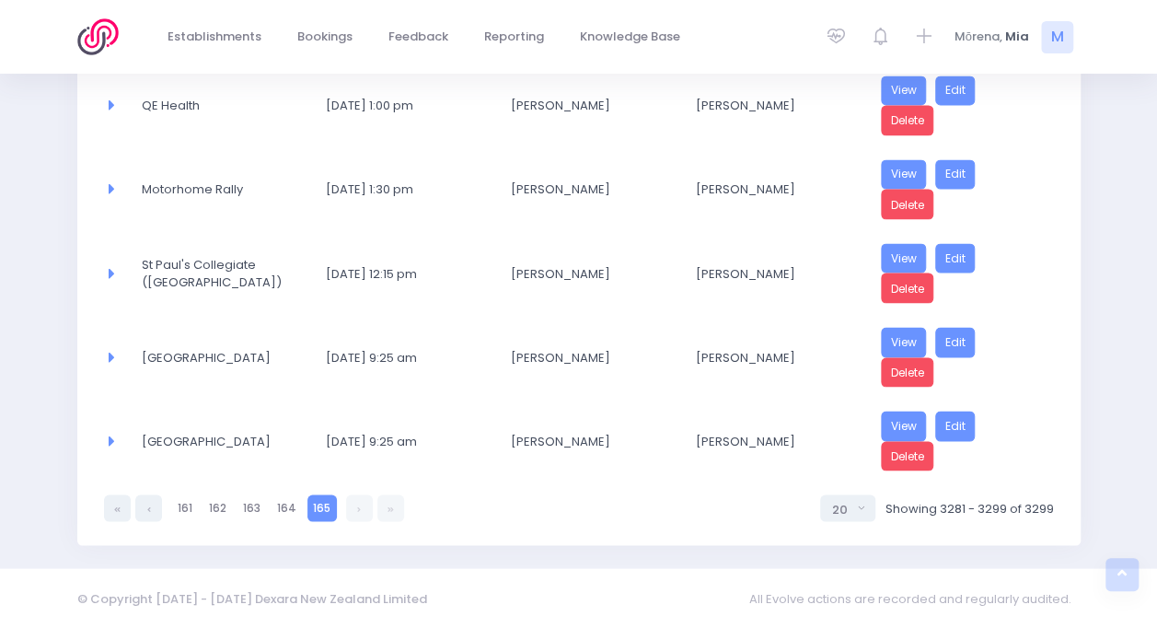
scroll to position [1494, 0]
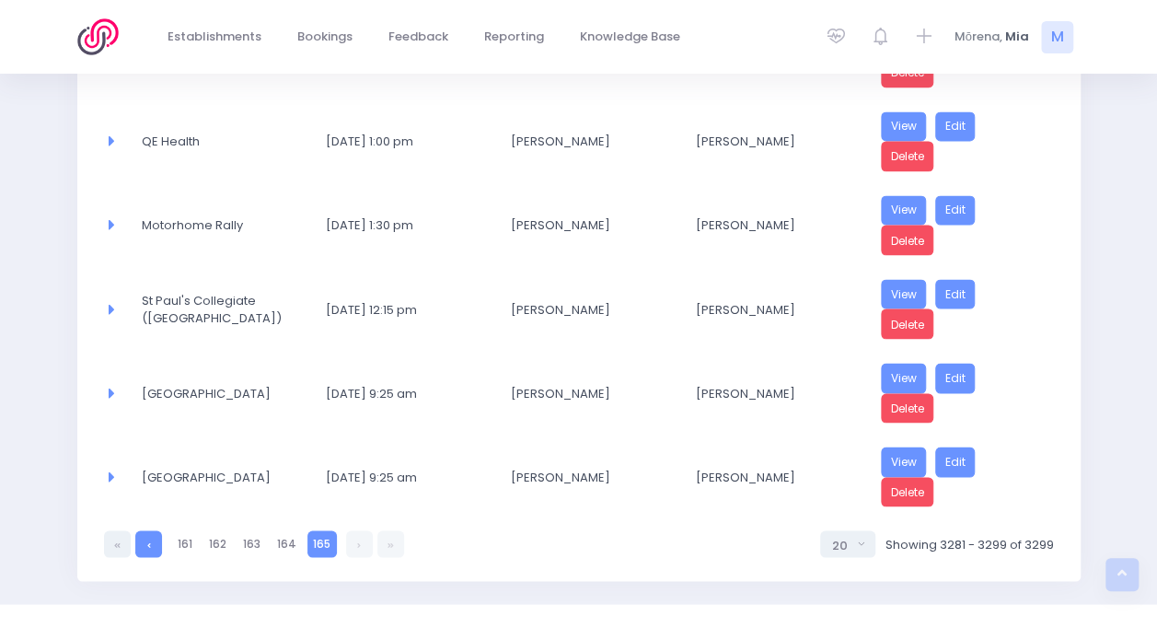
click at [156, 530] on link at bounding box center [148, 543] width 27 height 27
select select "20"
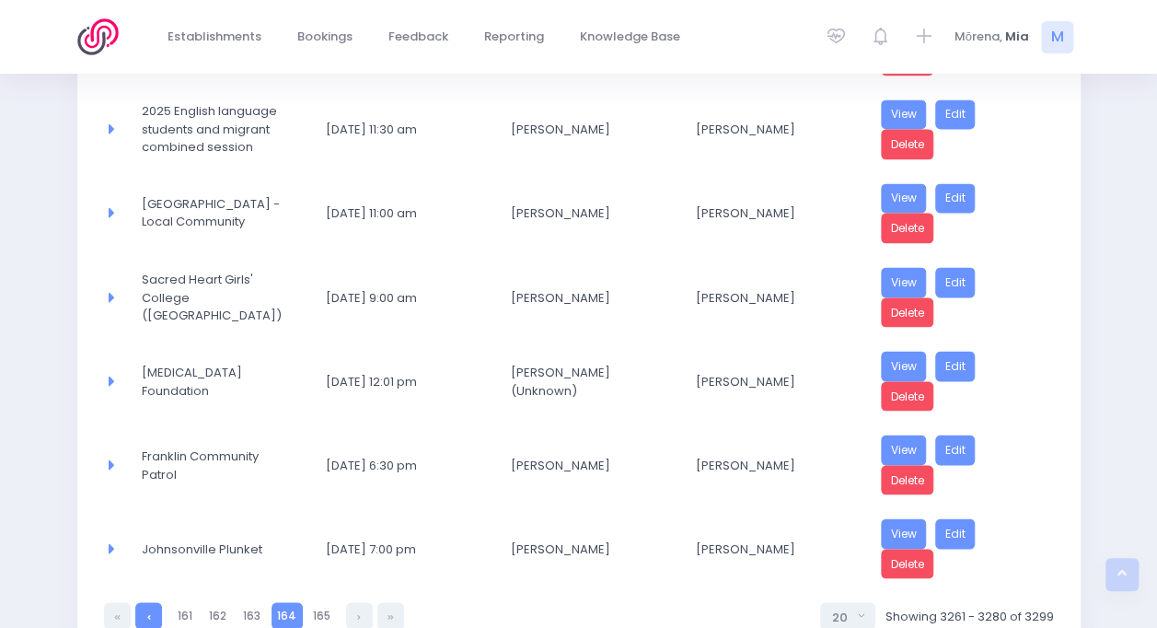
click at [145, 602] on link at bounding box center [148, 615] width 27 height 27
select select "20"
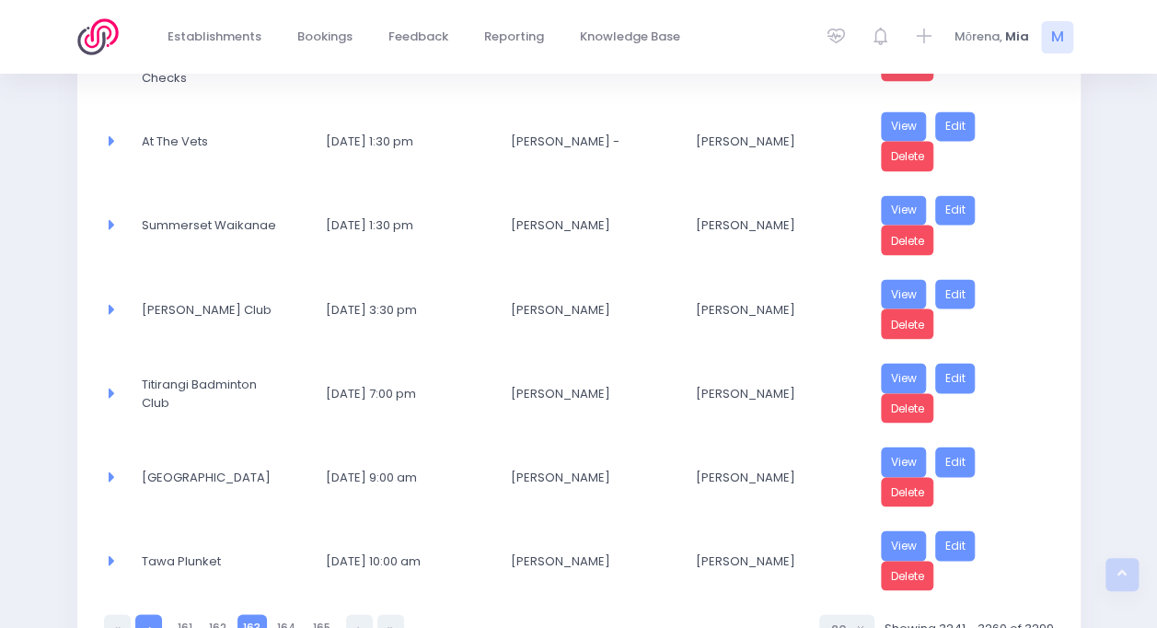
click at [147, 614] on link at bounding box center [148, 627] width 27 height 27
select select "20"
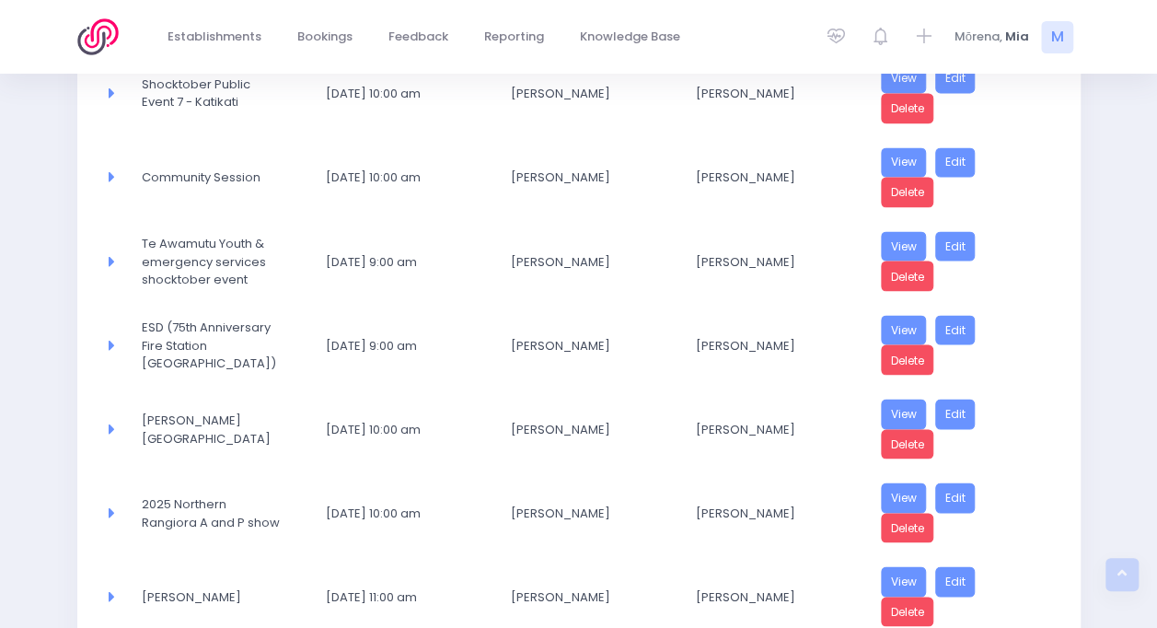
select select "20"
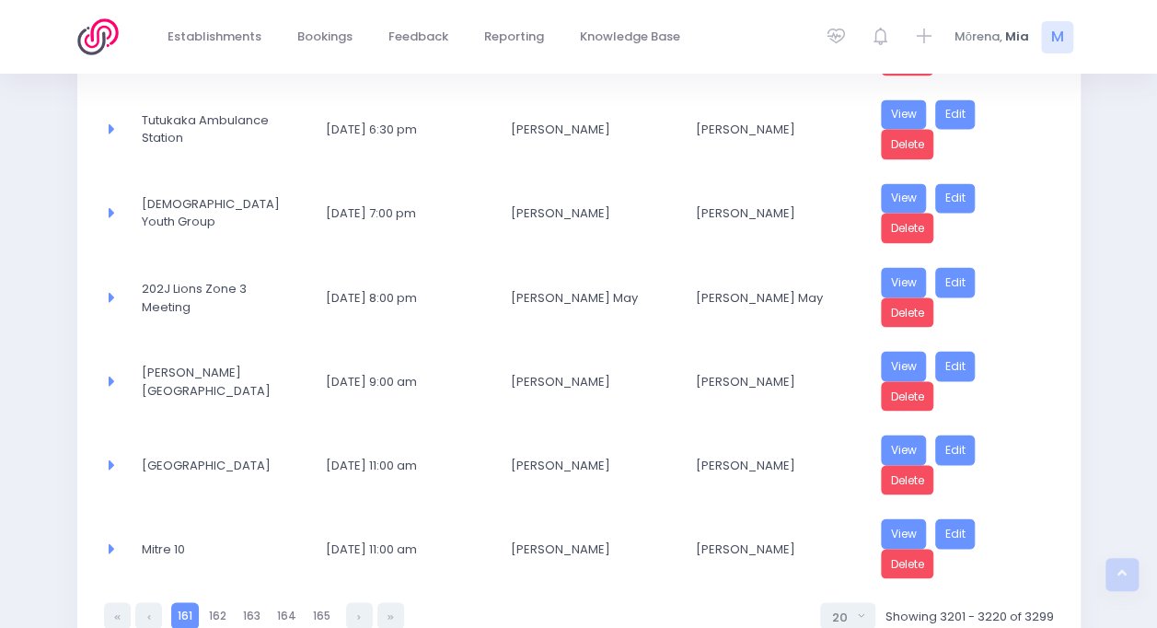
click at [147, 602] on link at bounding box center [148, 615] width 27 height 27
select select "20"
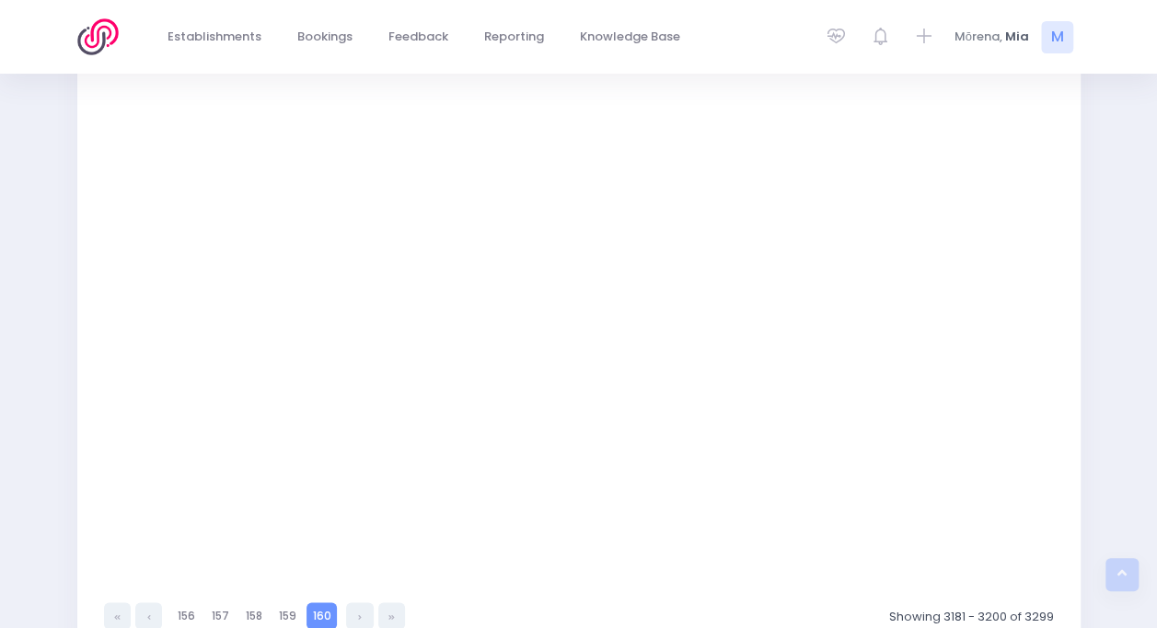
select select "20"
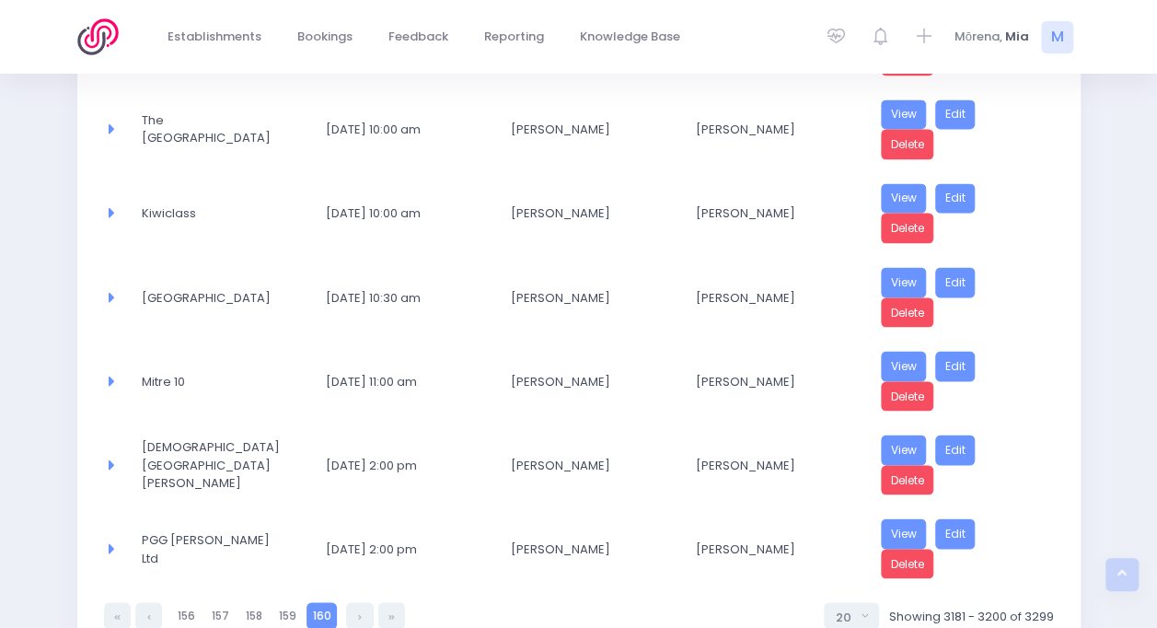
click at [147, 602] on link at bounding box center [148, 615] width 27 height 27
select select "20"
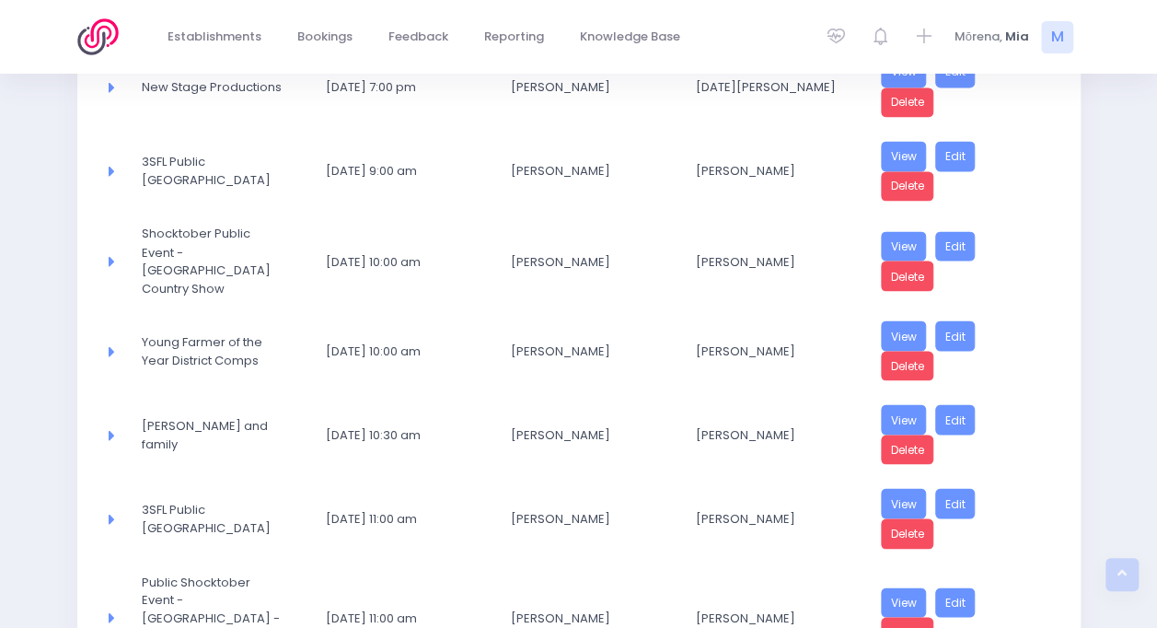
select select "20"
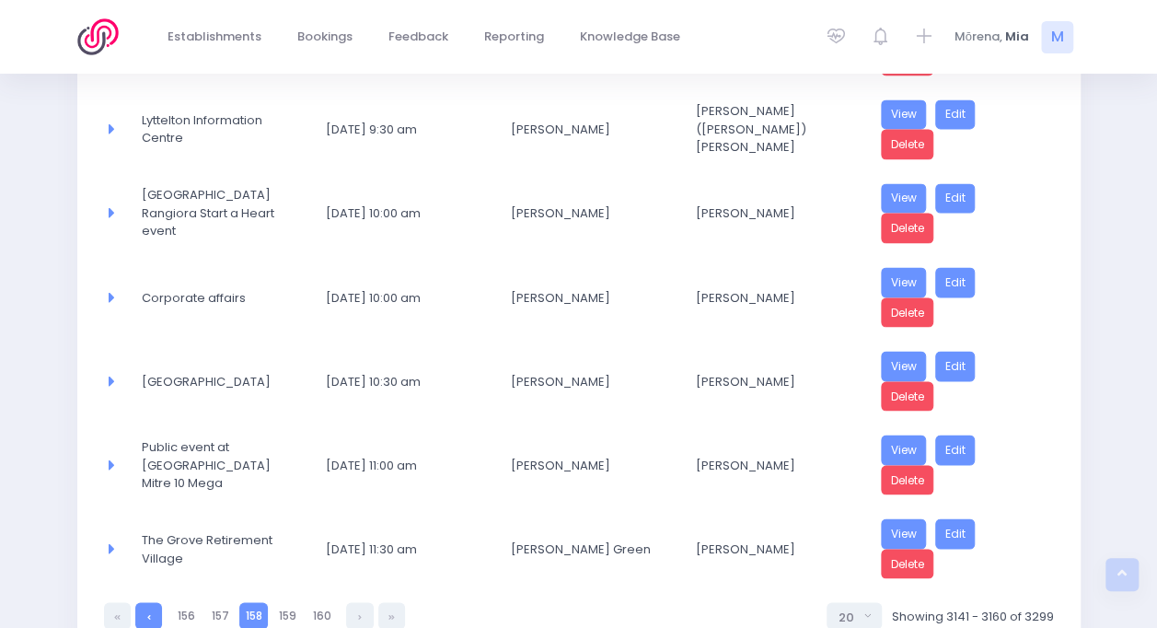
click at [148, 616] on icon at bounding box center [149, 616] width 4 height 0
select select "20"
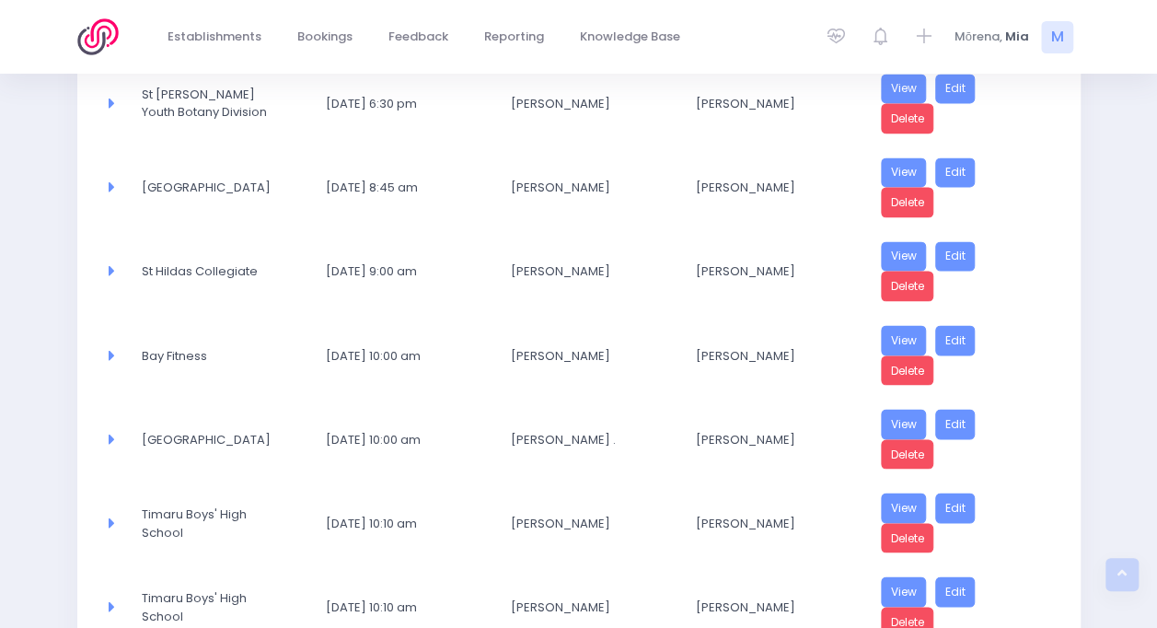
scroll to position [1576, 0]
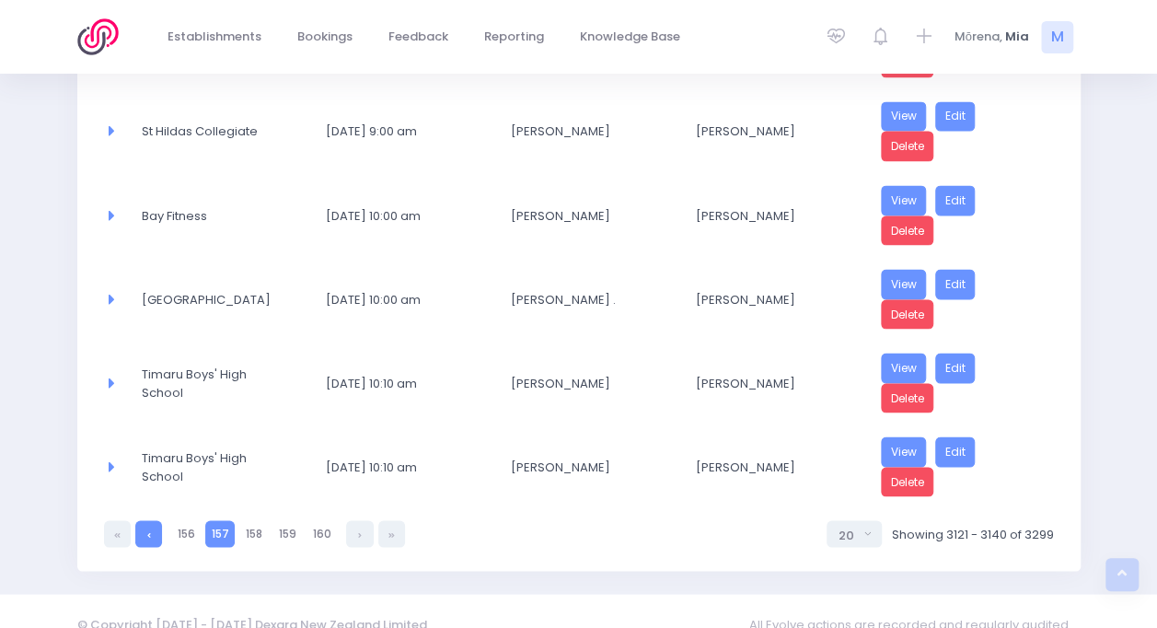
click at [143, 520] on link at bounding box center [148, 533] width 27 height 27
select select "20"
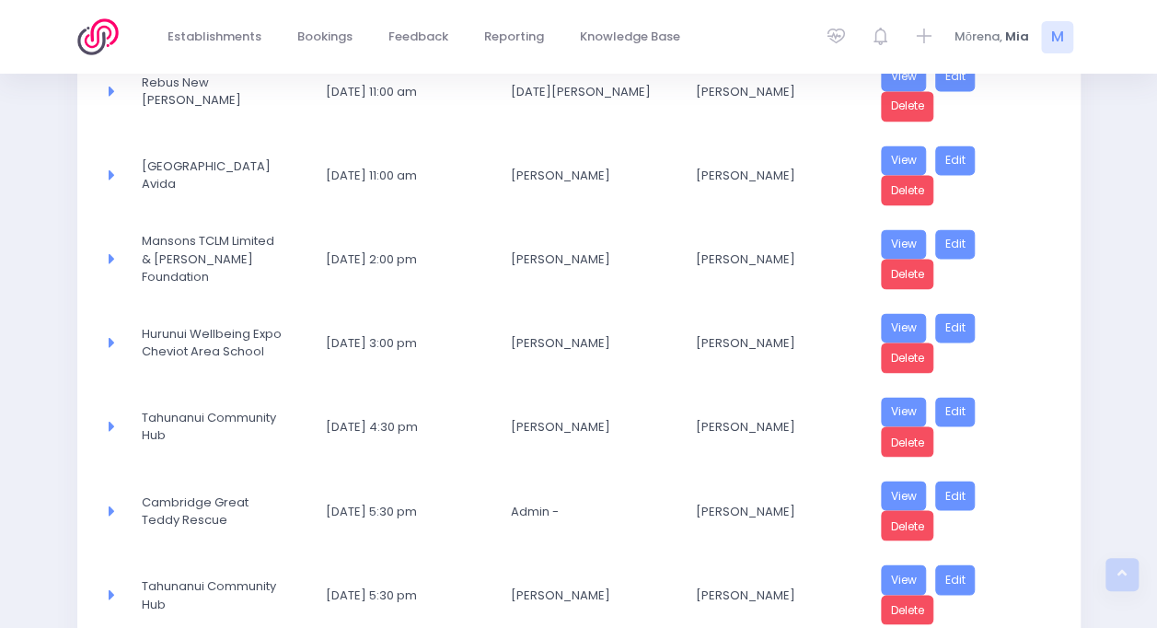
scroll to position [1590, 0]
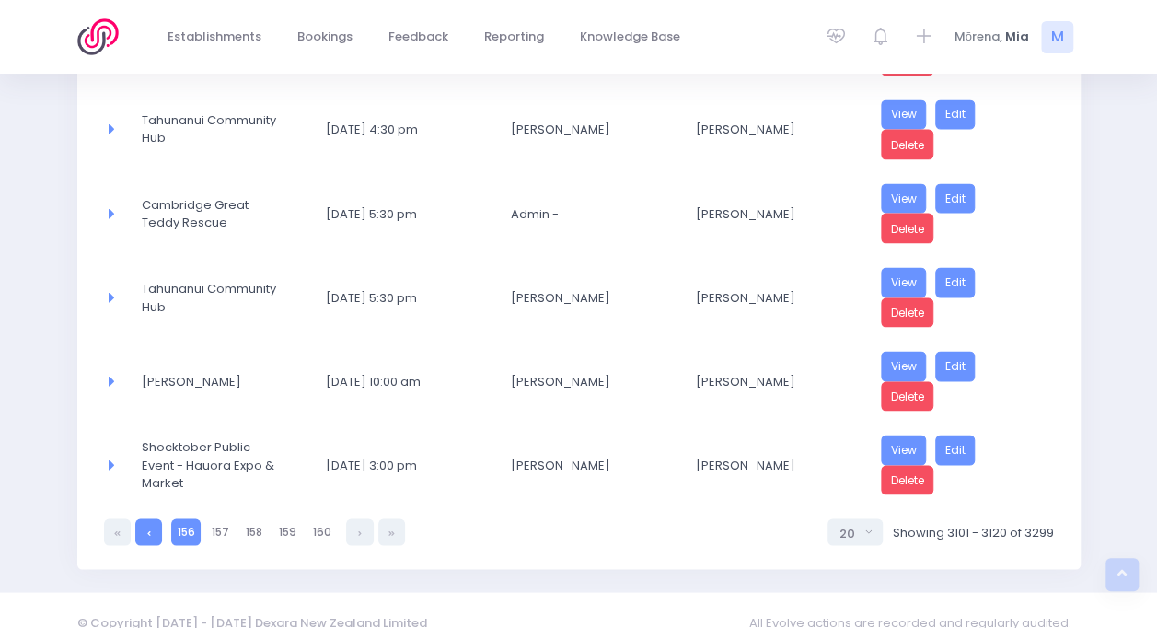
click at [142, 518] on link at bounding box center [148, 531] width 27 height 27
select select "20"
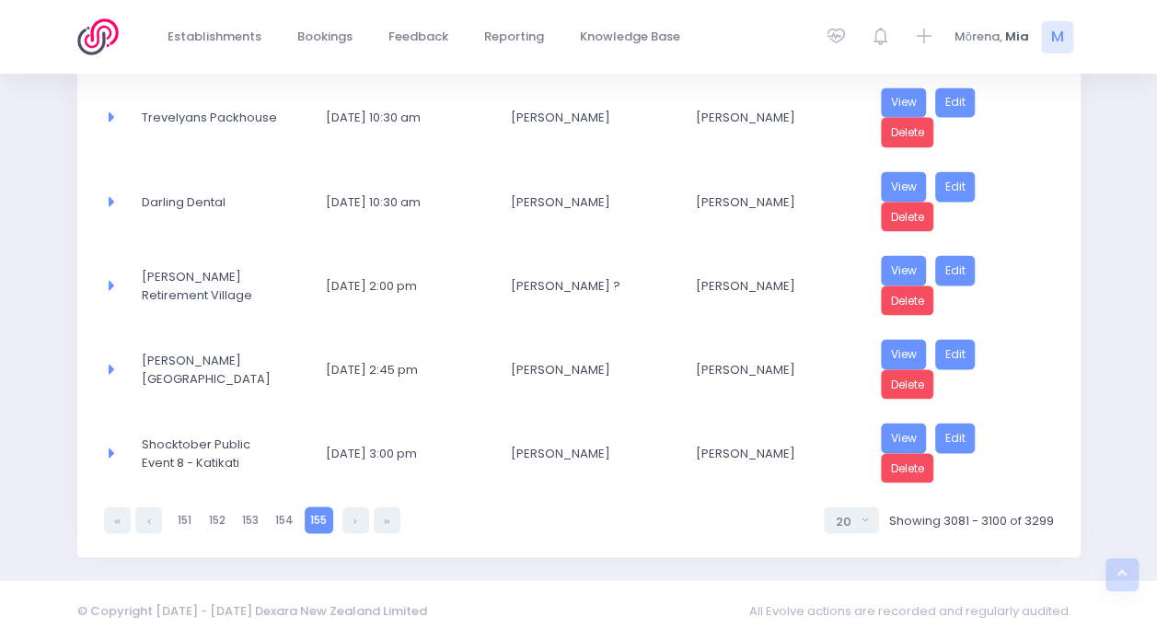
scroll to position [1576, 0]
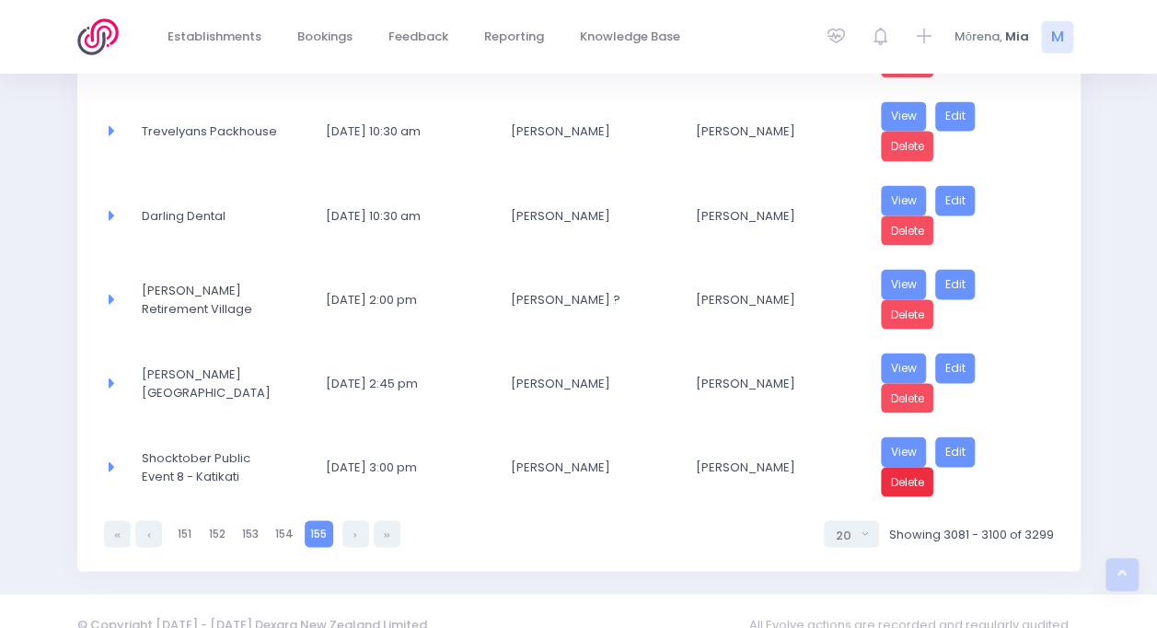
click at [897, 467] on link "Delete" at bounding box center [907, 482] width 53 height 30
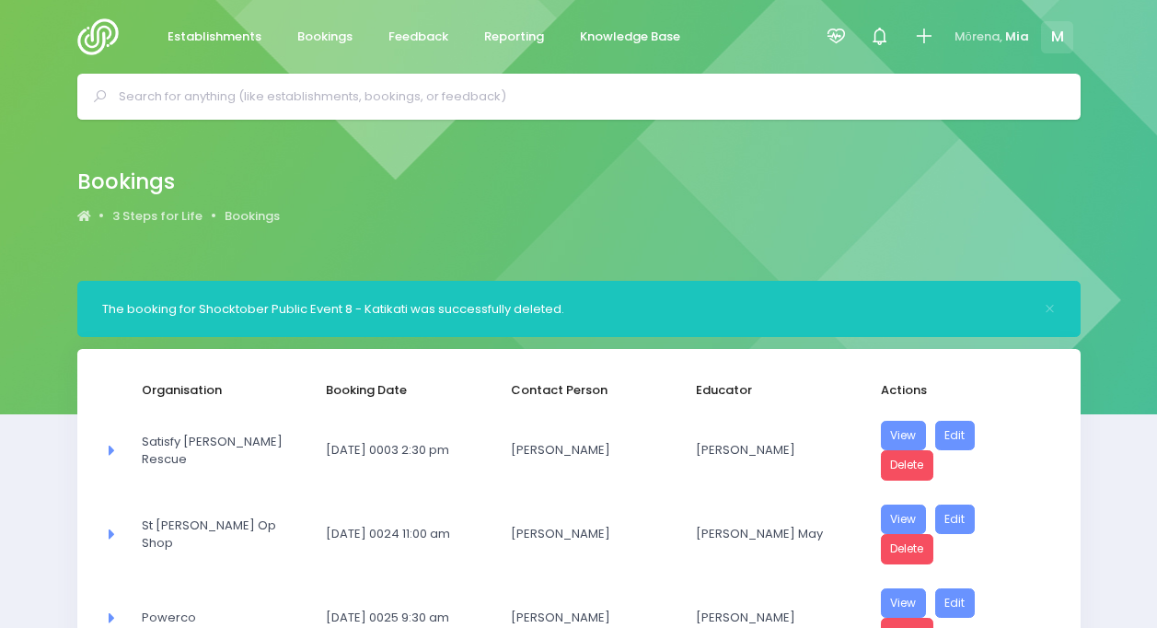
select select "20"
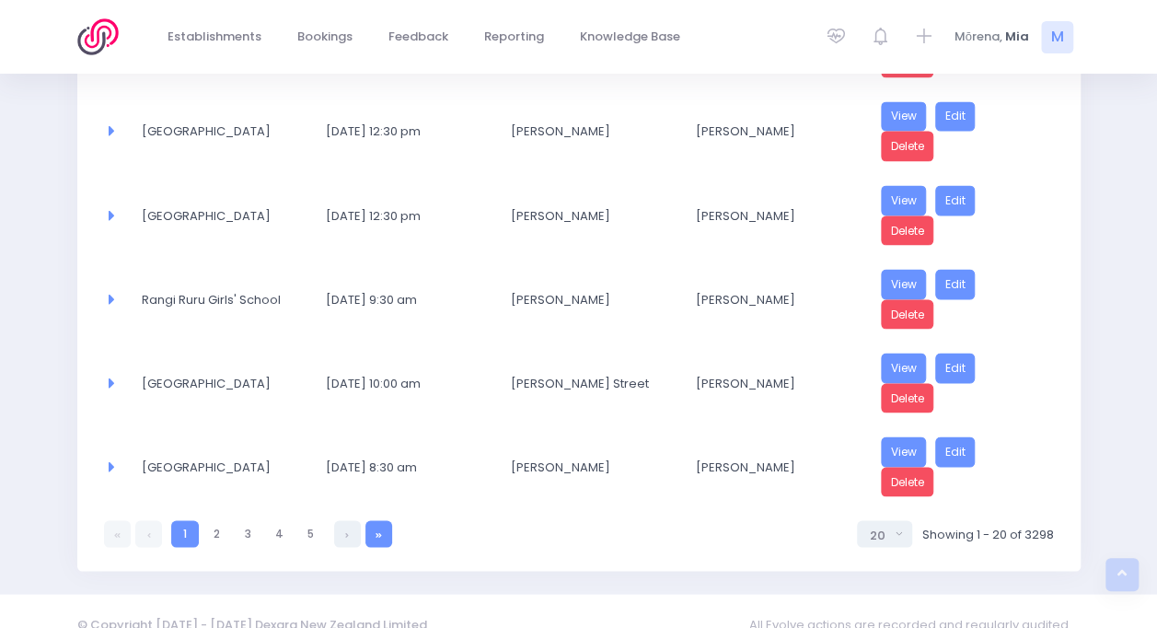
click at [387, 520] on link at bounding box center [378, 533] width 27 height 27
select select "20"
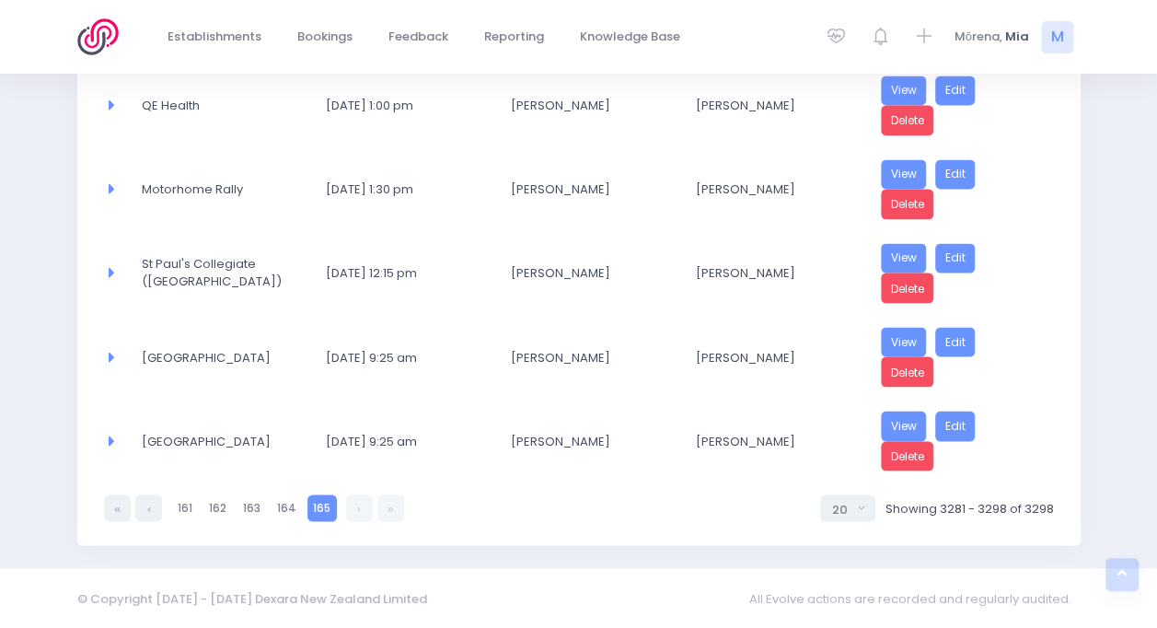
scroll to position [1411, 0]
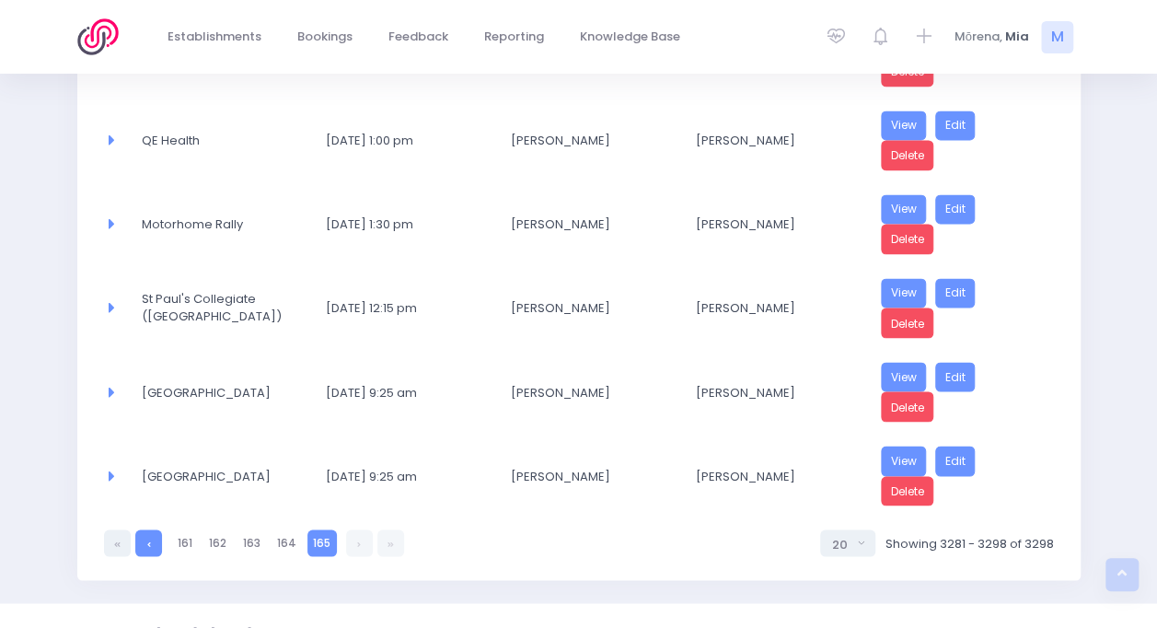
click at [157, 529] on link at bounding box center [148, 542] width 27 height 27
select select "20"
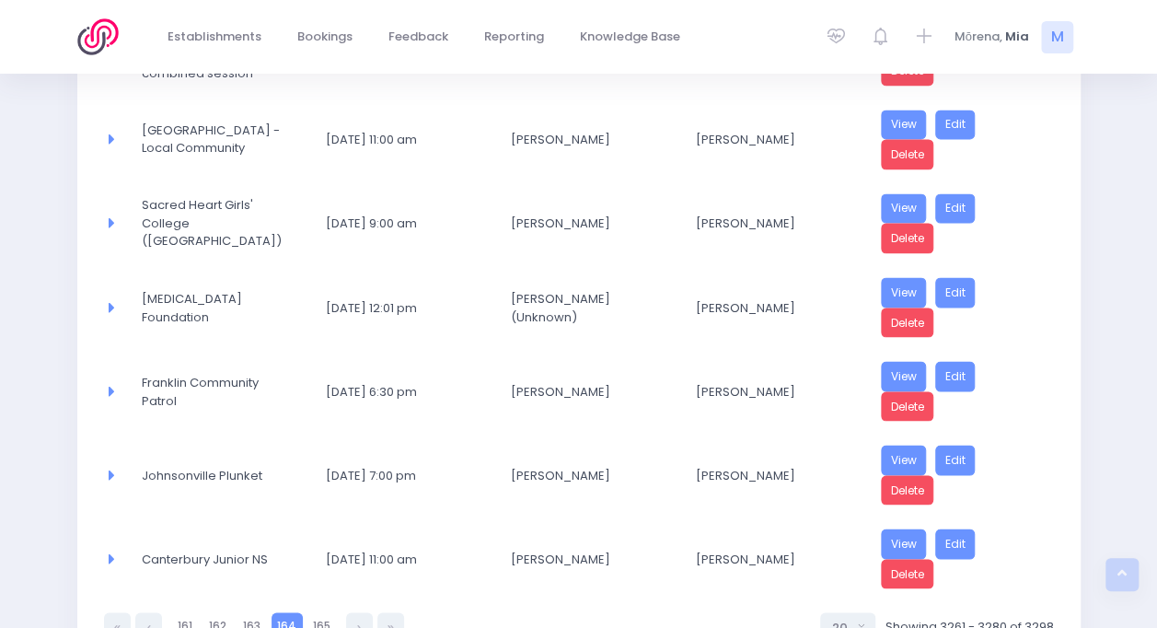
scroll to position [1576, 0]
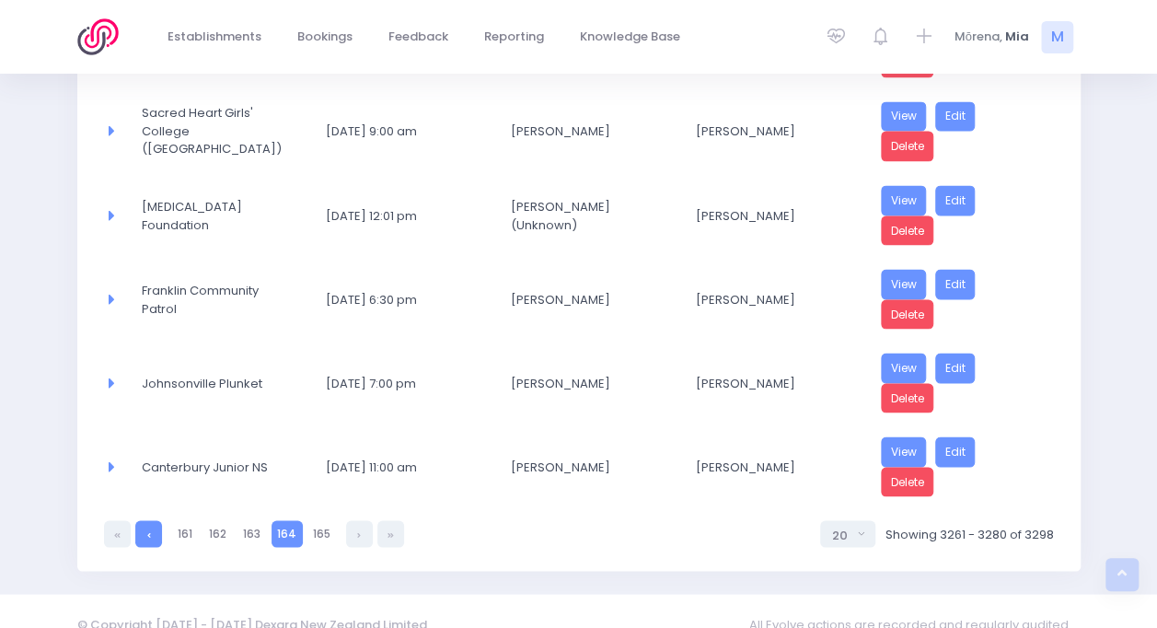
click at [152, 520] on link at bounding box center [148, 533] width 27 height 27
select select "20"
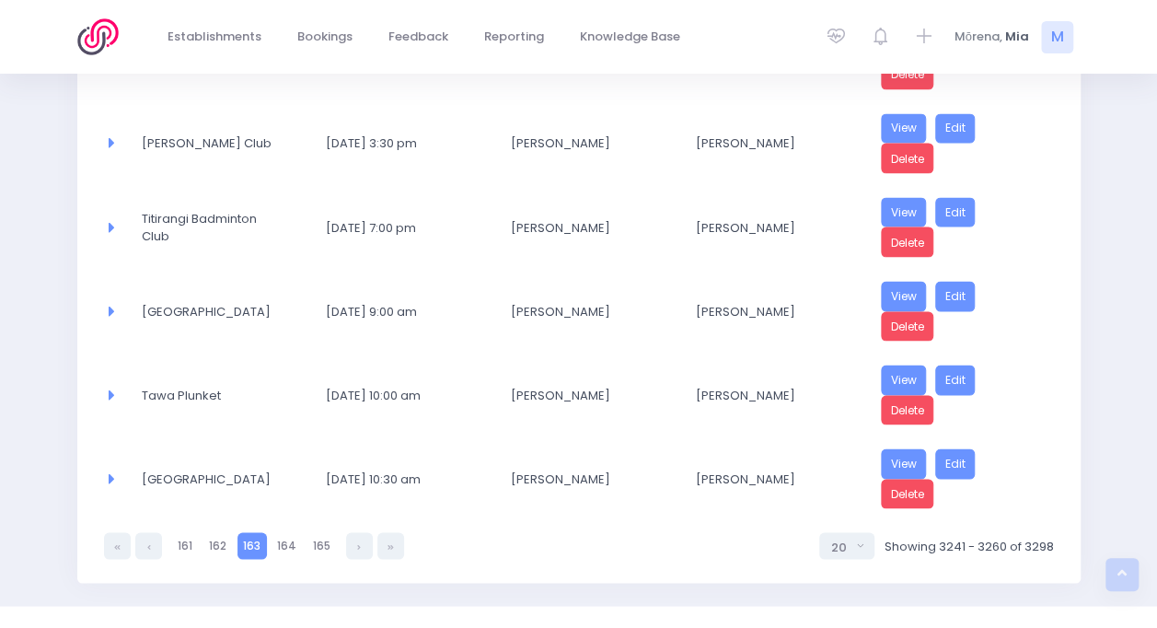
click at [152, 532] on link at bounding box center [148, 545] width 27 height 27
select select "20"
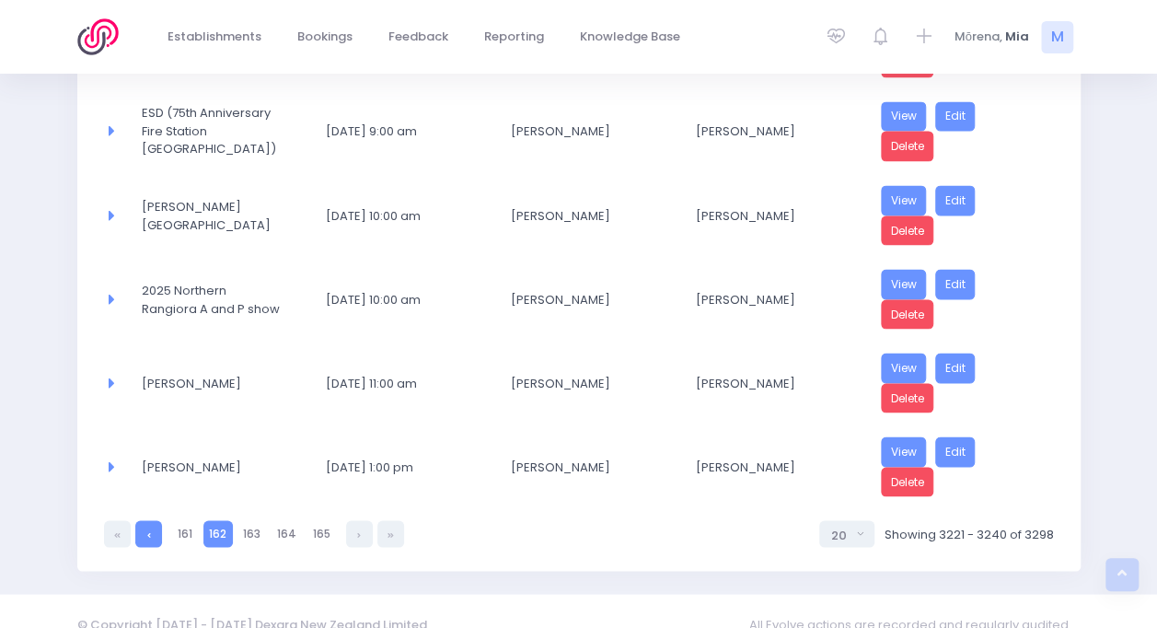
click at [151, 520] on link at bounding box center [148, 533] width 27 height 27
select select "20"
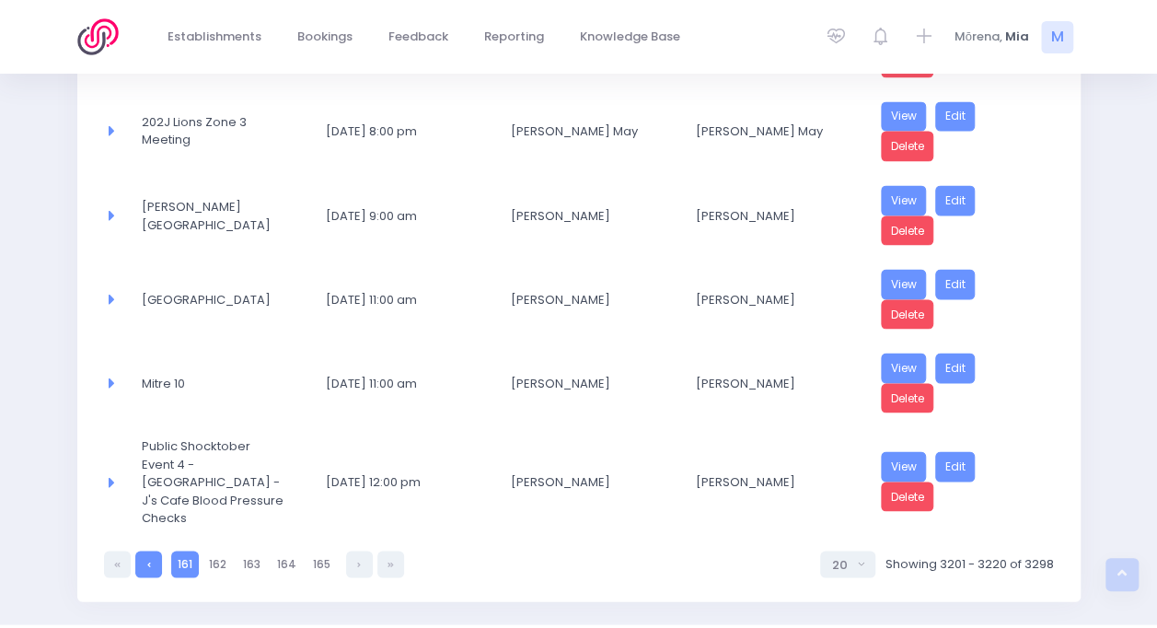
click at [151, 550] on link at bounding box center [148, 563] width 27 height 27
select select "20"
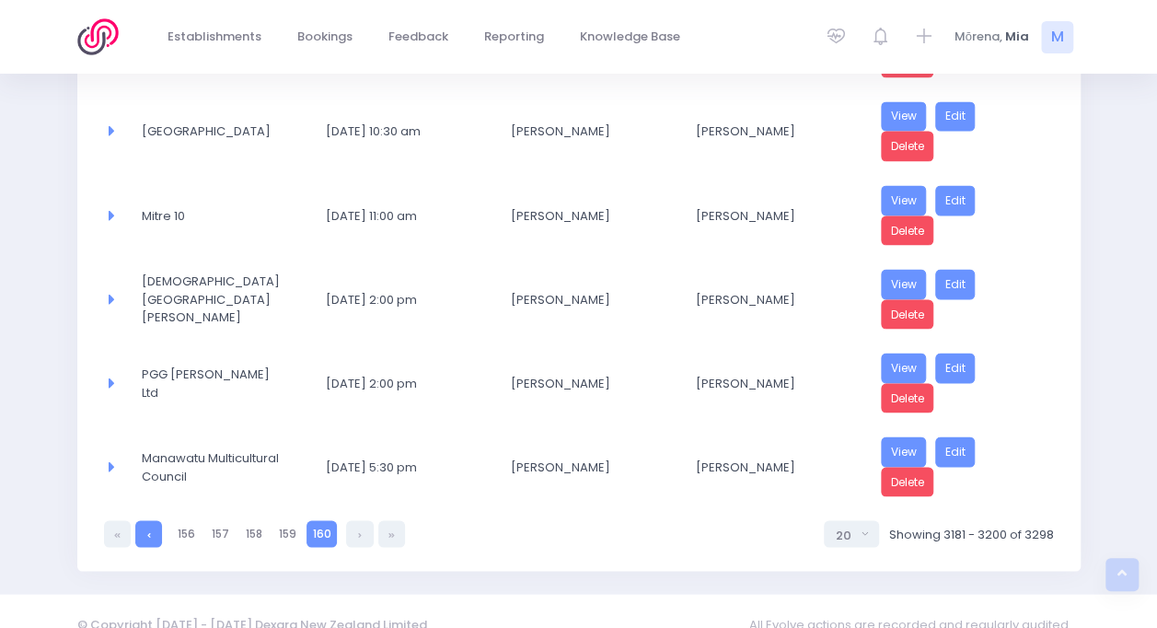
click at [151, 520] on link at bounding box center [148, 533] width 27 height 27
select select "20"
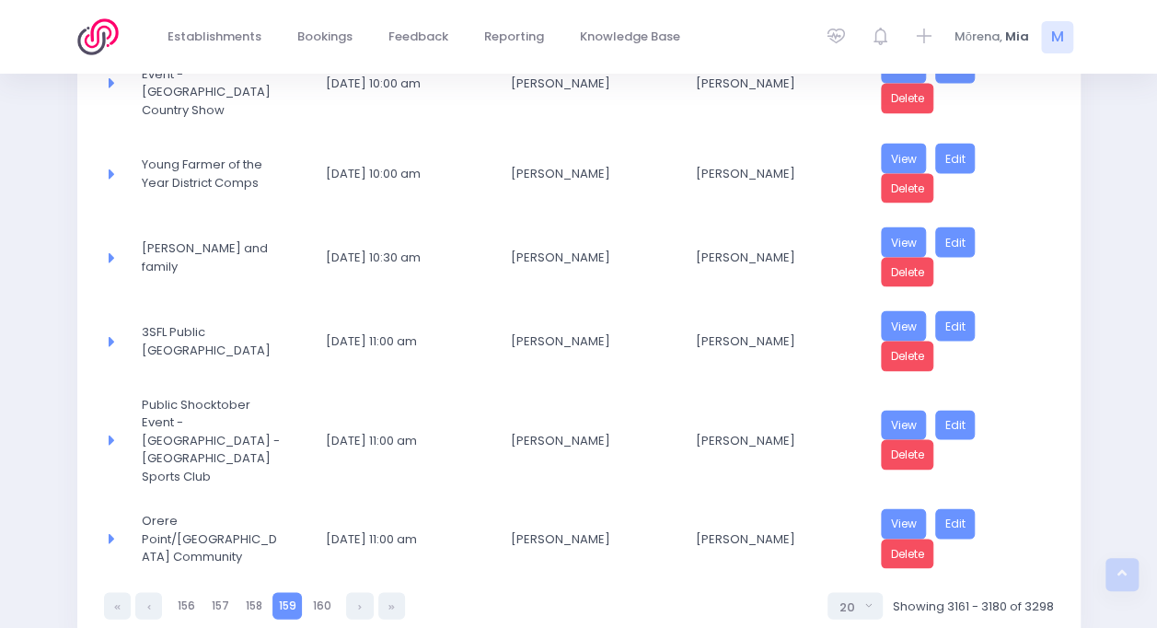
click at [151, 592] on link at bounding box center [148, 605] width 27 height 27
select select "20"
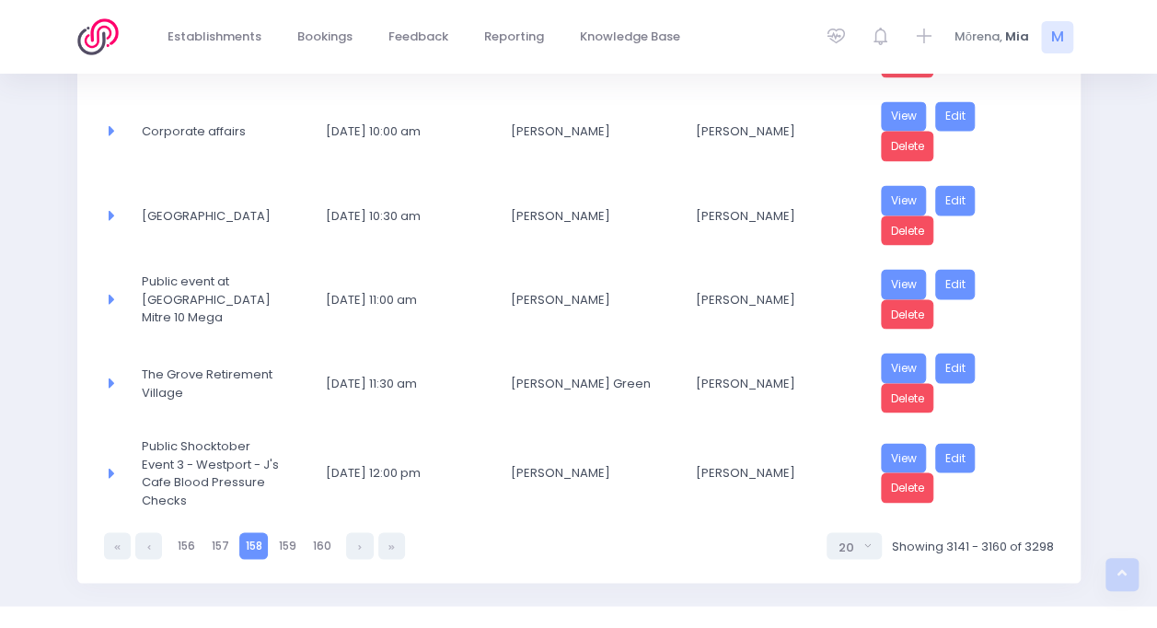
click at [147, 546] on icon at bounding box center [149, 546] width 4 height 0
select select "20"
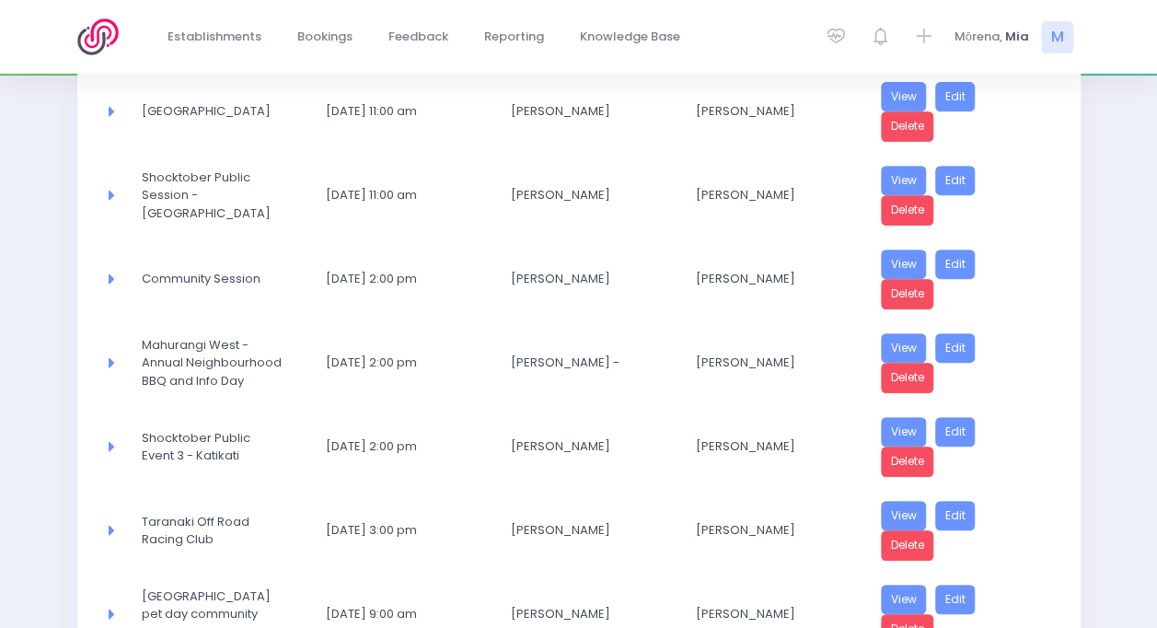
scroll to position [368, 0]
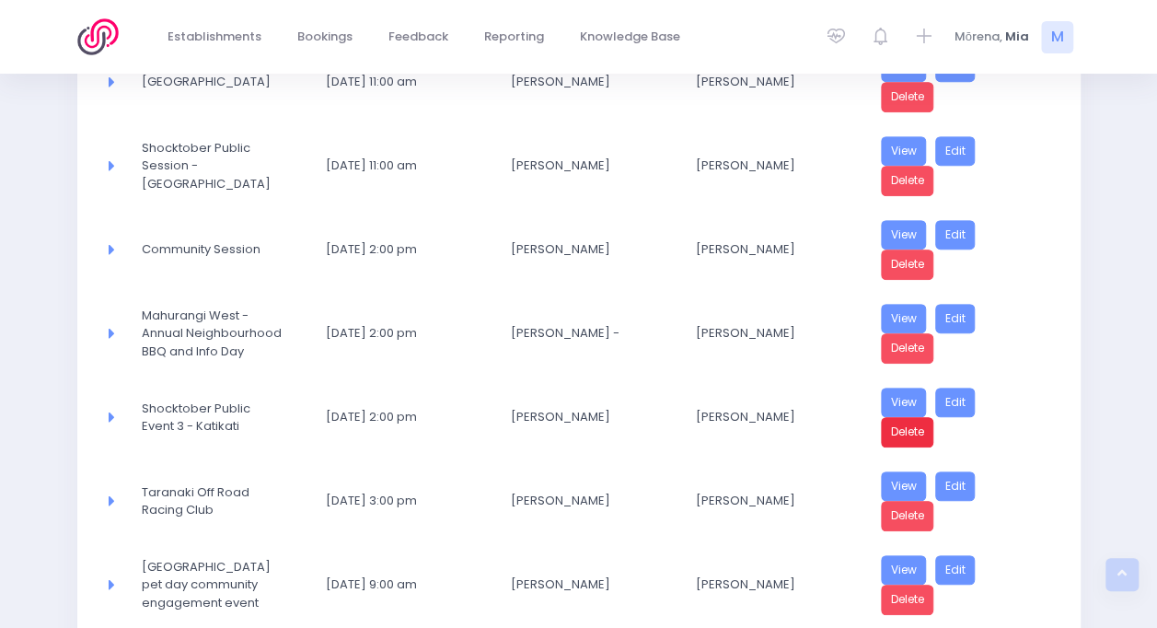
click at [904, 424] on link "Delete" at bounding box center [907, 432] width 53 height 30
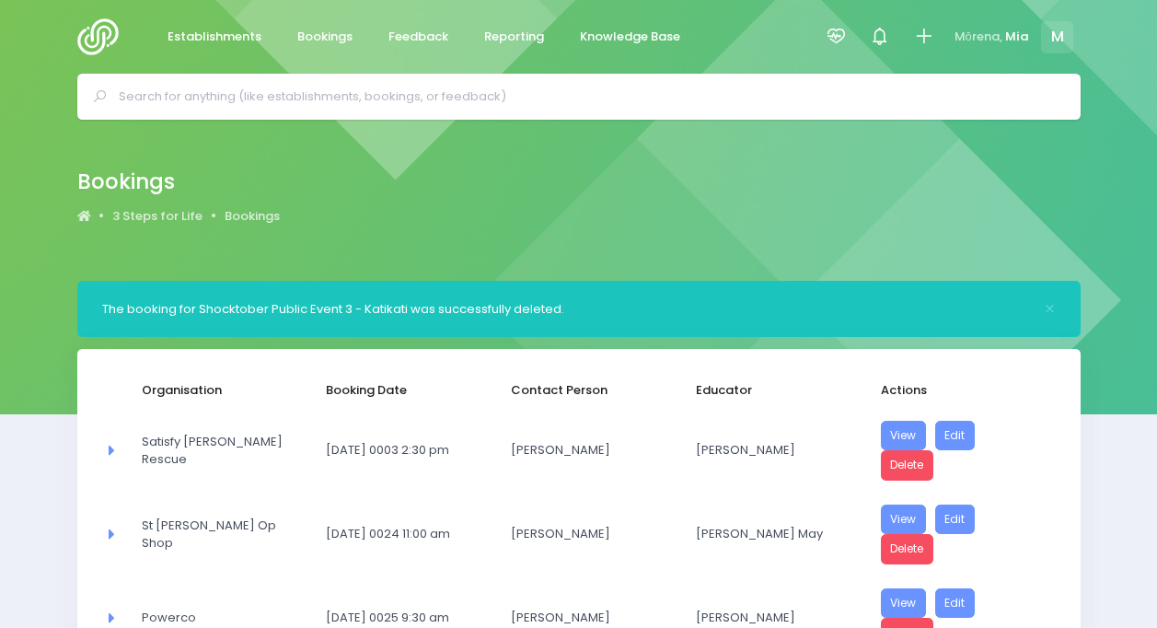
select select "20"
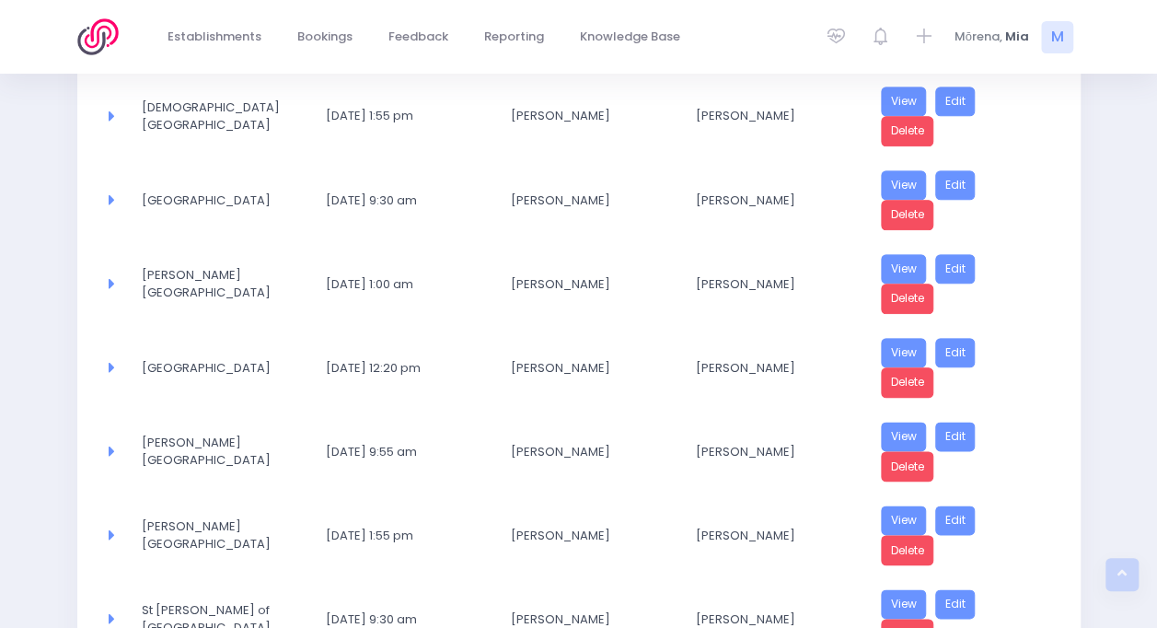
scroll to position [1576, 0]
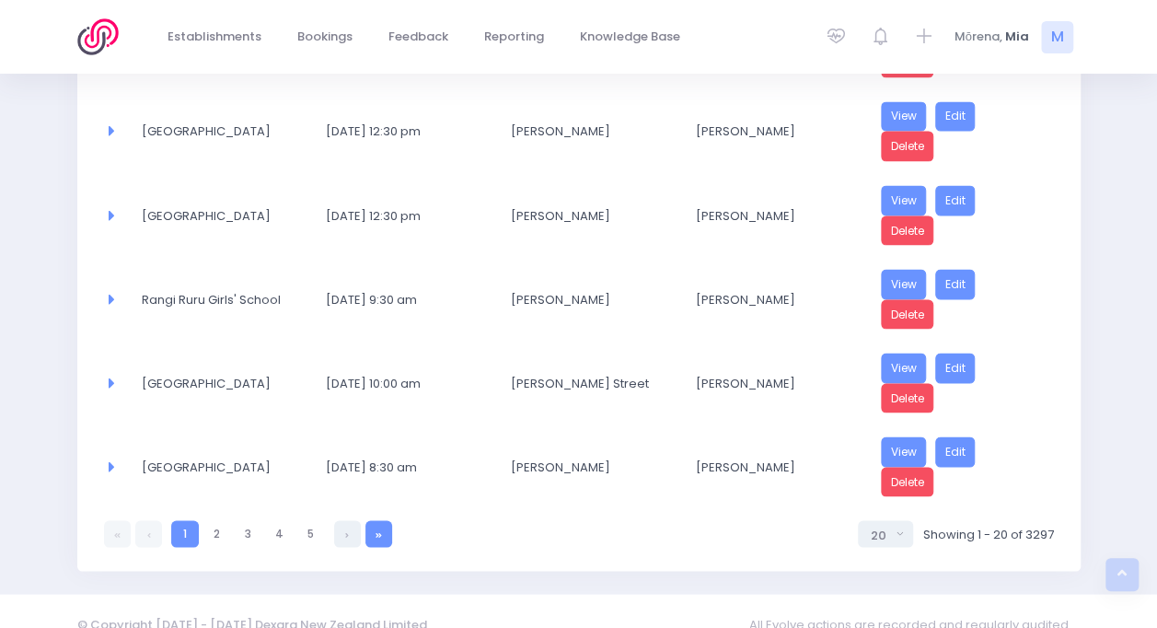
click at [389, 520] on link at bounding box center [378, 533] width 27 height 27
select select "20"
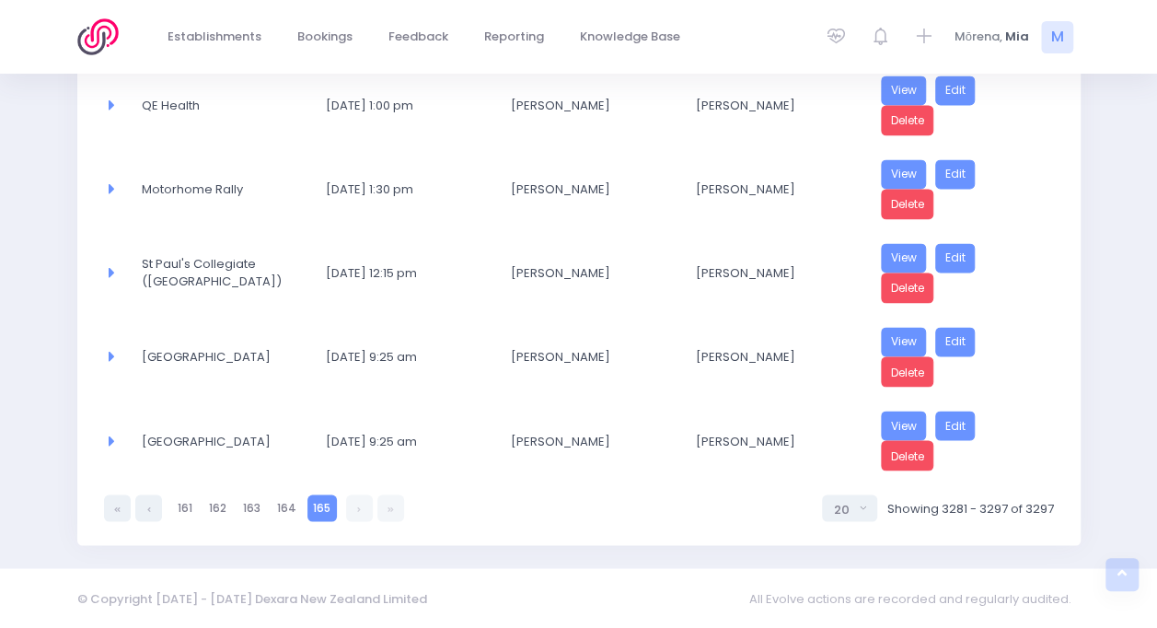
scroll to position [1329, 0]
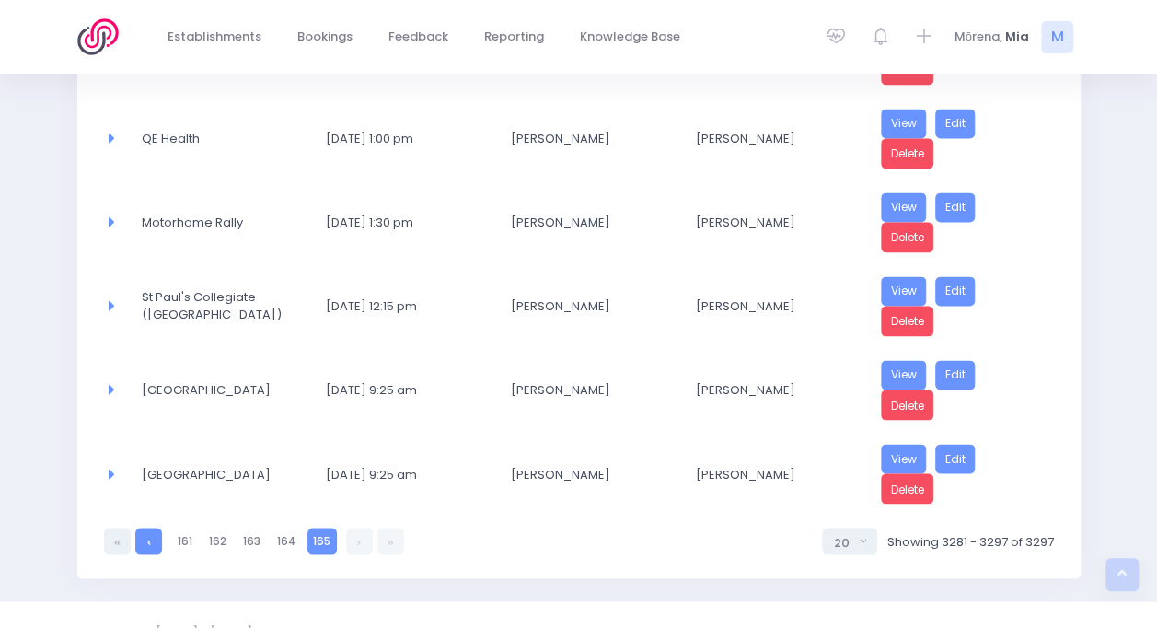
click at [148, 541] on icon at bounding box center [149, 541] width 4 height 0
select select "20"
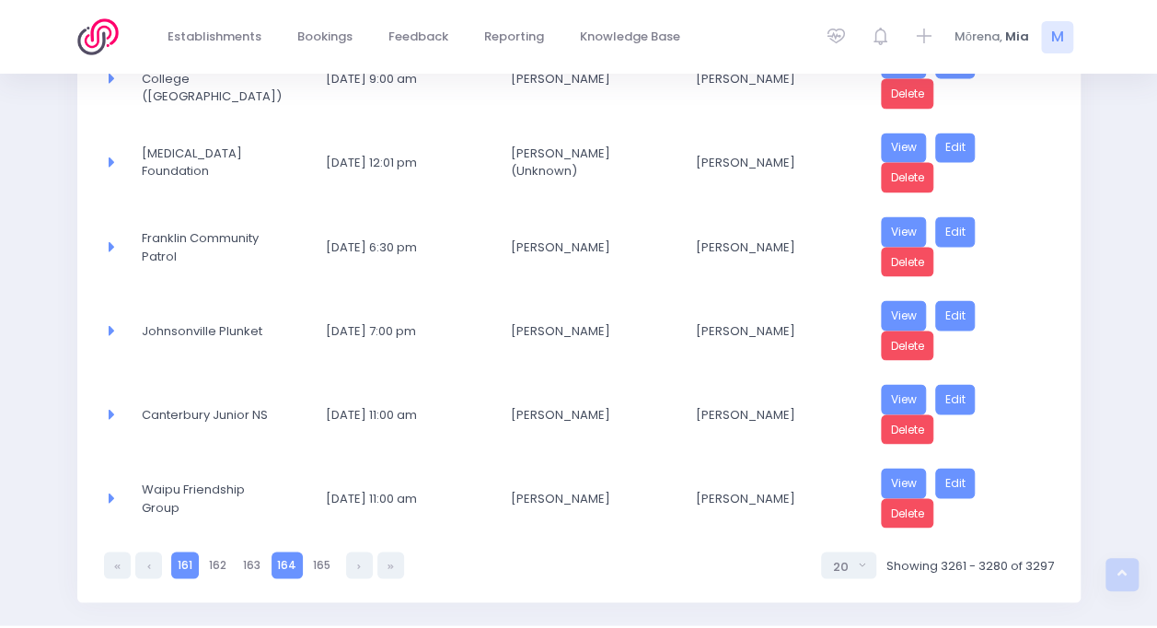
scroll to position [1576, 0]
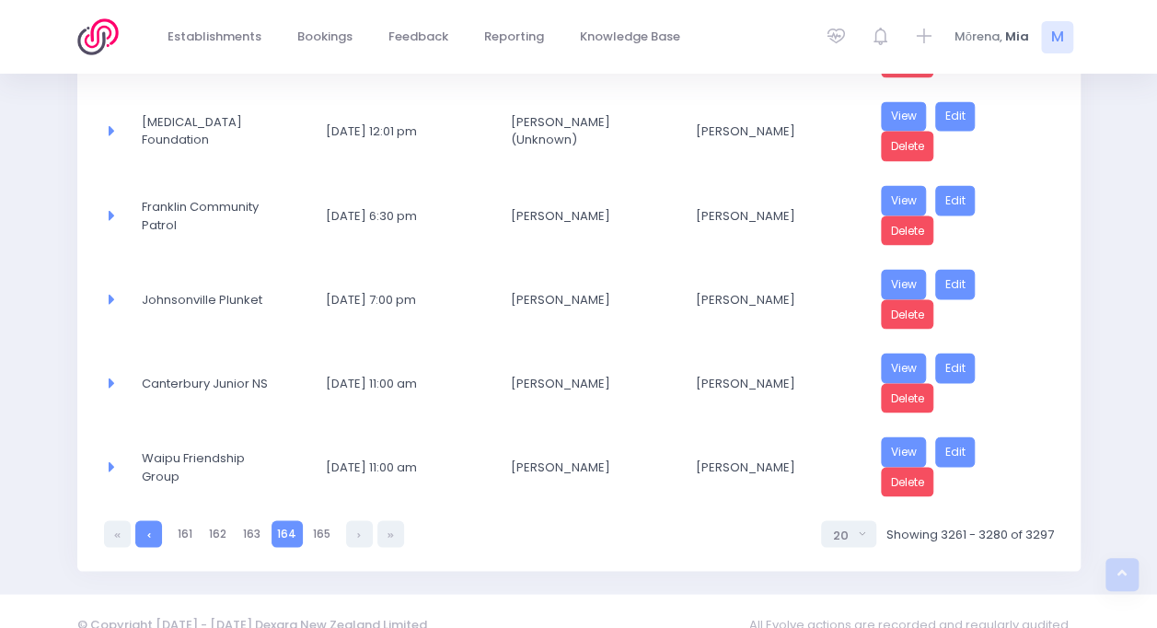
click at [151, 520] on link at bounding box center [148, 533] width 27 height 27
select select "20"
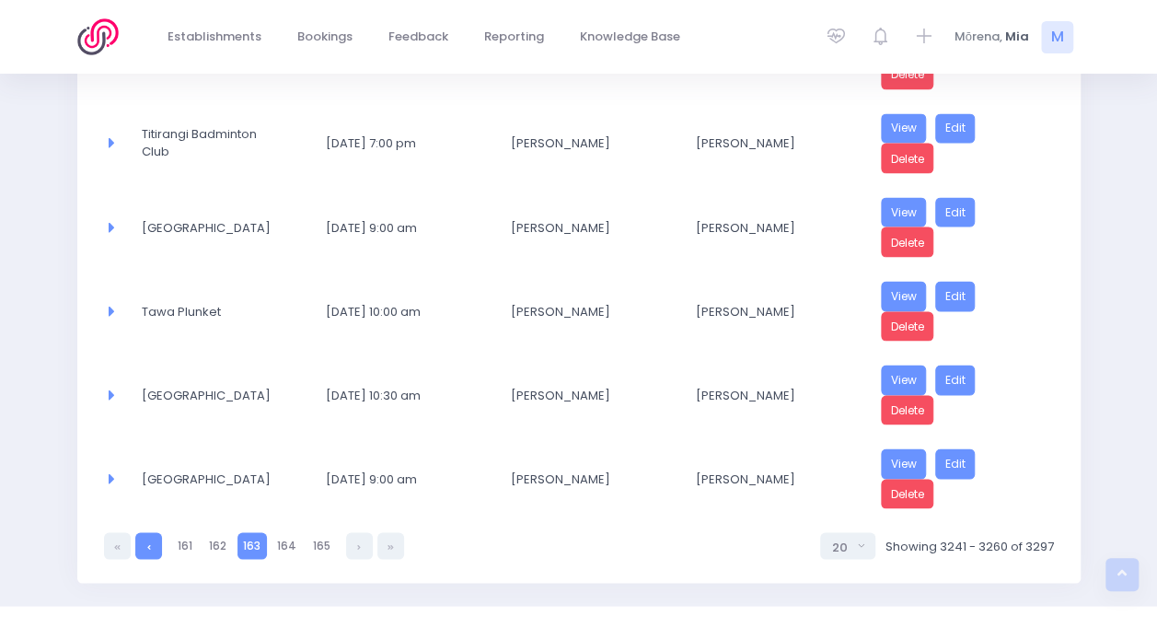
click at [140, 532] on link at bounding box center [148, 545] width 27 height 27
select select "20"
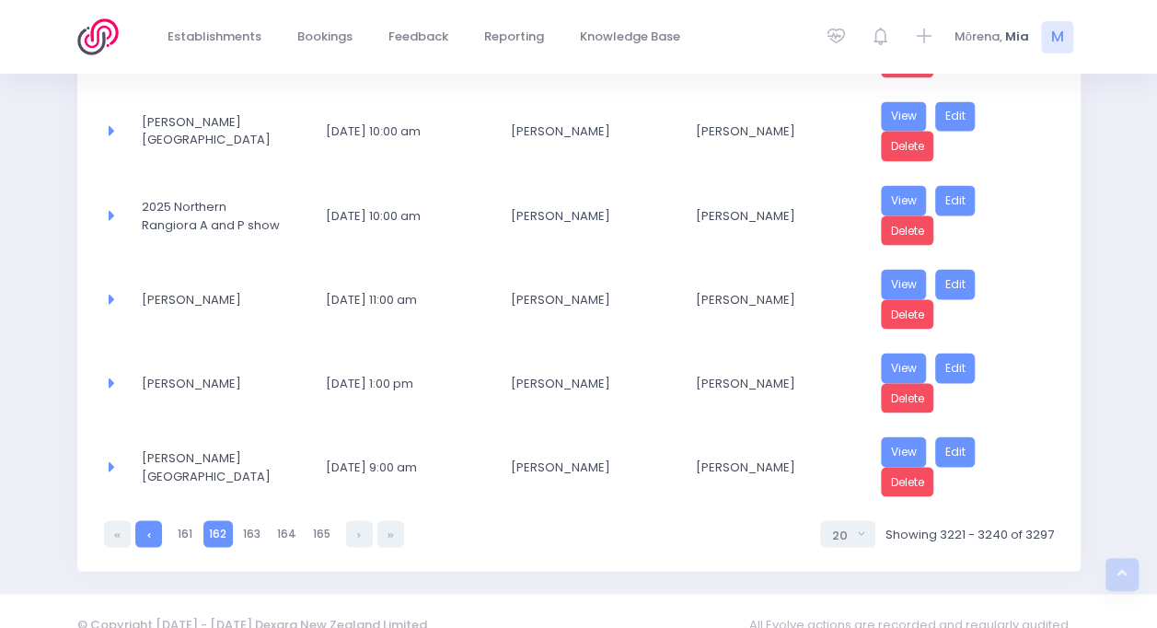
click at [157, 520] on link at bounding box center [148, 533] width 27 height 27
select select "20"
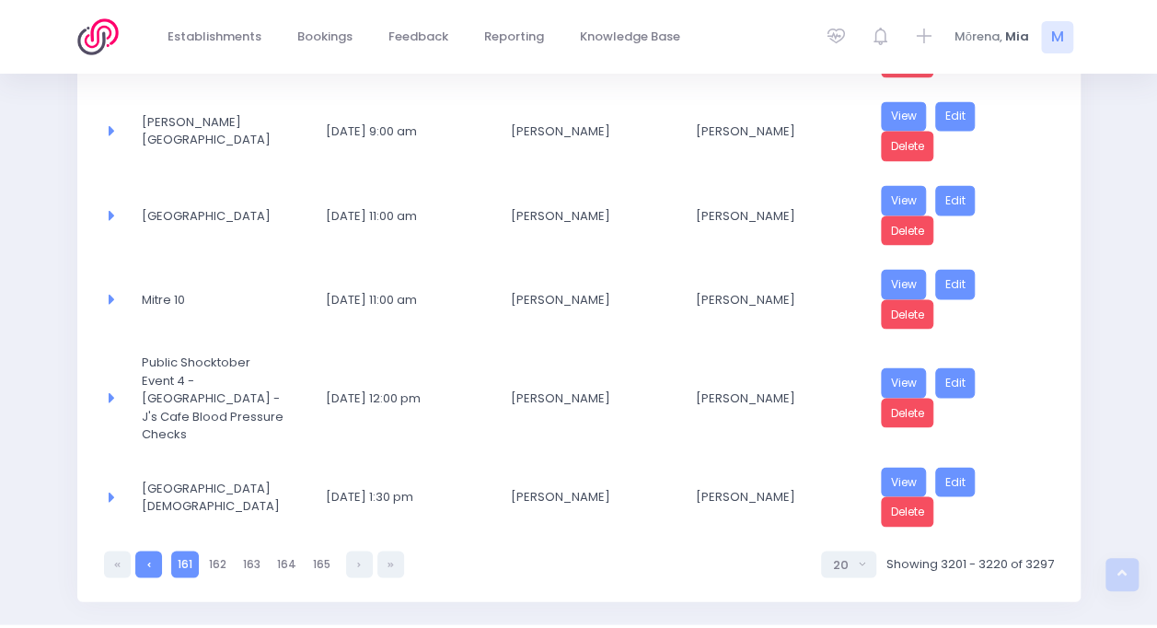
click at [149, 563] on icon at bounding box center [149, 563] width 4 height 0
select select "20"
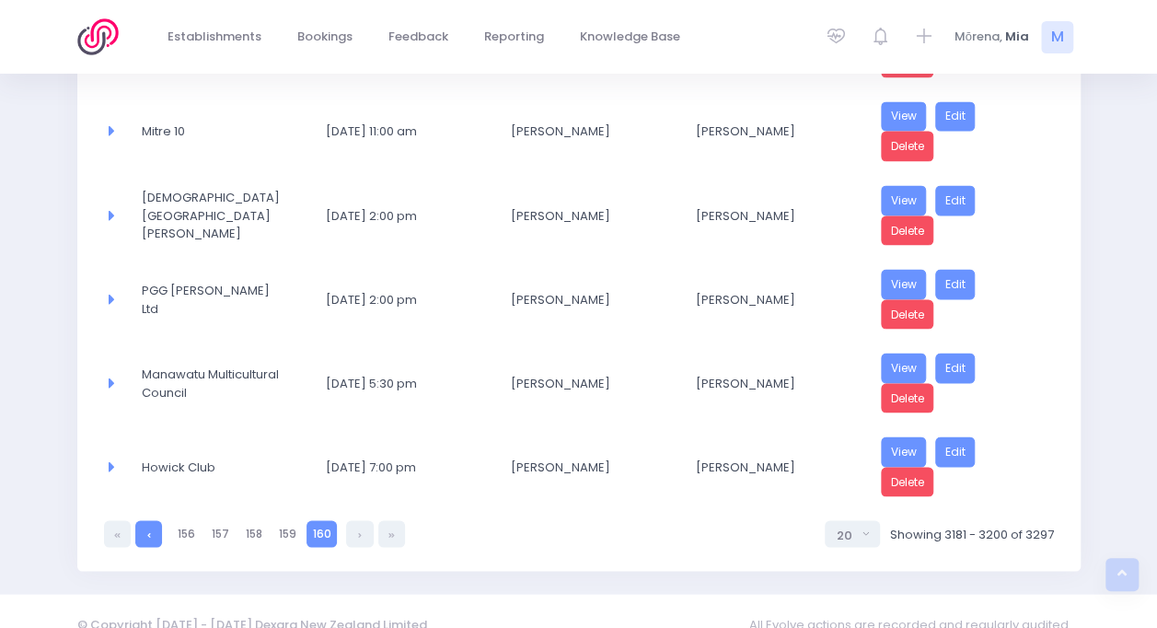
click at [149, 520] on link at bounding box center [148, 533] width 27 height 27
select select "20"
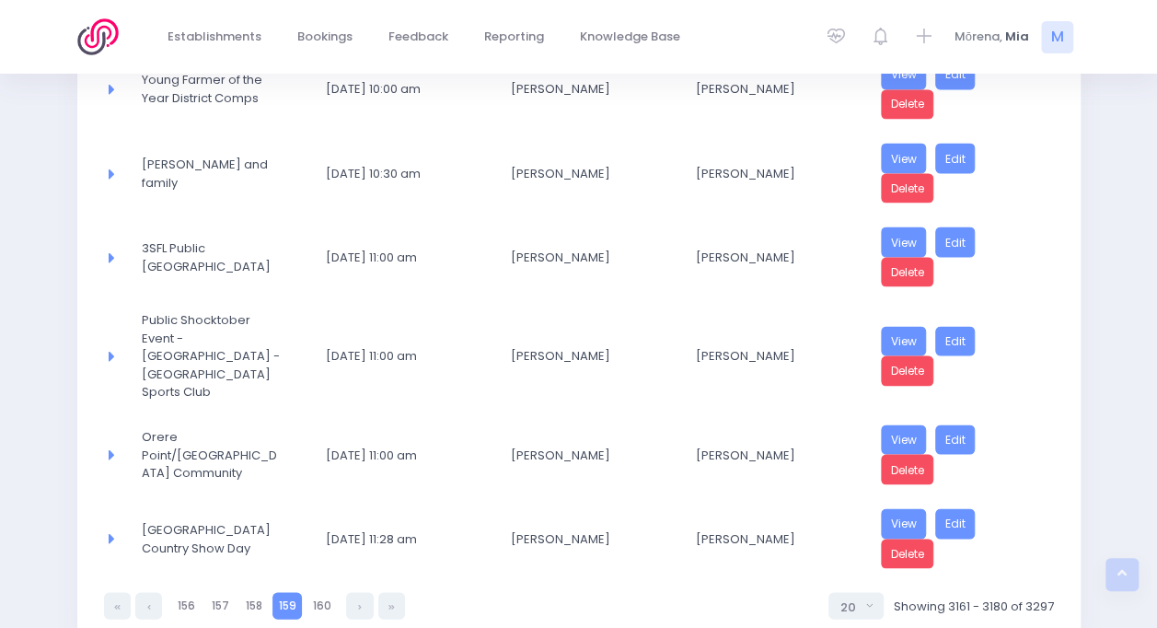
click at [149, 606] on icon at bounding box center [149, 606] width 4 height 0
select select "20"
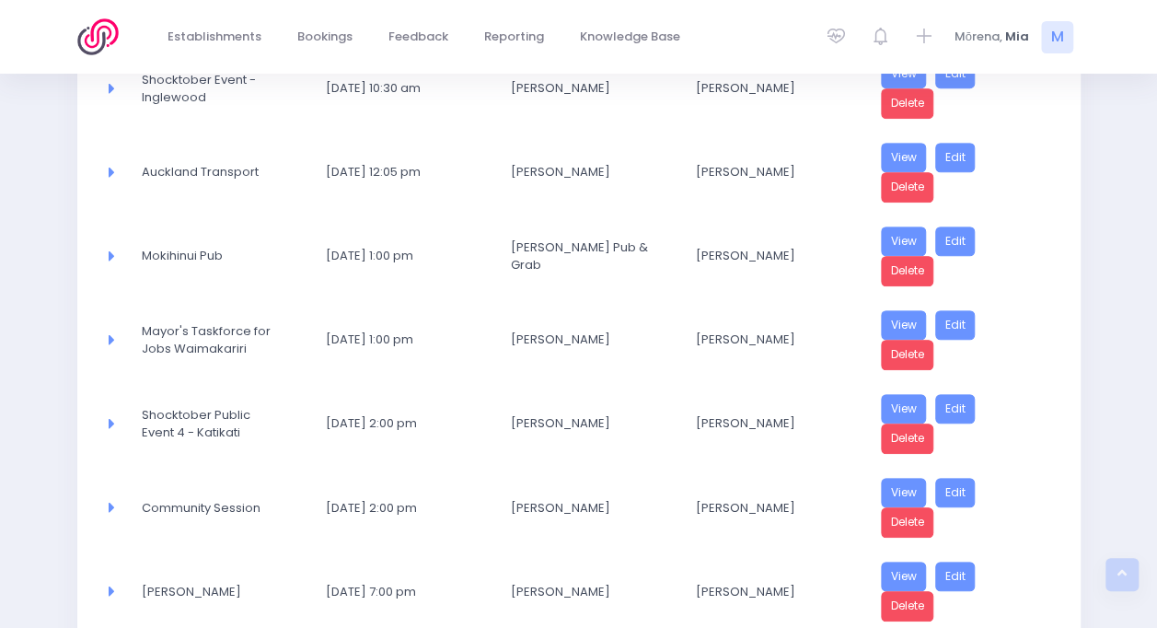
scroll to position [655, 0]
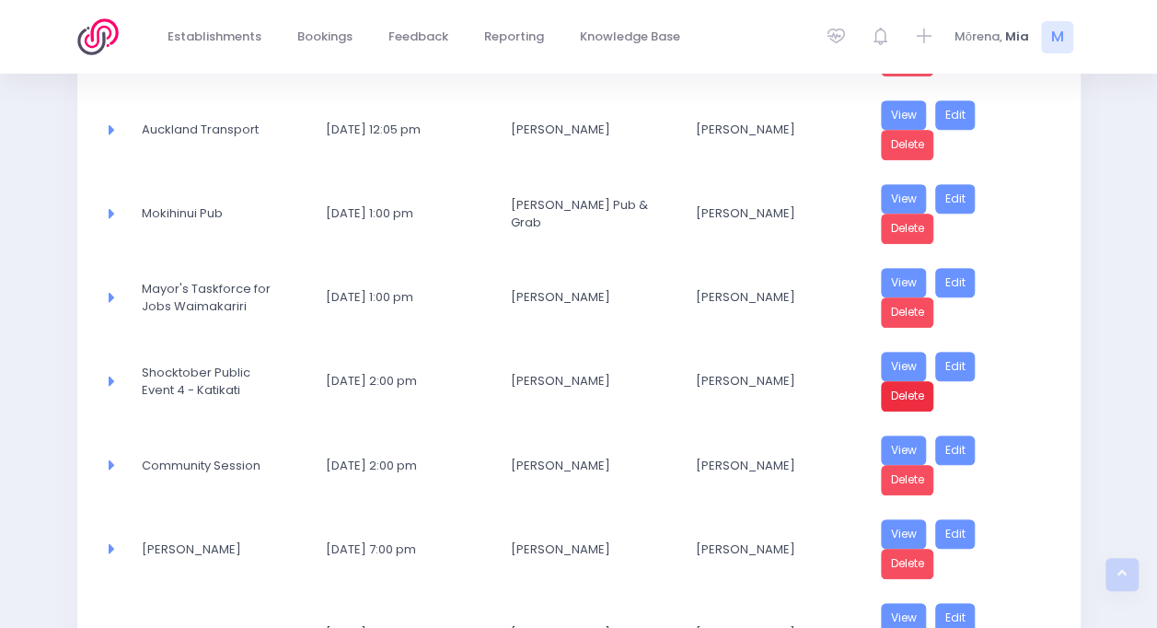
click at [900, 387] on link "Delete" at bounding box center [907, 396] width 53 height 30
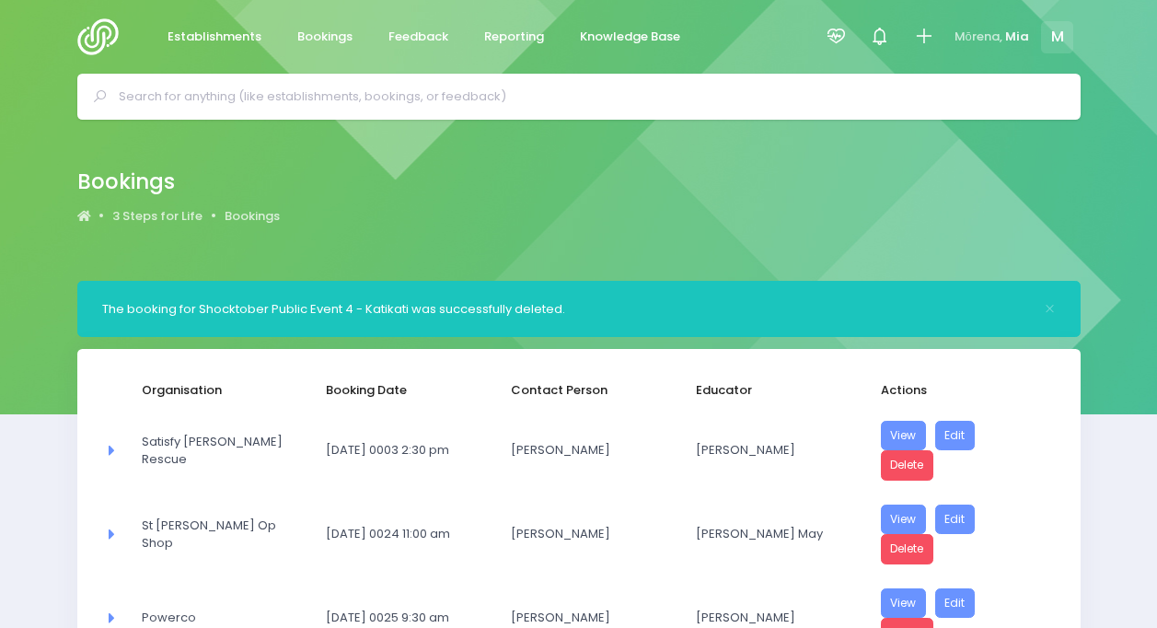
select select "20"
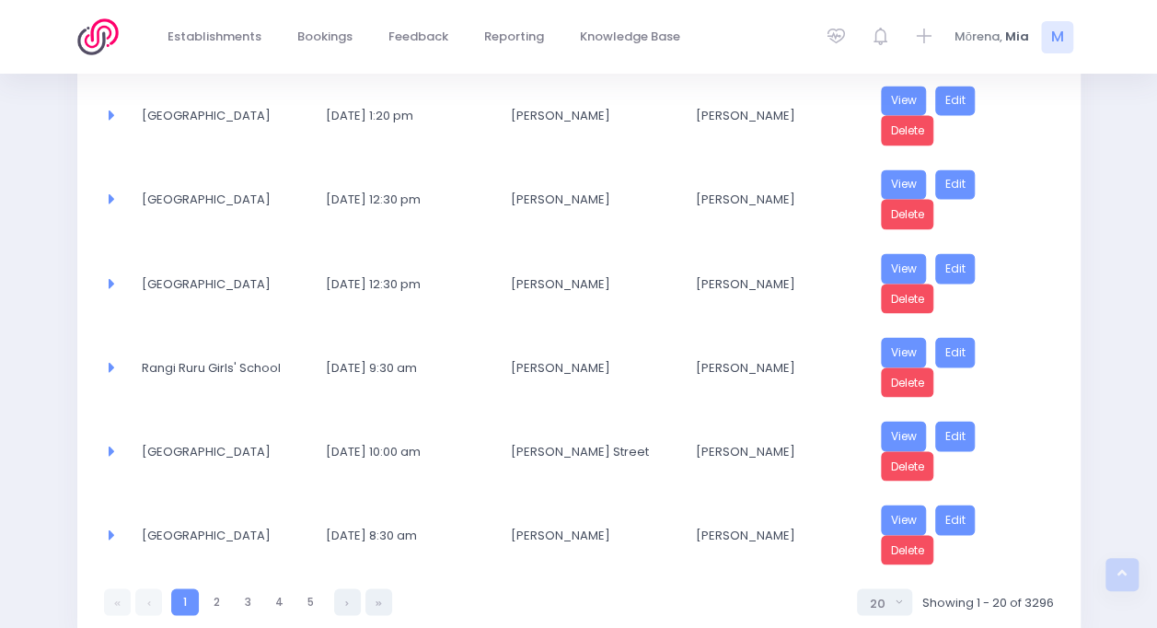
scroll to position [1576, 0]
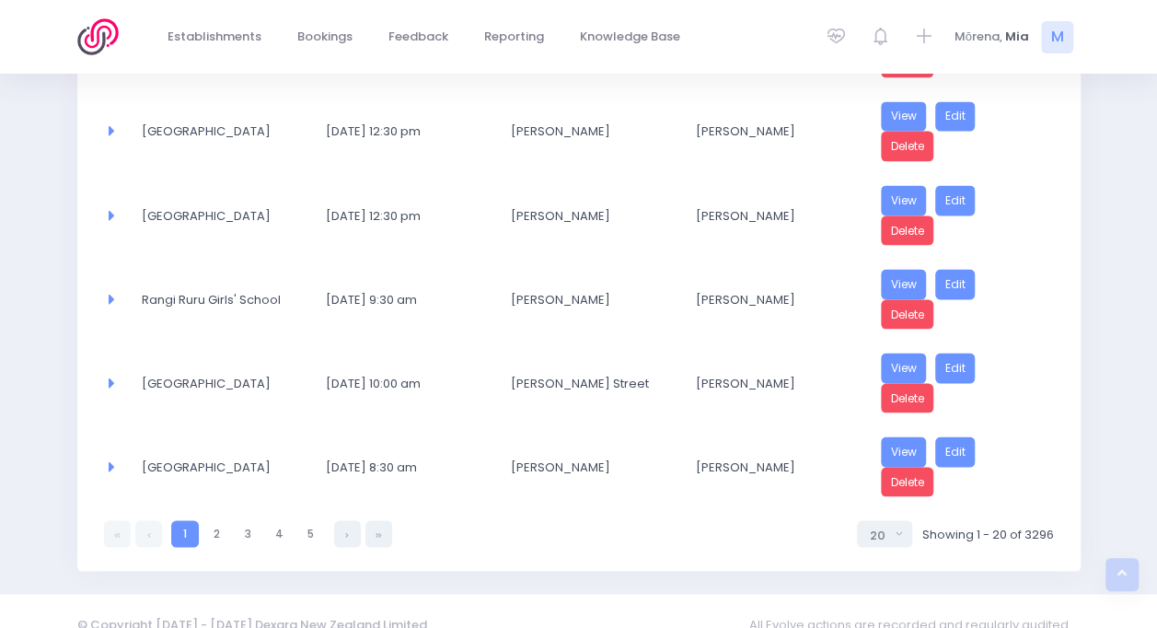
click at [396, 510] on div "1 1 2 3 4 5 5 10 20 30 50 100 20 Showing 1 - 20 of 3296" at bounding box center [579, 527] width 950 height 39
click at [386, 520] on link at bounding box center [378, 533] width 27 height 27
select select "20"
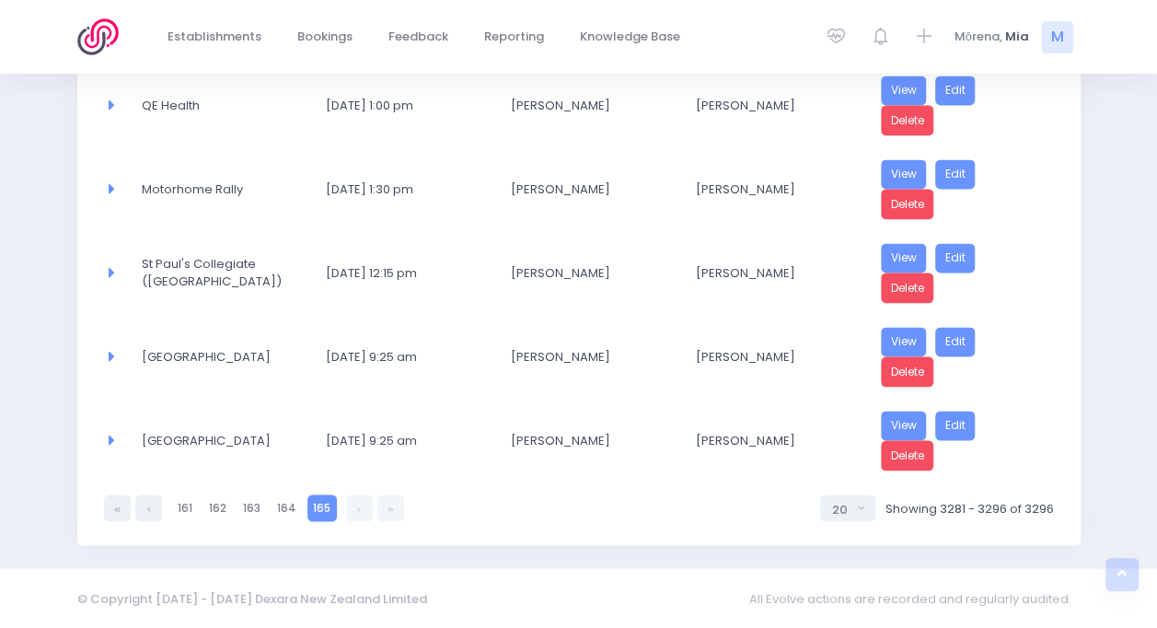
scroll to position [1246, 0]
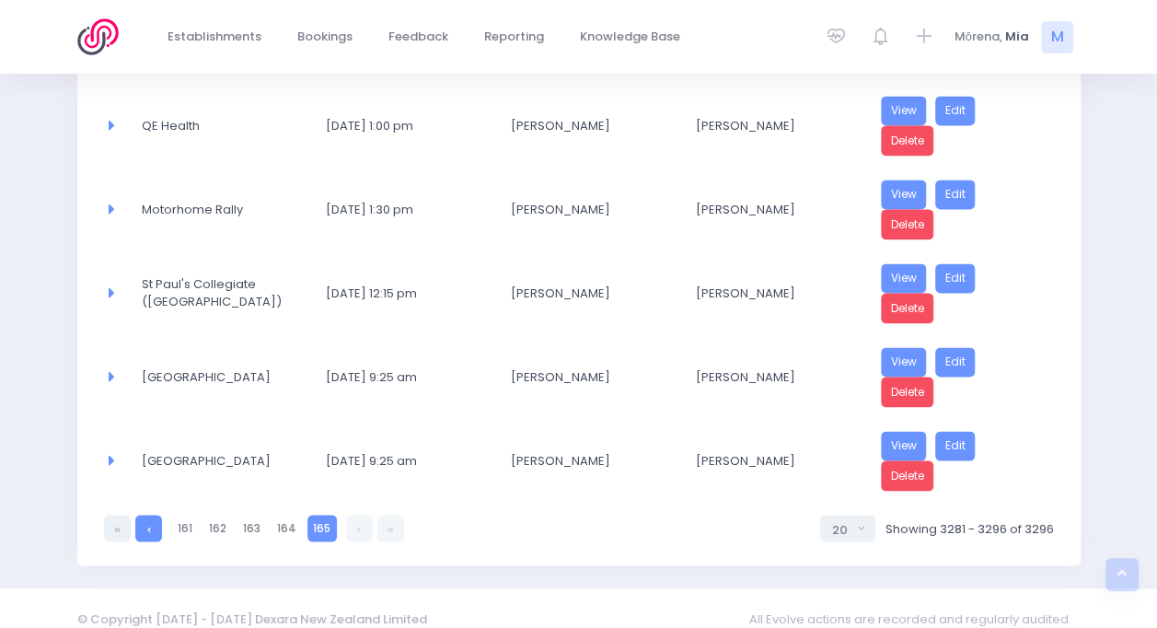
click at [151, 515] on link at bounding box center [148, 528] width 27 height 27
select select "20"
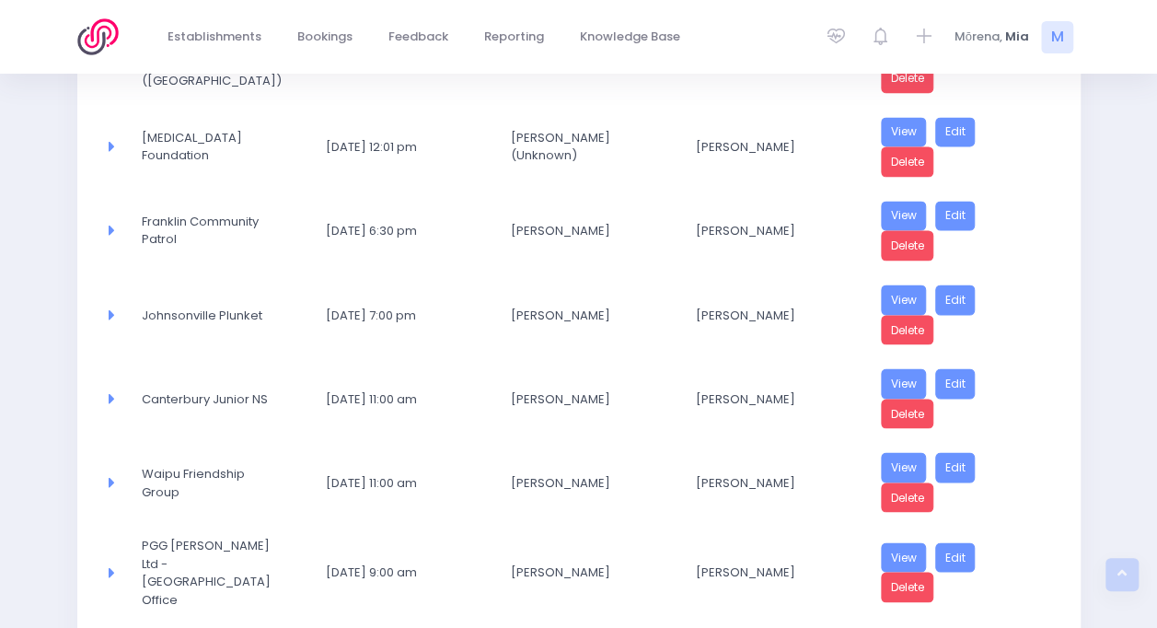
scroll to position [1576, 0]
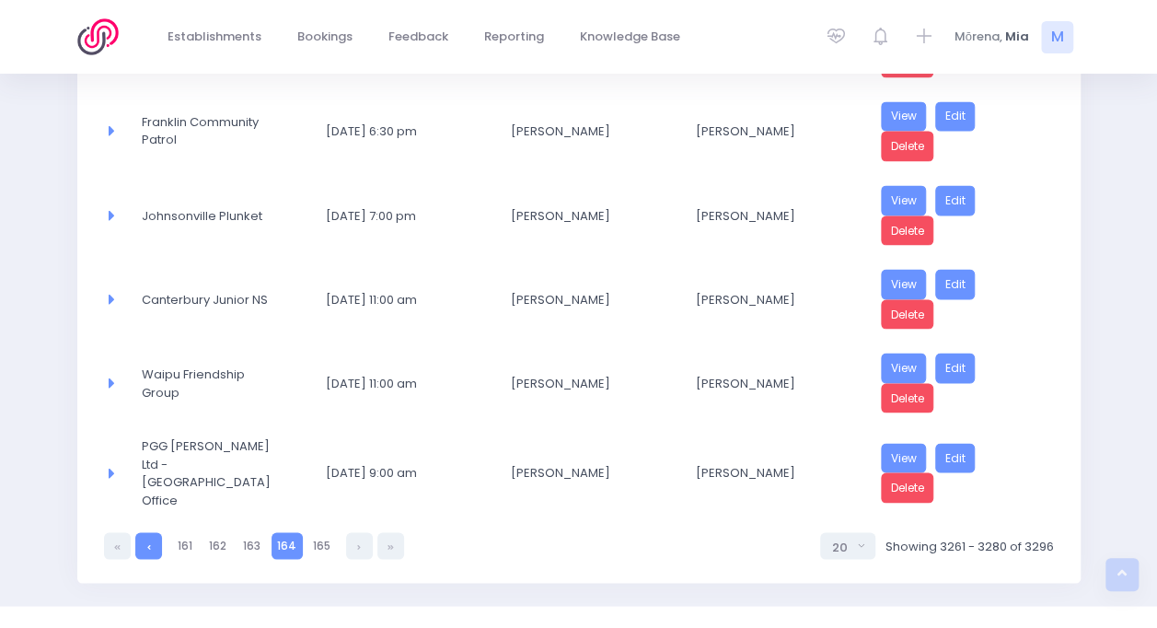
click at [145, 532] on link at bounding box center [148, 545] width 27 height 27
select select "20"
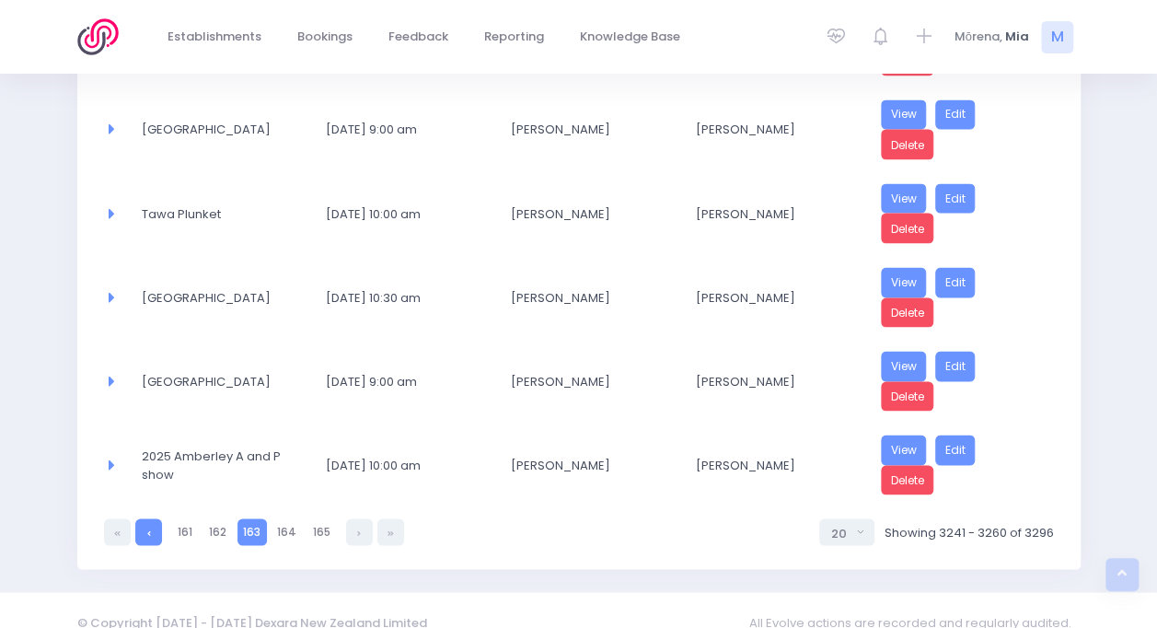
click at [143, 518] on link at bounding box center [148, 531] width 27 height 27
select select "20"
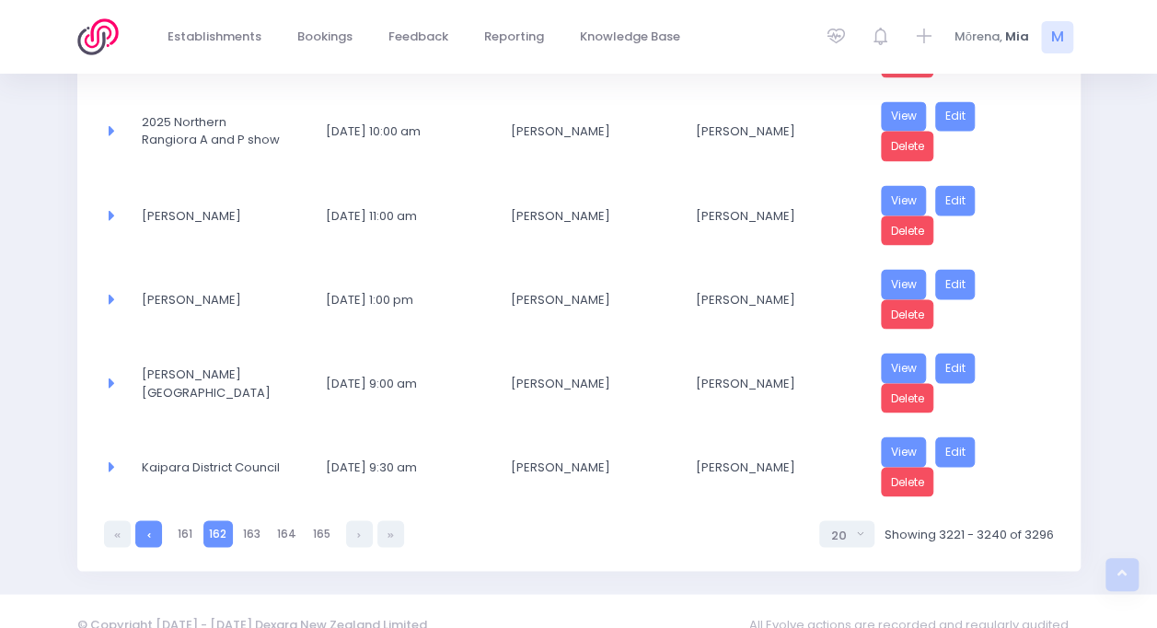
click at [145, 520] on link at bounding box center [148, 533] width 27 height 27
select select "20"
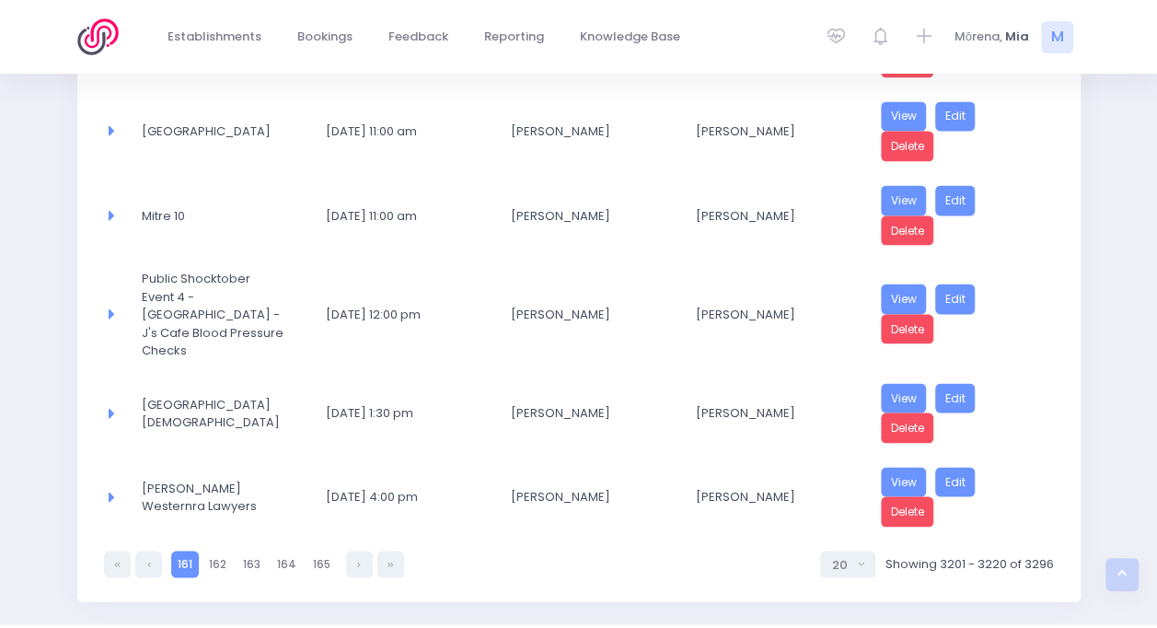
click at [145, 550] on link at bounding box center [148, 563] width 27 height 27
select select "20"
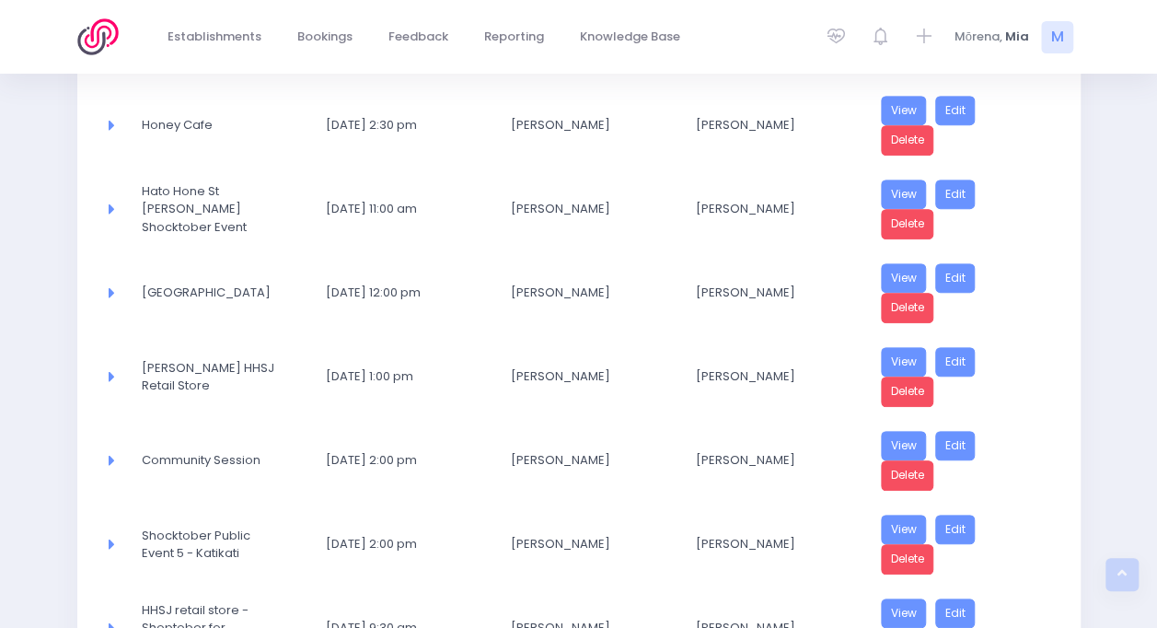
scroll to position [471, 0]
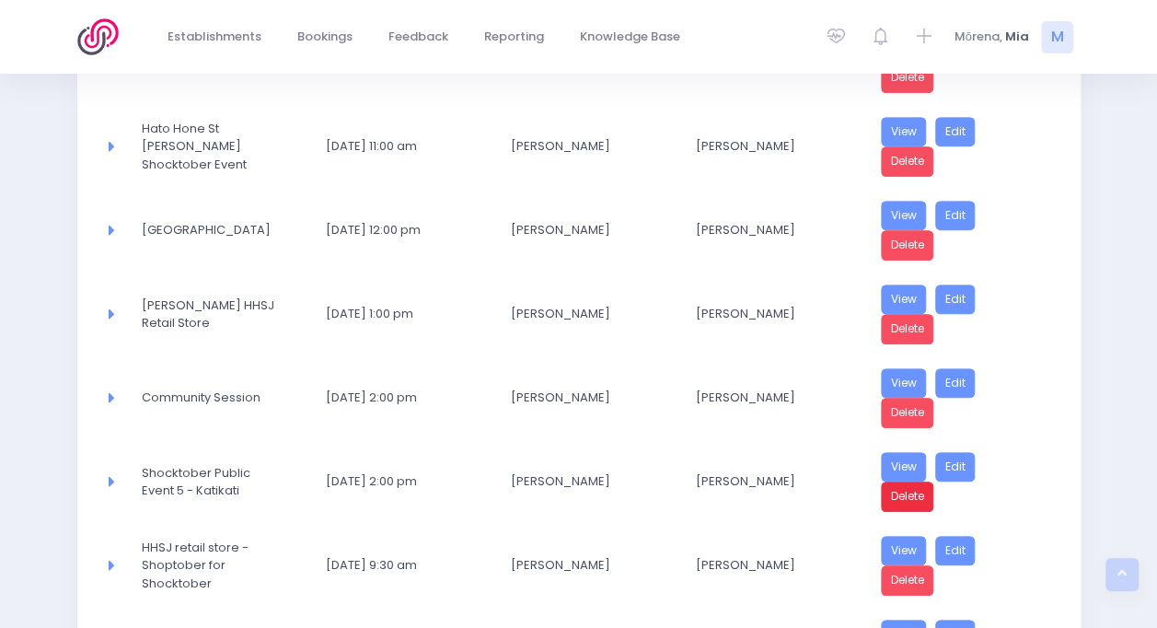
click at [906, 488] on link "Delete" at bounding box center [907, 496] width 53 height 30
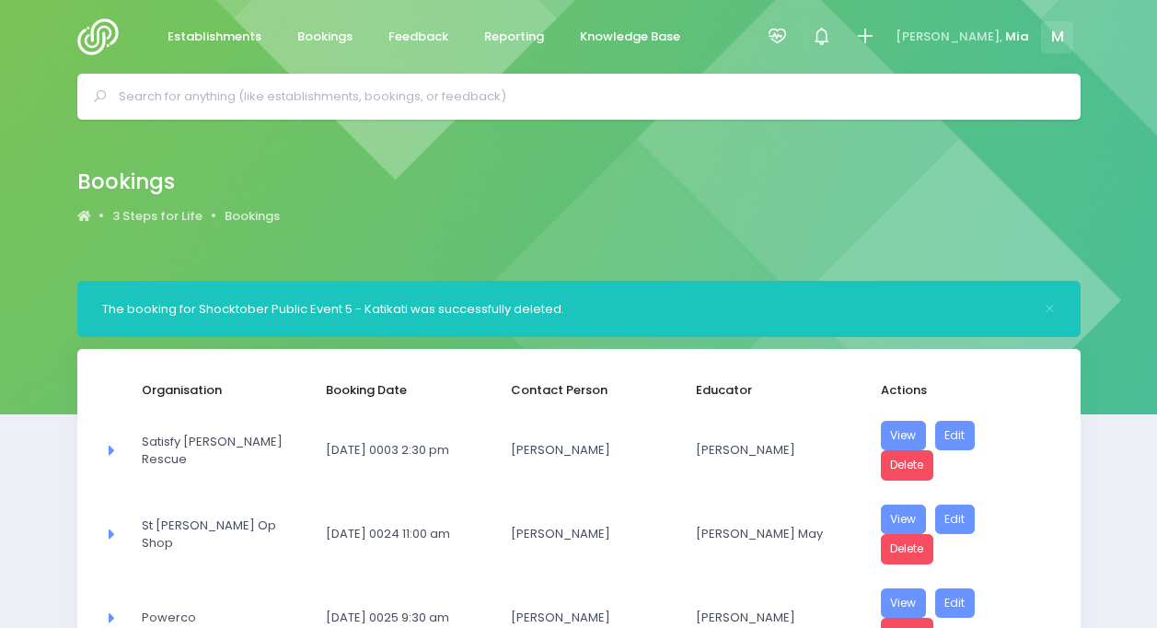
select select "20"
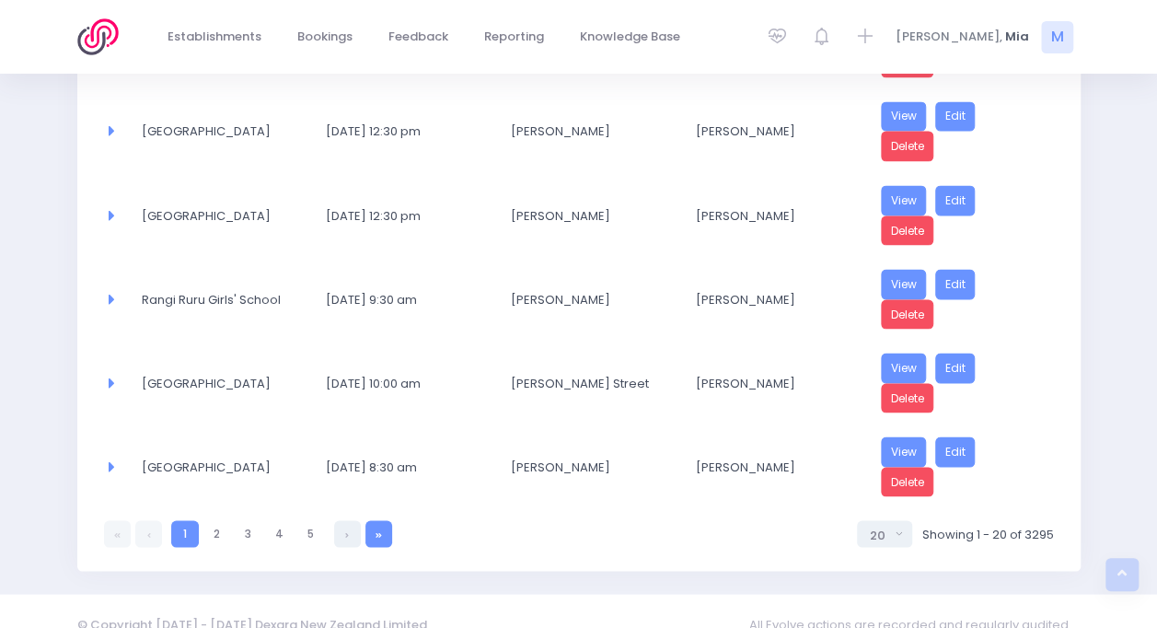
click at [371, 520] on link at bounding box center [378, 533] width 27 height 27
select select "20"
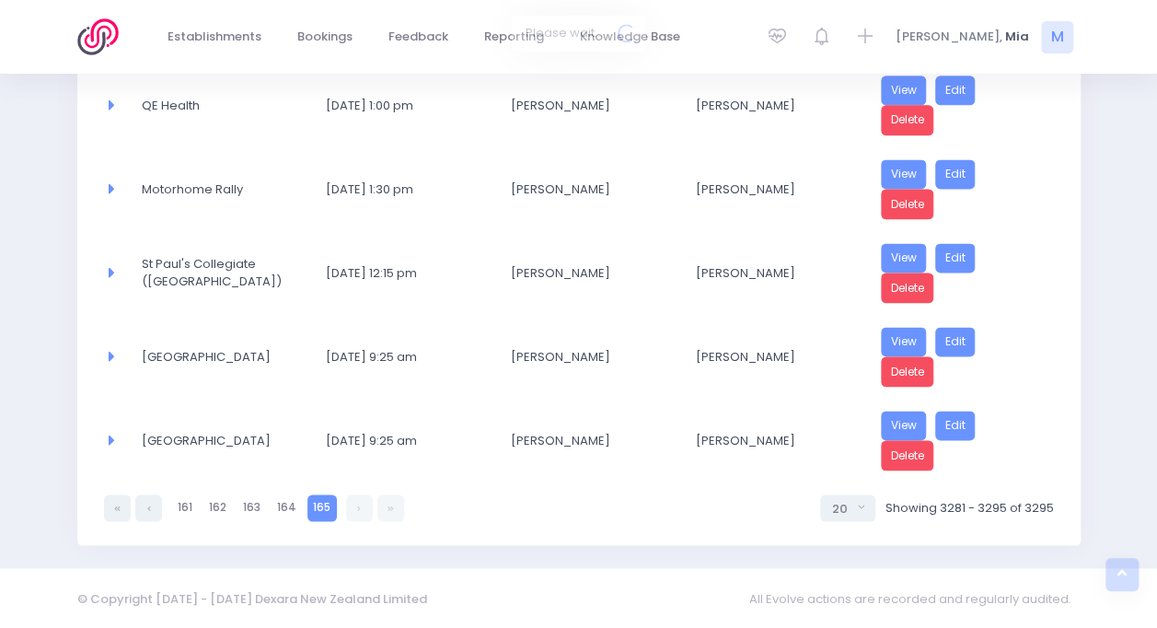
scroll to position [1163, 0]
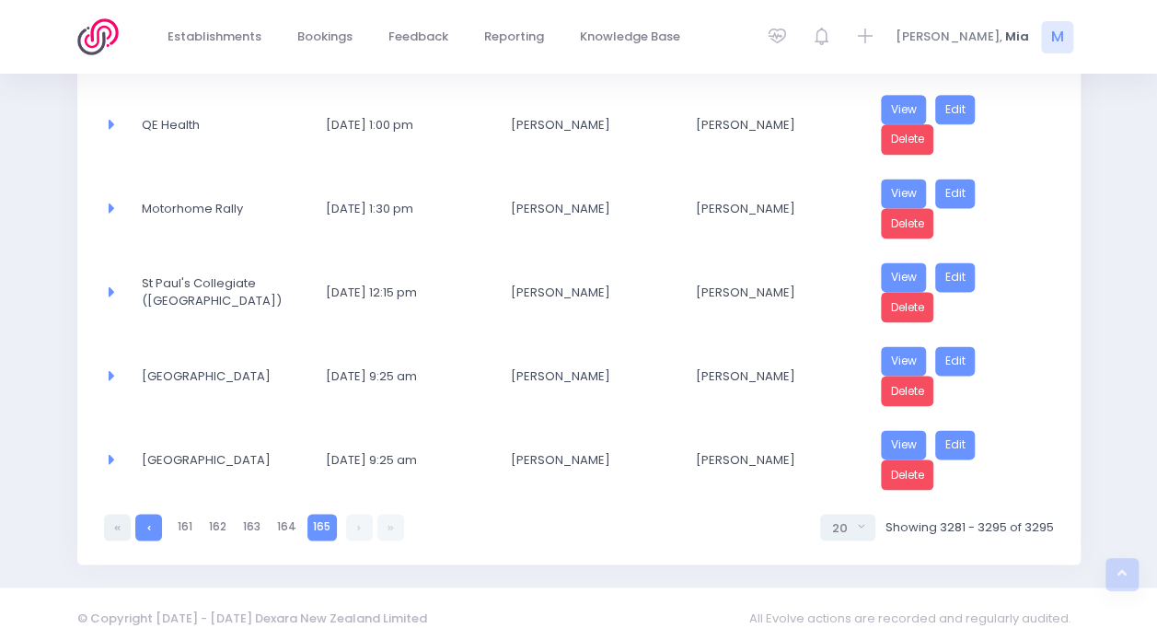
click at [156, 514] on link at bounding box center [148, 527] width 27 height 27
select select "20"
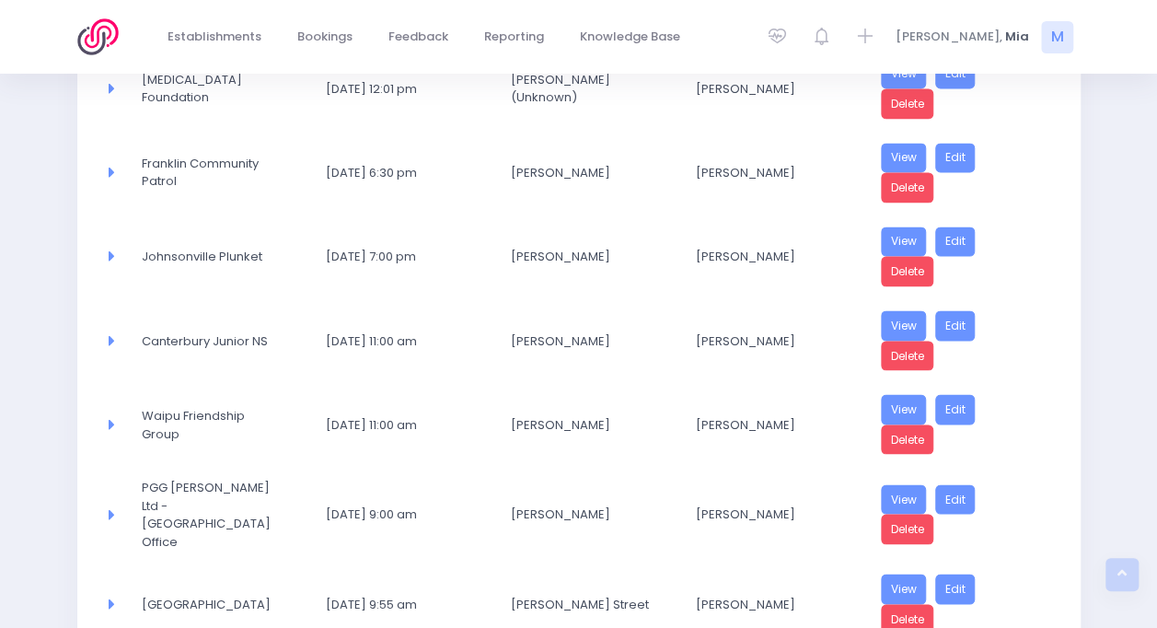
scroll to position [1576, 0]
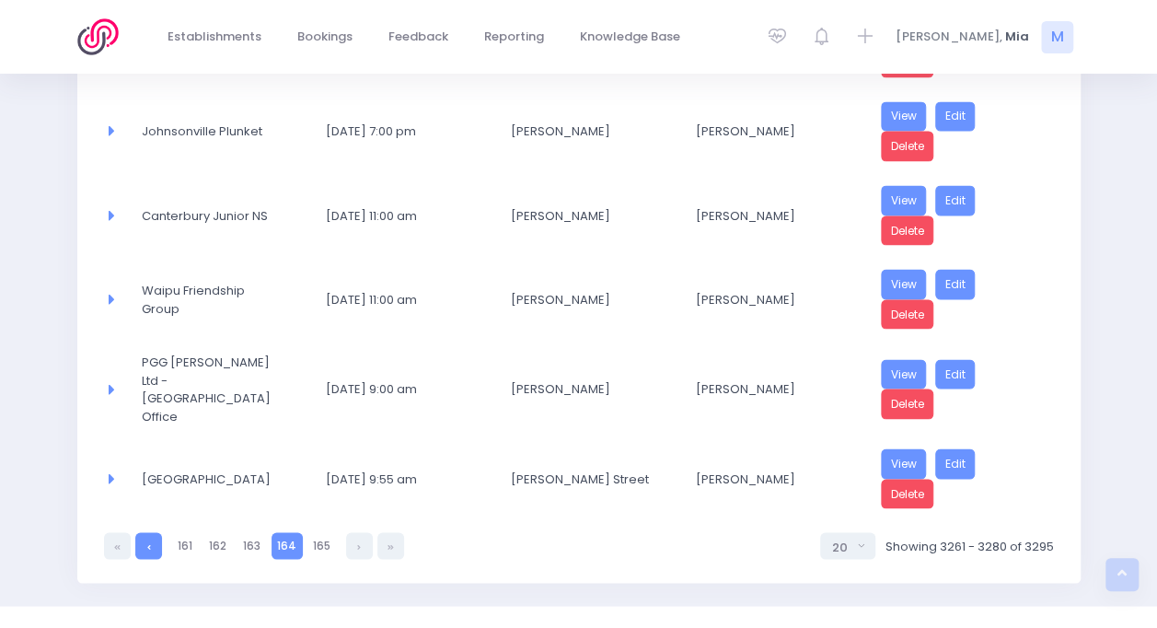
click at [152, 532] on link at bounding box center [148, 545] width 27 height 27
select select "20"
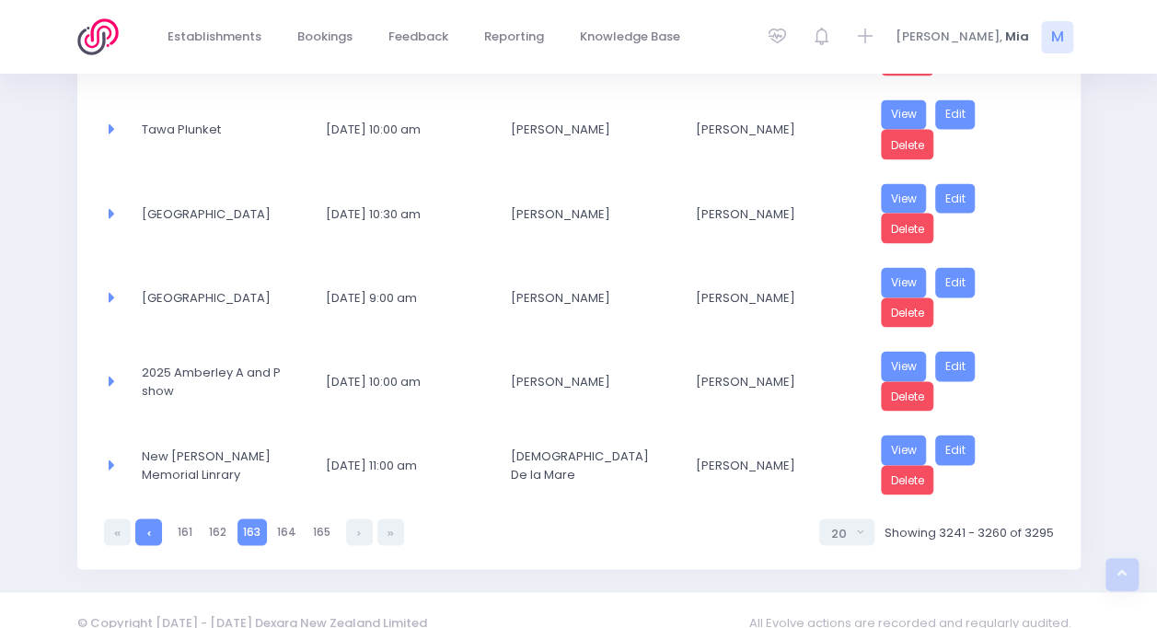
click at [147, 532] on icon at bounding box center [149, 532] width 4 height 0
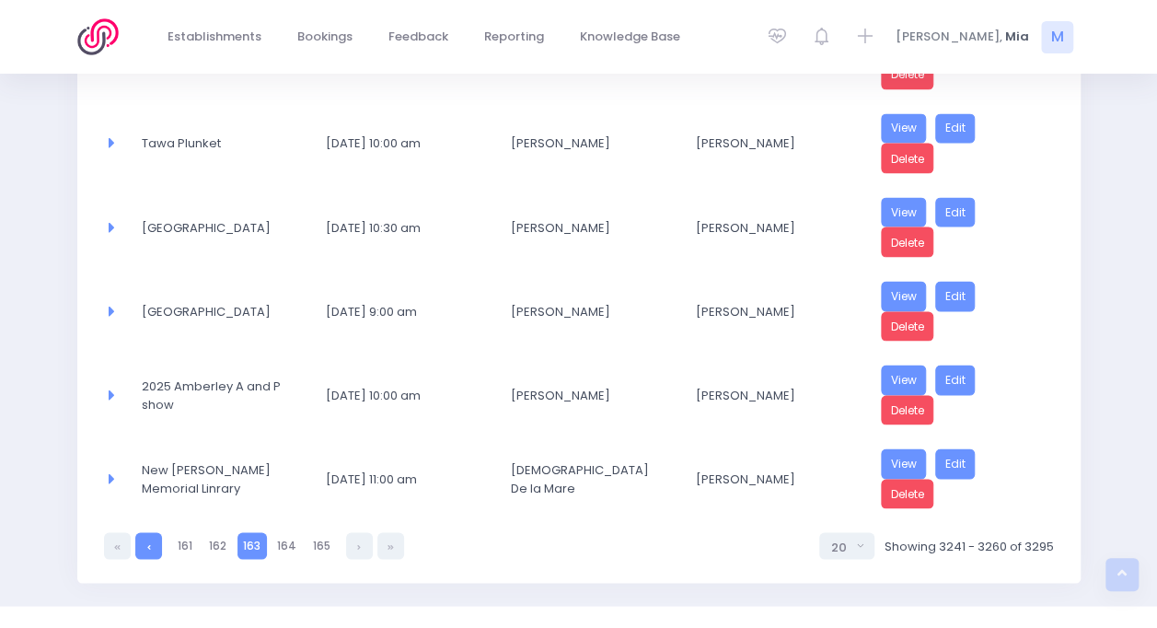
select select "20"
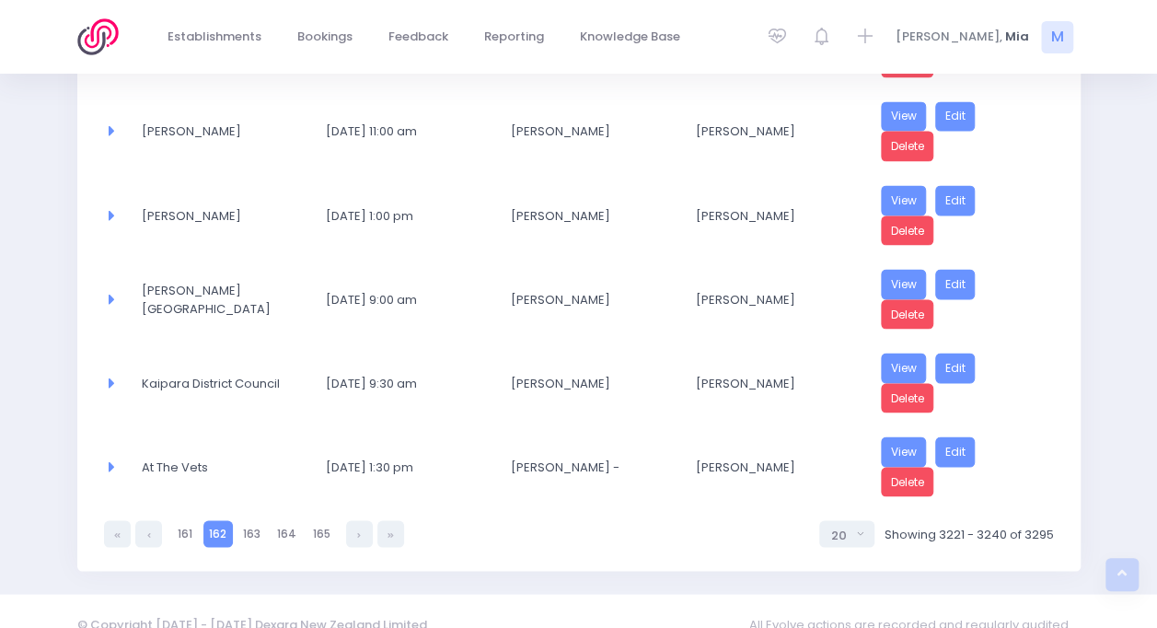
click at [147, 534] on icon at bounding box center [149, 534] width 4 height 0
select select "20"
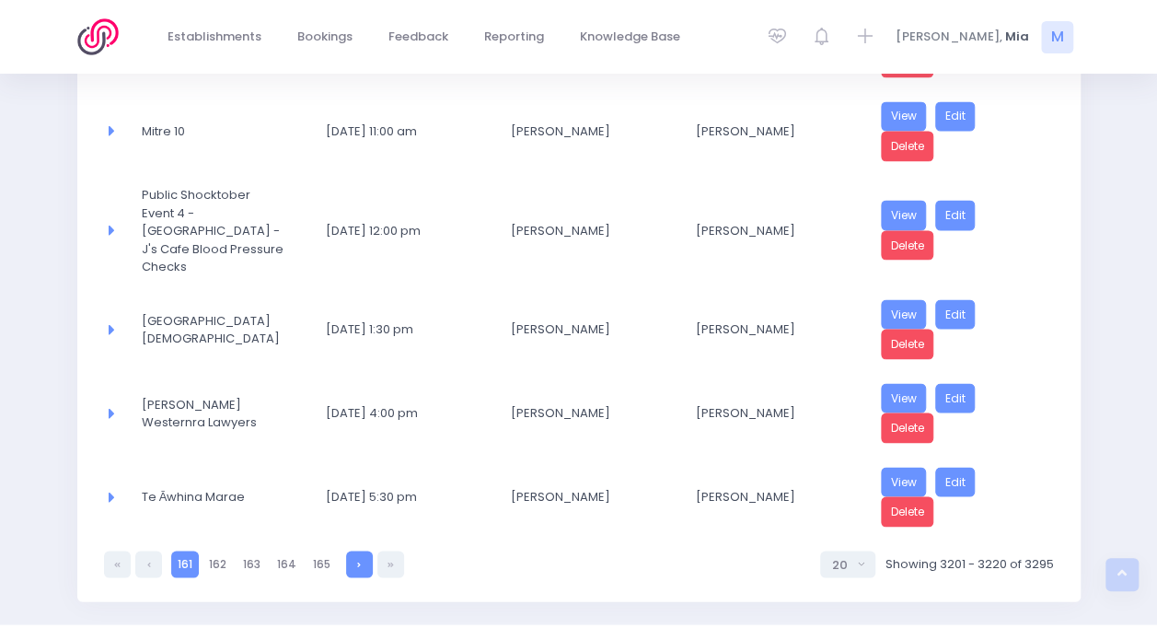
click at [361, 550] on link at bounding box center [359, 563] width 27 height 27
select select "20"
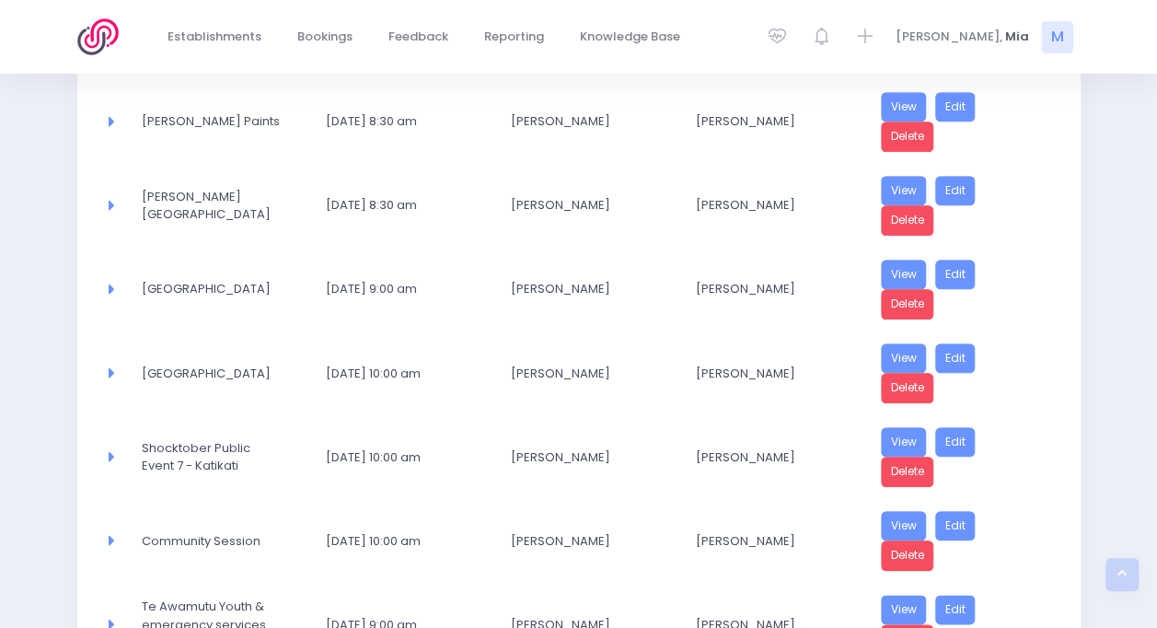
scroll to position [839, 0]
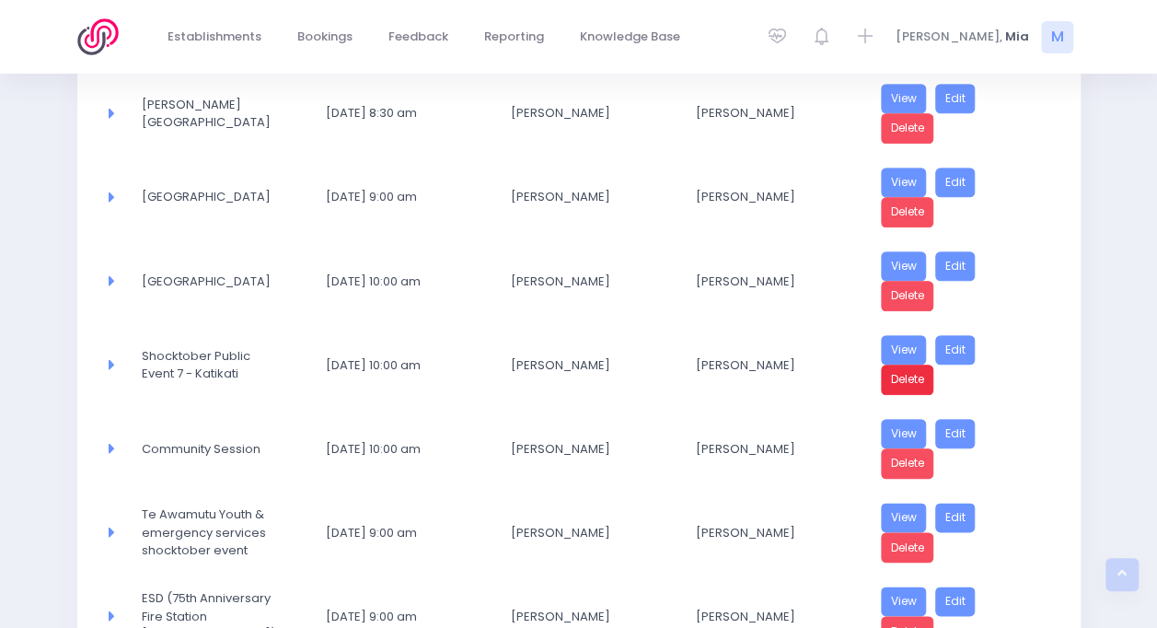
click at [912, 371] on link "Delete" at bounding box center [907, 380] width 53 height 30
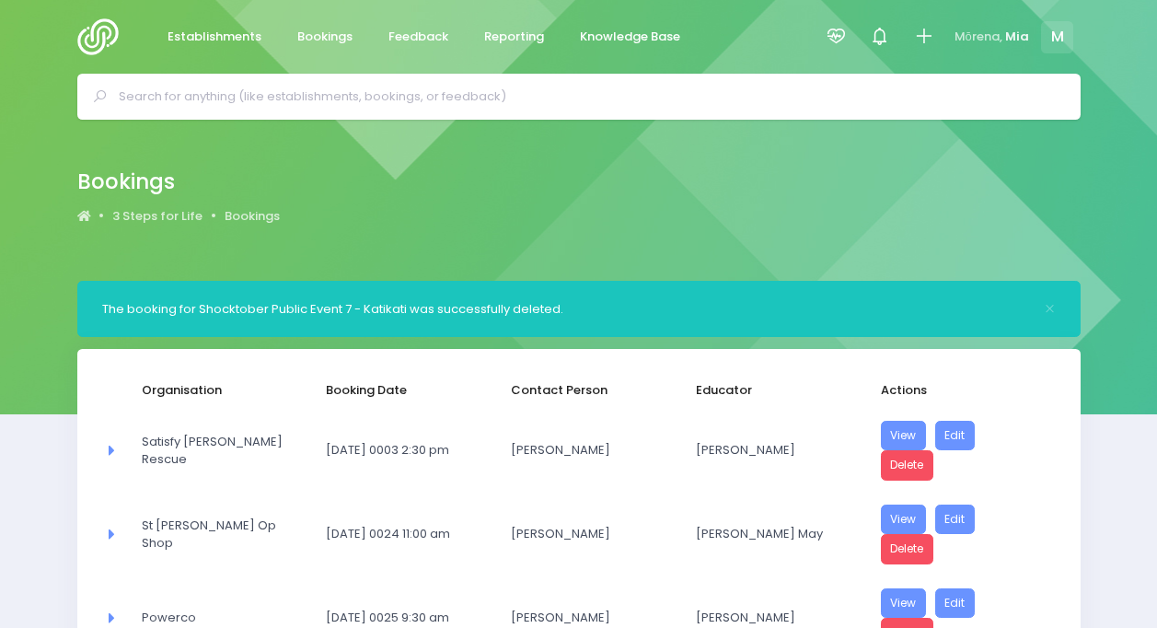
select select "20"
click at [98, 34] on img at bounding box center [103, 36] width 52 height 37
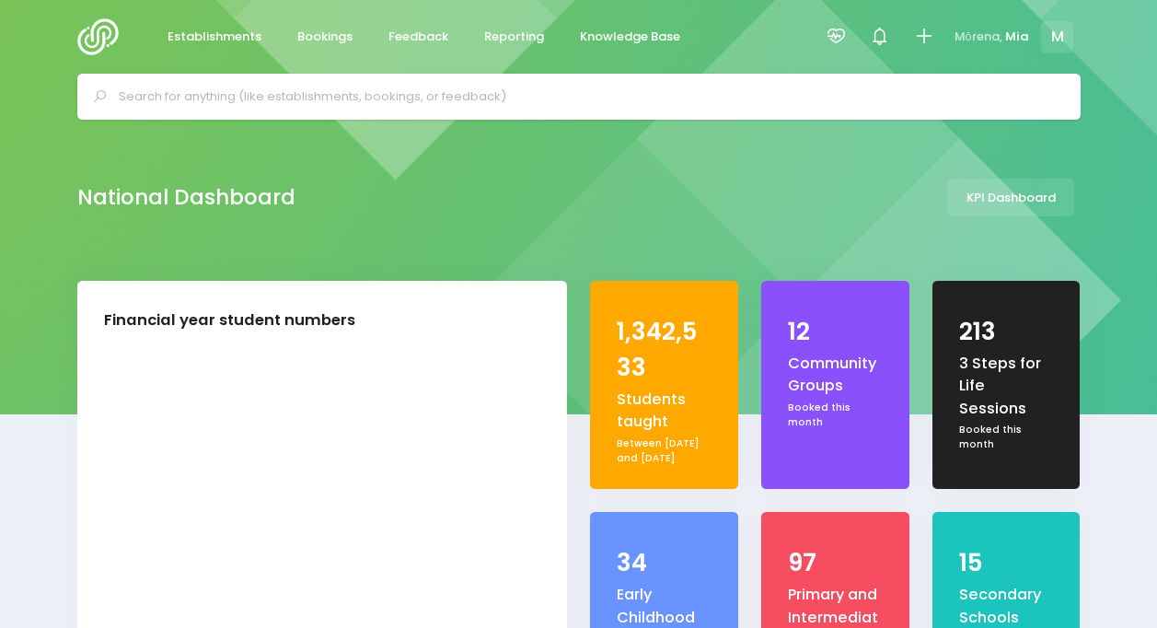
select select "5"
